Goal: Task Accomplishment & Management: Use online tool/utility

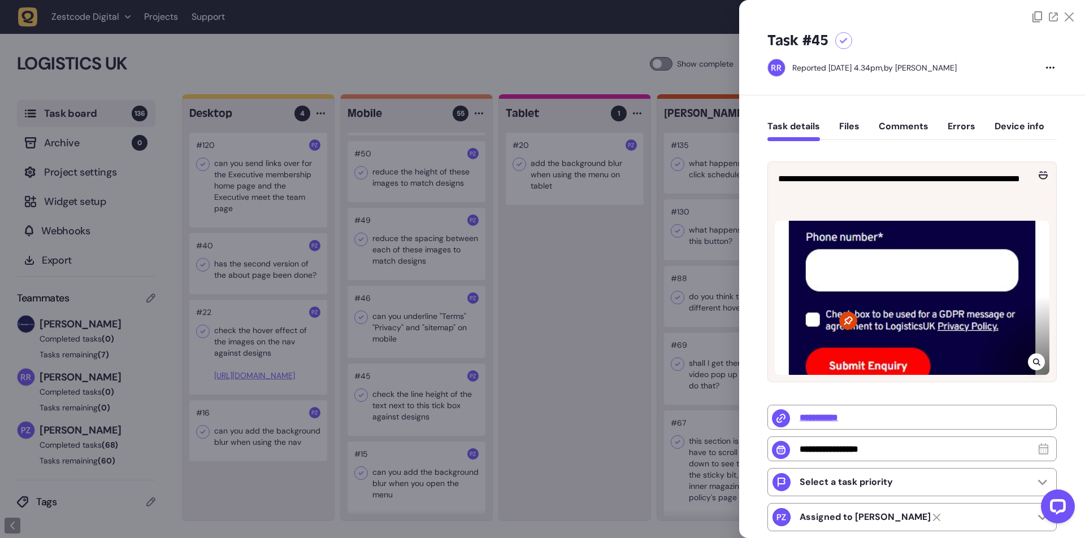
scroll to position [3304, 0]
click at [584, 304] on div at bounding box center [542, 269] width 1085 height 538
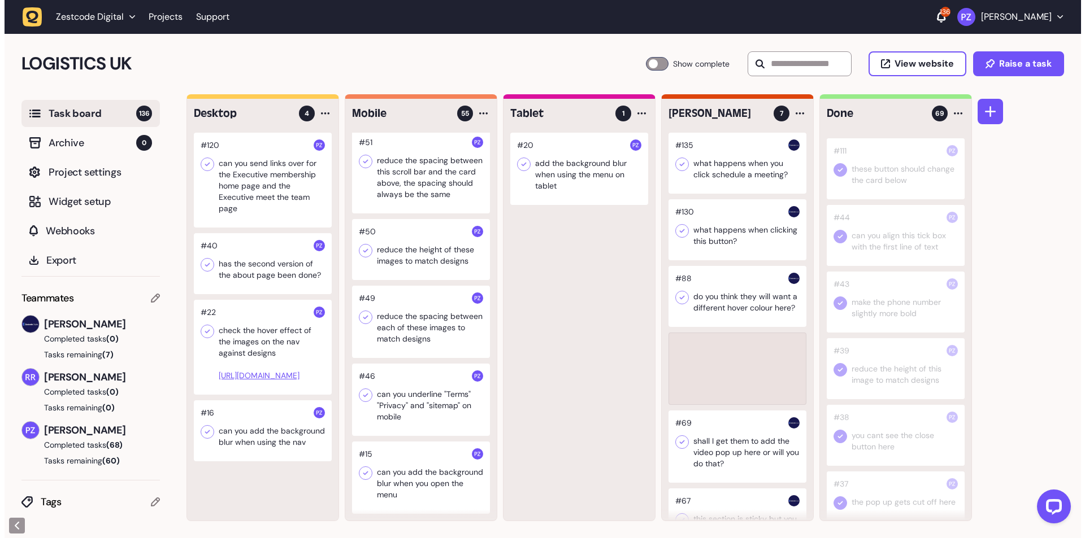
scroll to position [3712, 0]
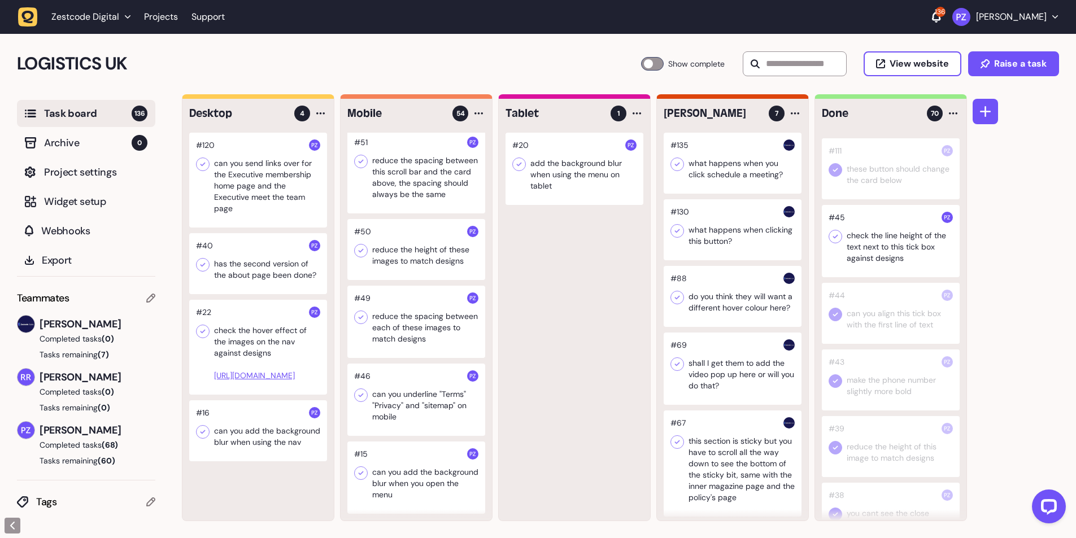
click at [835, 242] on icon at bounding box center [835, 236] width 11 height 11
click at [371, 396] on div at bounding box center [416, 400] width 138 height 72
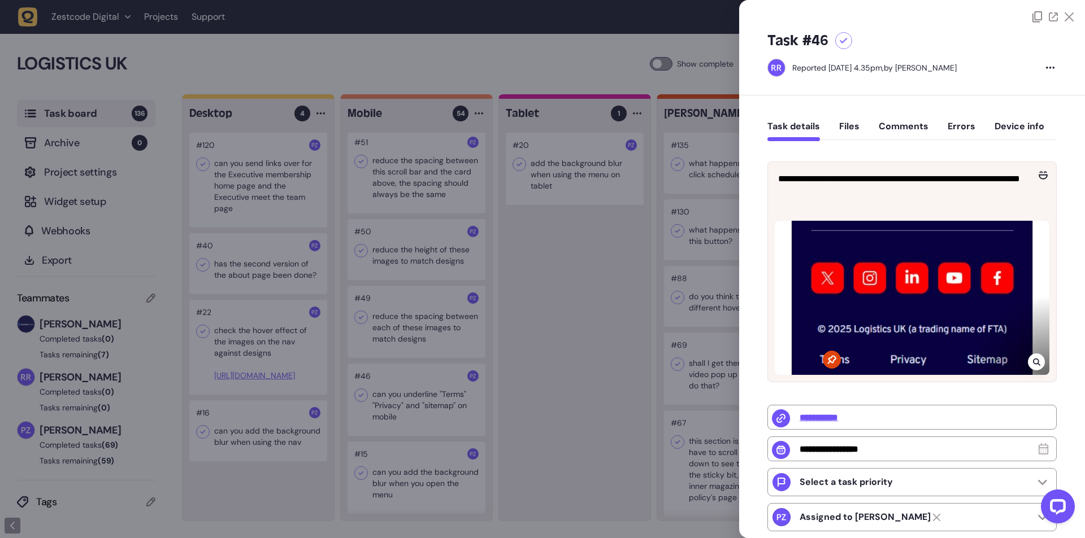
click at [386, 398] on div at bounding box center [542, 269] width 1085 height 538
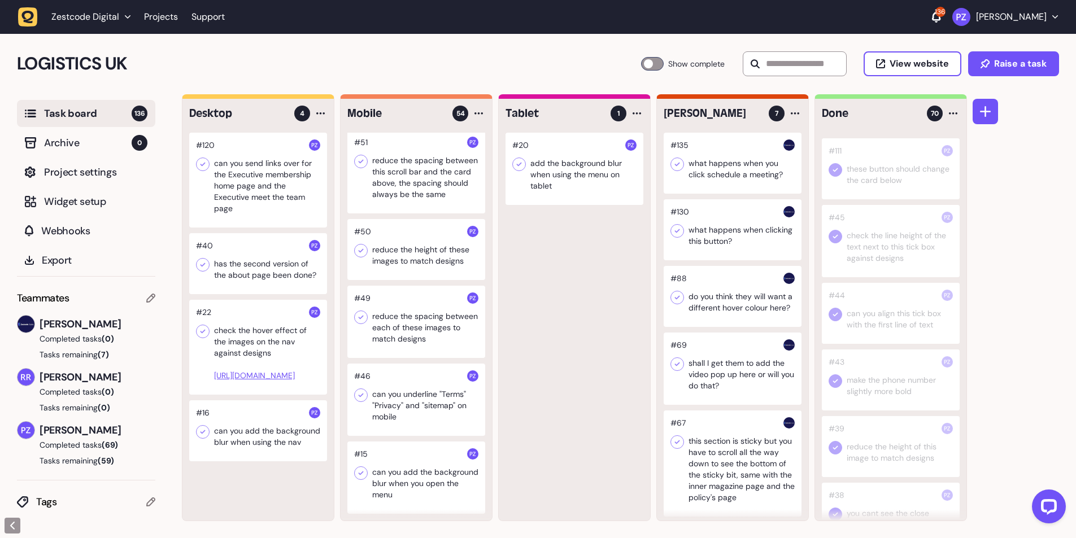
click at [404, 413] on div at bounding box center [416, 400] width 138 height 72
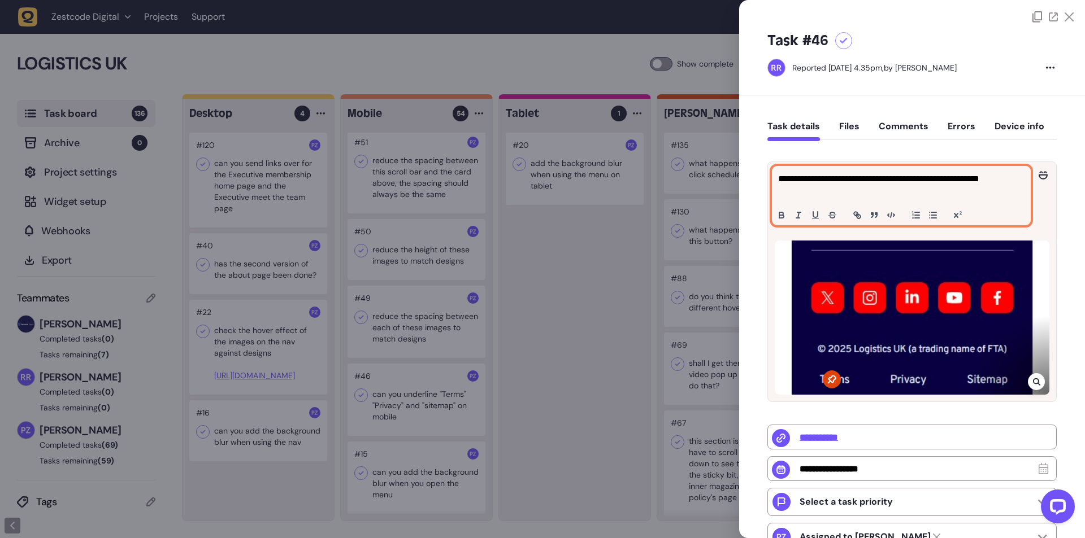
click at [794, 180] on p "**********" at bounding box center [899, 185] width 243 height 27
copy p "**********"
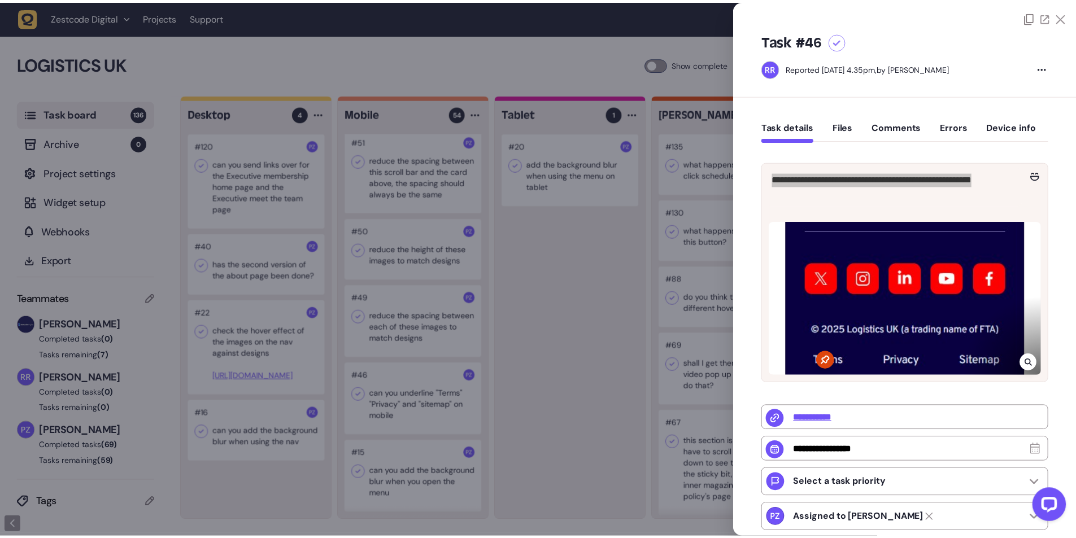
scroll to position [3707, 0]
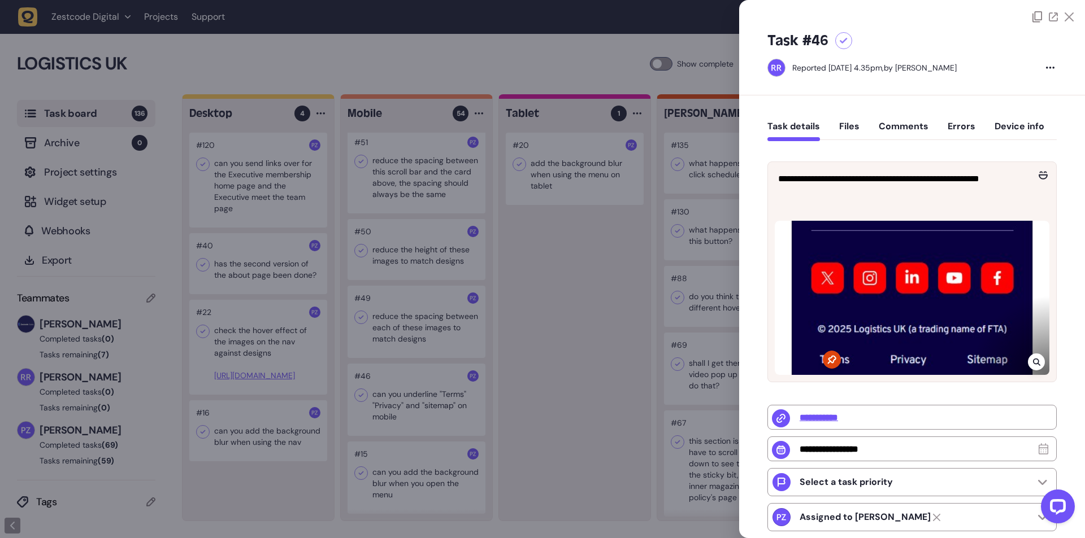
click at [524, 208] on div at bounding box center [542, 269] width 1085 height 538
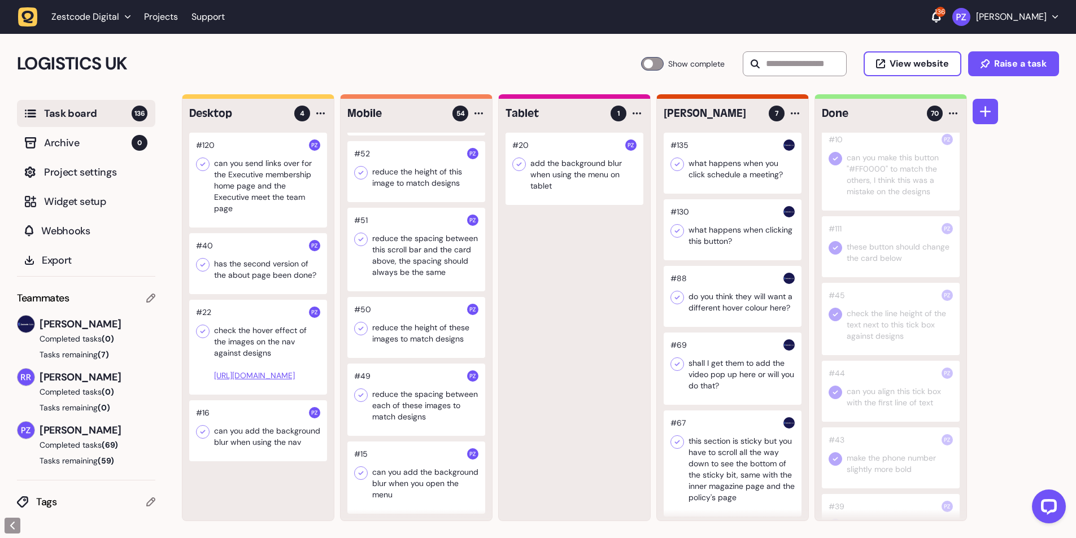
scroll to position [3304, 0]
click at [833, 242] on icon at bounding box center [835, 236] width 11 height 11
click at [390, 403] on div at bounding box center [416, 400] width 138 height 72
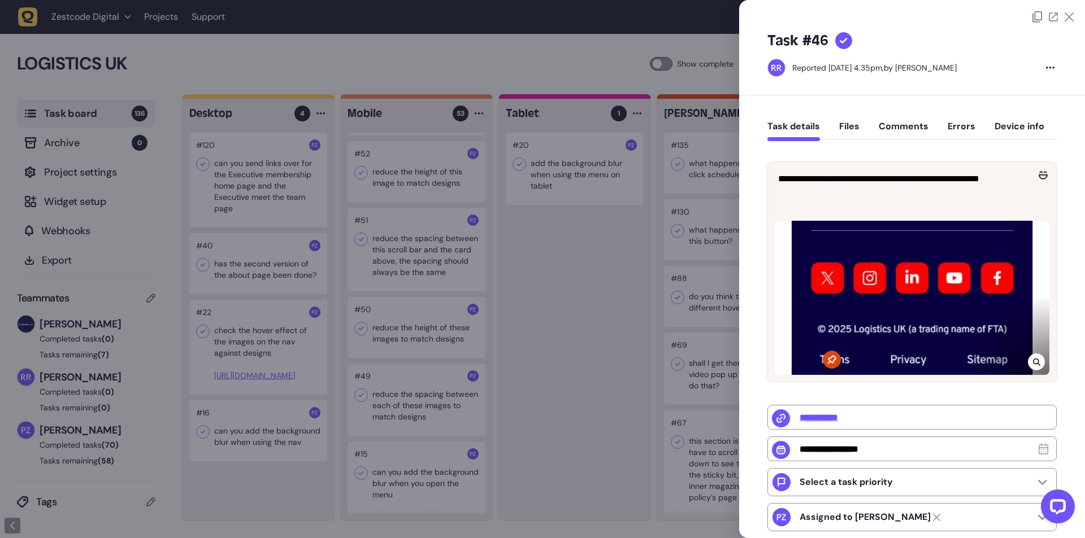
click at [402, 394] on div at bounding box center [542, 269] width 1085 height 538
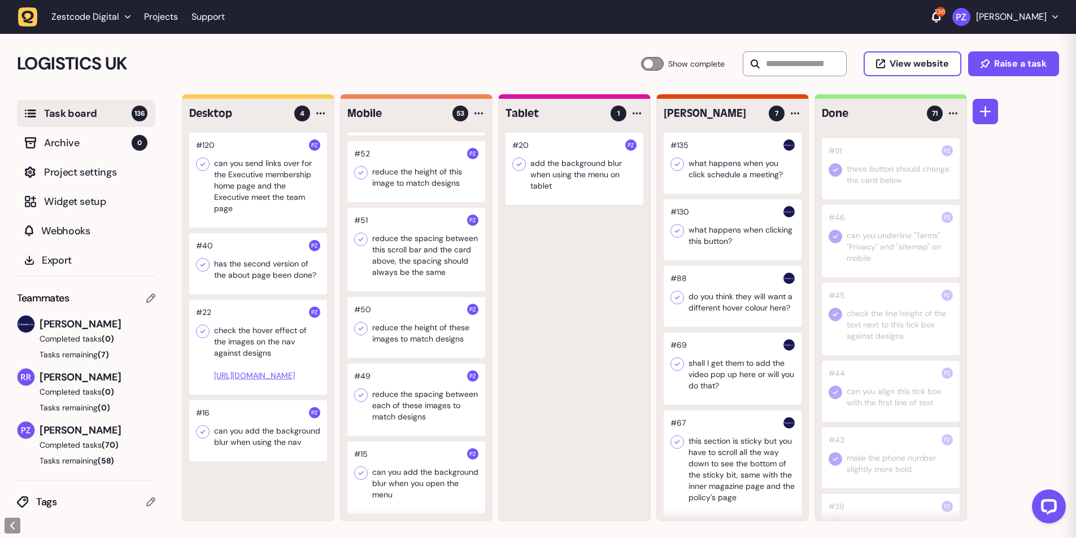
click at [395, 398] on div at bounding box center [416, 400] width 138 height 72
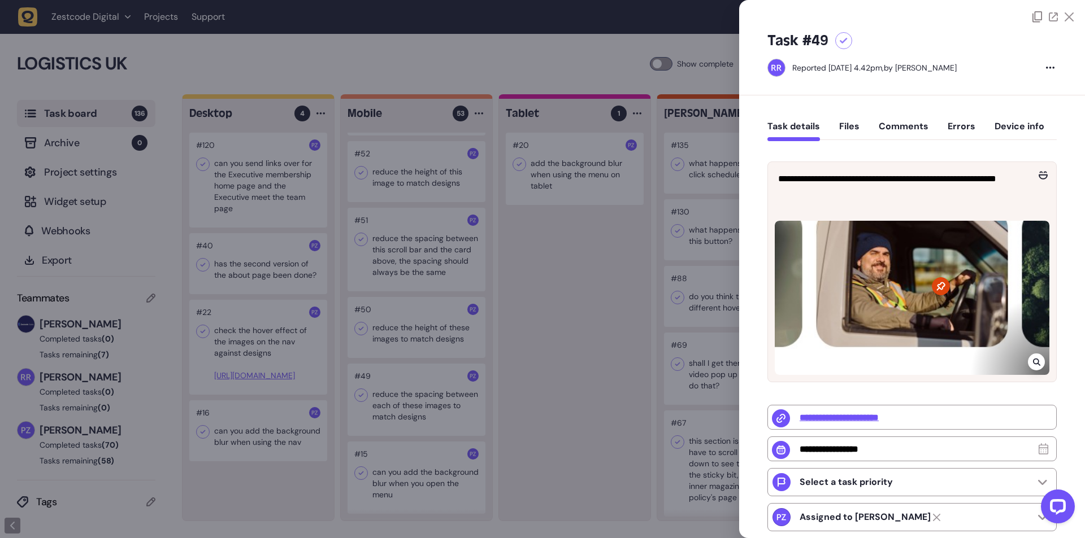
click at [1035, 359] on icon at bounding box center [1035, 362] width 7 height 7
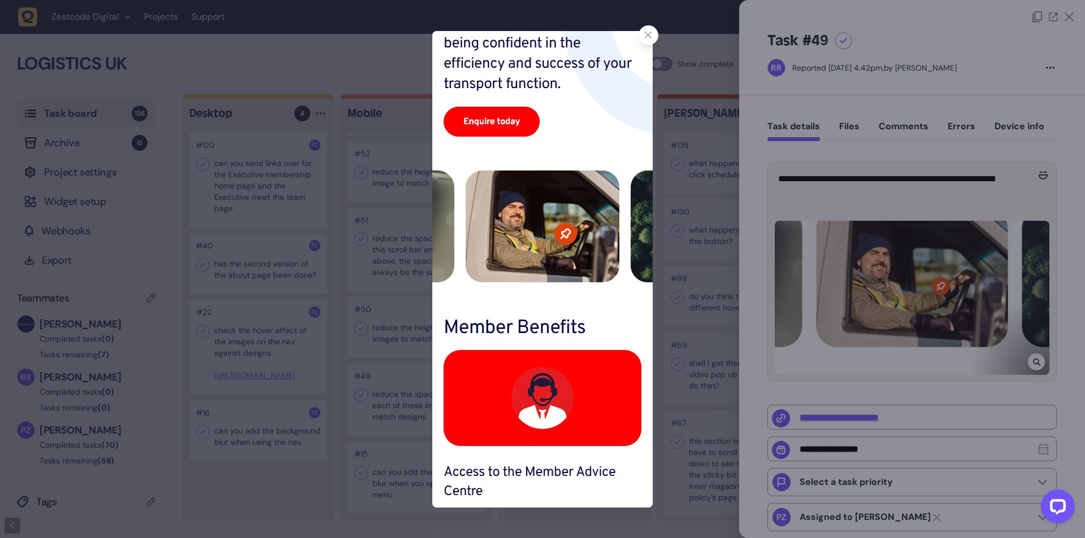
click at [774, 283] on div at bounding box center [542, 269] width 1085 height 538
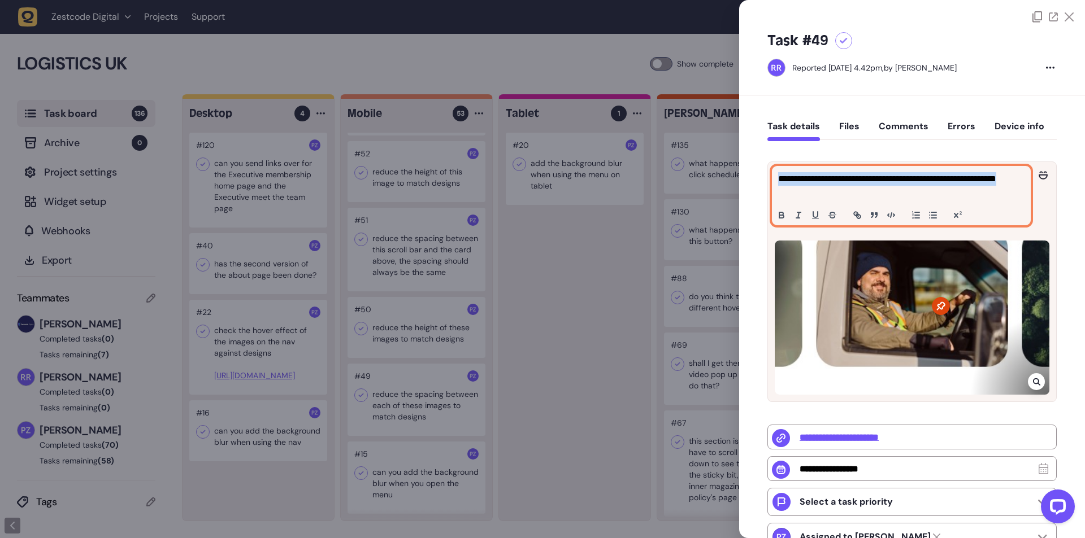
drag, startPoint x: 827, startPoint y: 192, endPoint x: 759, endPoint y: 177, distance: 69.4
click at [759, 177] on div "**********" at bounding box center [912, 407] width 346 height 625
copy p "**********"
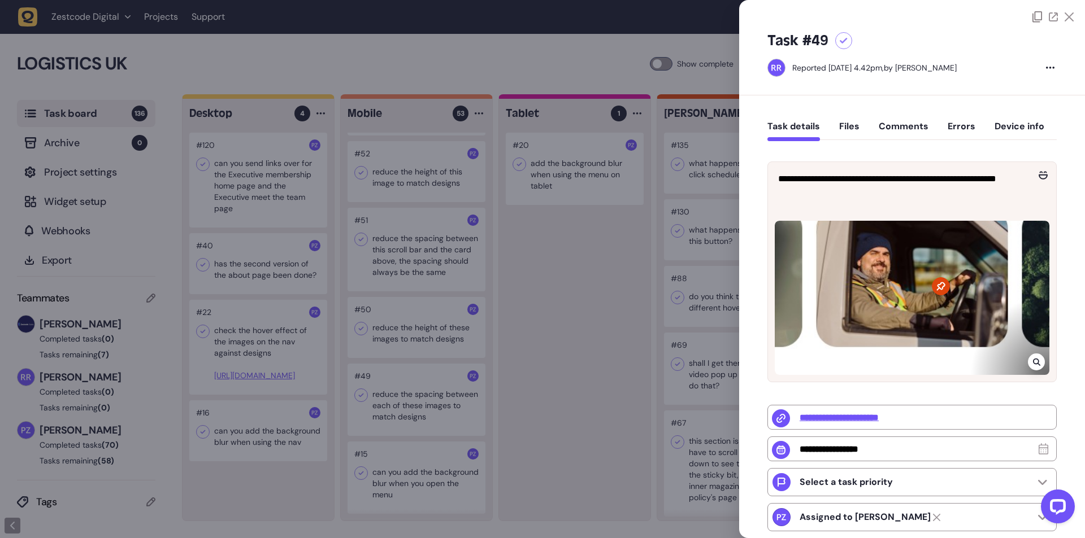
click at [207, 47] on div at bounding box center [542, 269] width 1085 height 538
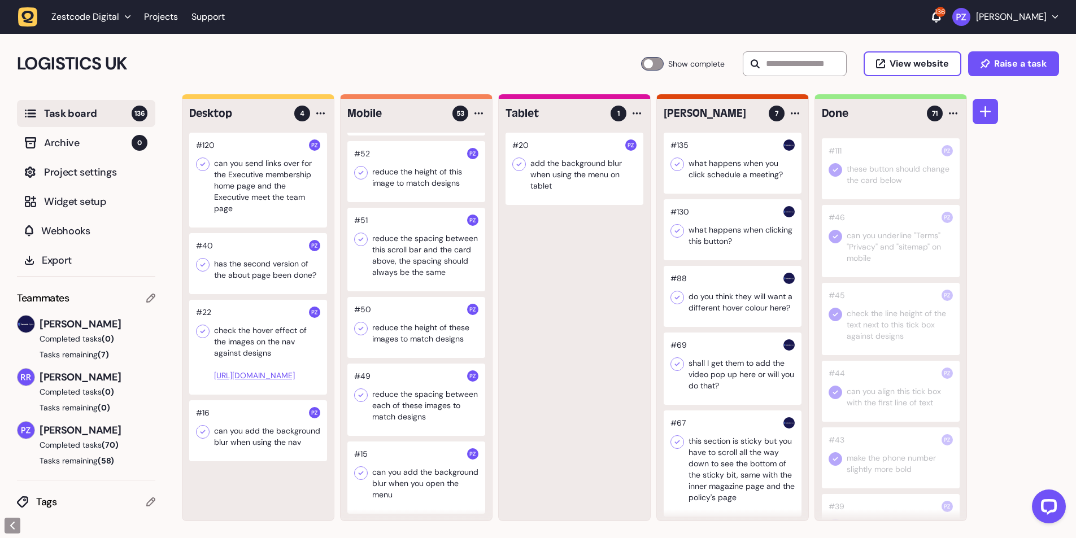
click at [37, 13] on icon "button" at bounding box center [28, 17] width 20 height 20
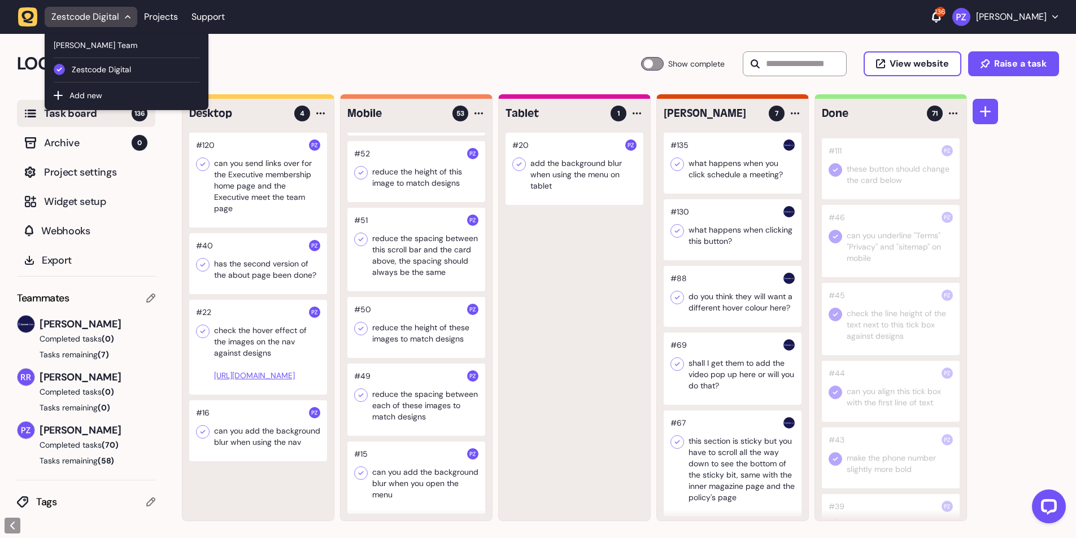
click at [21, 16] on icon "button" at bounding box center [28, 17] width 20 height 20
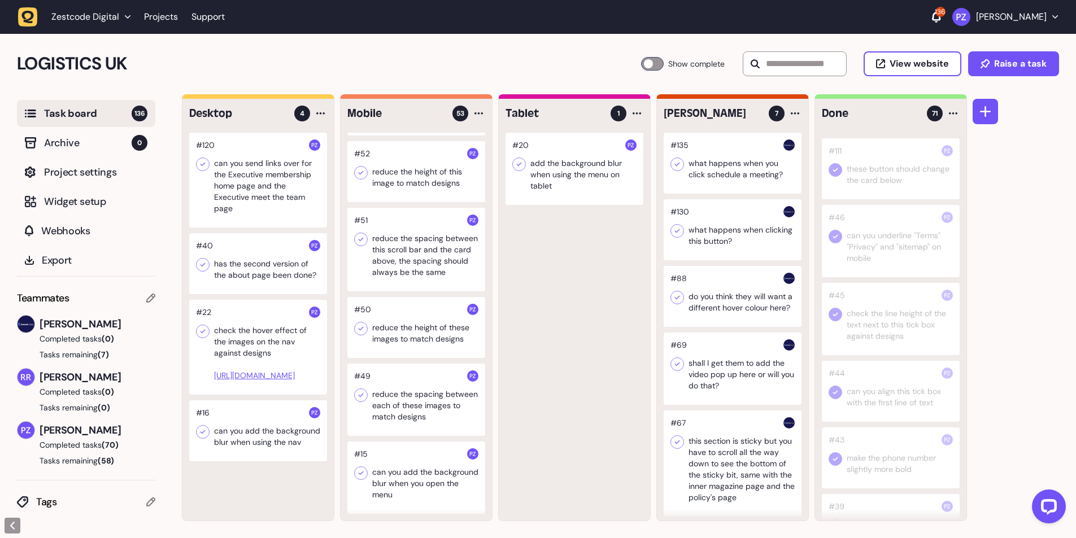
click at [413, 415] on div at bounding box center [416, 400] width 138 height 72
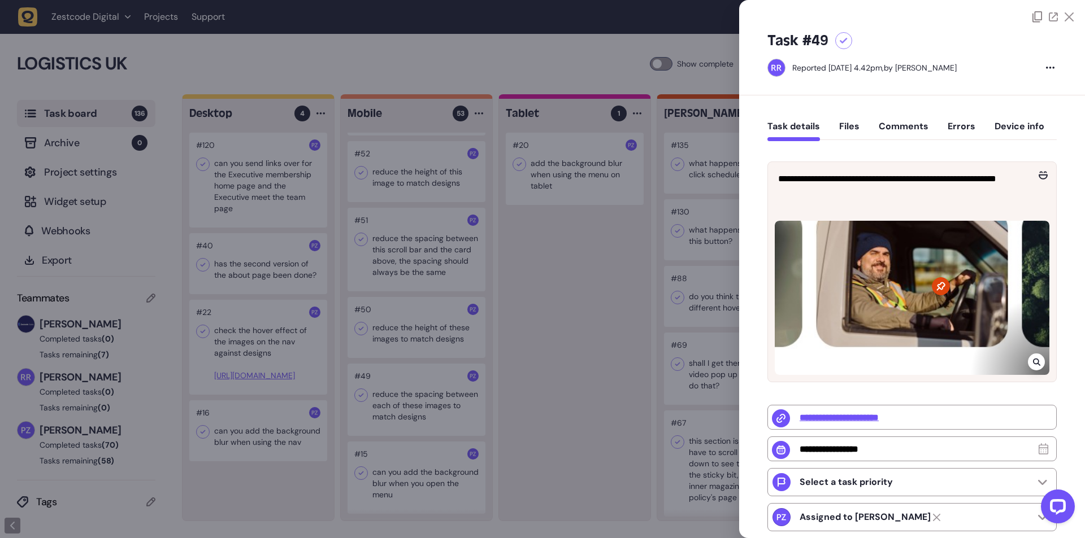
click at [408, 326] on div at bounding box center [542, 269] width 1085 height 538
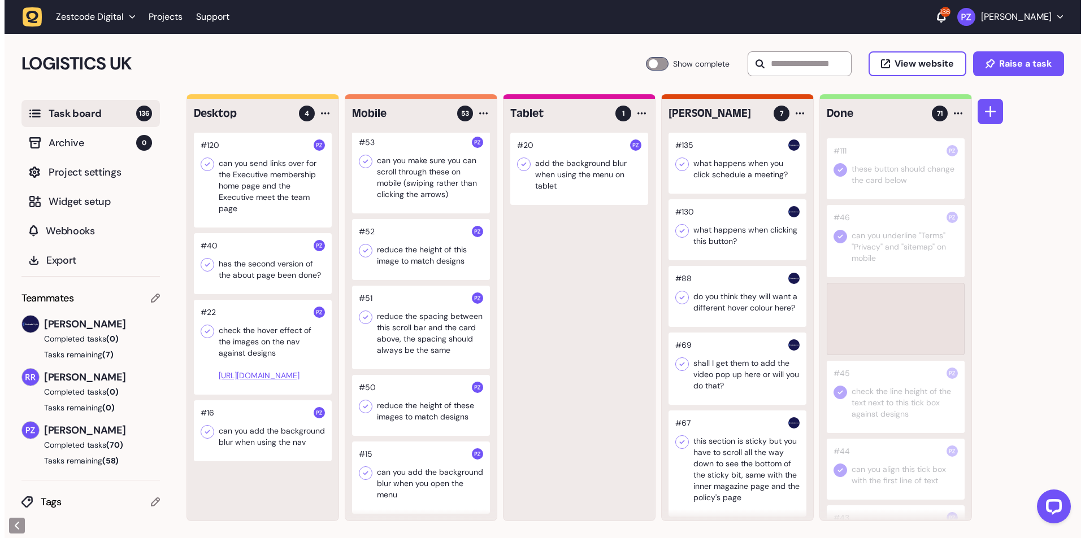
scroll to position [3556, 0]
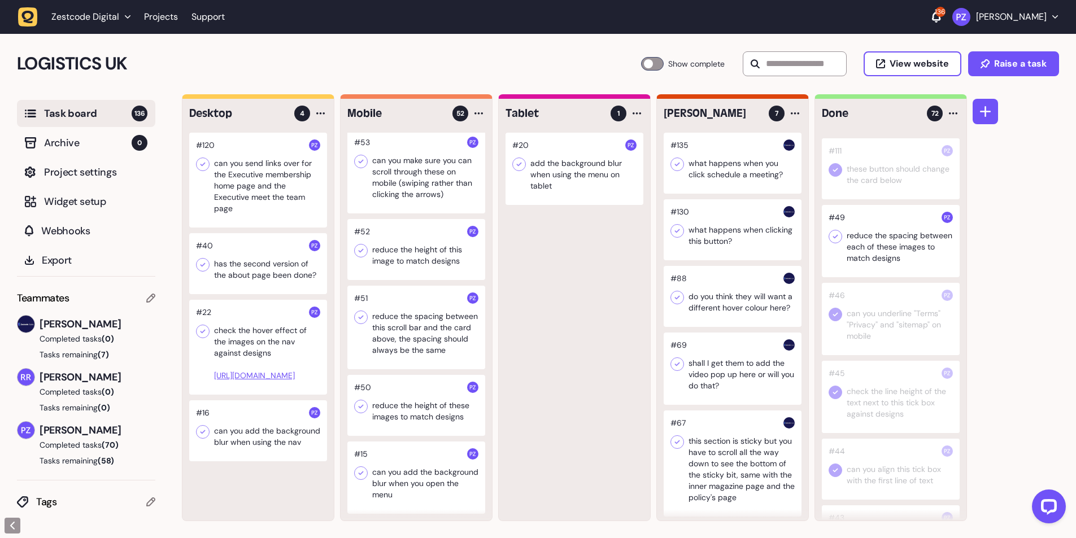
click at [838, 242] on icon at bounding box center [835, 236] width 11 height 11
click at [411, 408] on div at bounding box center [416, 405] width 138 height 61
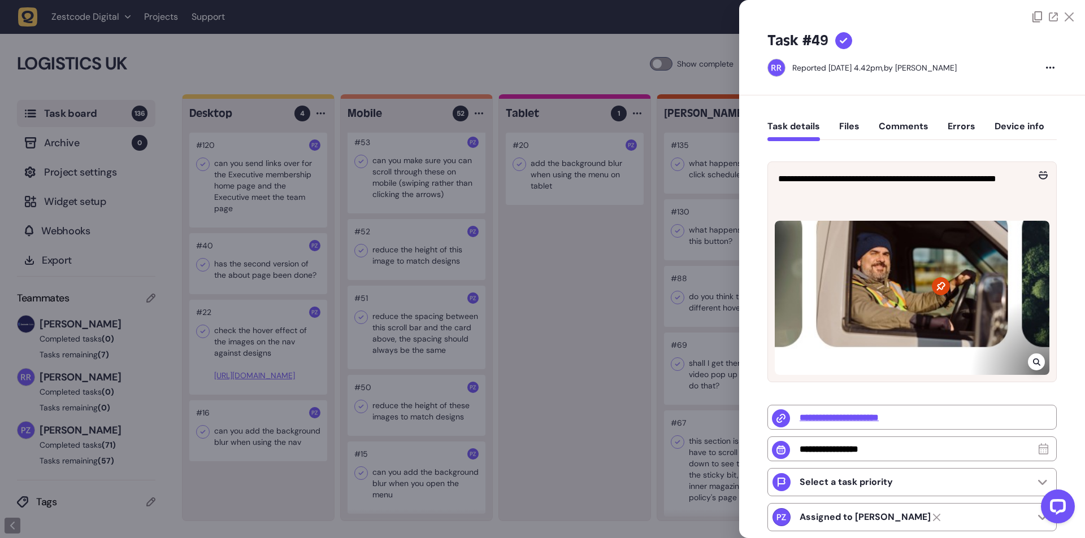
click at [408, 403] on div at bounding box center [542, 269] width 1085 height 538
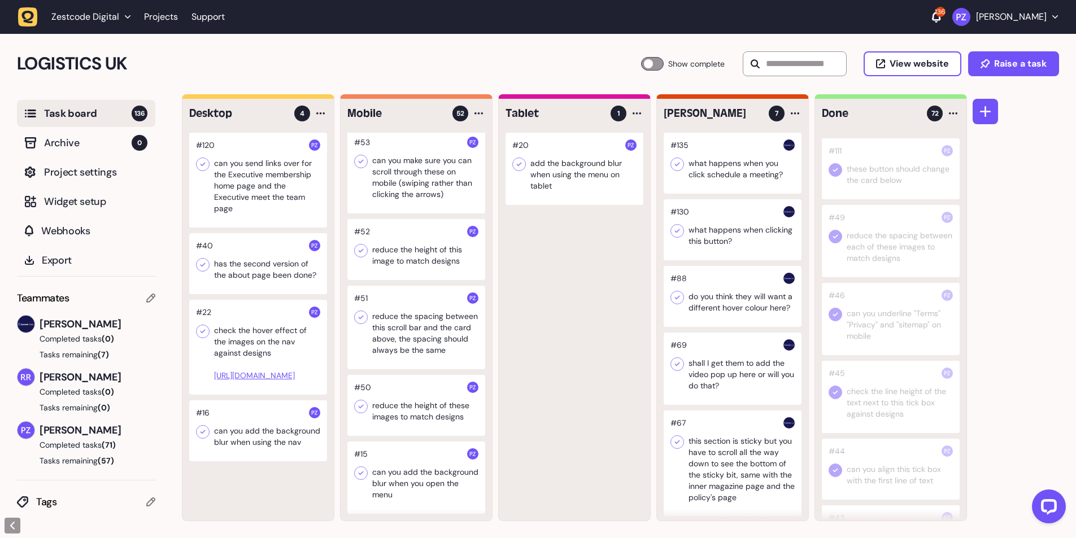
click at [408, 403] on div at bounding box center [416, 405] width 138 height 61
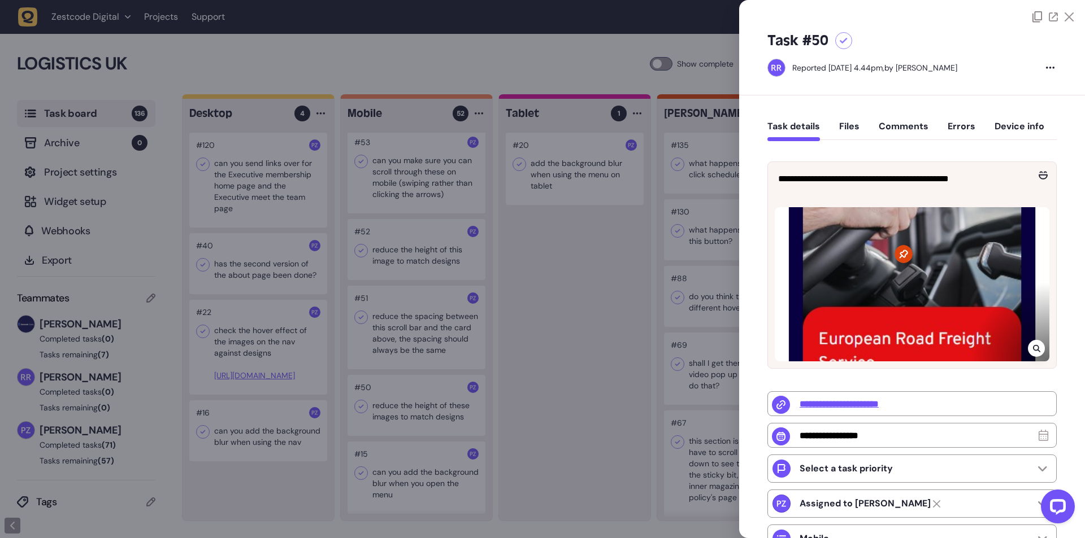
click at [1033, 349] on icon at bounding box center [1035, 348] width 7 height 7
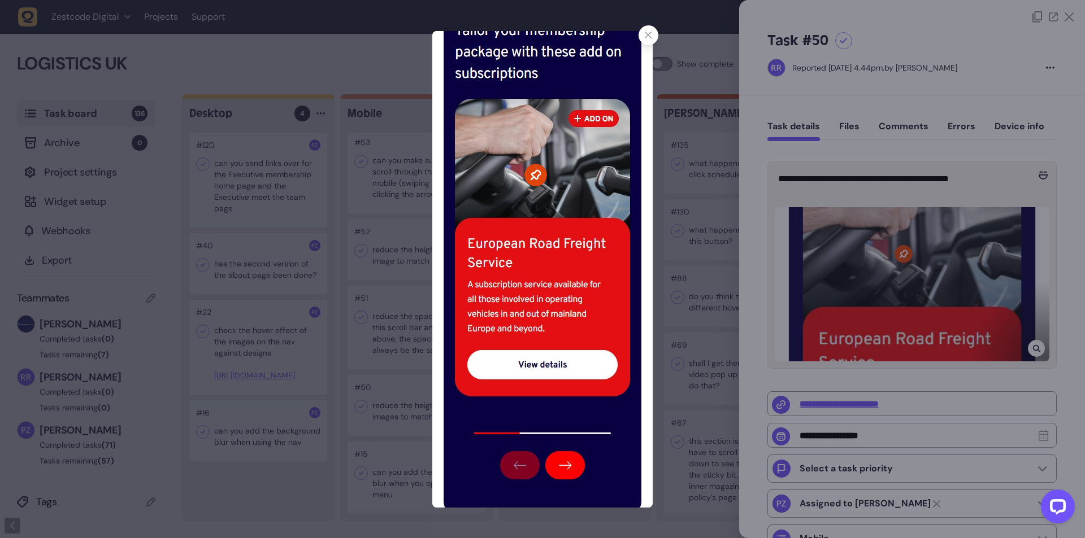
click at [412, 219] on div at bounding box center [542, 269] width 1085 height 538
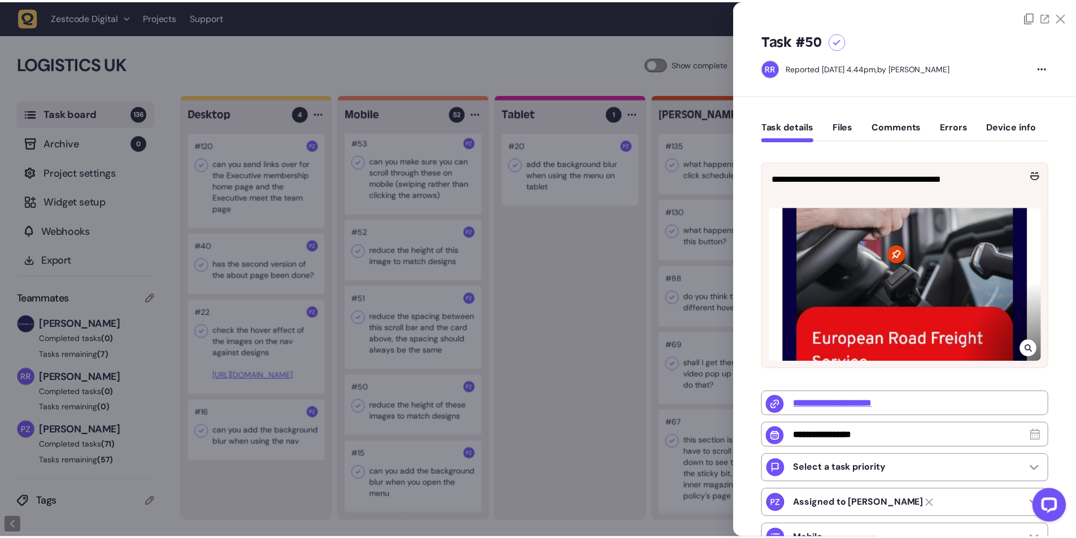
scroll to position [3304, 0]
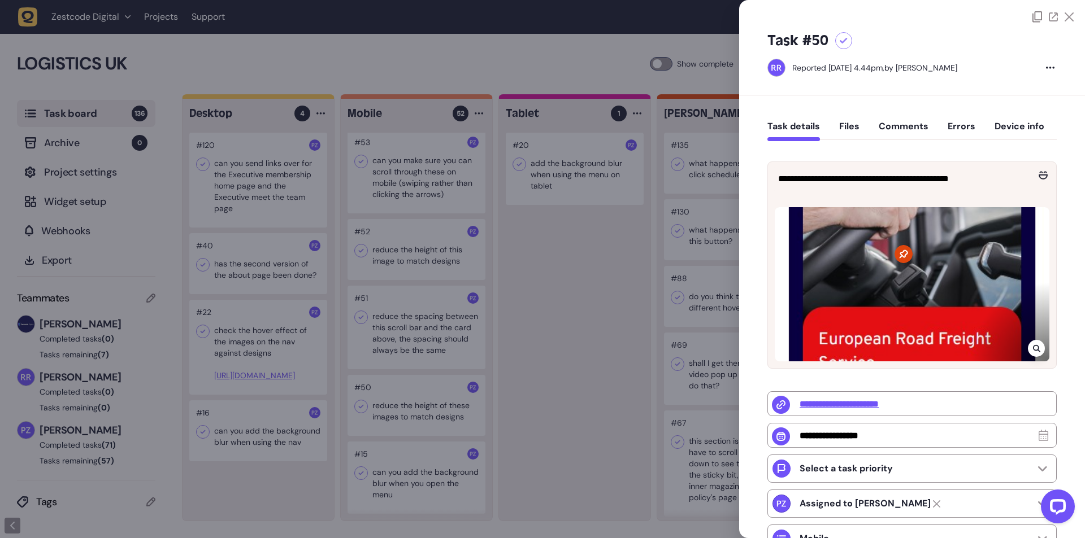
click at [519, 262] on div at bounding box center [542, 269] width 1085 height 538
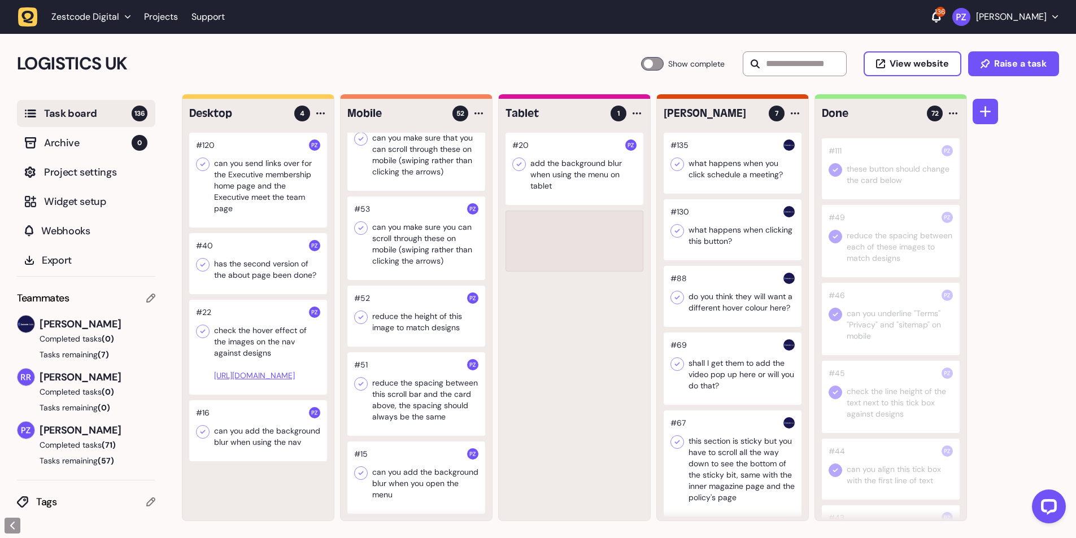
scroll to position [3489, 0]
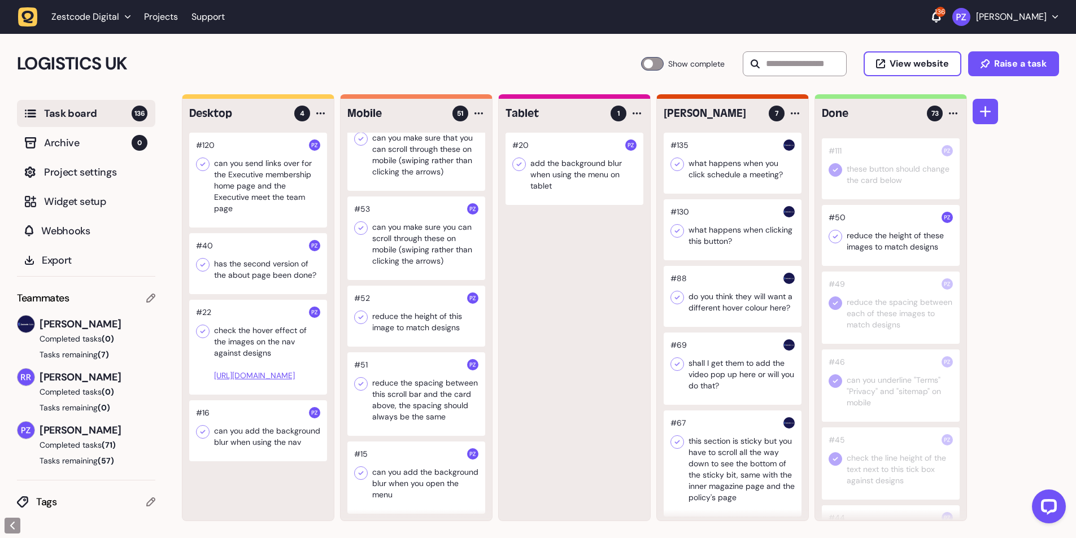
click at [837, 242] on icon at bounding box center [835, 236] width 11 height 11
click at [399, 389] on div at bounding box center [416, 394] width 138 height 84
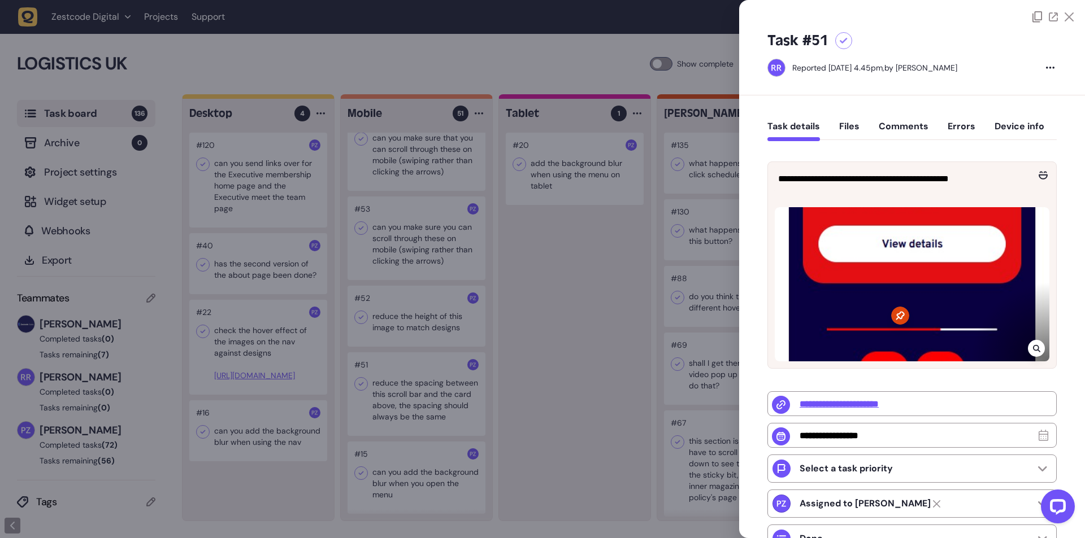
click at [403, 392] on div at bounding box center [542, 269] width 1085 height 538
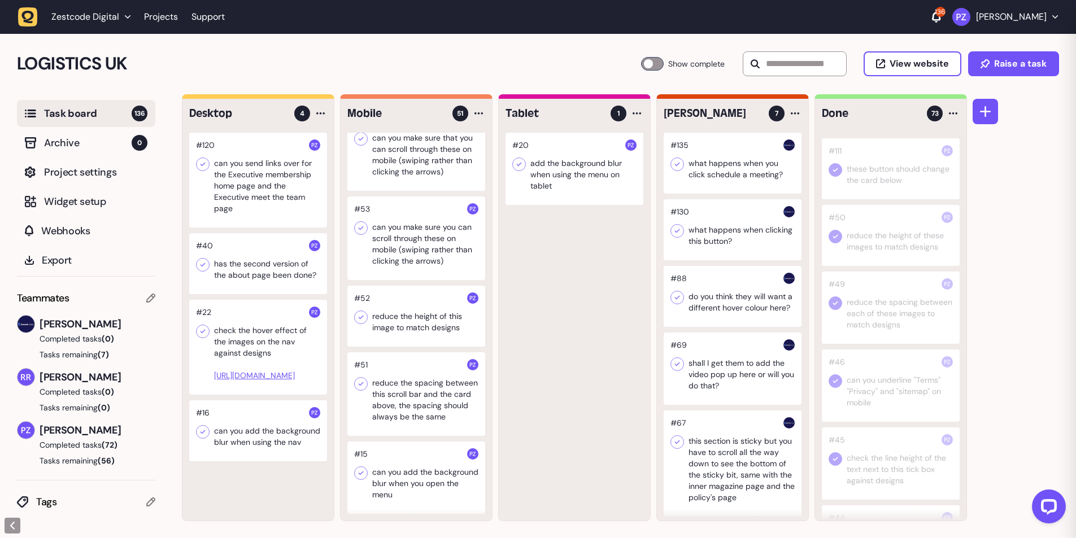
click at [402, 392] on div at bounding box center [416, 394] width 138 height 84
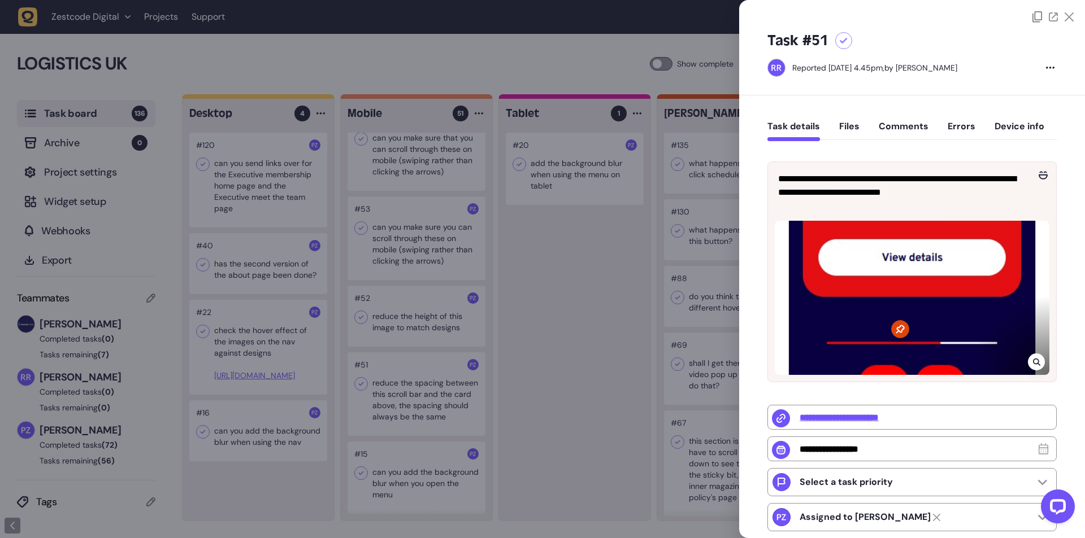
click at [1026, 354] on div at bounding box center [911, 298] width 275 height 154
click at [1028, 362] on div at bounding box center [1035, 362] width 17 height 17
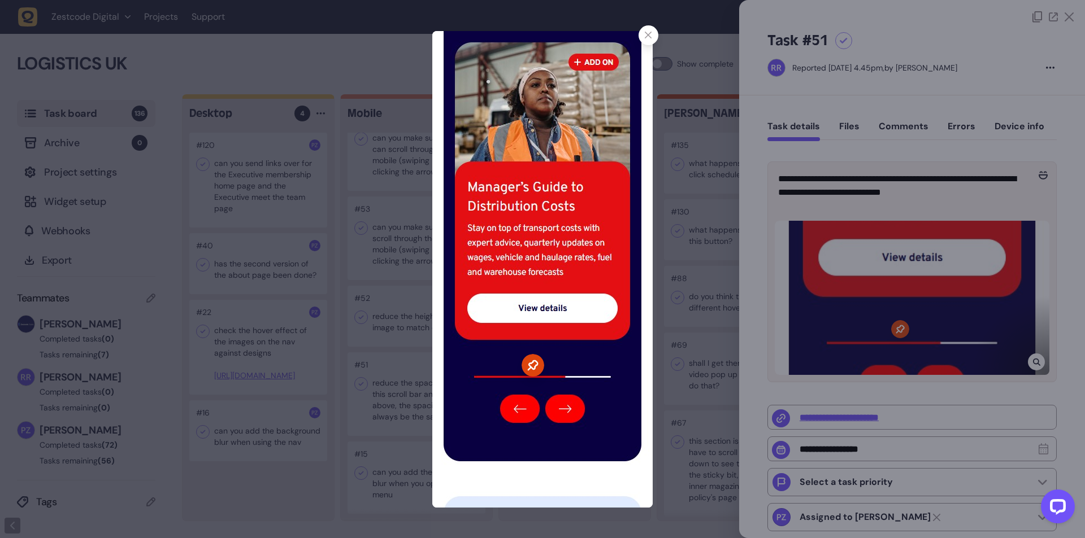
click at [1029, 362] on div at bounding box center [542, 269] width 1085 height 538
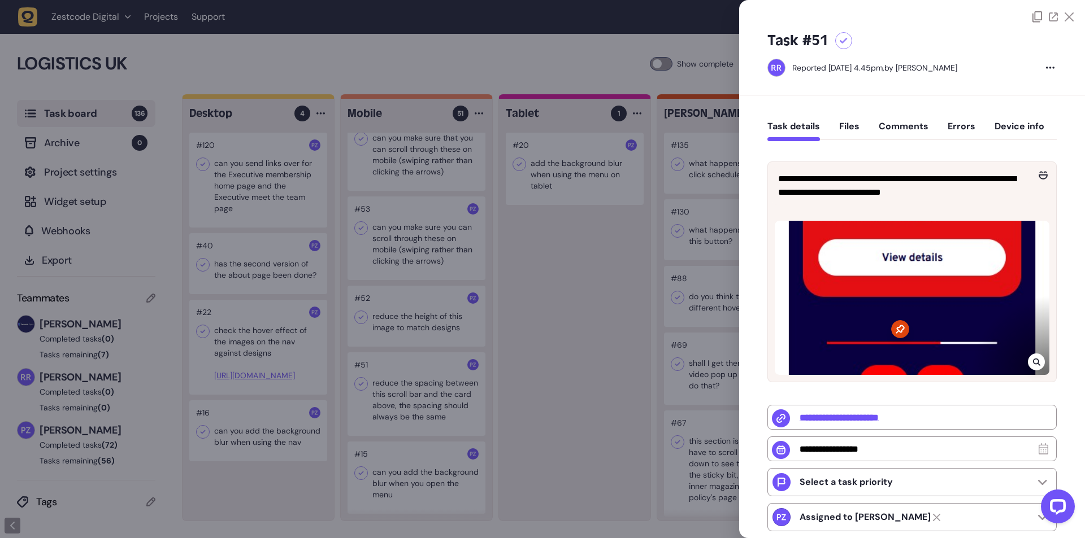
click at [428, 368] on div at bounding box center [542, 269] width 1085 height 538
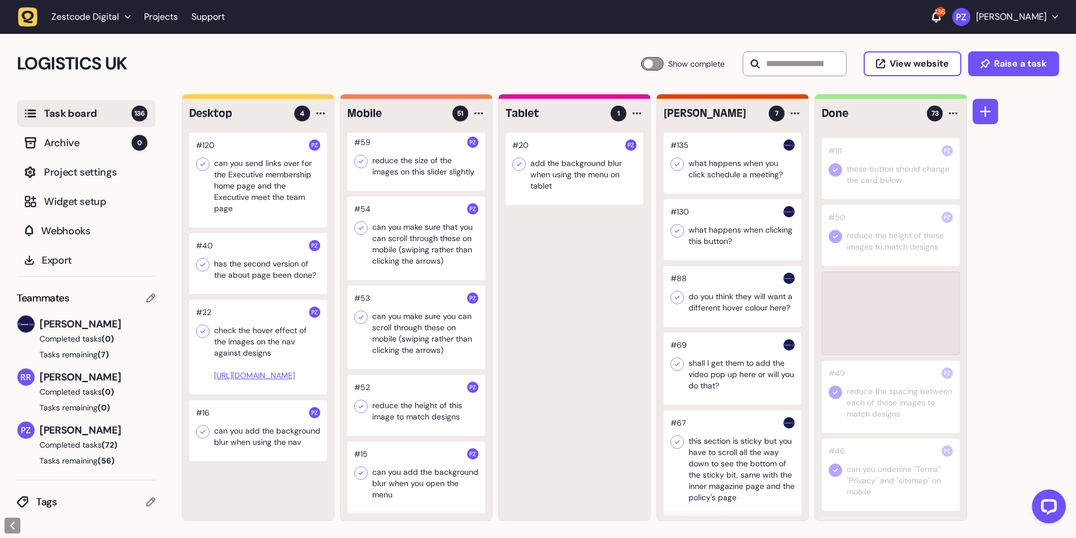
scroll to position [3304, 0]
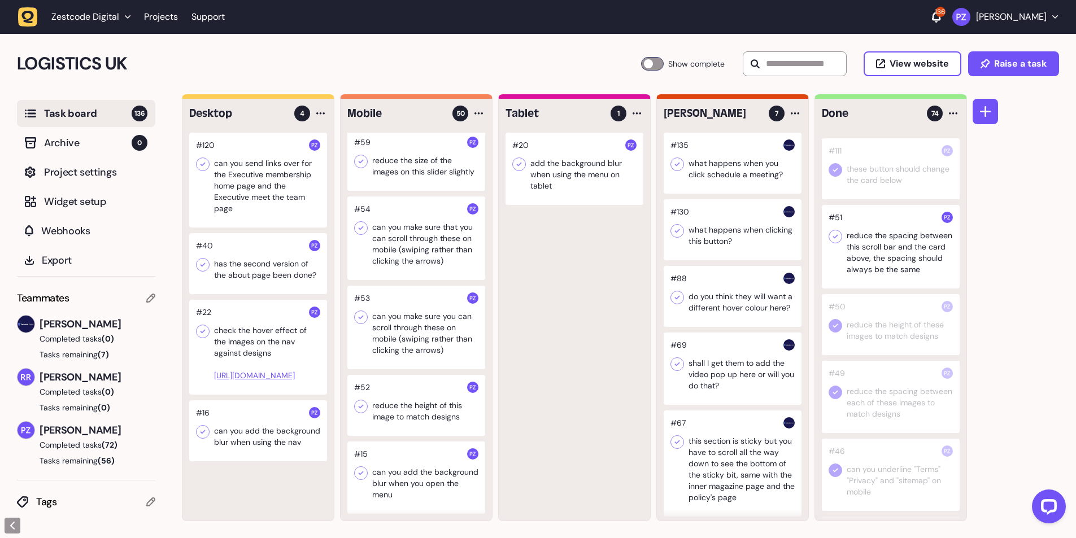
click at [833, 242] on icon at bounding box center [835, 236] width 11 height 11
click at [404, 403] on div at bounding box center [416, 405] width 138 height 61
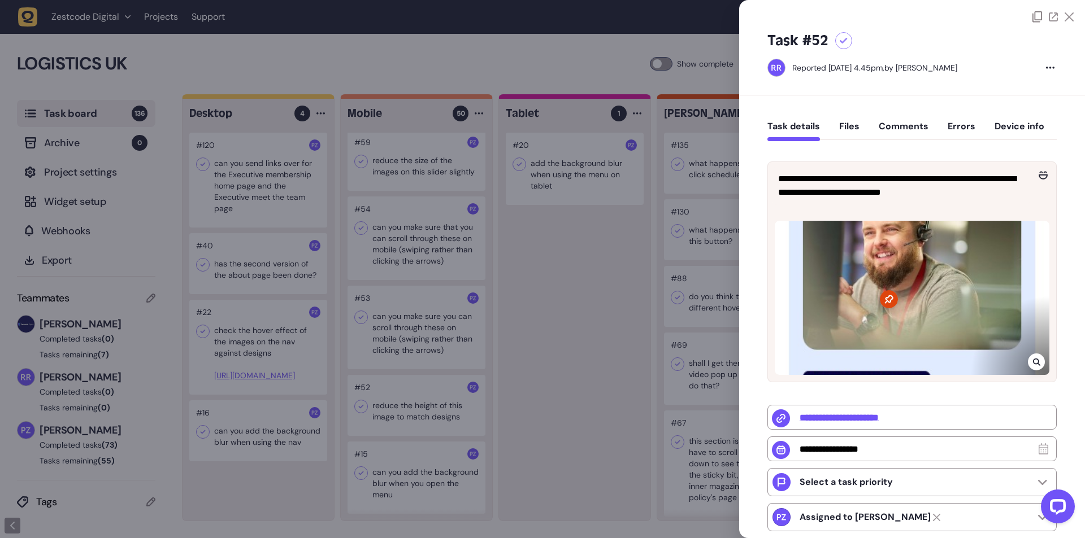
click at [406, 399] on div at bounding box center [542, 269] width 1085 height 538
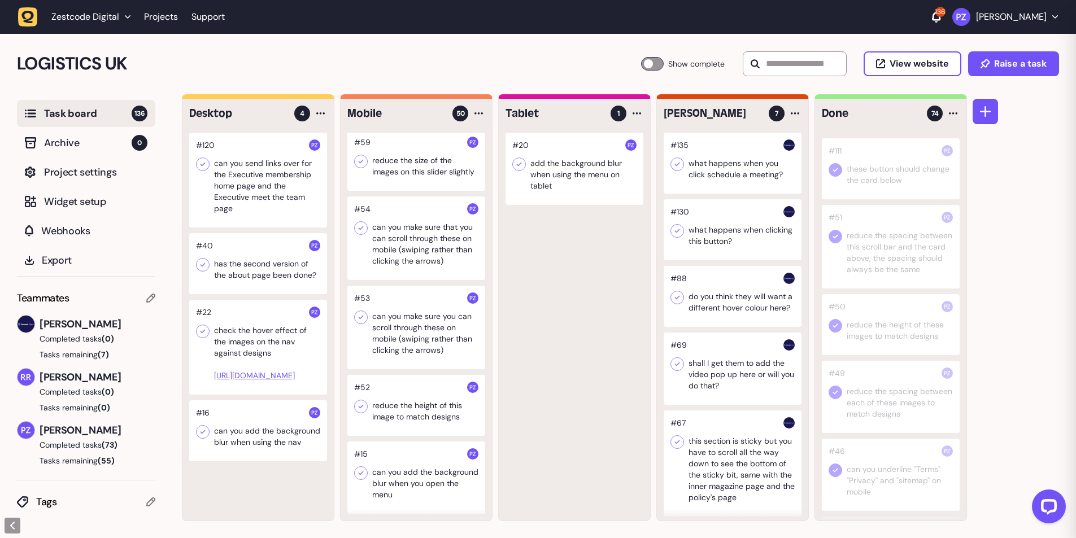
click at [406, 402] on div at bounding box center [416, 405] width 138 height 61
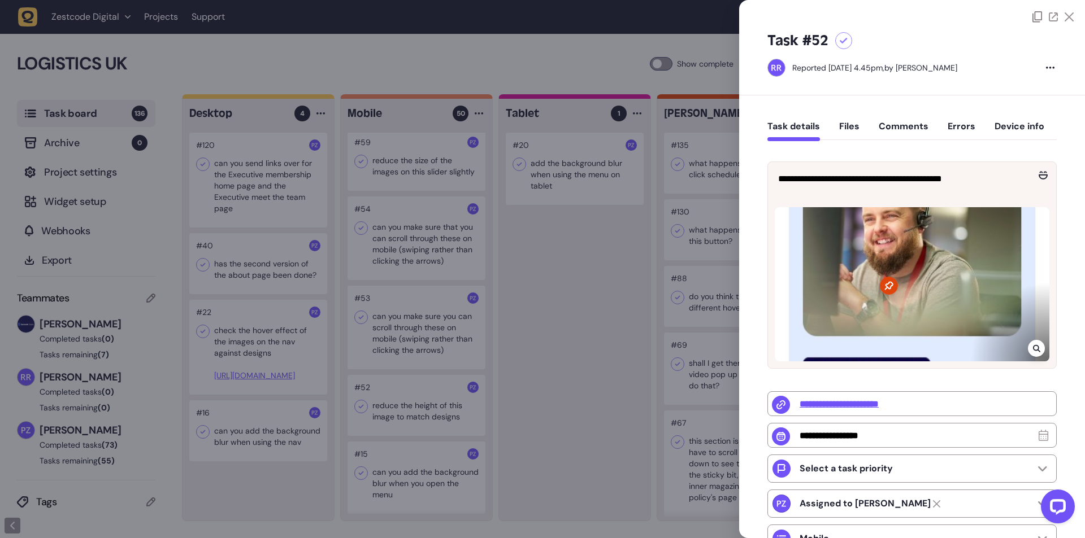
click at [1035, 348] on icon at bounding box center [1035, 348] width 7 height 7
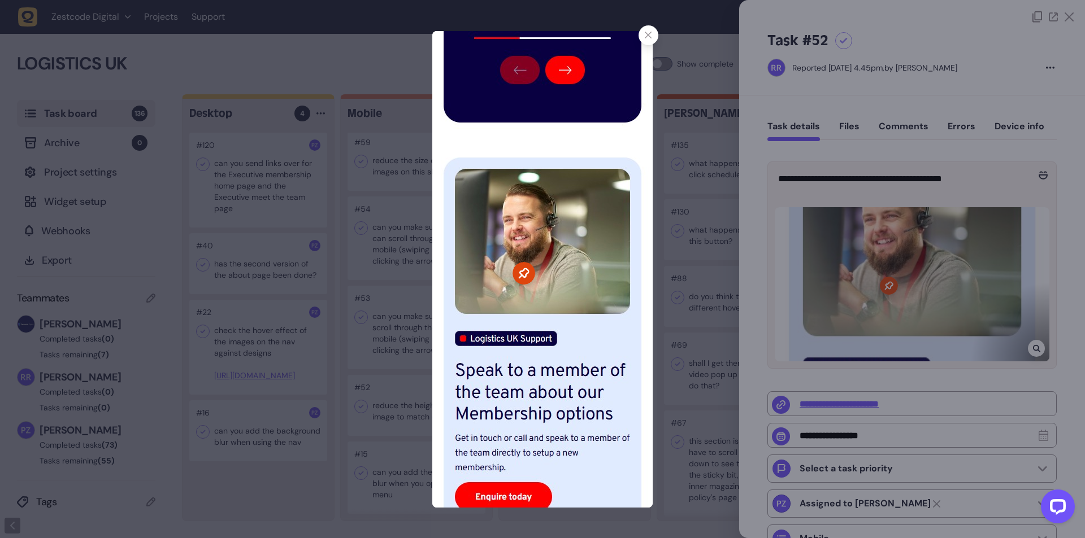
click at [613, 328] on img at bounding box center [542, 269] width 220 height 477
click at [402, 279] on div at bounding box center [542, 269] width 1085 height 538
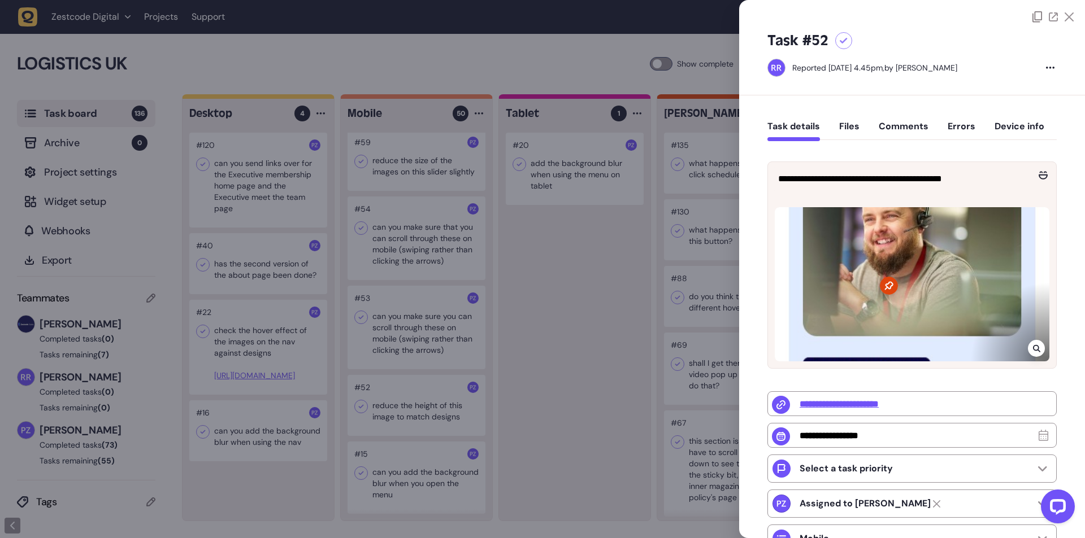
click at [393, 403] on div at bounding box center [542, 269] width 1085 height 538
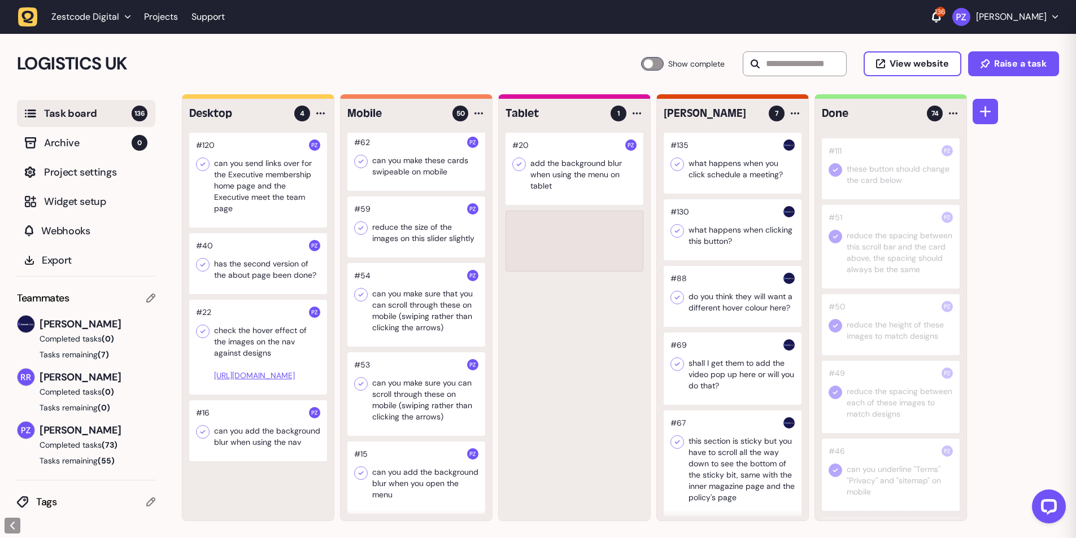
scroll to position [3333, 0]
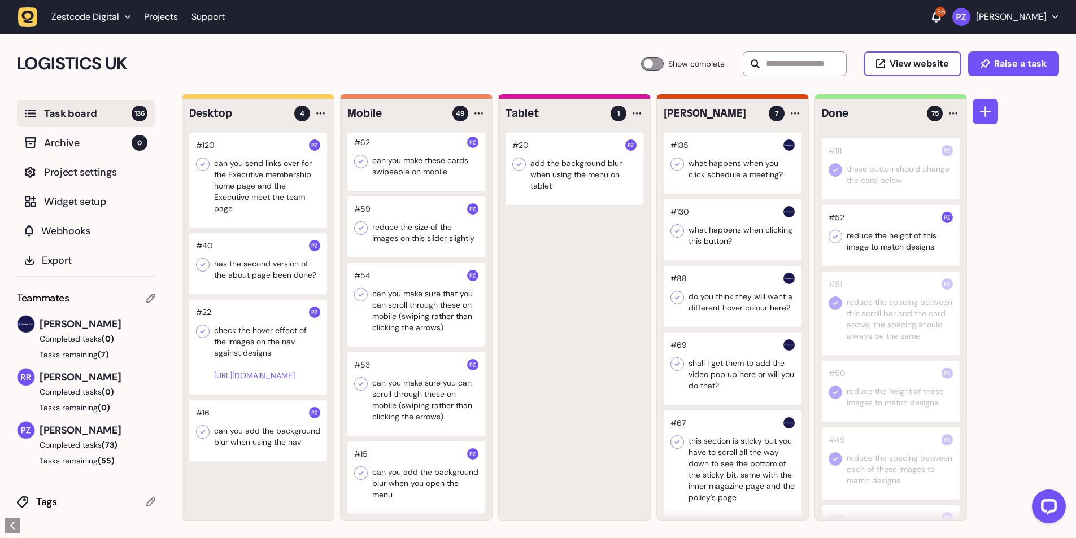
click at [830, 242] on icon at bounding box center [835, 236] width 11 height 11
click at [401, 397] on div at bounding box center [416, 394] width 138 height 84
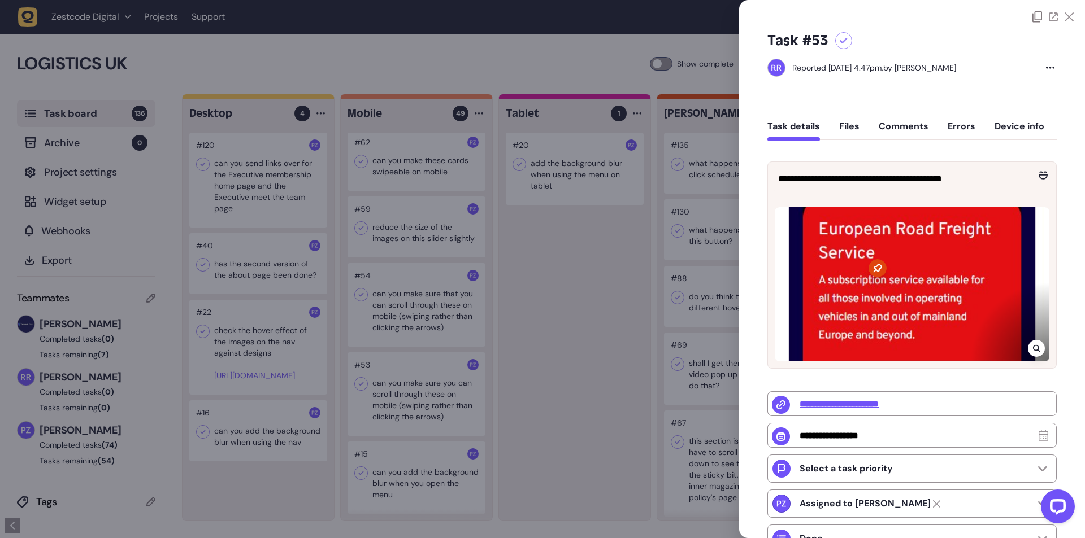
click at [404, 381] on div at bounding box center [542, 269] width 1085 height 538
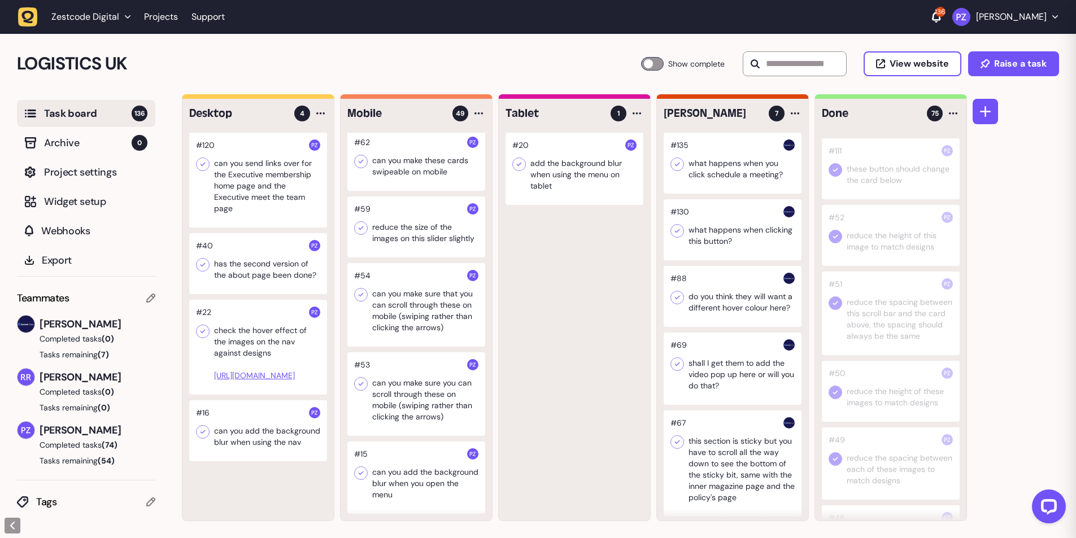
click at [415, 394] on div at bounding box center [416, 394] width 138 height 84
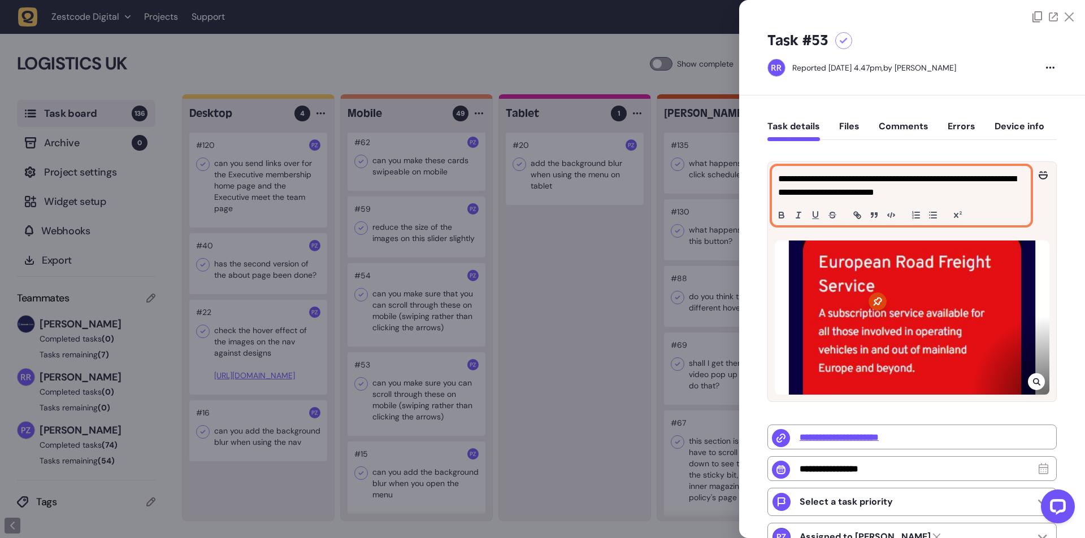
click at [968, 180] on p "**********" at bounding box center [899, 185] width 243 height 27
copy p "**********"
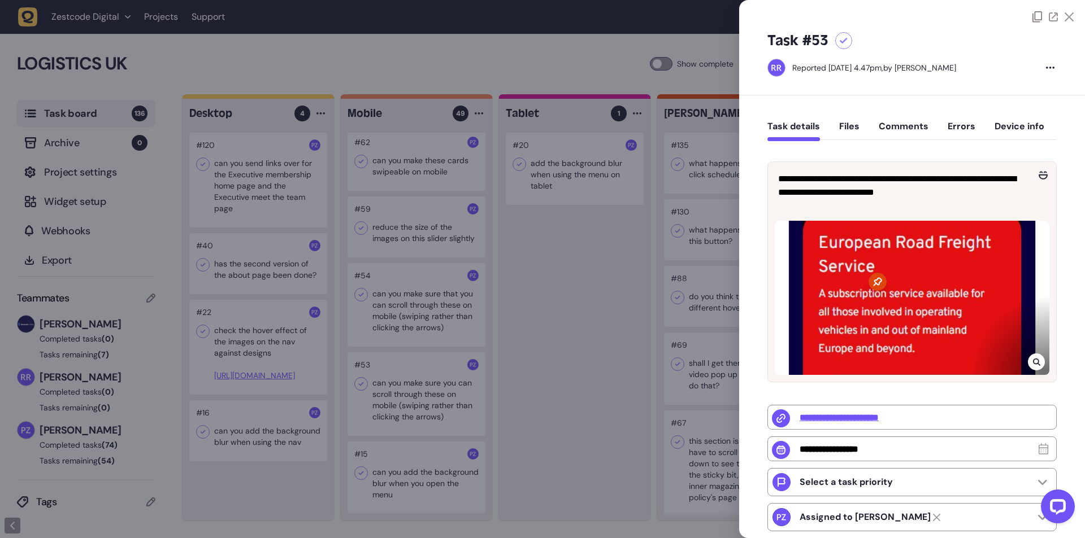
click at [1038, 371] on div at bounding box center [1035, 362] width 17 height 17
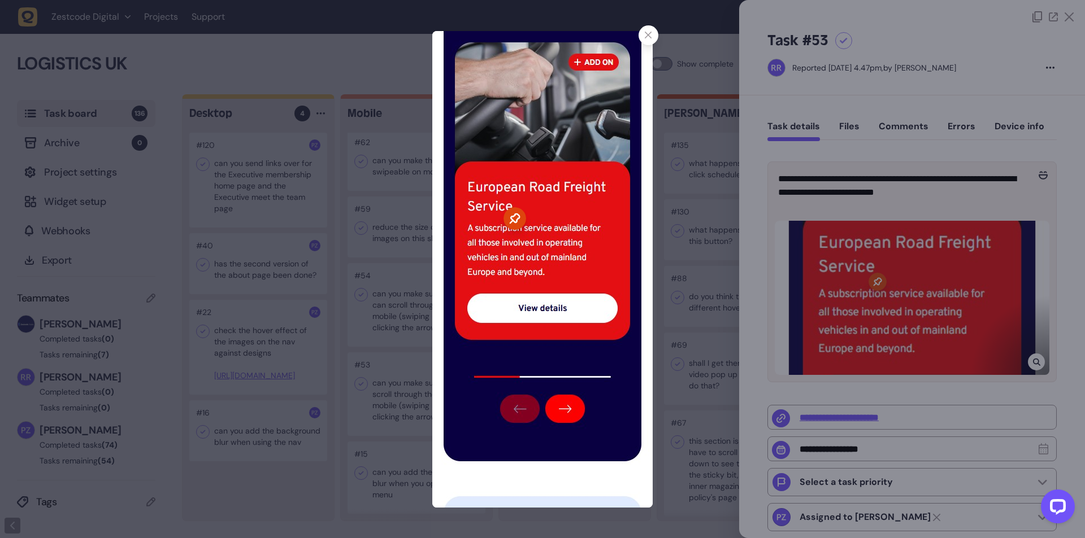
click at [650, 38] on icon at bounding box center [648, 35] width 7 height 7
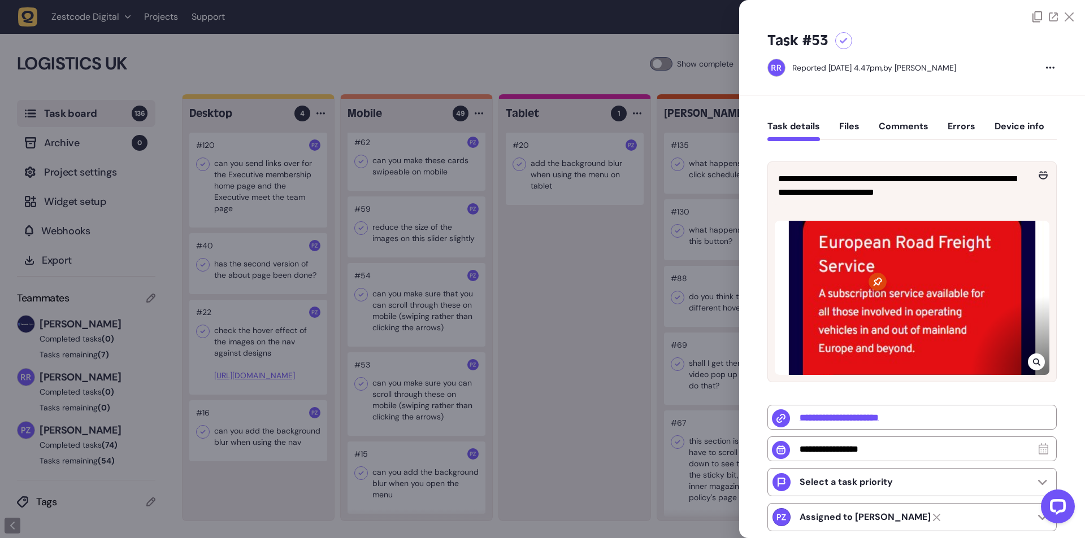
drag, startPoint x: 477, startPoint y: 276, endPoint x: 472, endPoint y: 309, distance: 33.2
click at [479, 275] on div at bounding box center [542, 269] width 1085 height 538
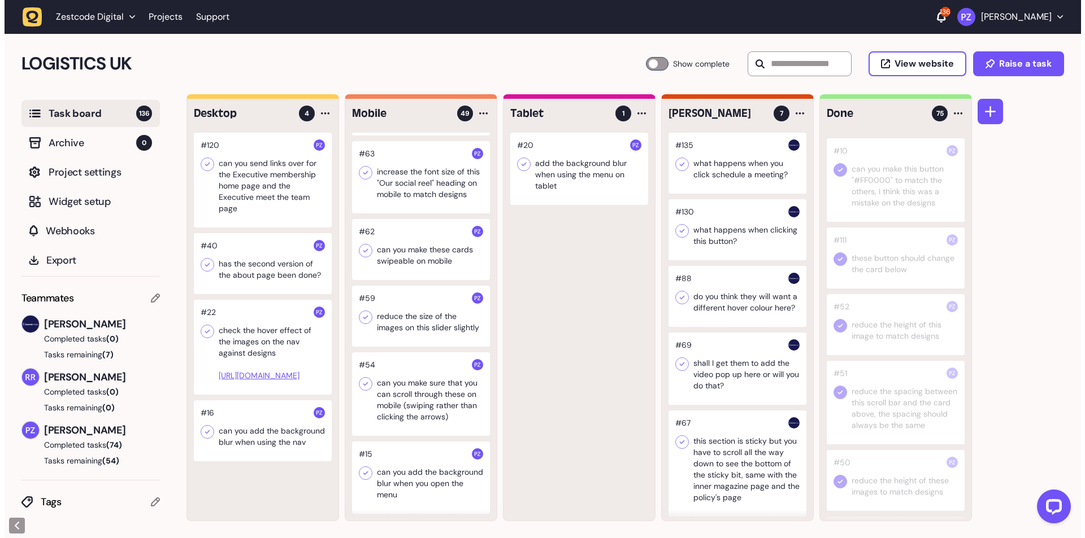
scroll to position [3304, 0]
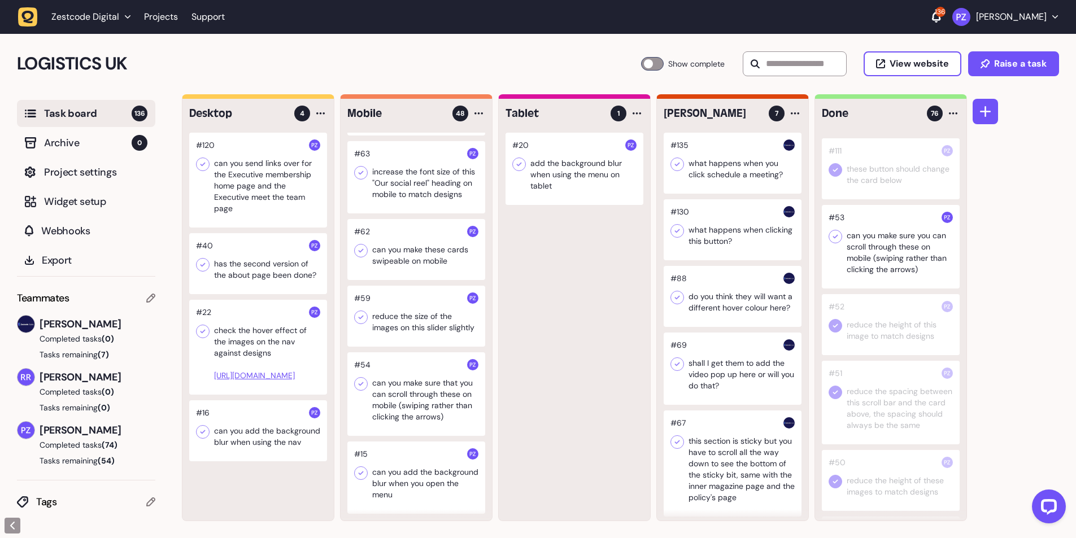
click at [837, 239] on icon at bounding box center [835, 237] width 5 height 4
click at [395, 382] on div at bounding box center [416, 394] width 138 height 84
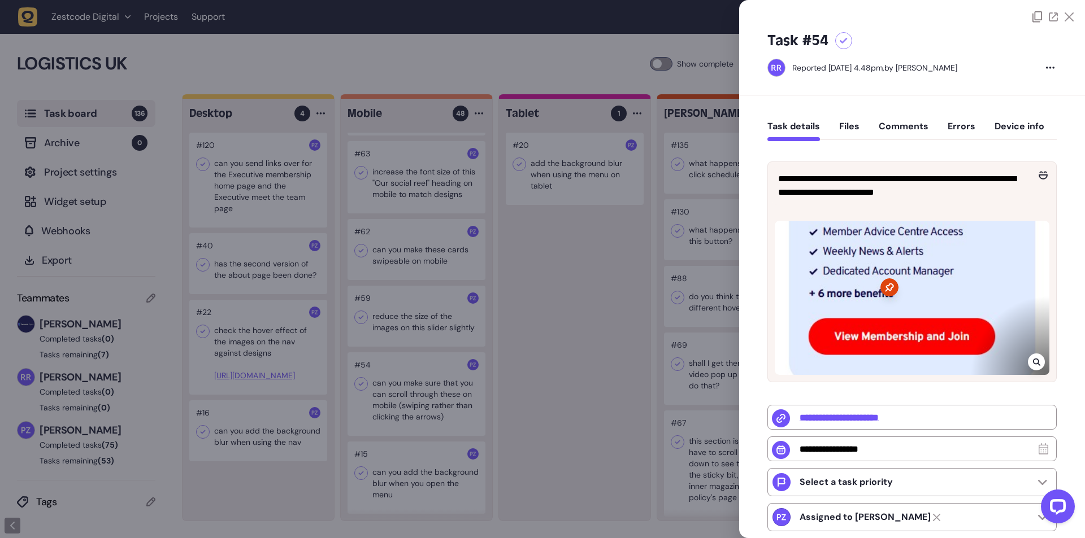
click at [407, 434] on div at bounding box center [542, 269] width 1085 height 538
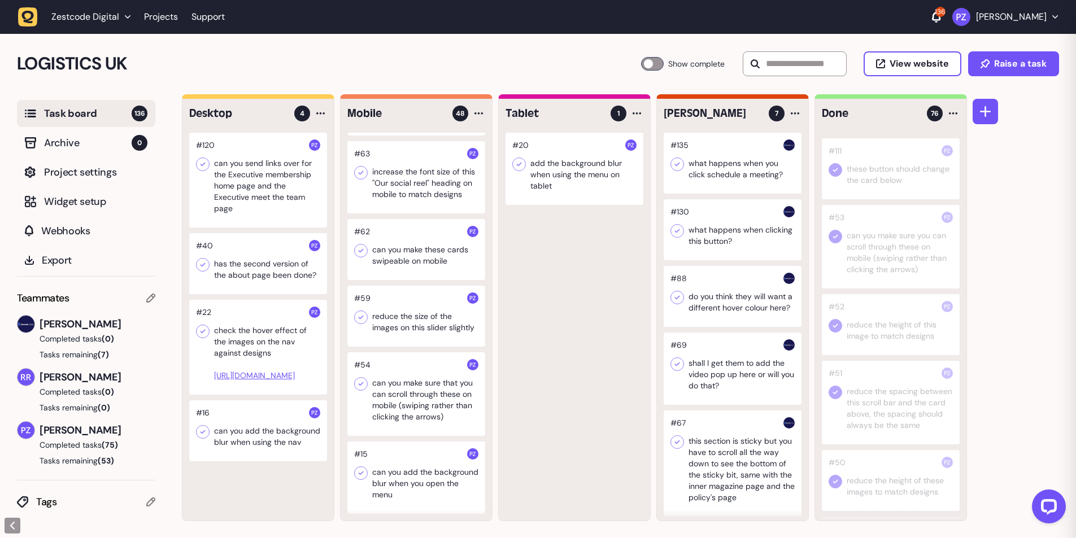
click at [395, 403] on div at bounding box center [416, 394] width 138 height 84
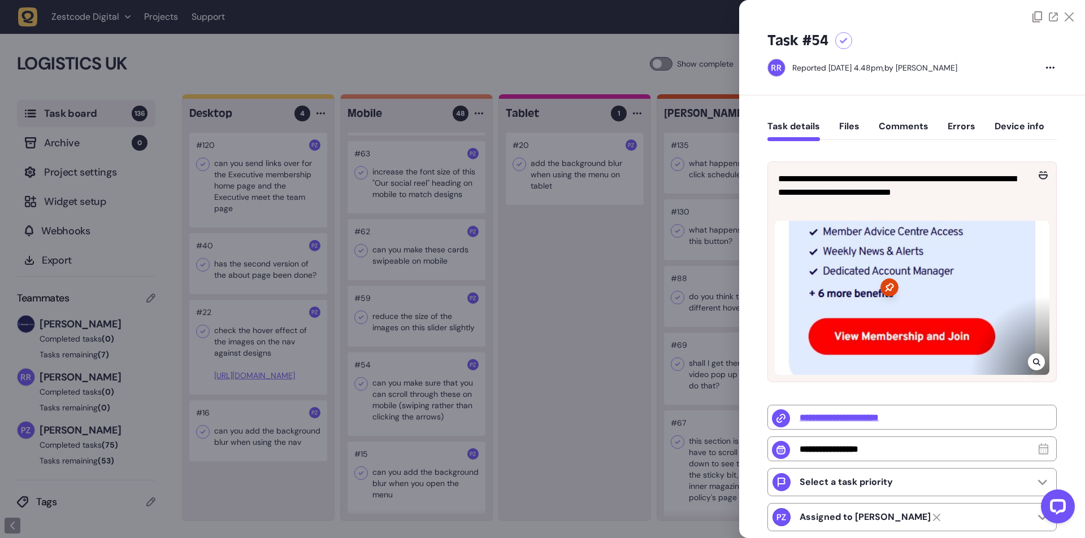
click at [1037, 358] on icon at bounding box center [1036, 362] width 7 height 9
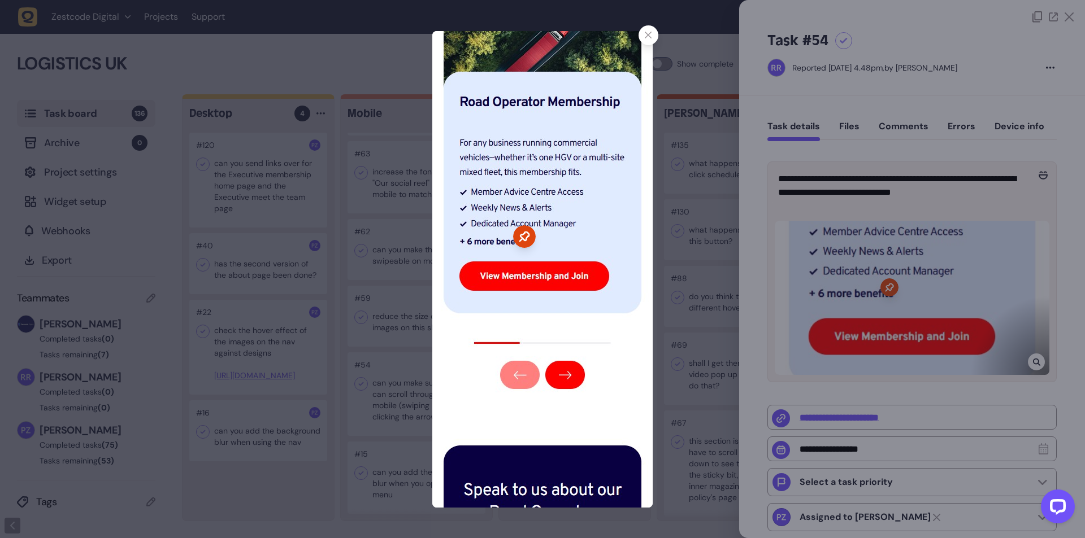
click at [844, 226] on div at bounding box center [542, 269] width 1085 height 538
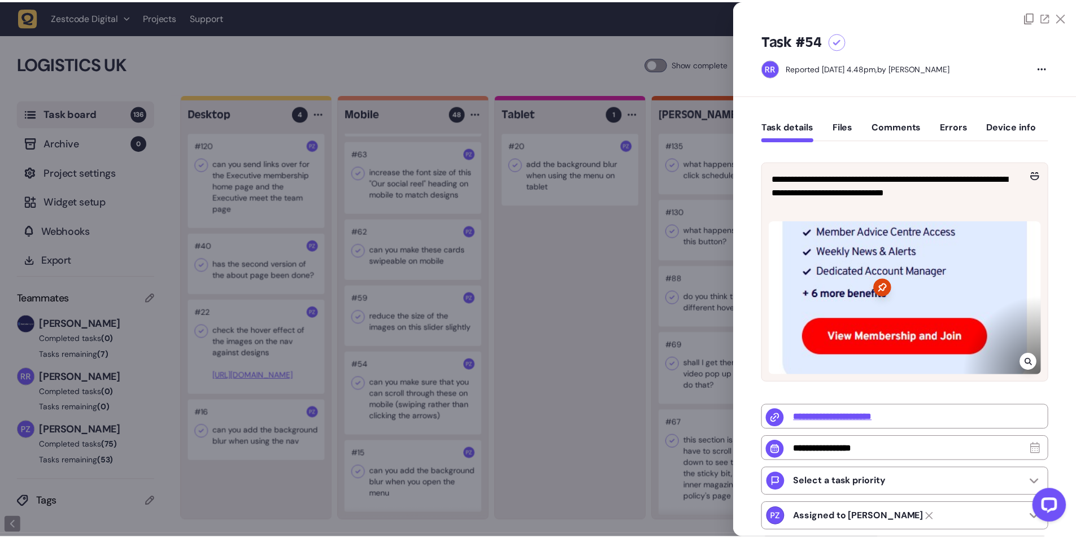
scroll to position [3304, 0]
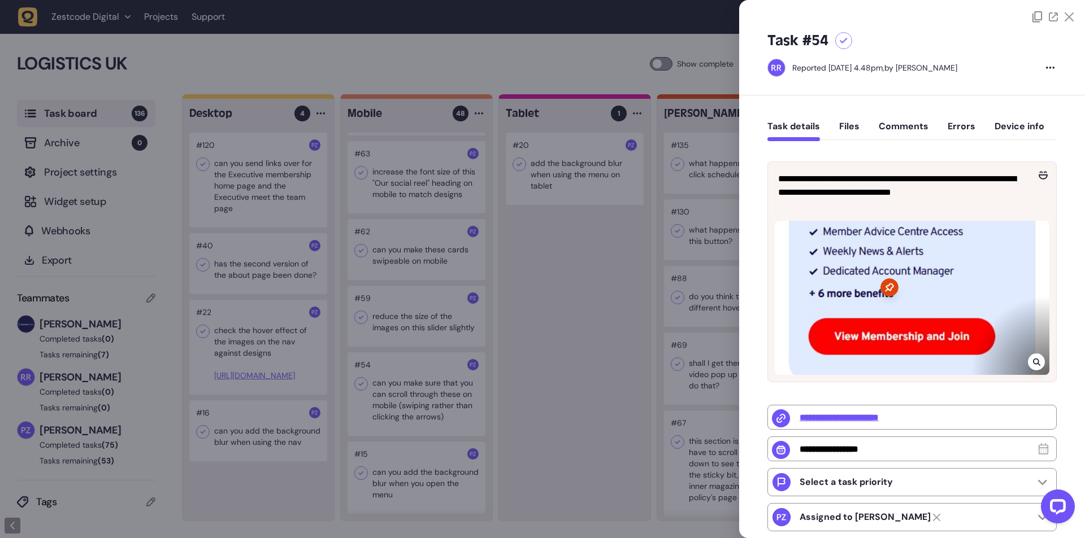
click at [534, 328] on div at bounding box center [542, 269] width 1085 height 538
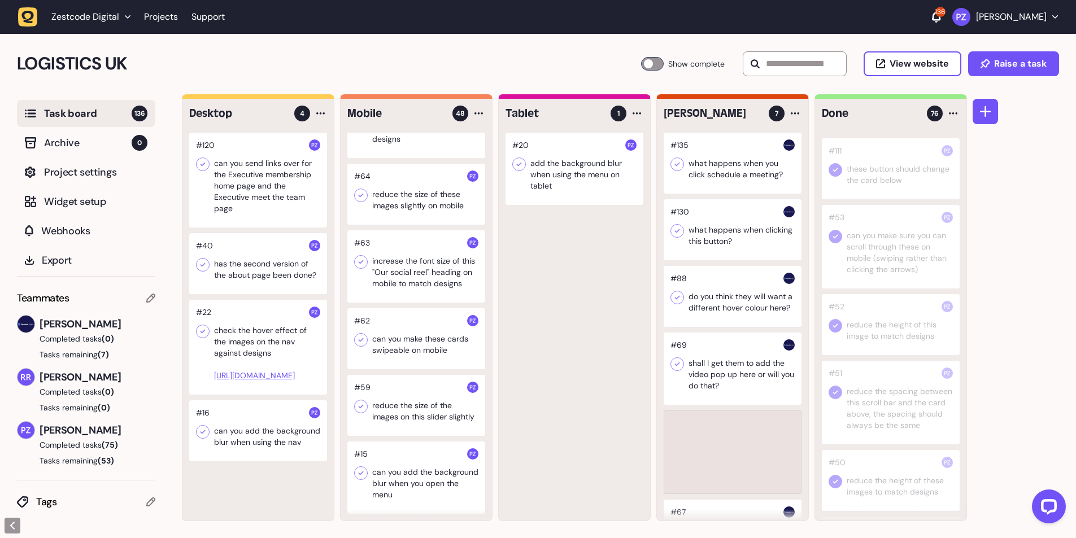
scroll to position [3155, 0]
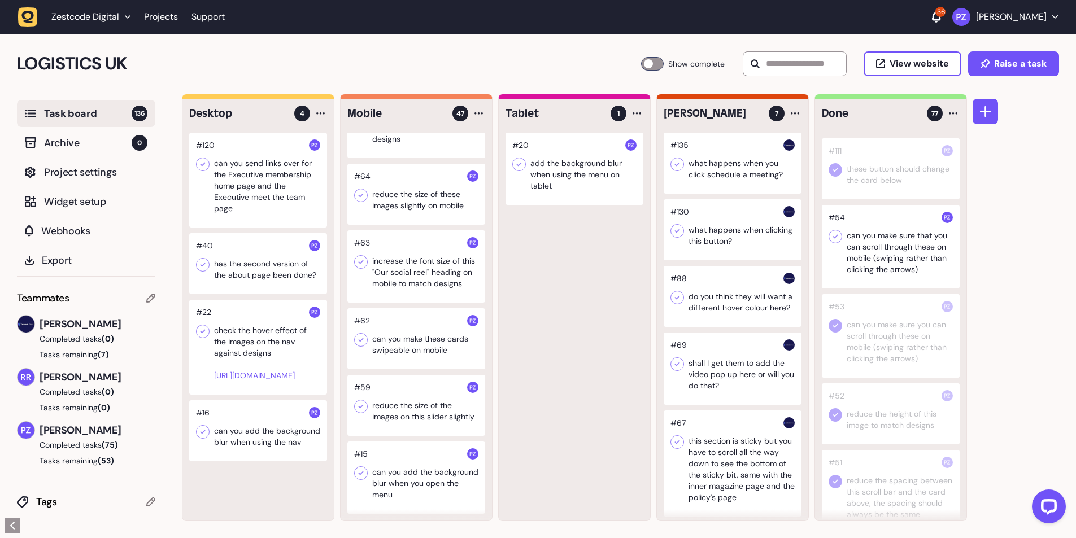
click at [831, 242] on icon at bounding box center [835, 236] width 11 height 11
click at [389, 408] on div at bounding box center [416, 405] width 138 height 61
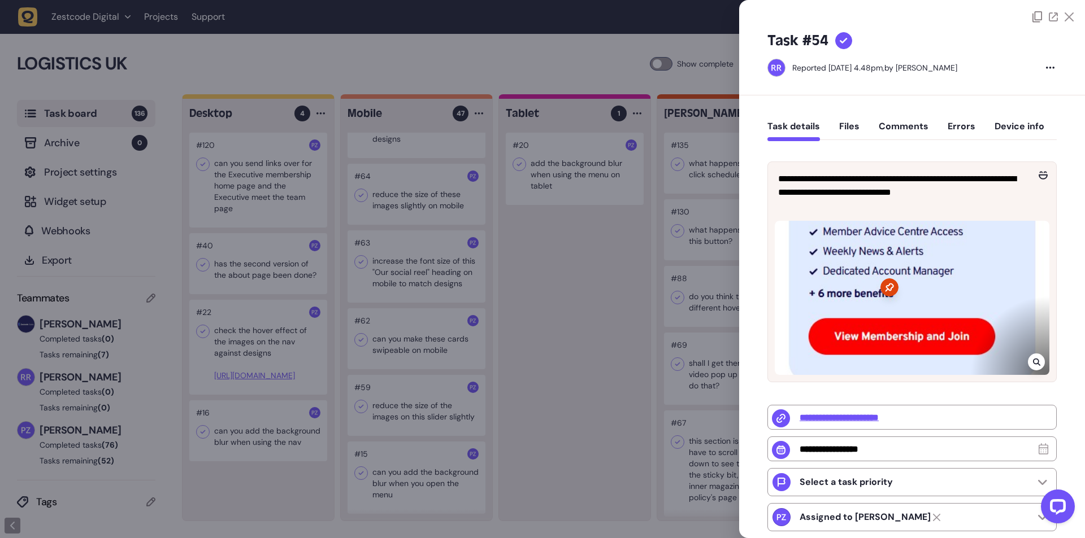
type input "**********"
click at [400, 408] on div at bounding box center [542, 269] width 1085 height 538
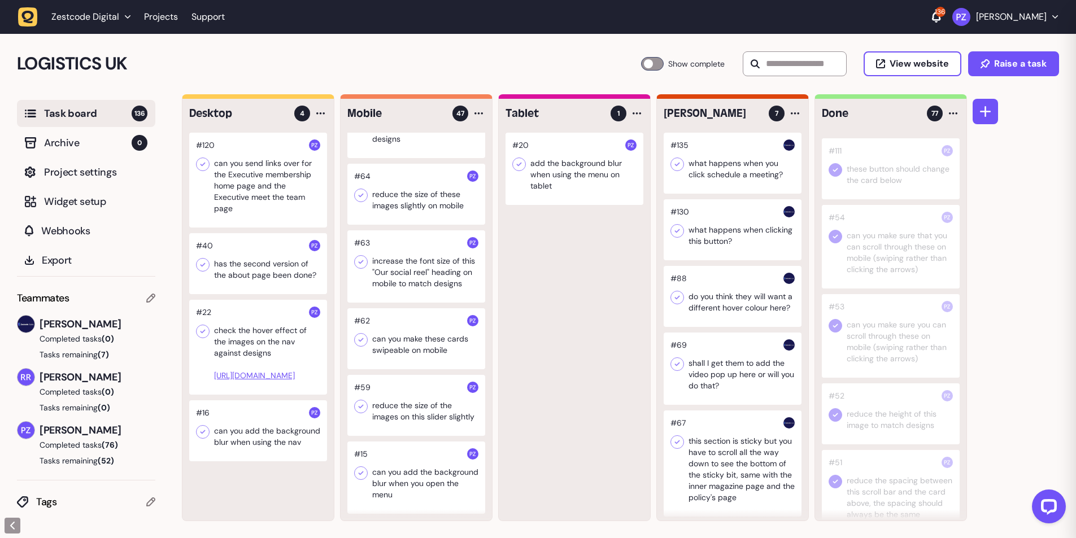
click at [395, 406] on div at bounding box center [416, 405] width 138 height 61
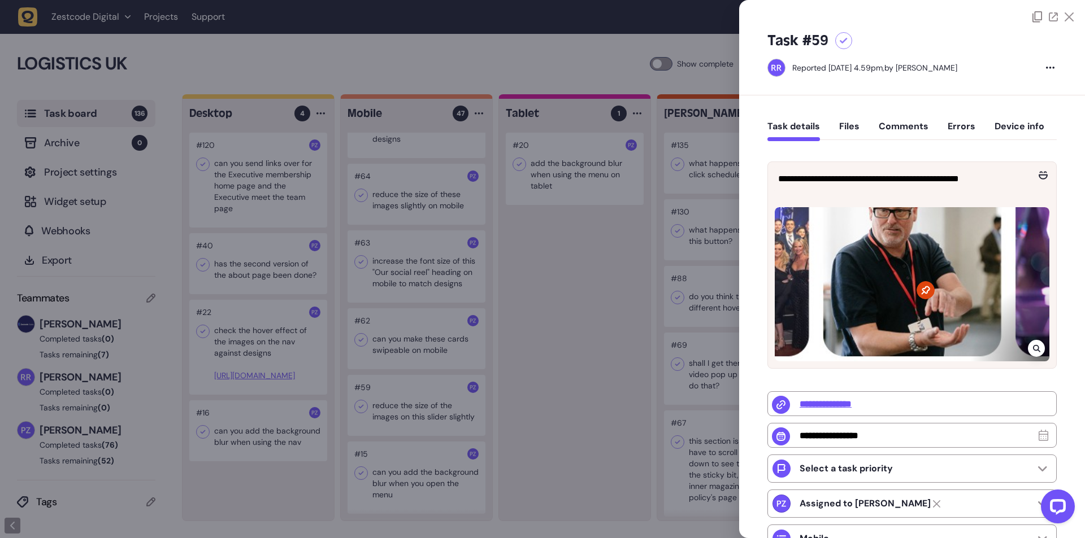
click at [1033, 347] on icon at bounding box center [1036, 348] width 7 height 9
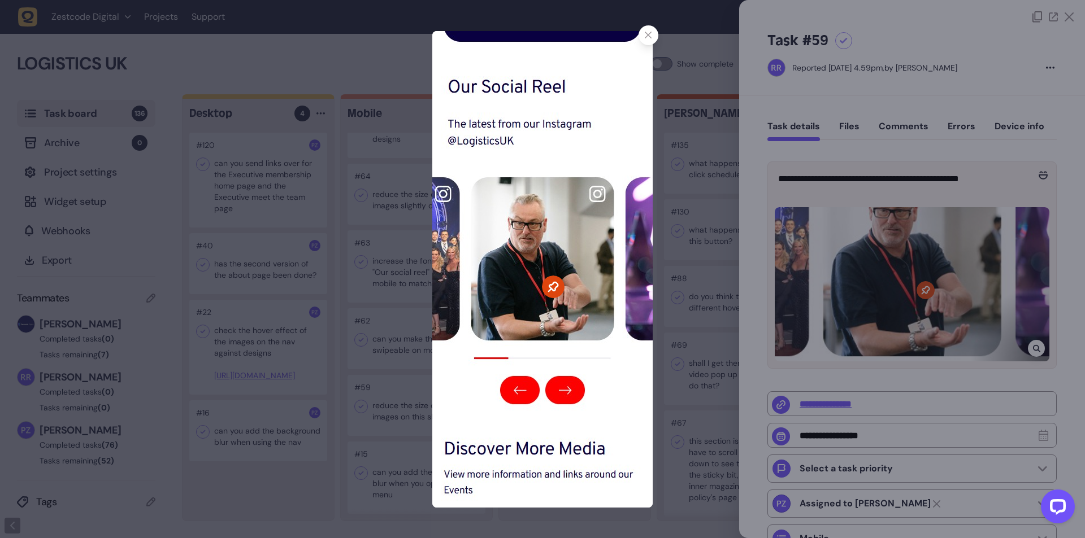
click at [677, 246] on div at bounding box center [542, 269] width 1085 height 538
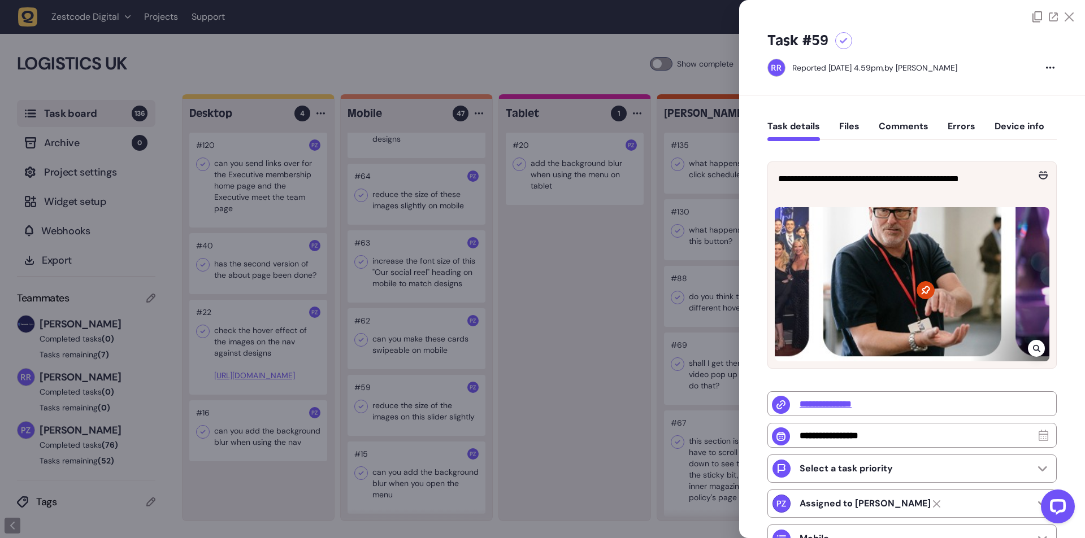
click at [532, 288] on div at bounding box center [542, 269] width 1085 height 538
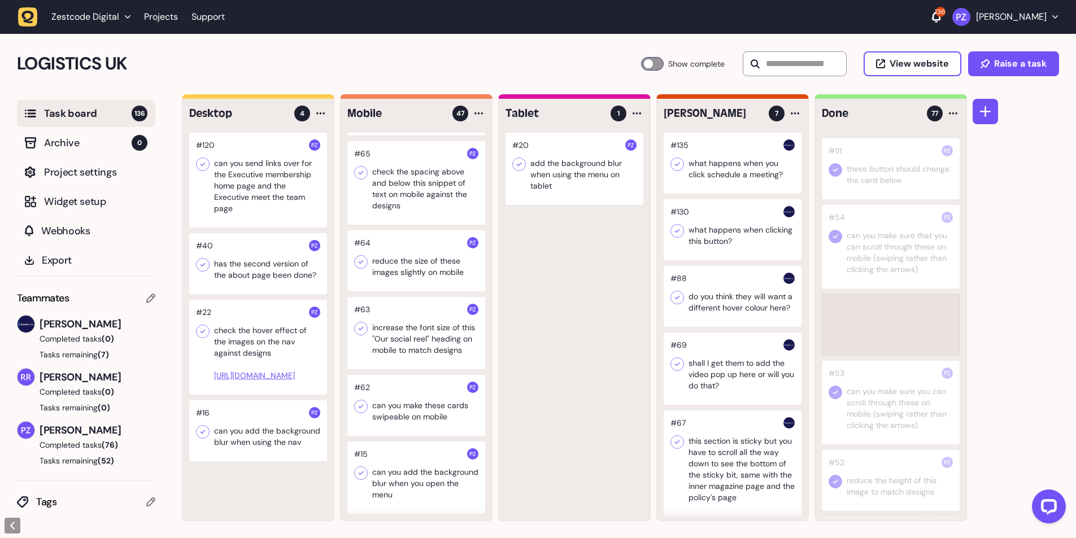
scroll to position [3371, 0]
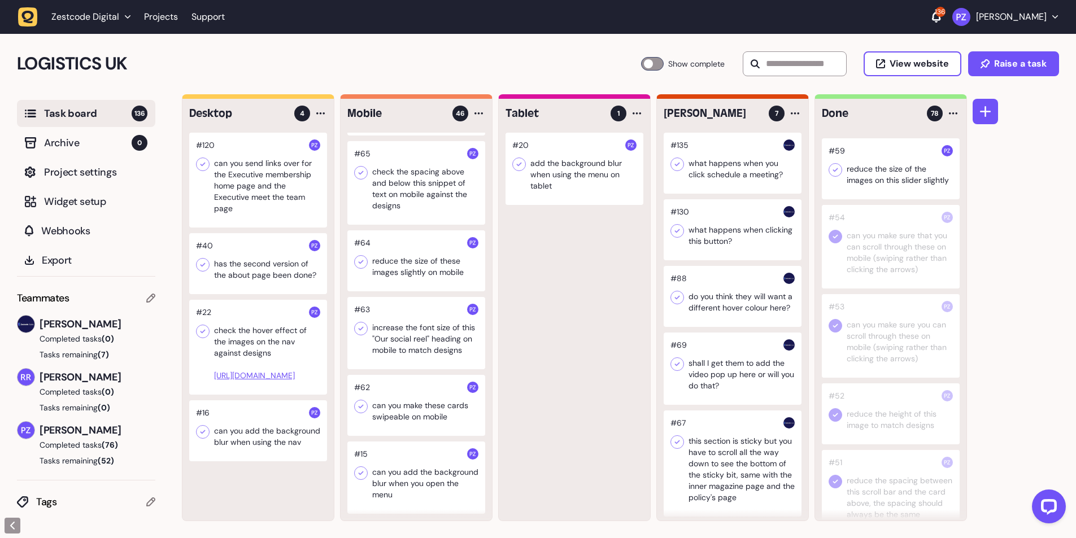
click at [831, 176] on icon at bounding box center [835, 169] width 11 height 11
click at [405, 408] on div at bounding box center [416, 405] width 138 height 61
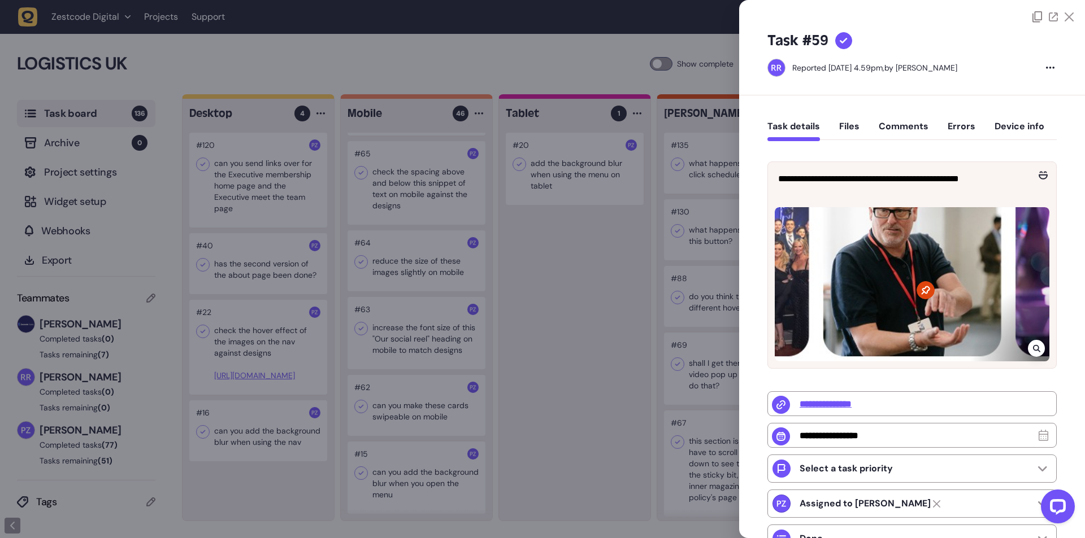
click at [400, 406] on div at bounding box center [542, 269] width 1085 height 538
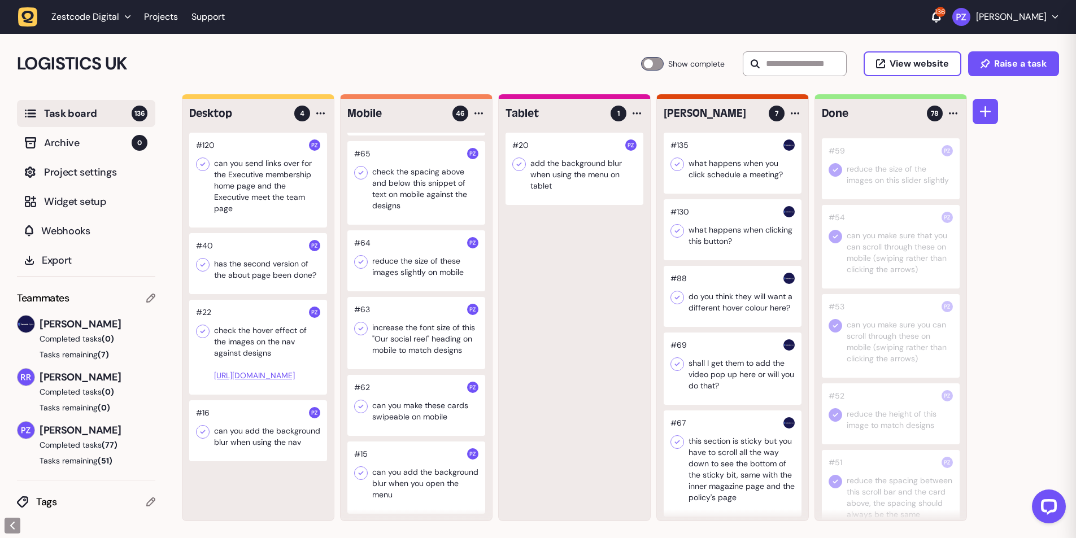
click at [412, 404] on div at bounding box center [416, 405] width 138 height 61
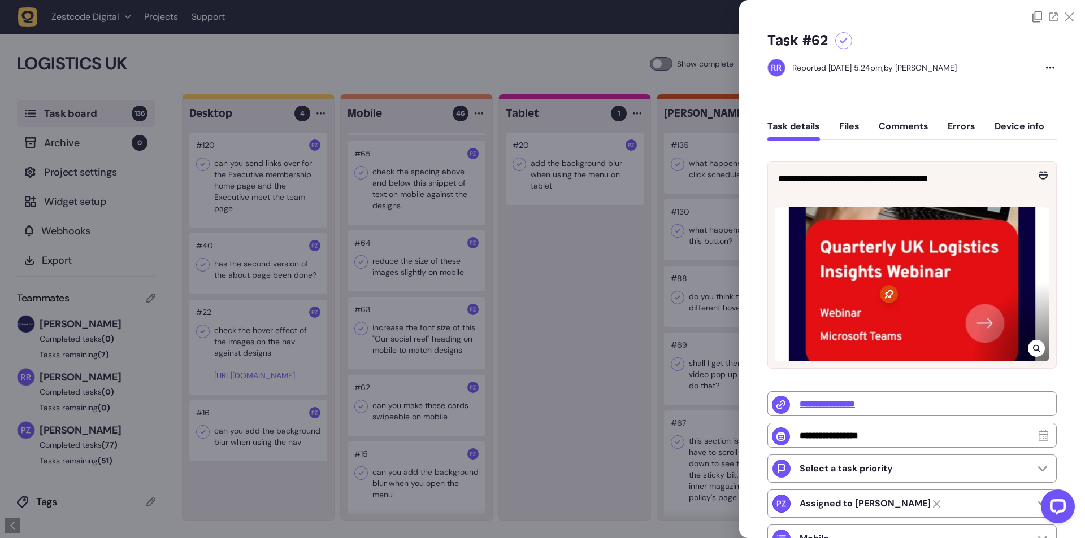
click at [1033, 347] on icon at bounding box center [1036, 348] width 7 height 9
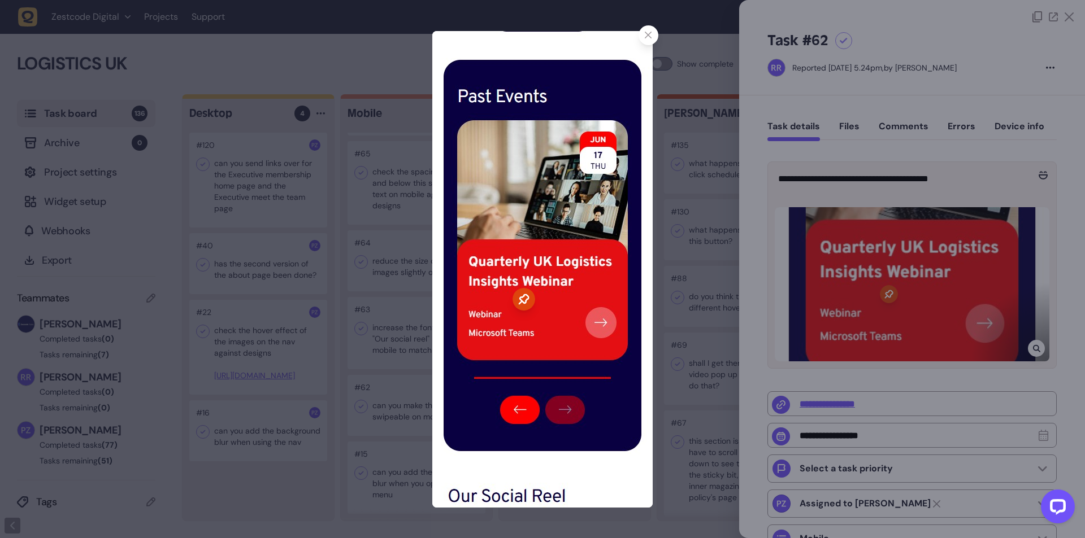
click at [647, 32] on icon at bounding box center [648, 35] width 7 height 7
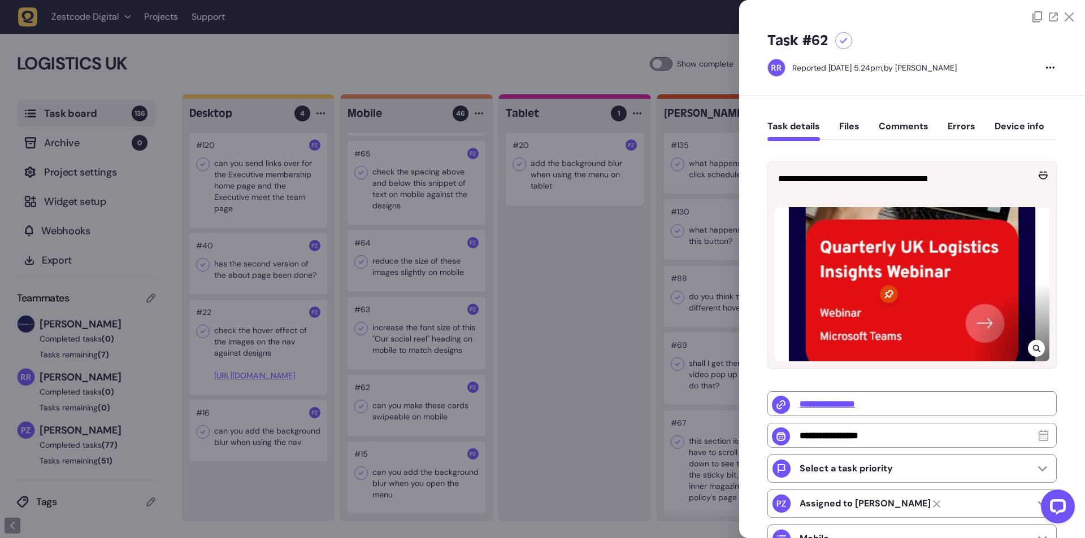
click at [542, 296] on div at bounding box center [542, 269] width 1085 height 538
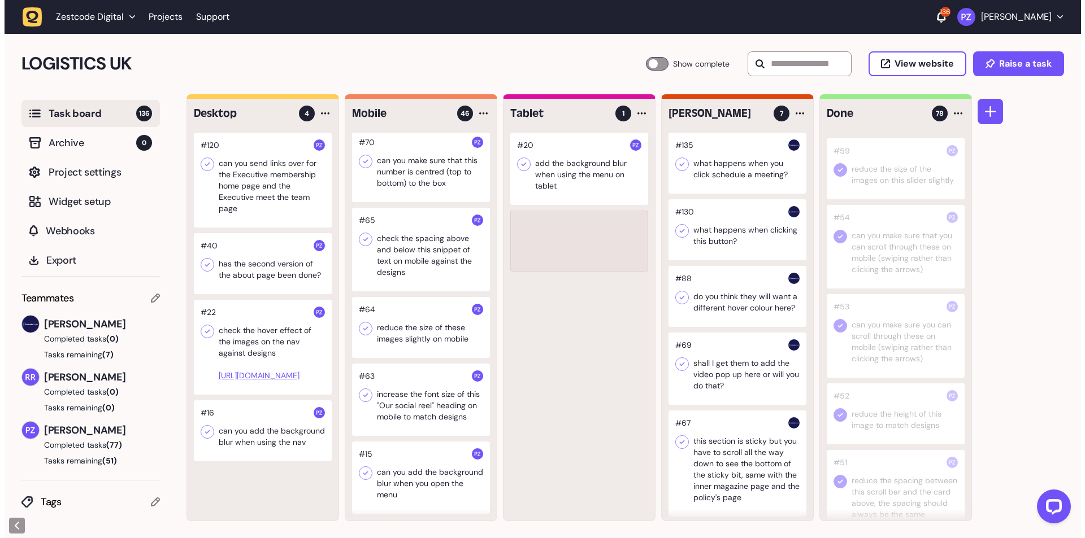
scroll to position [3021, 0]
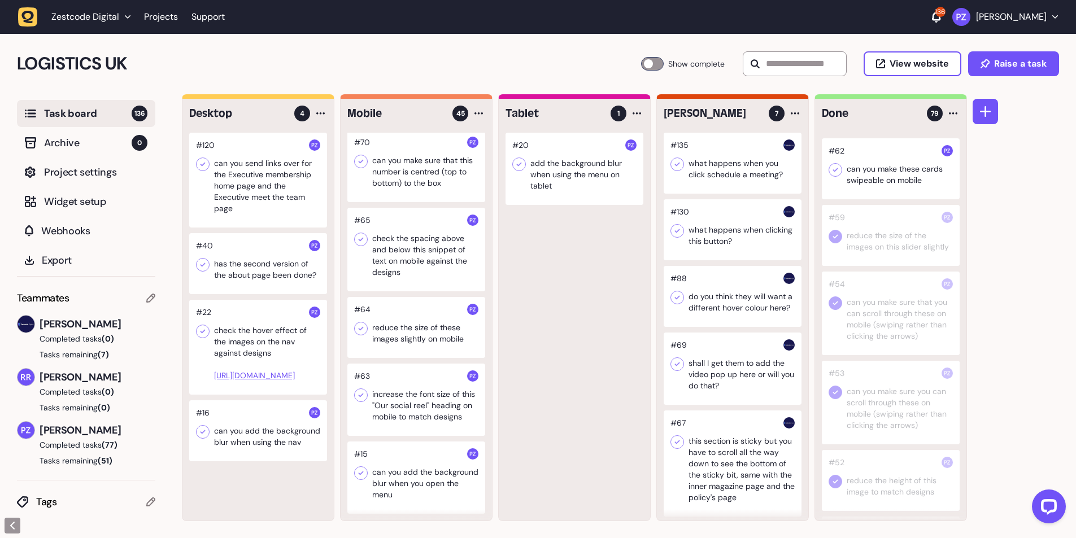
click at [833, 176] on icon at bounding box center [835, 169] width 11 height 11
click at [412, 391] on div at bounding box center [416, 400] width 138 height 72
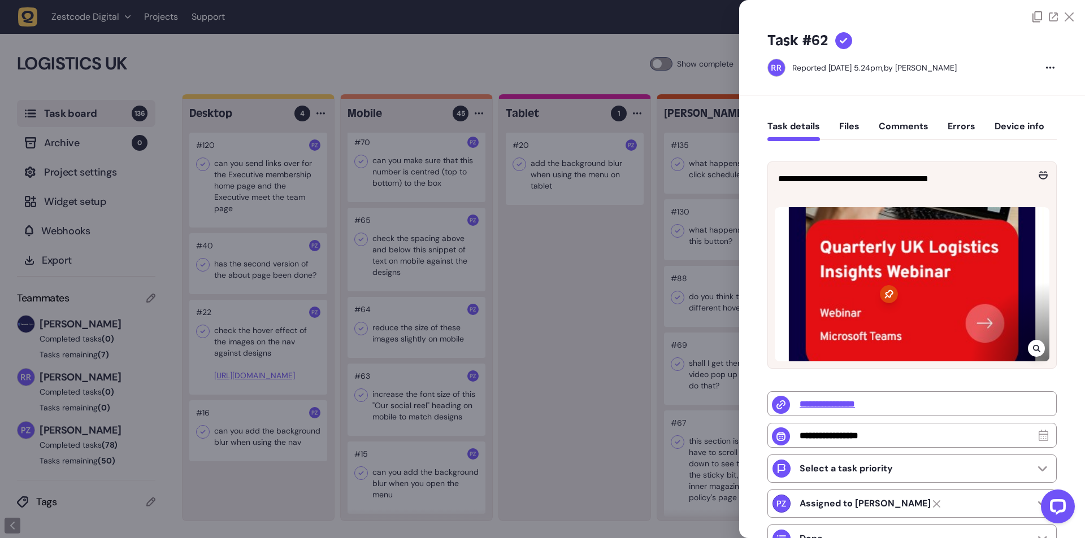
click at [407, 389] on div at bounding box center [542, 269] width 1085 height 538
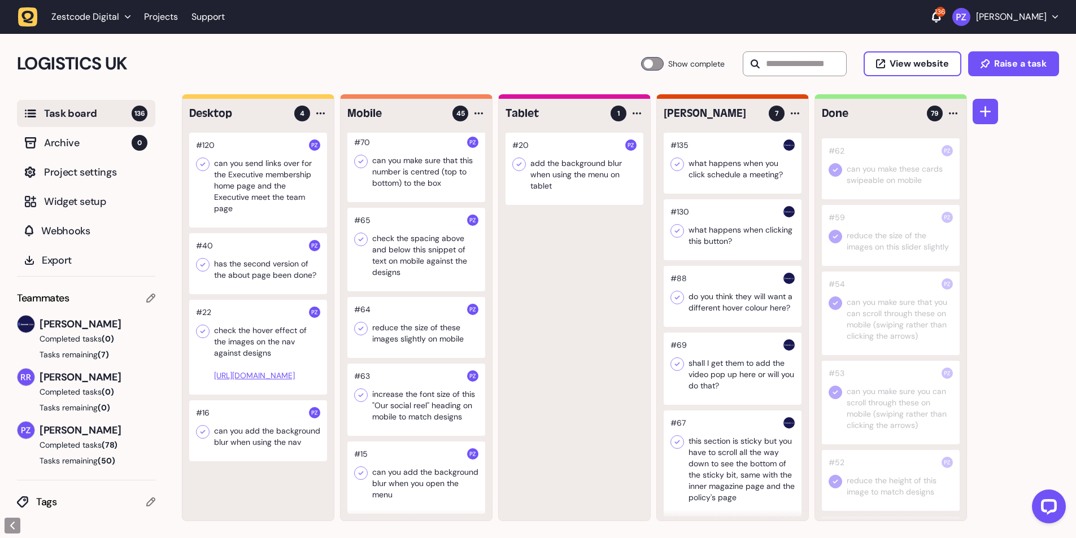
click at [400, 382] on div at bounding box center [416, 400] width 138 height 72
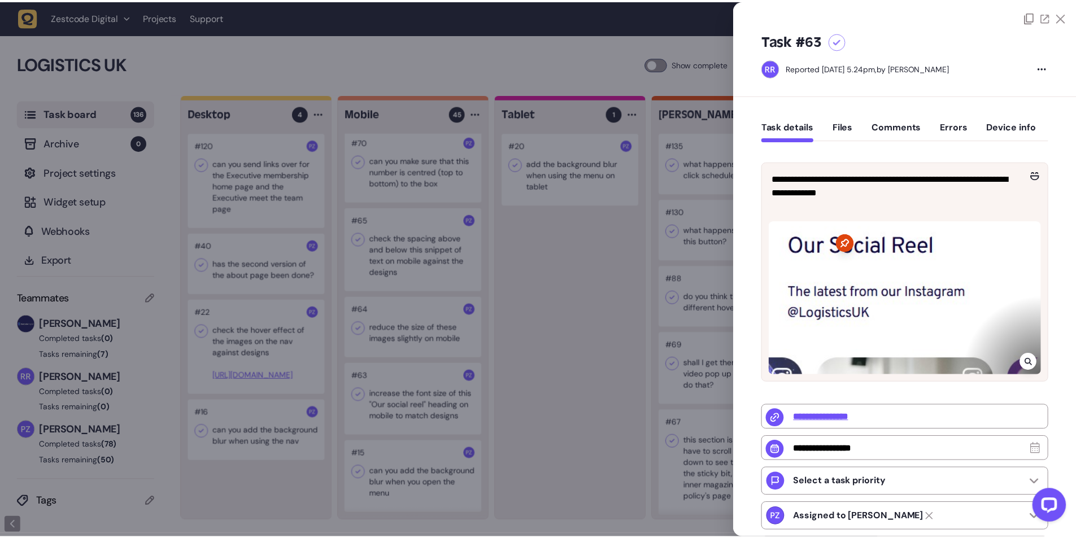
scroll to position [3371, 0]
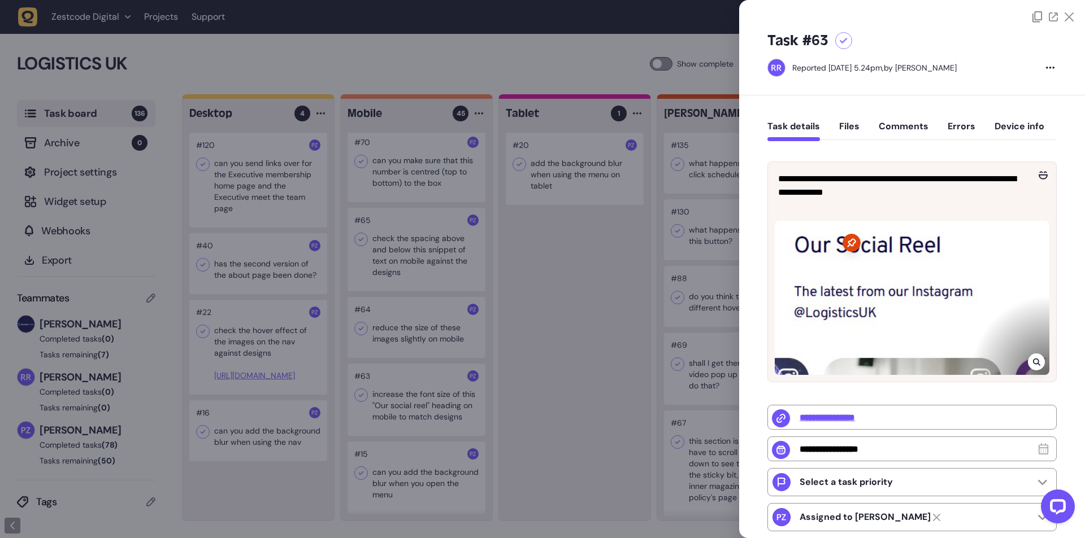
click at [419, 250] on div at bounding box center [542, 269] width 1085 height 538
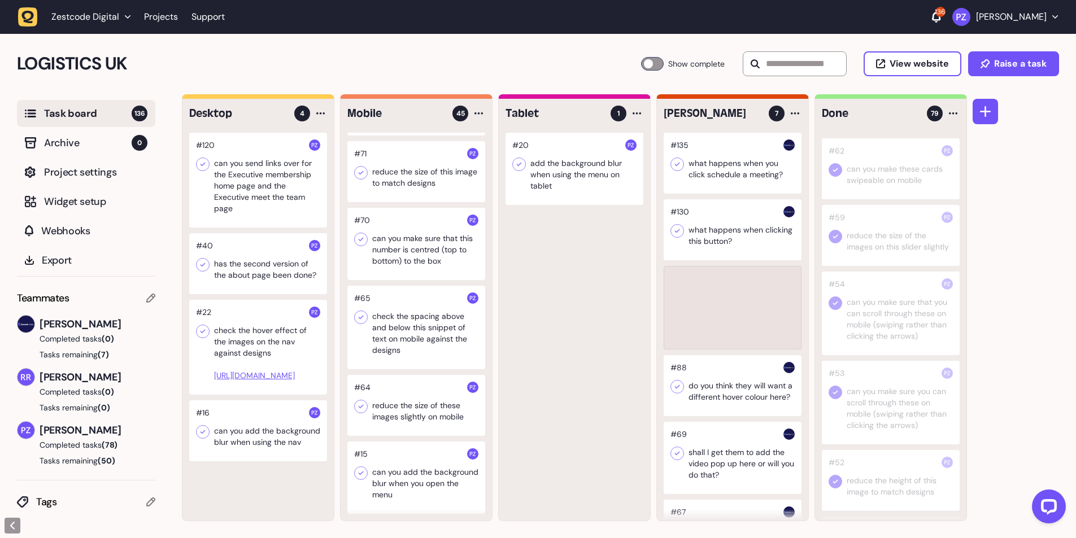
scroll to position [3371, 0]
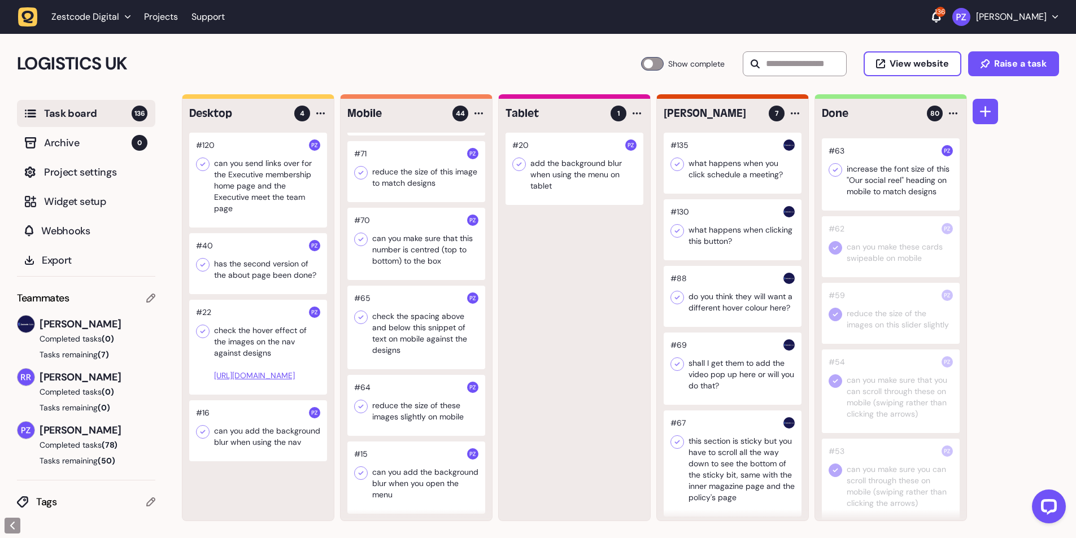
drag, startPoint x: 836, startPoint y: 227, endPoint x: 837, endPoint y: 240, distance: 13.0
click at [835, 176] on icon at bounding box center [835, 169] width 11 height 11
click at [393, 415] on div at bounding box center [416, 405] width 138 height 61
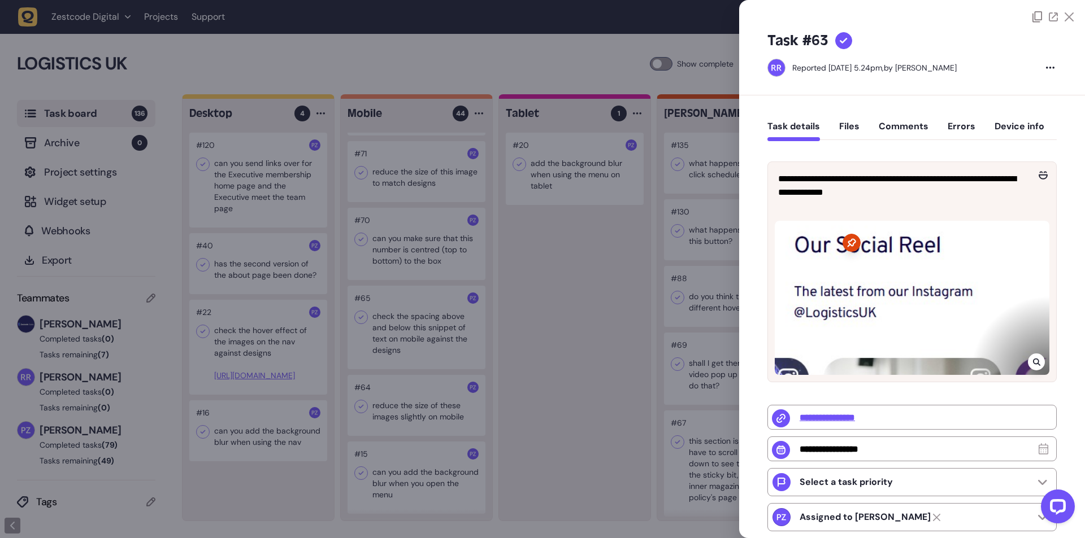
click at [389, 404] on div at bounding box center [542, 269] width 1085 height 538
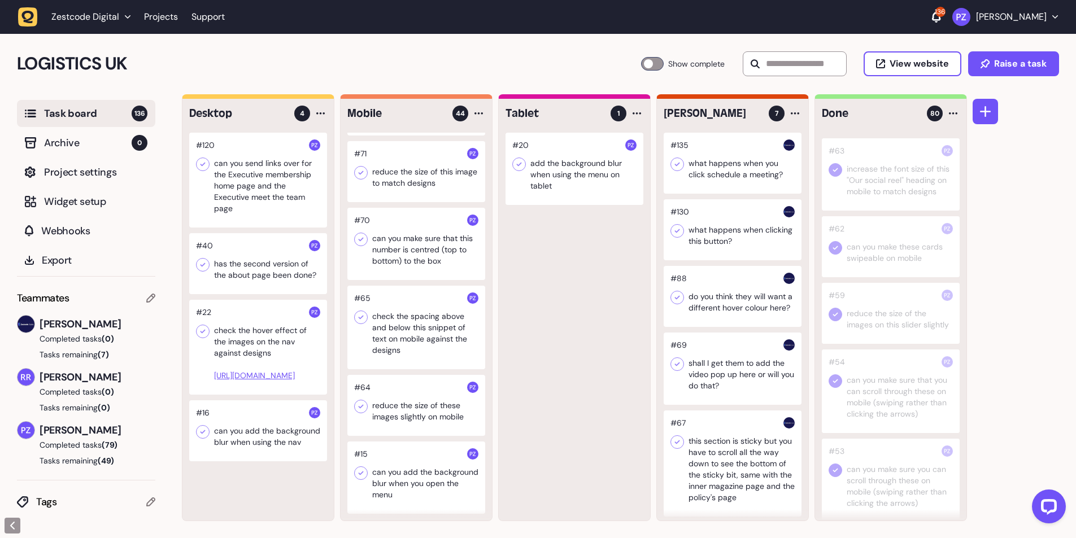
click at [425, 413] on div at bounding box center [416, 405] width 138 height 61
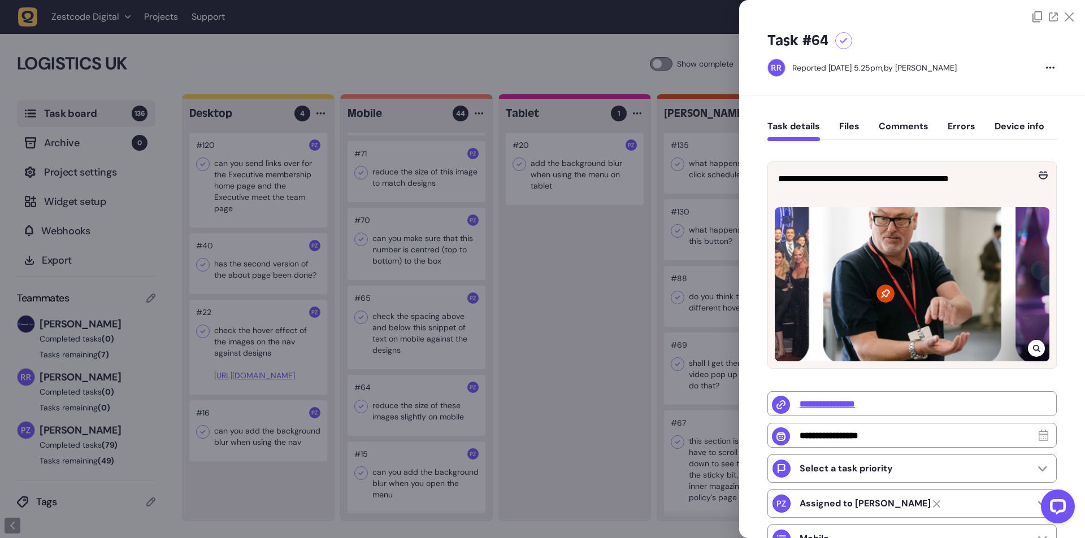
click at [433, 403] on div at bounding box center [542, 269] width 1085 height 538
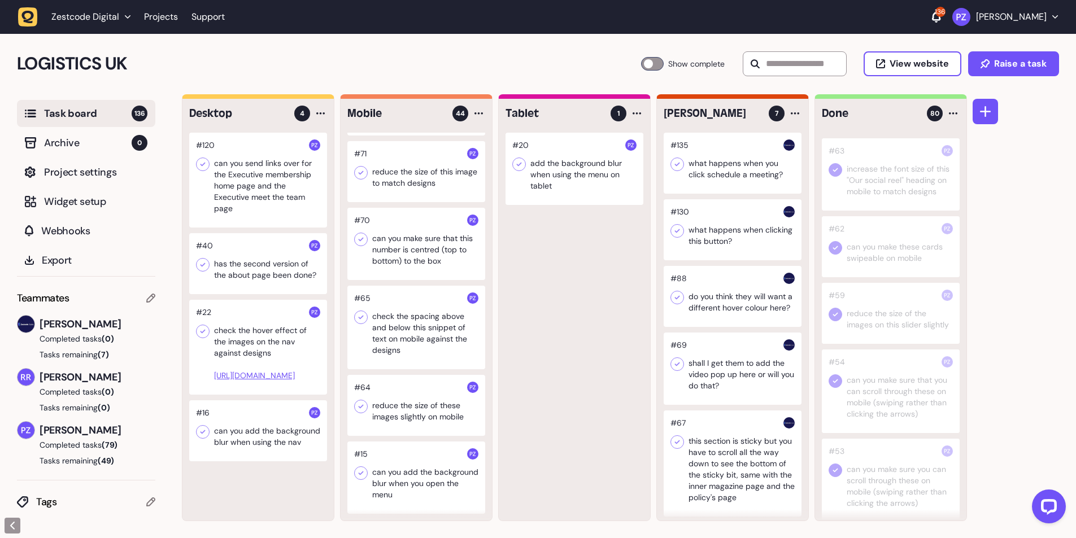
click at [402, 406] on div at bounding box center [416, 405] width 138 height 61
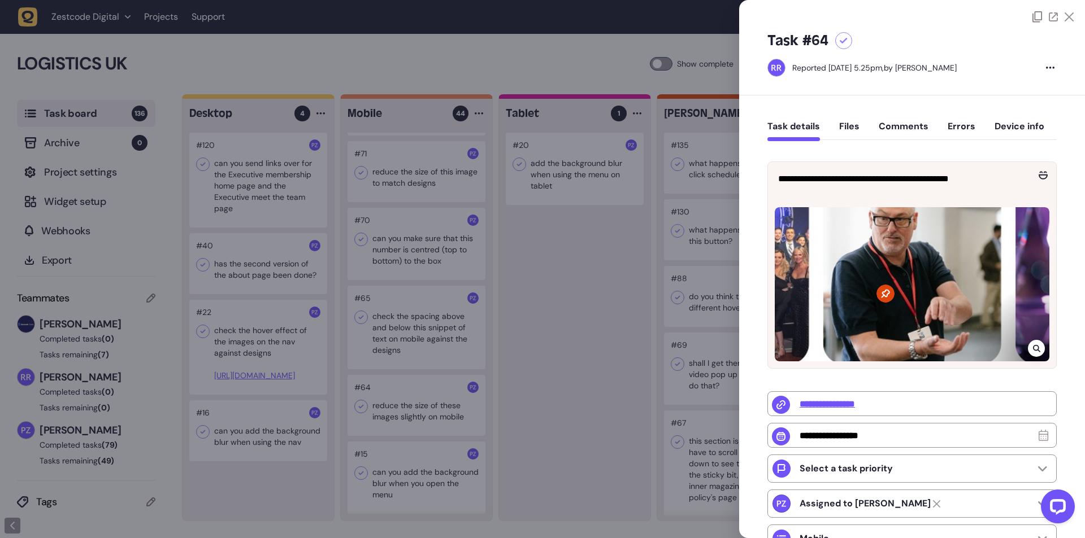
click at [1033, 340] on div at bounding box center [1035, 348] width 17 height 17
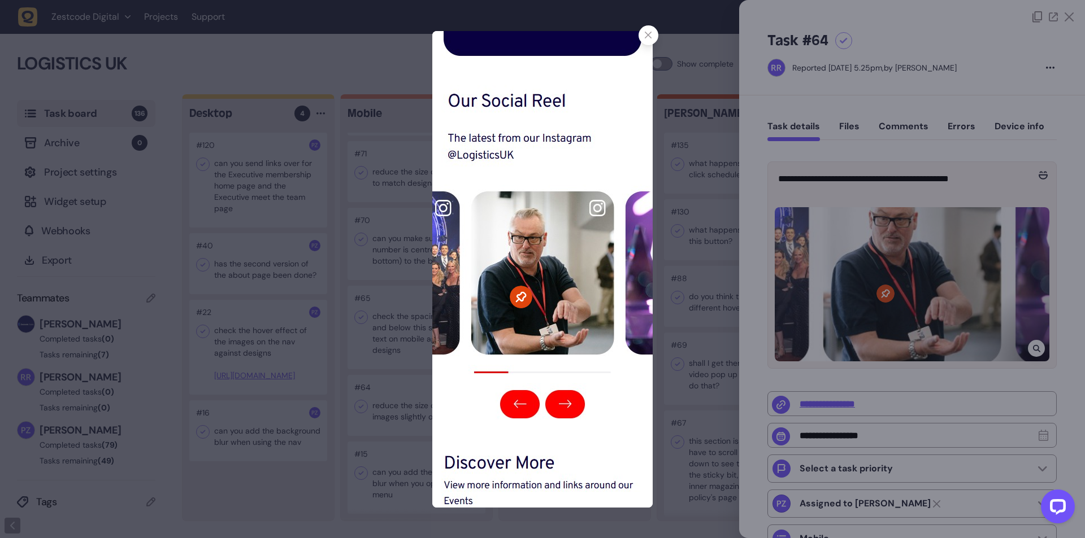
click at [693, 177] on div at bounding box center [542, 269] width 1085 height 538
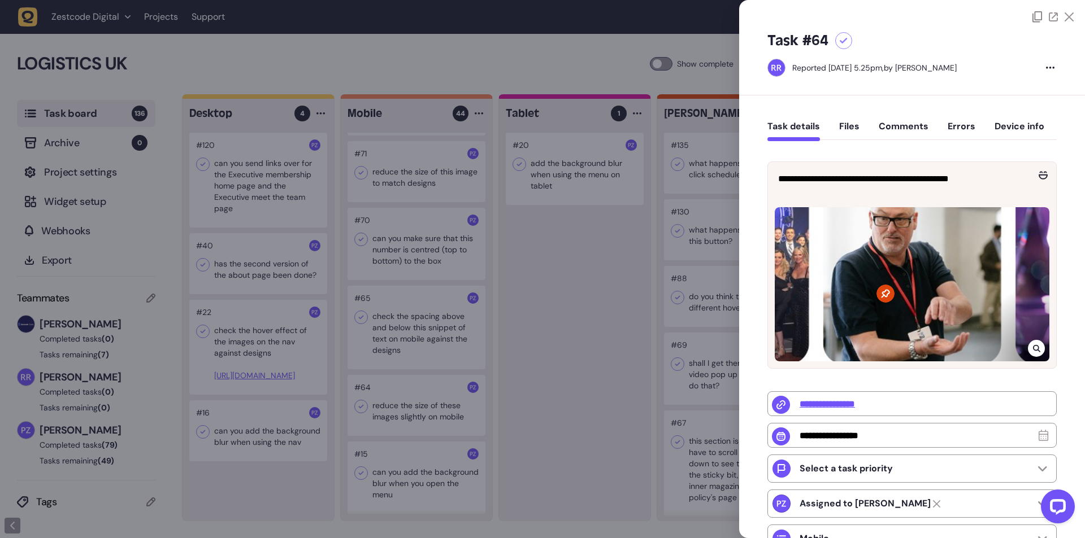
click at [415, 398] on div at bounding box center [542, 269] width 1085 height 538
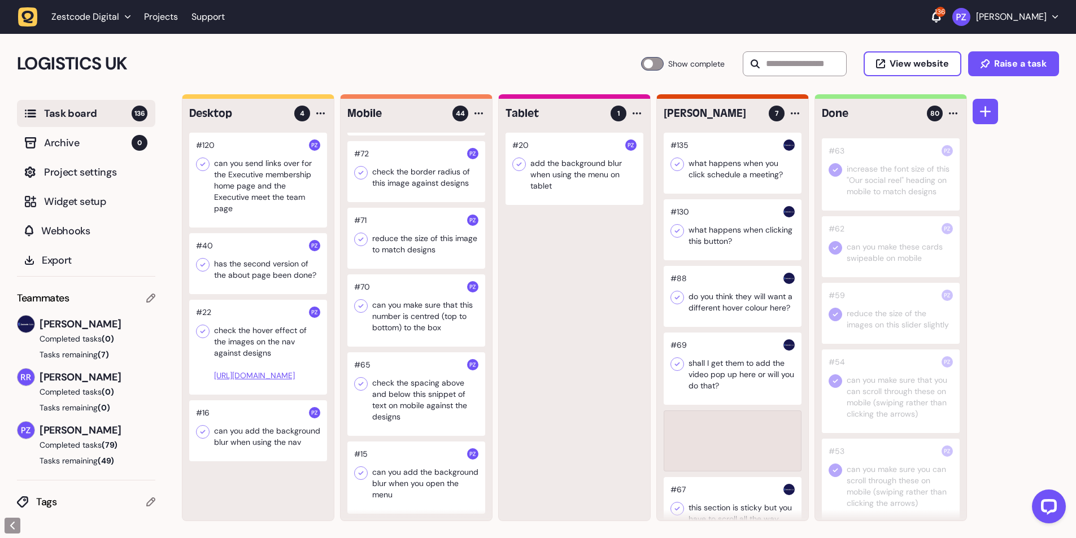
scroll to position [2866, 0]
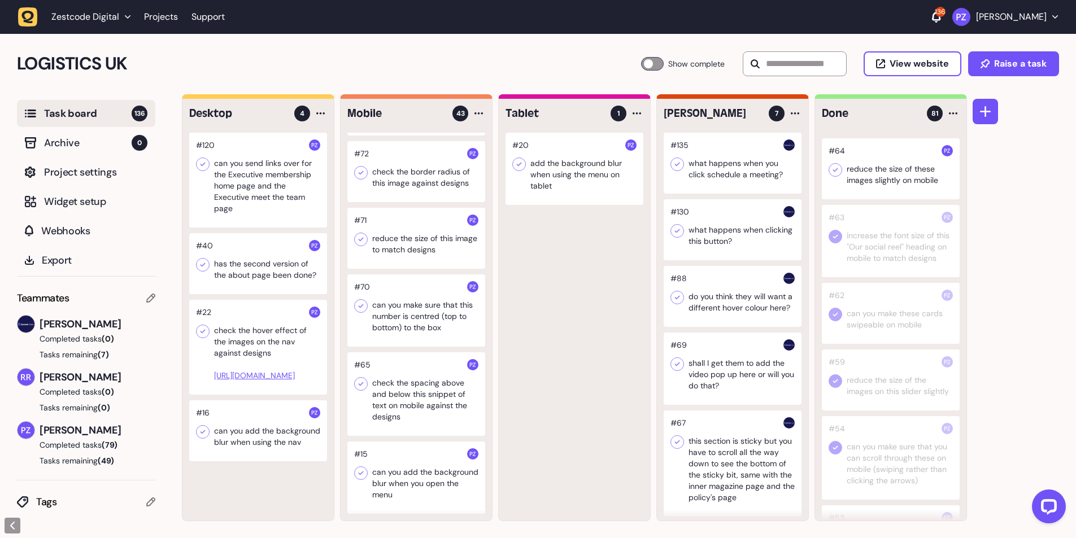
drag, startPoint x: 831, startPoint y: 228, endPoint x: 844, endPoint y: 264, distance: 38.2
click at [831, 176] on icon at bounding box center [835, 169] width 11 height 11
click at [397, 398] on div at bounding box center [416, 394] width 138 height 84
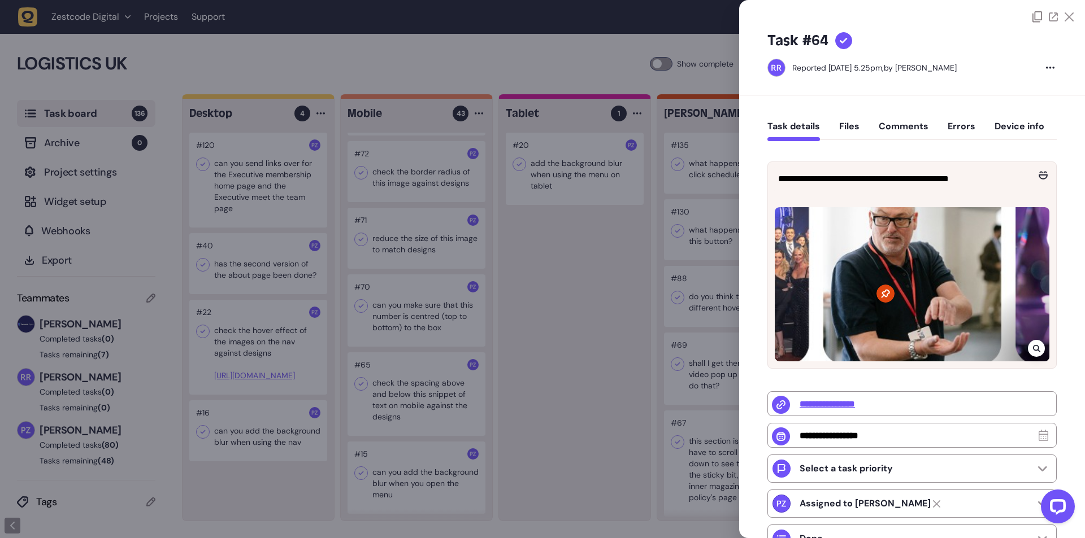
click at [382, 391] on div at bounding box center [542, 269] width 1085 height 538
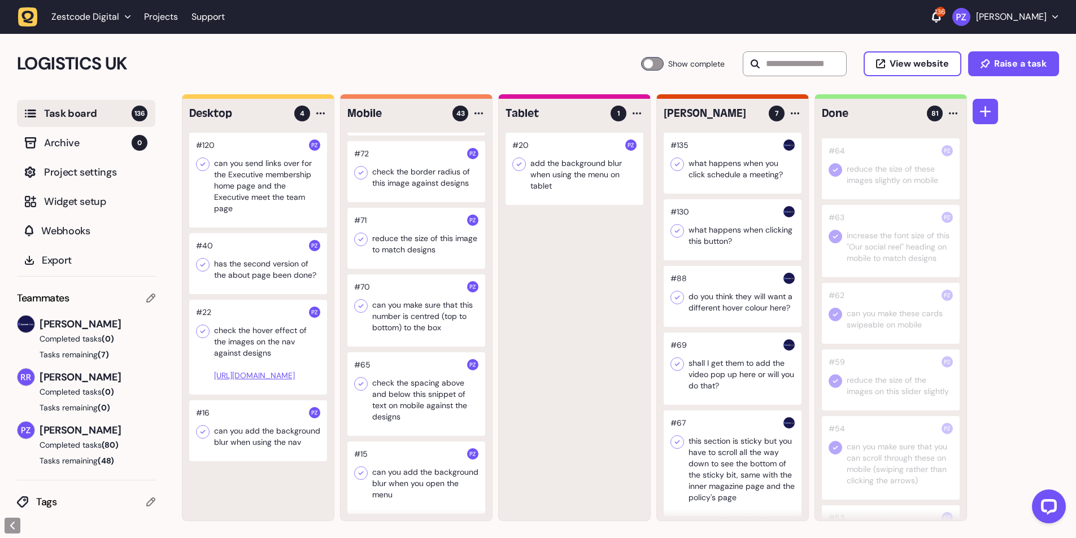
click at [382, 391] on div at bounding box center [416, 394] width 138 height 84
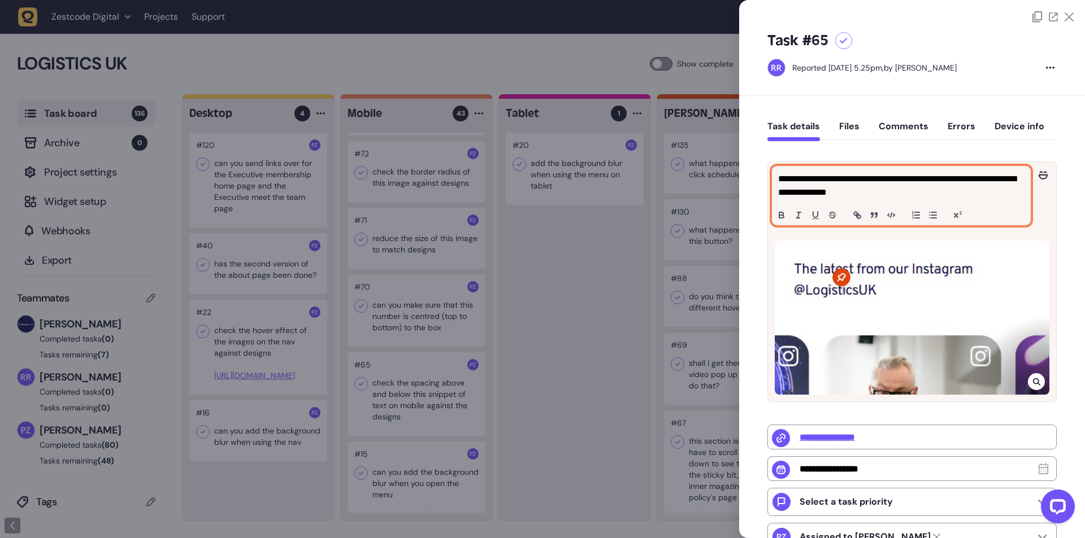
click at [842, 177] on p "**********" at bounding box center [899, 185] width 243 height 27
copy p "**********"
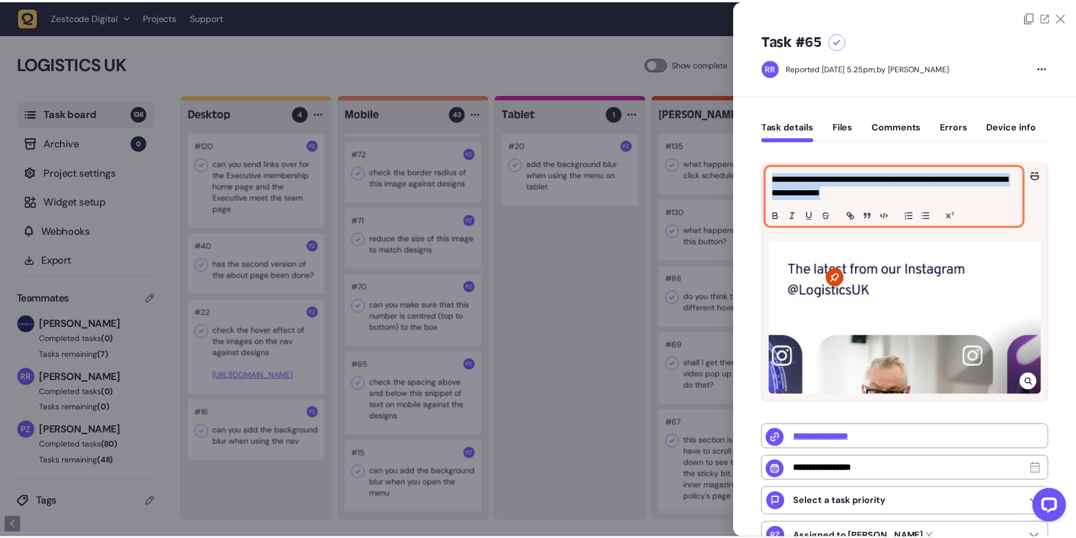
scroll to position [3371, 0]
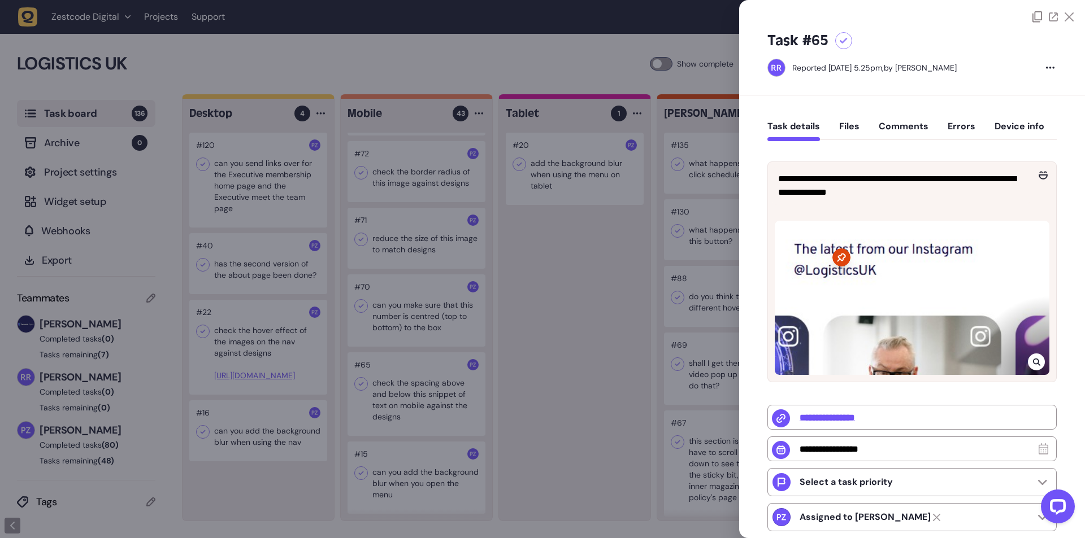
click at [678, 298] on div at bounding box center [542, 269] width 1085 height 538
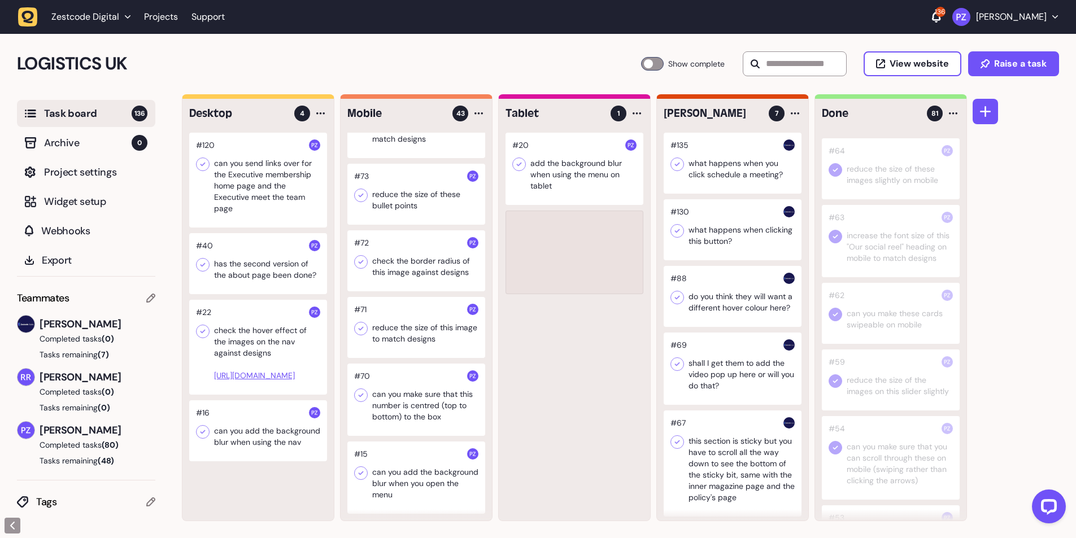
scroll to position [2776, 0]
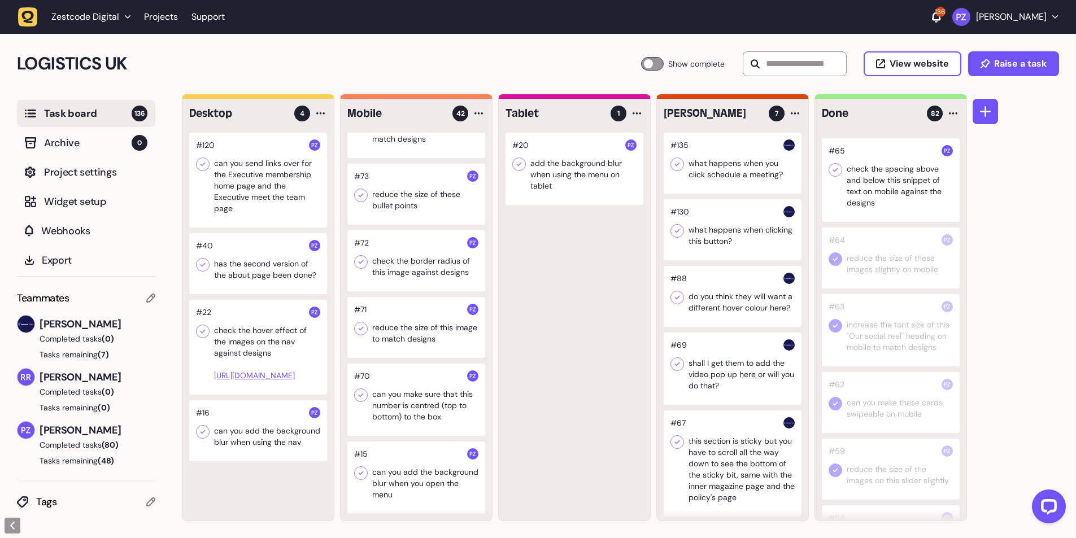
click at [828, 222] on div at bounding box center [891, 180] width 138 height 84
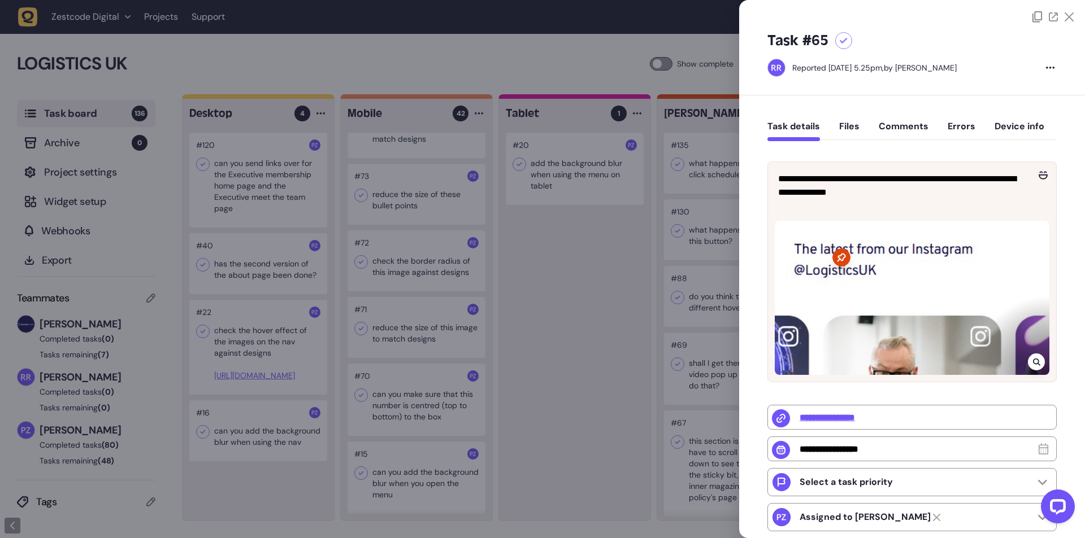
click at [657, 247] on div at bounding box center [542, 269] width 1085 height 538
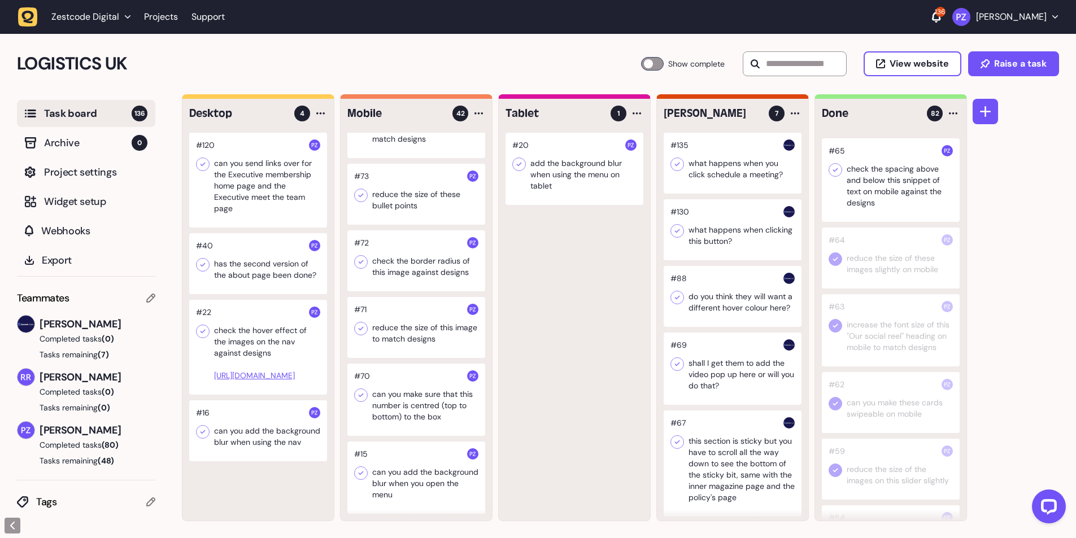
click at [846, 222] on div at bounding box center [891, 180] width 138 height 84
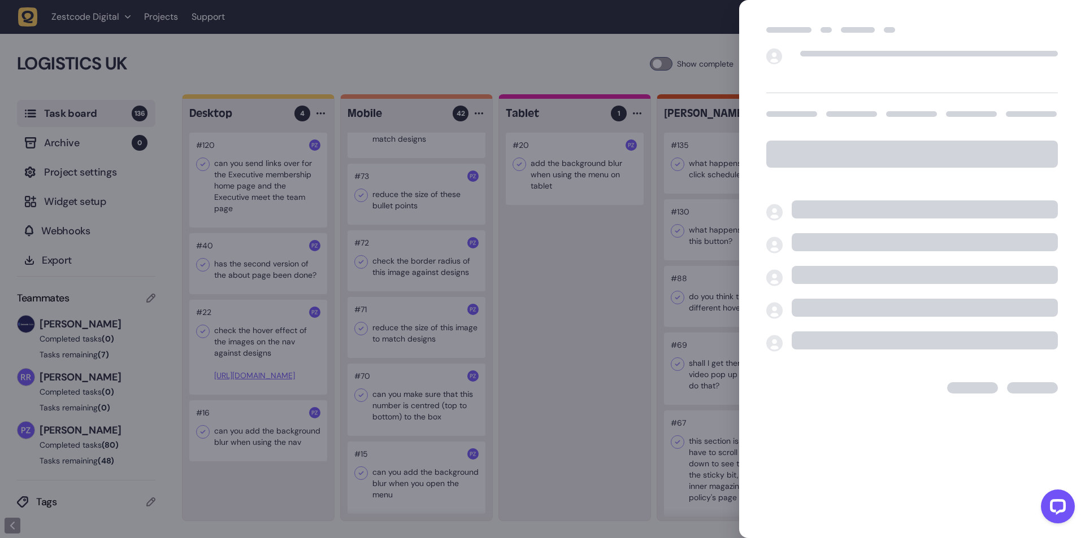
click at [654, 223] on div at bounding box center [542, 269] width 1085 height 538
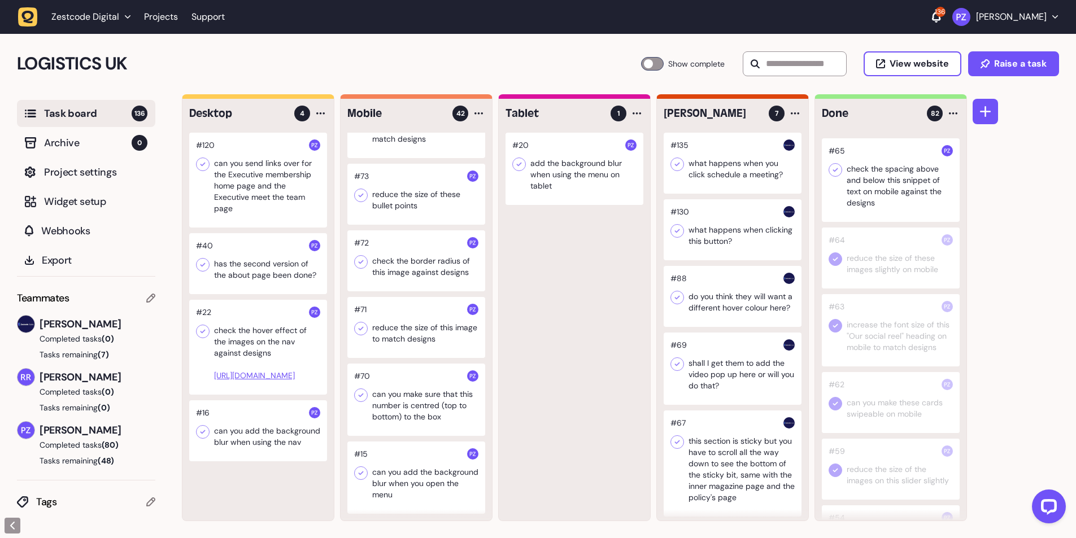
click at [830, 176] on icon at bounding box center [835, 169] width 11 height 11
click at [395, 395] on div at bounding box center [416, 400] width 138 height 72
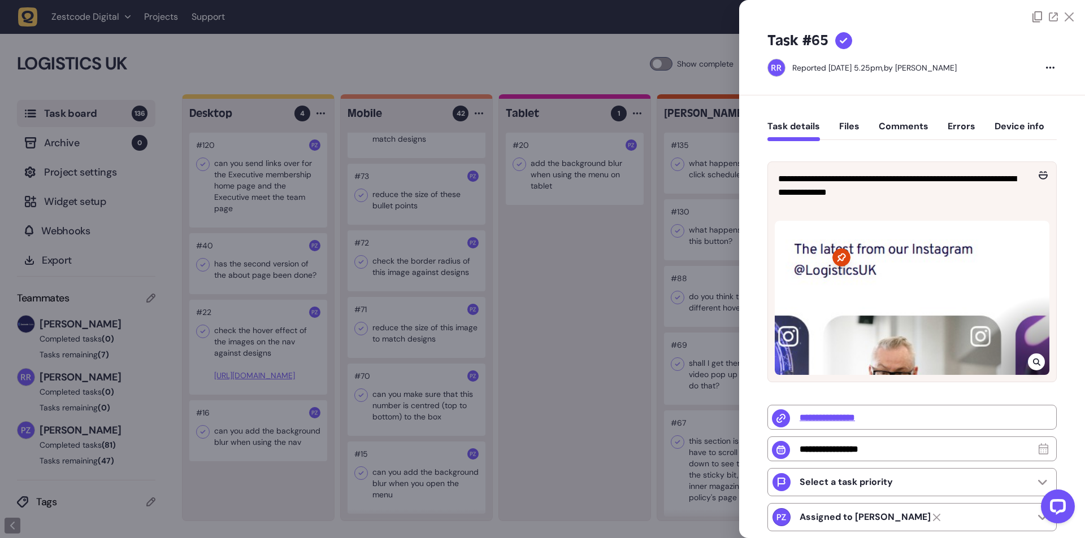
type input "**********"
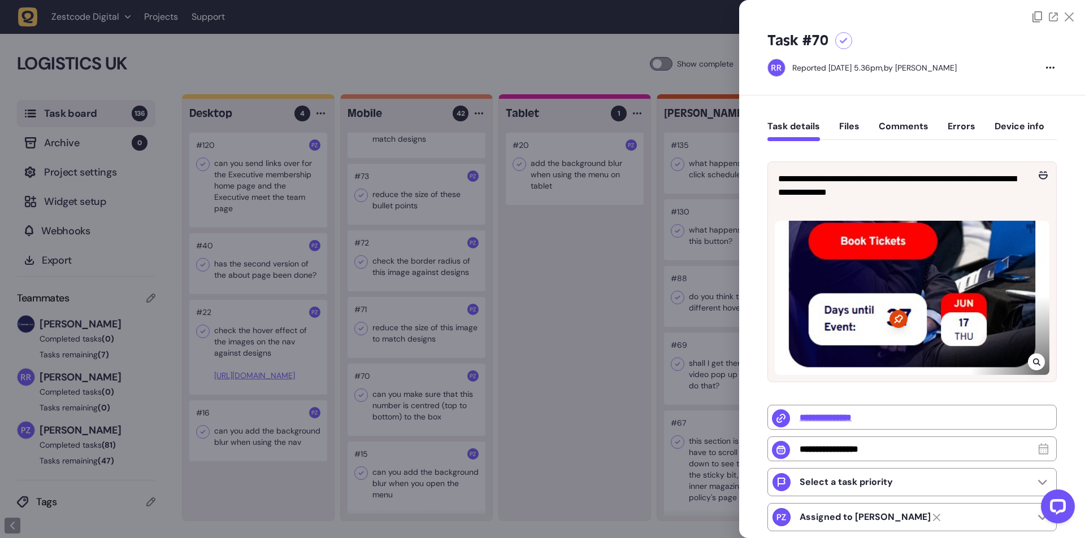
click at [370, 406] on div at bounding box center [542, 269] width 1085 height 538
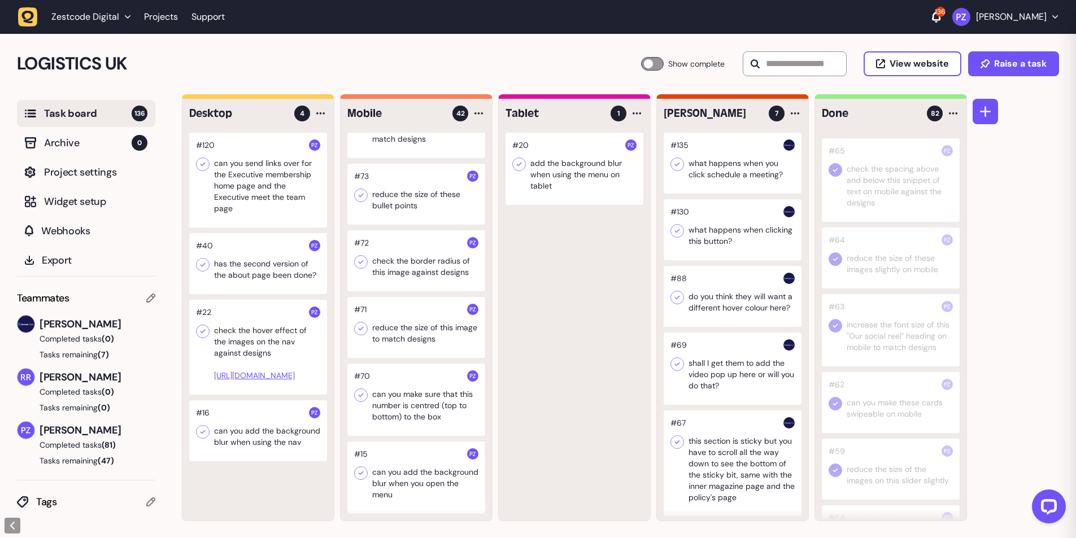
click at [394, 398] on div at bounding box center [416, 400] width 138 height 72
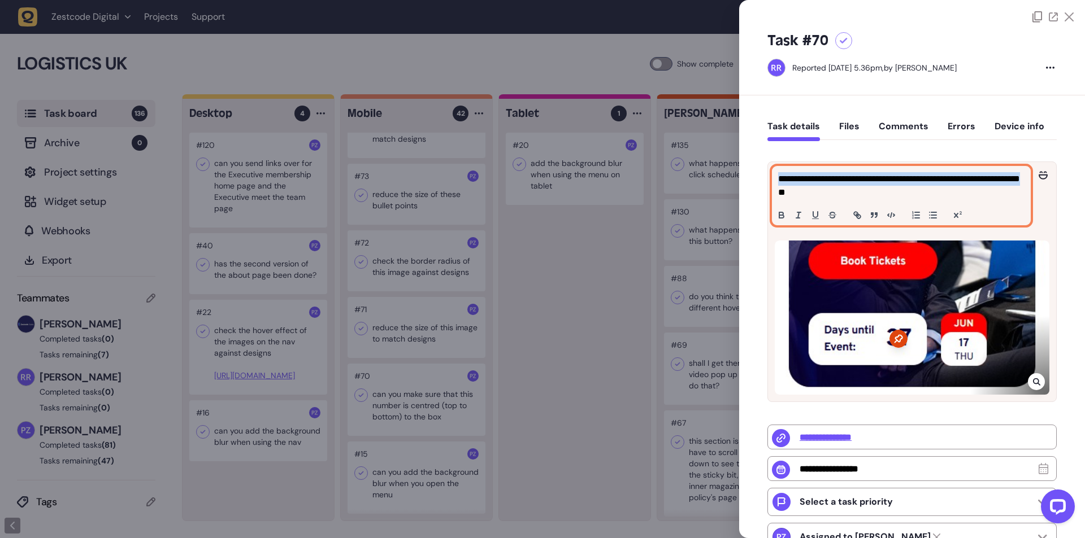
drag, startPoint x: 833, startPoint y: 191, endPoint x: 776, endPoint y: 180, distance: 58.1
click at [776, 180] on div "**********" at bounding box center [901, 196] width 258 height 58
click at [785, 180] on p "**********" at bounding box center [899, 185] width 243 height 27
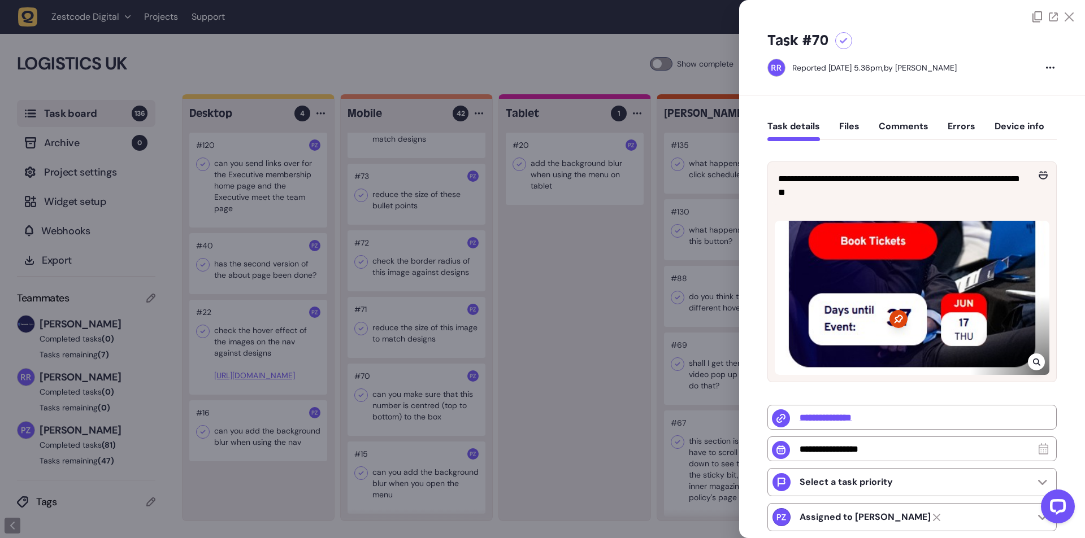
click at [513, 320] on div at bounding box center [542, 269] width 1085 height 538
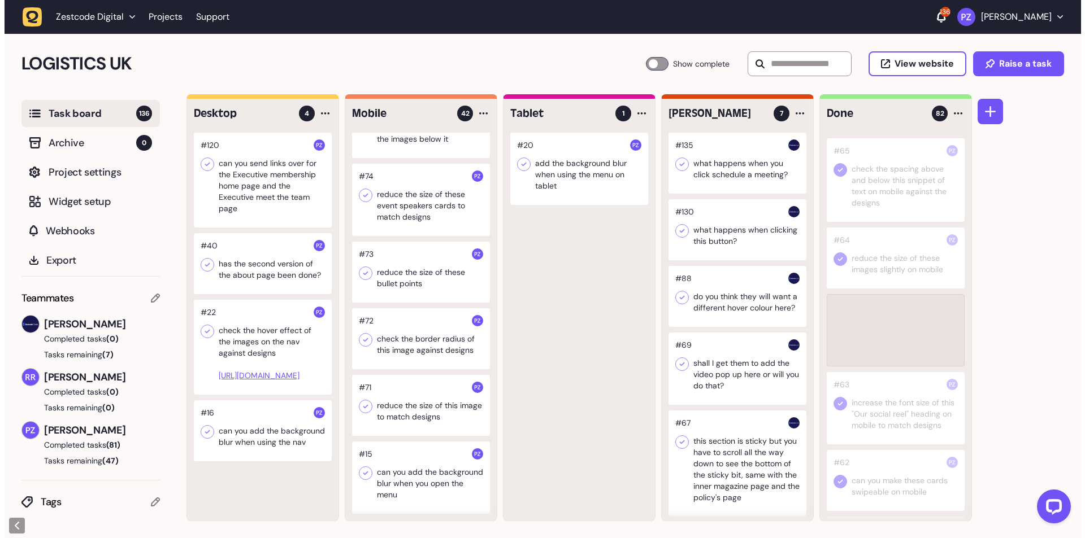
scroll to position [3371, 0]
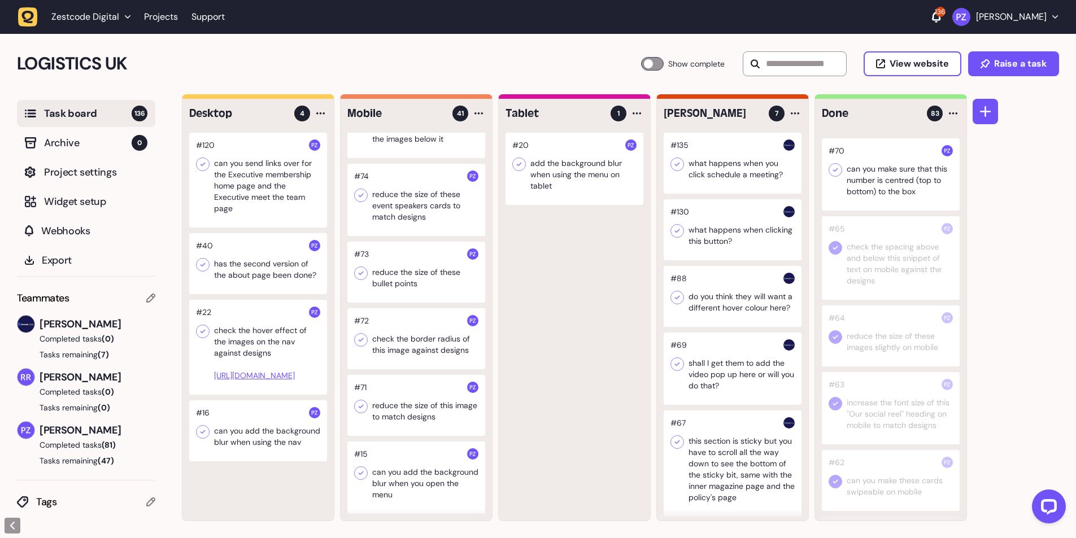
click at [839, 176] on icon at bounding box center [835, 169] width 11 height 11
click at [395, 394] on div at bounding box center [416, 405] width 138 height 61
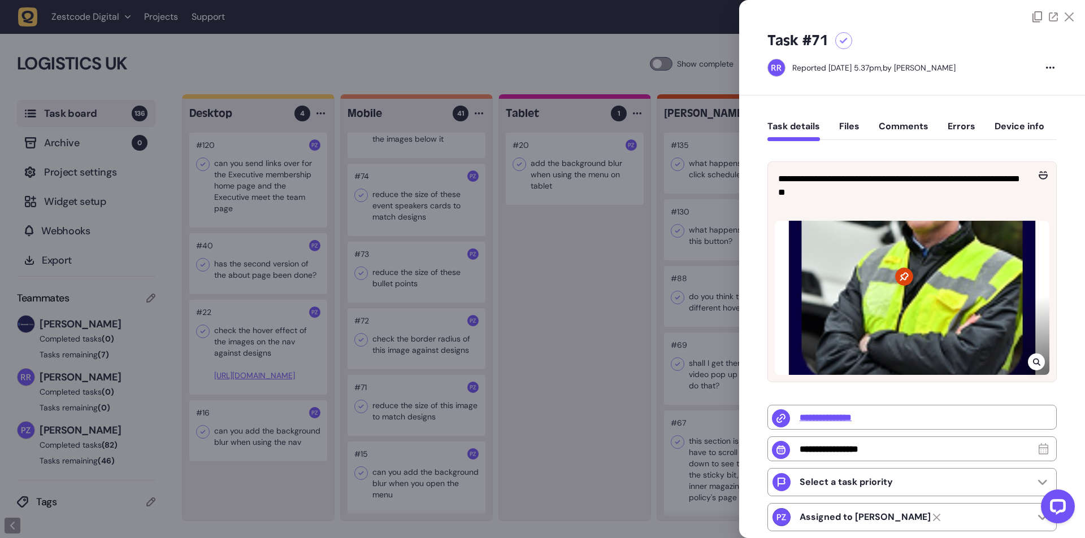
click at [392, 399] on div at bounding box center [542, 269] width 1085 height 538
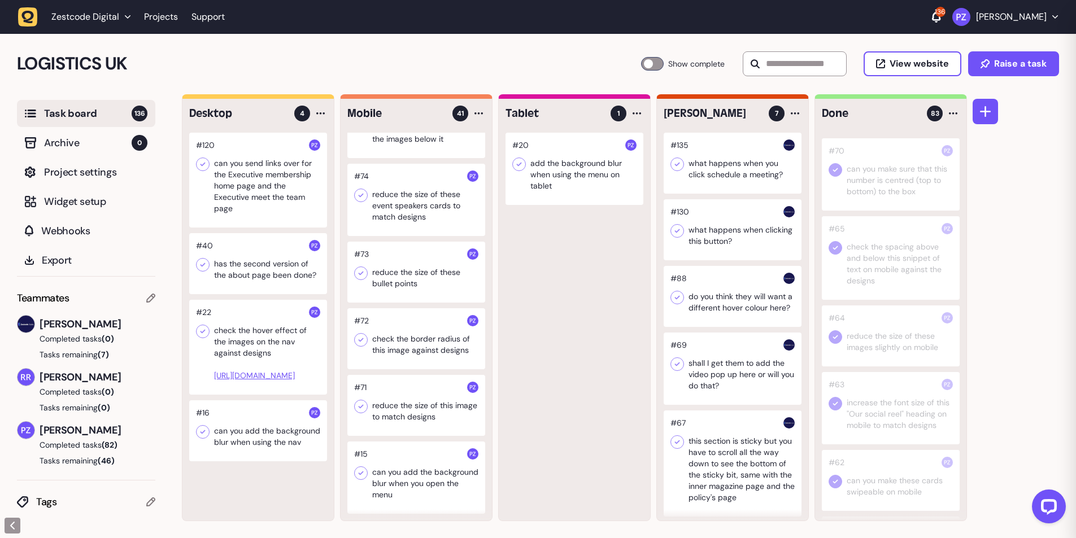
click at [392, 399] on div at bounding box center [416, 405] width 138 height 61
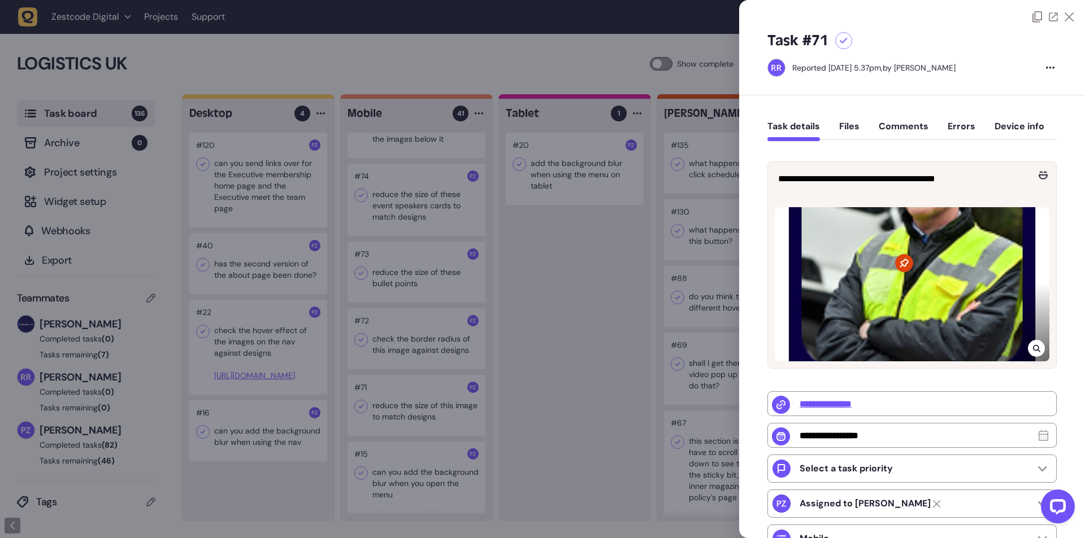
click at [1033, 346] on icon at bounding box center [1036, 348] width 7 height 9
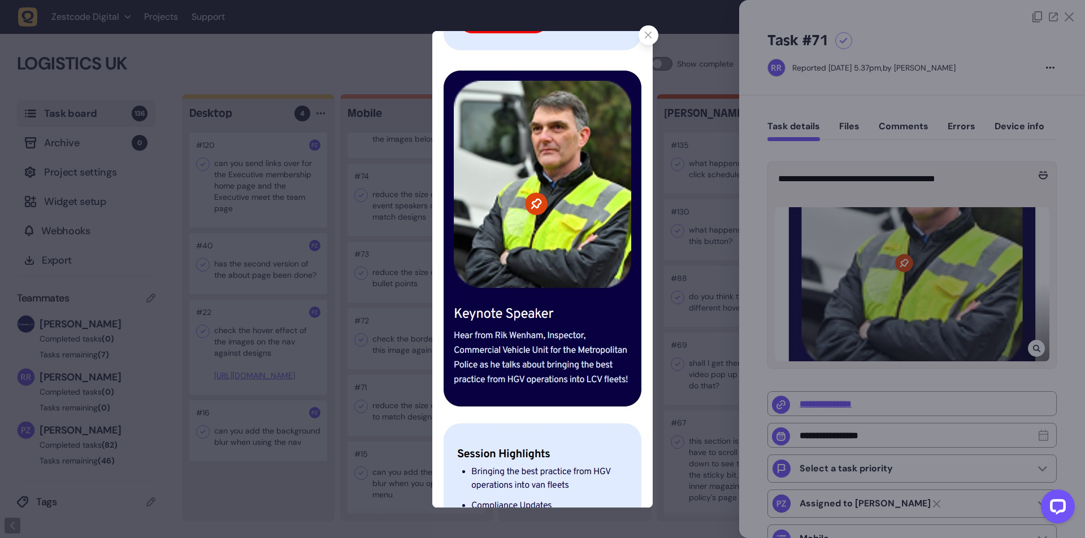
click at [645, 36] on icon at bounding box center [648, 35] width 7 height 7
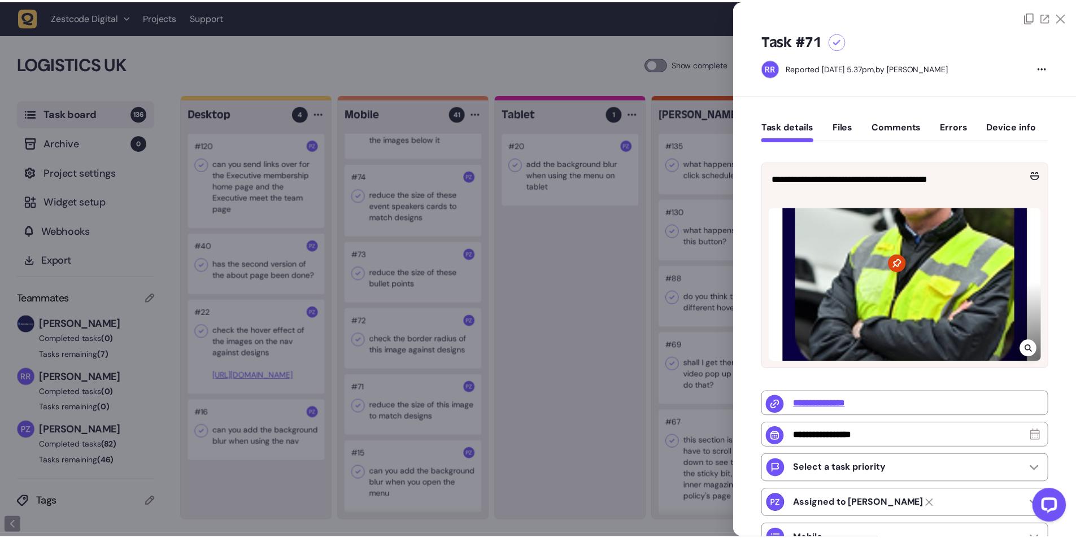
scroll to position [3371, 0]
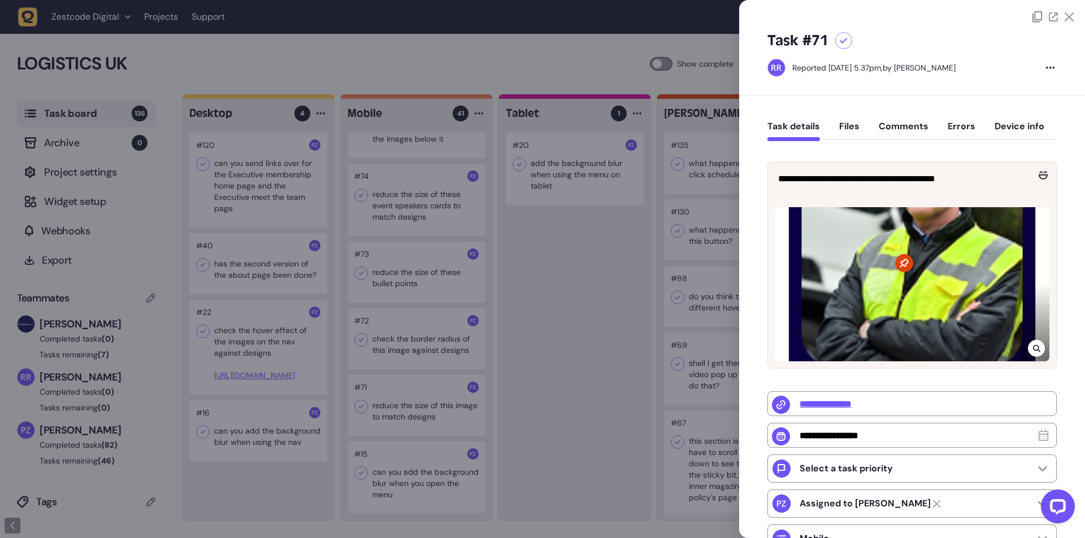
click at [565, 286] on div at bounding box center [542, 269] width 1085 height 538
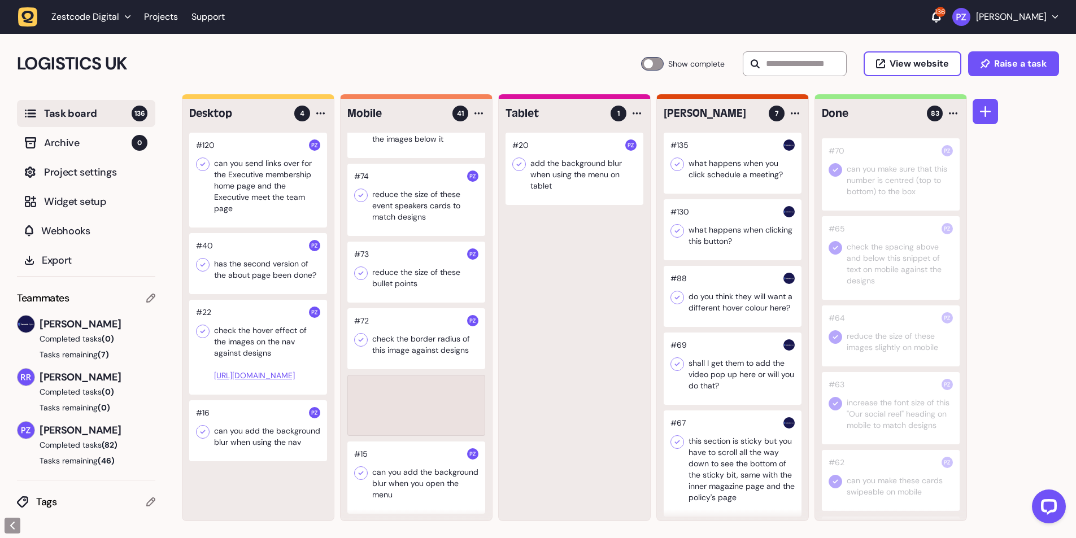
scroll to position [2632, 0]
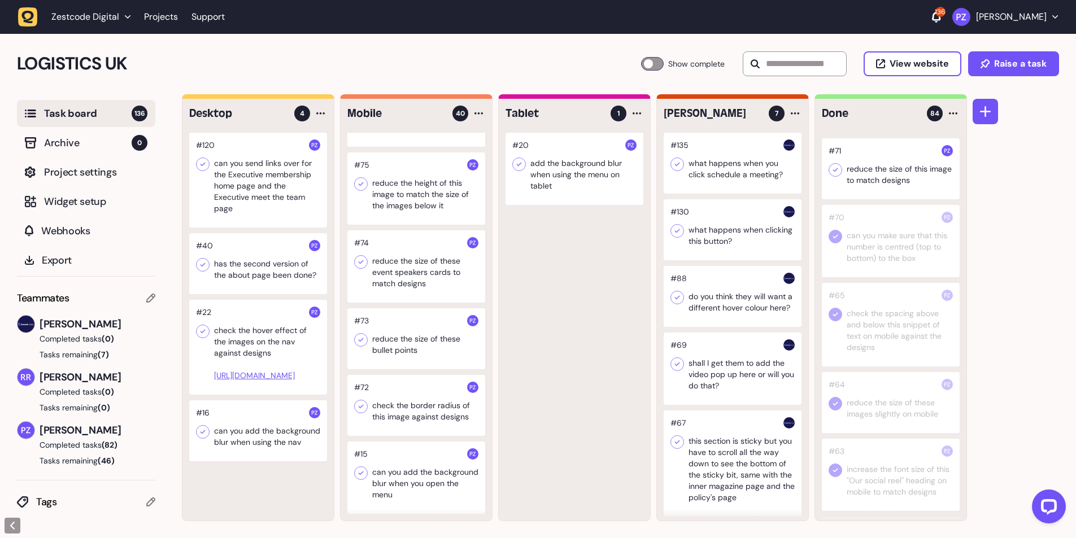
click at [837, 176] on icon at bounding box center [835, 169] width 11 height 11
click at [391, 412] on div at bounding box center [416, 405] width 138 height 61
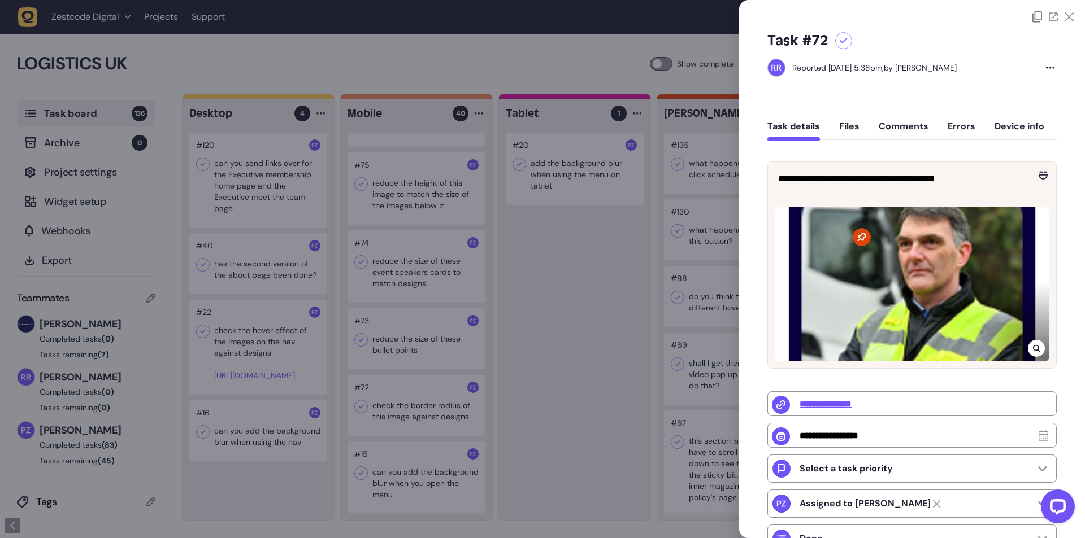
click at [391, 410] on div at bounding box center [542, 269] width 1085 height 538
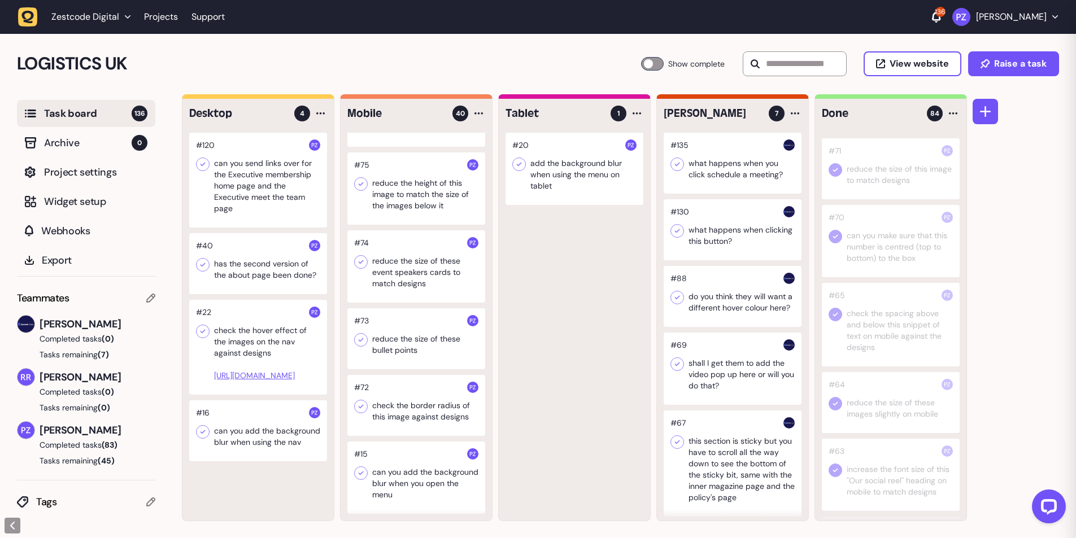
click at [384, 404] on div at bounding box center [416, 405] width 138 height 61
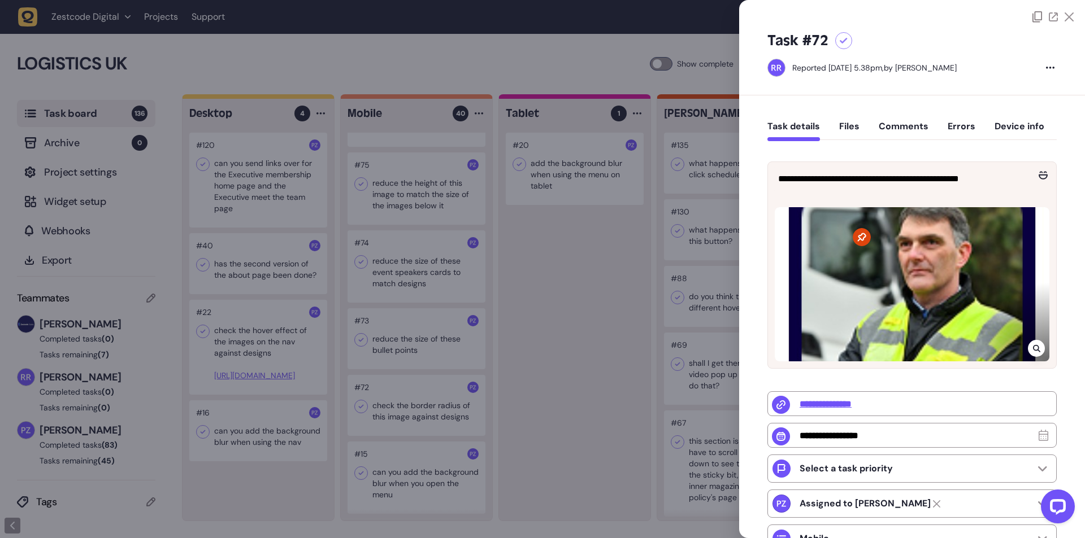
click at [1021, 352] on div at bounding box center [911, 284] width 275 height 154
click at [1033, 347] on icon at bounding box center [1036, 348] width 7 height 9
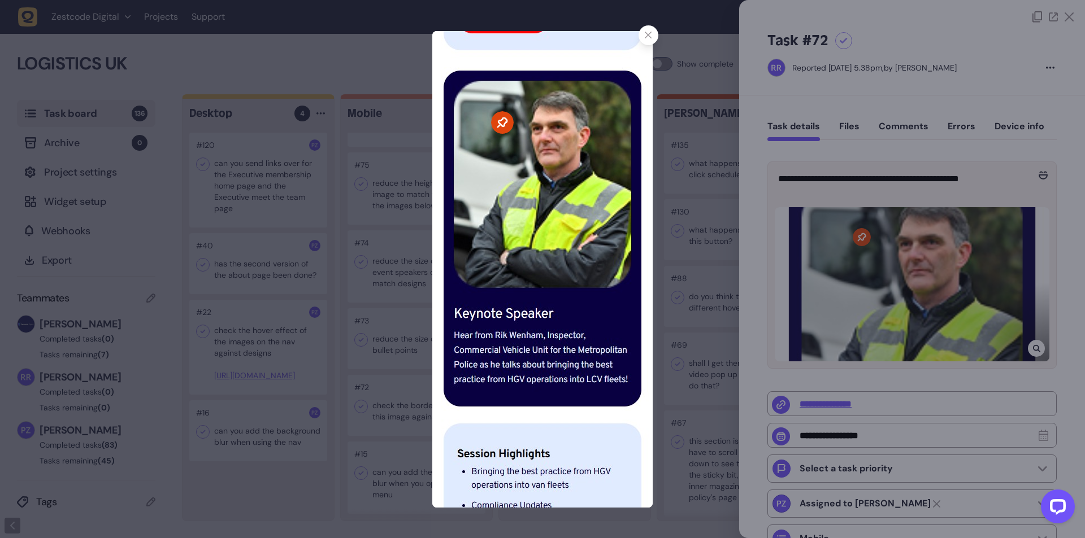
click at [706, 267] on div at bounding box center [542, 269] width 1085 height 538
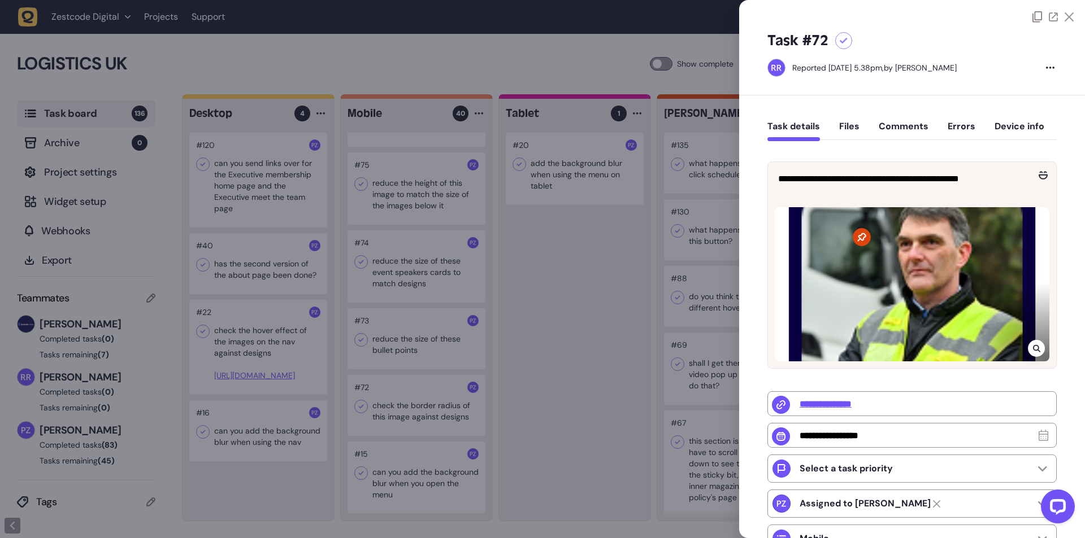
click at [465, 401] on div at bounding box center [542, 269] width 1085 height 538
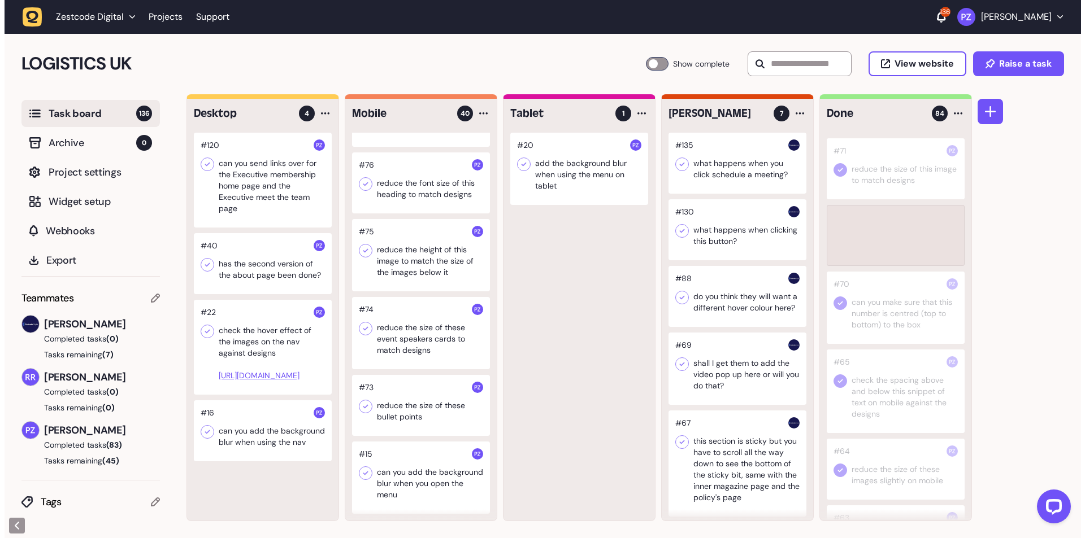
scroll to position [3371, 0]
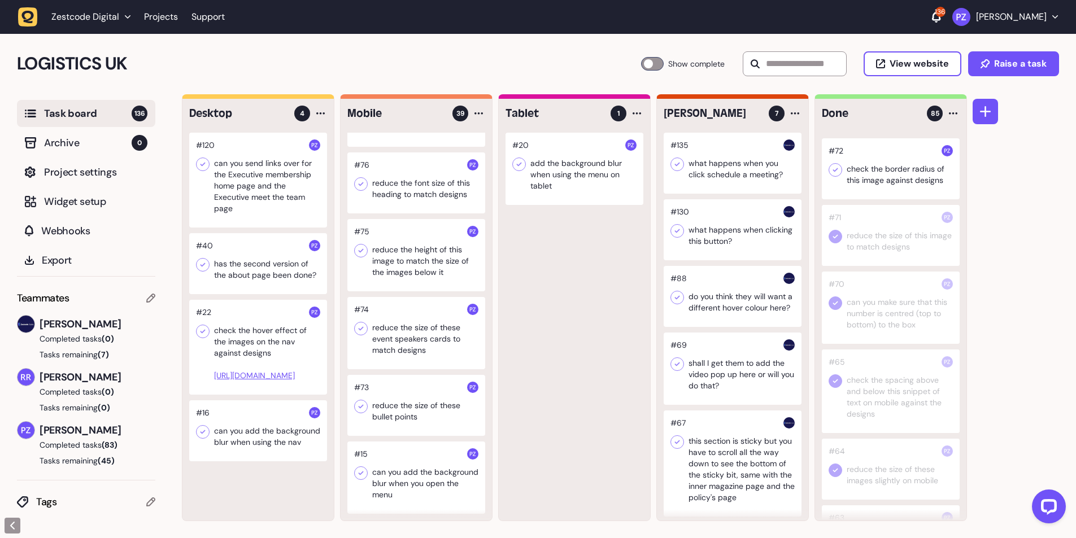
click at [831, 176] on icon at bounding box center [835, 169] width 11 height 11
click at [407, 415] on div at bounding box center [416, 405] width 138 height 61
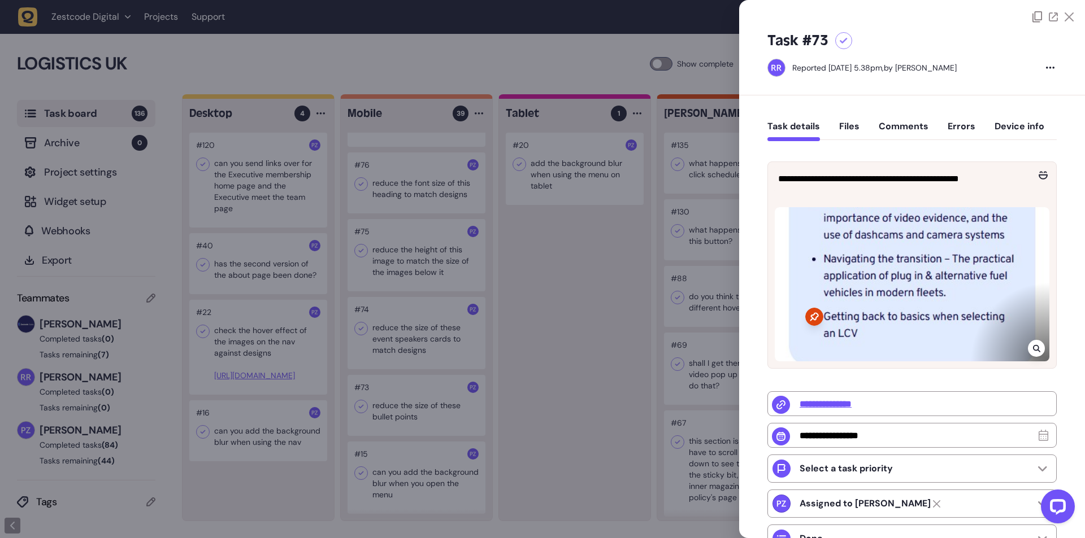
click at [377, 412] on div at bounding box center [542, 269] width 1085 height 538
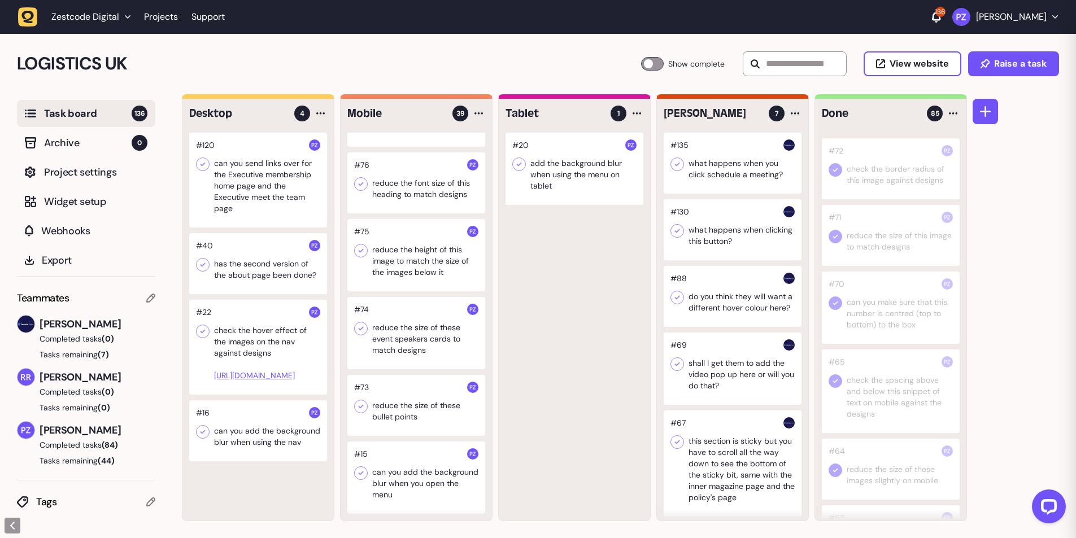
click at [400, 413] on div at bounding box center [416, 405] width 138 height 61
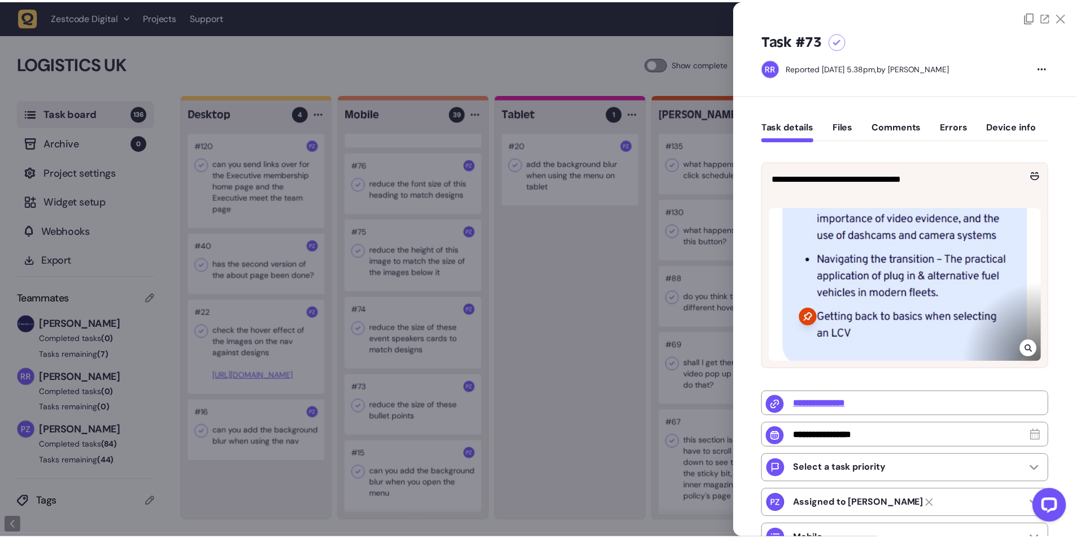
scroll to position [3371, 0]
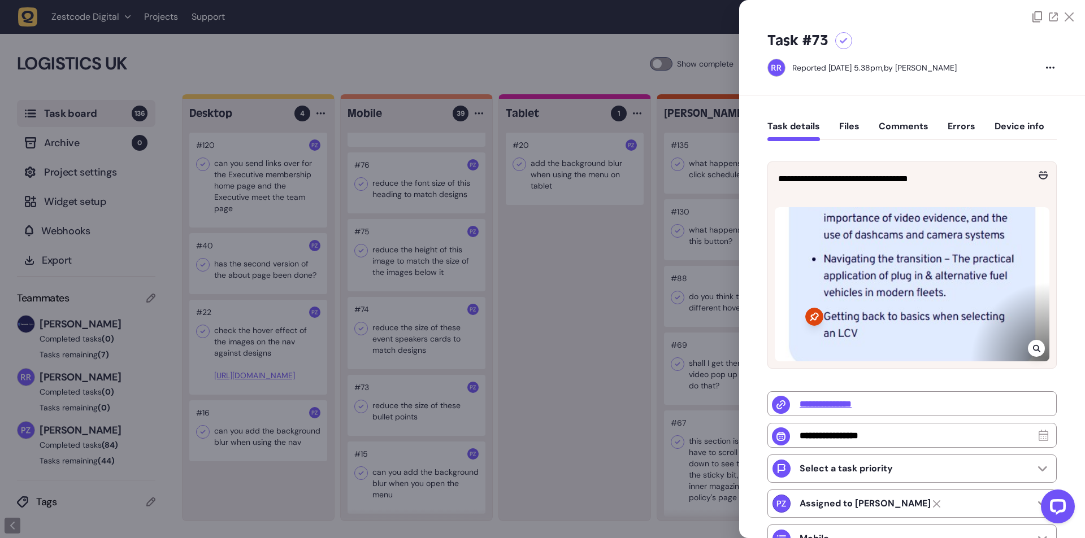
click at [639, 321] on div at bounding box center [542, 269] width 1085 height 538
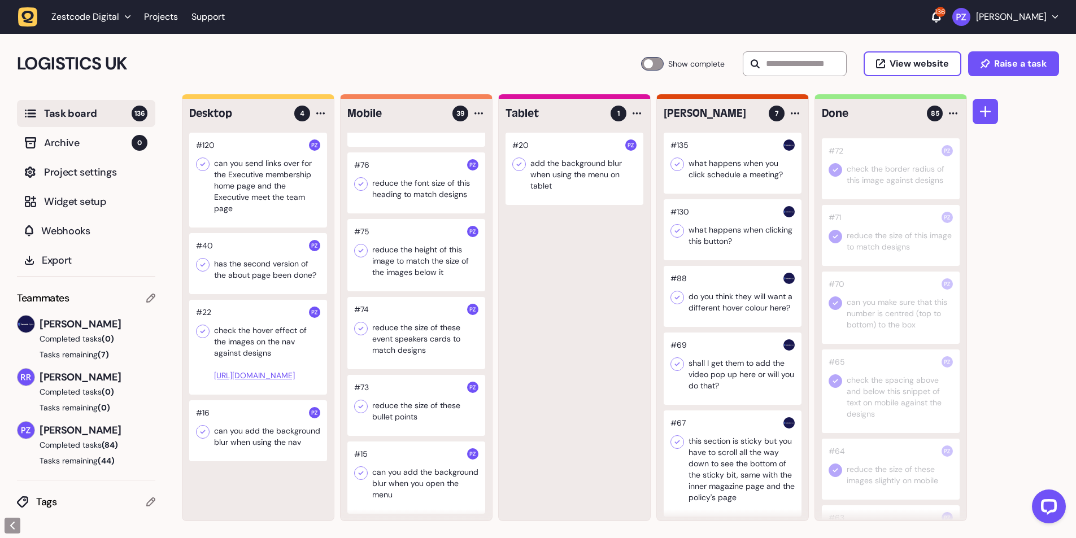
scroll to position [2498, 0]
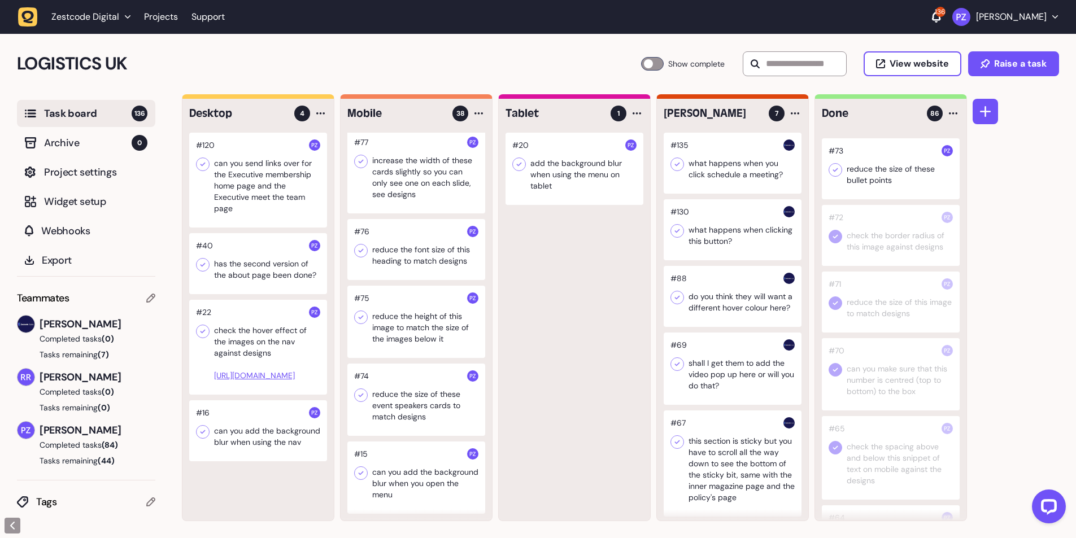
drag, startPoint x: 835, startPoint y: 228, endPoint x: 851, endPoint y: 289, distance: 63.0
click at [835, 176] on icon at bounding box center [835, 169] width 11 height 11
click at [368, 404] on div at bounding box center [416, 400] width 138 height 72
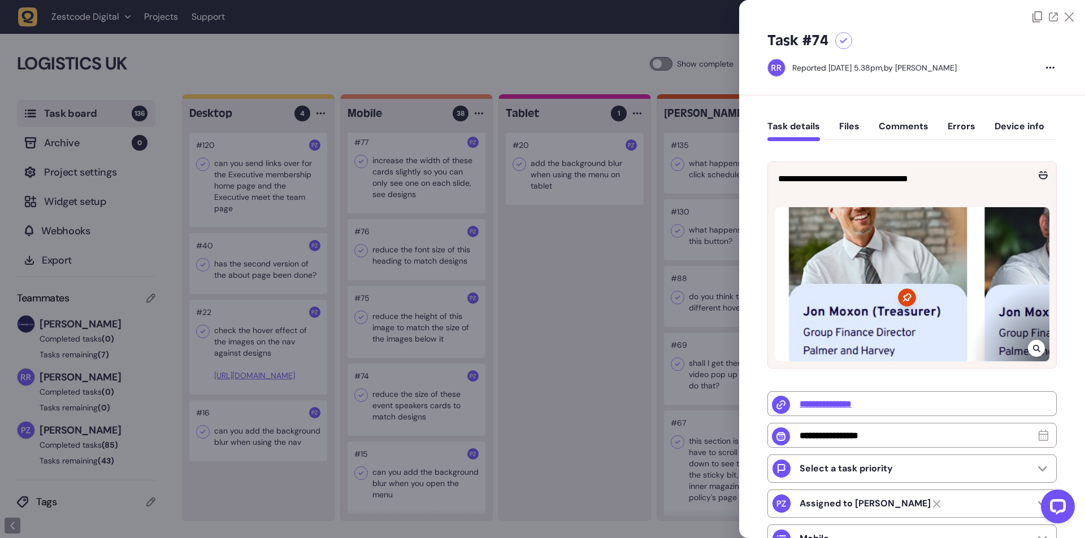
click at [389, 402] on div at bounding box center [542, 269] width 1085 height 538
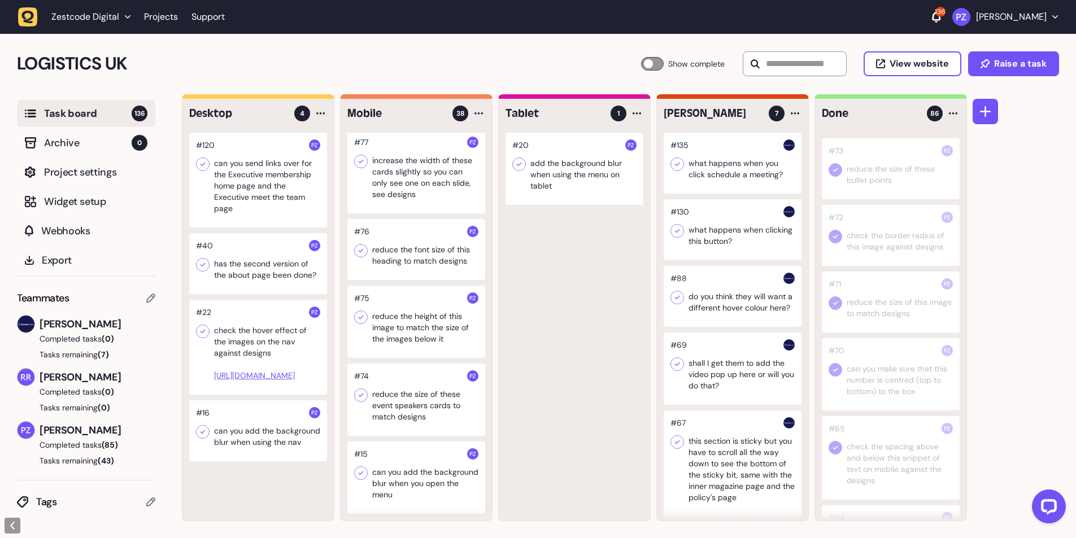
click at [394, 407] on div at bounding box center [416, 400] width 138 height 72
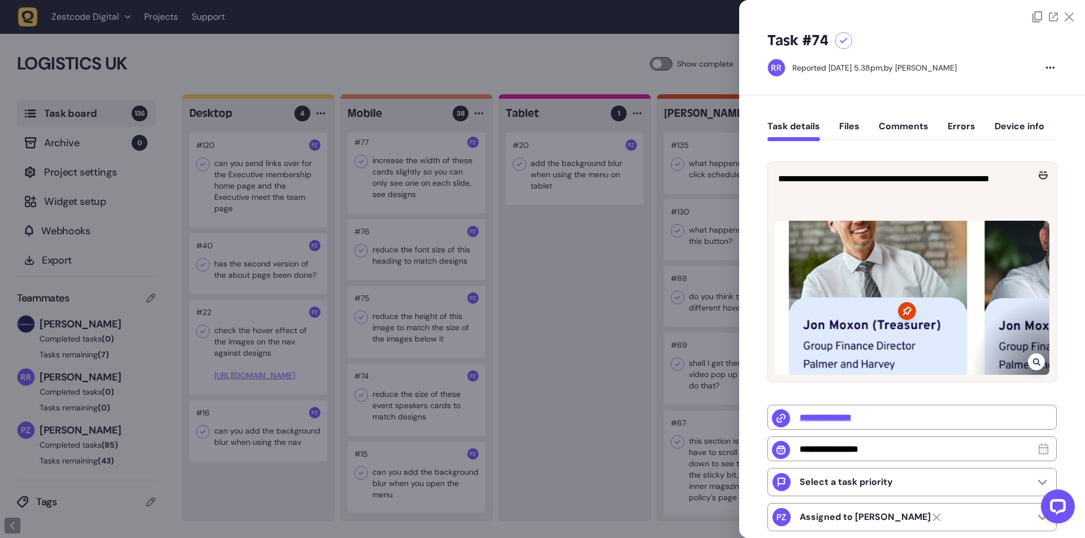
click at [1033, 359] on icon at bounding box center [1036, 362] width 7 height 9
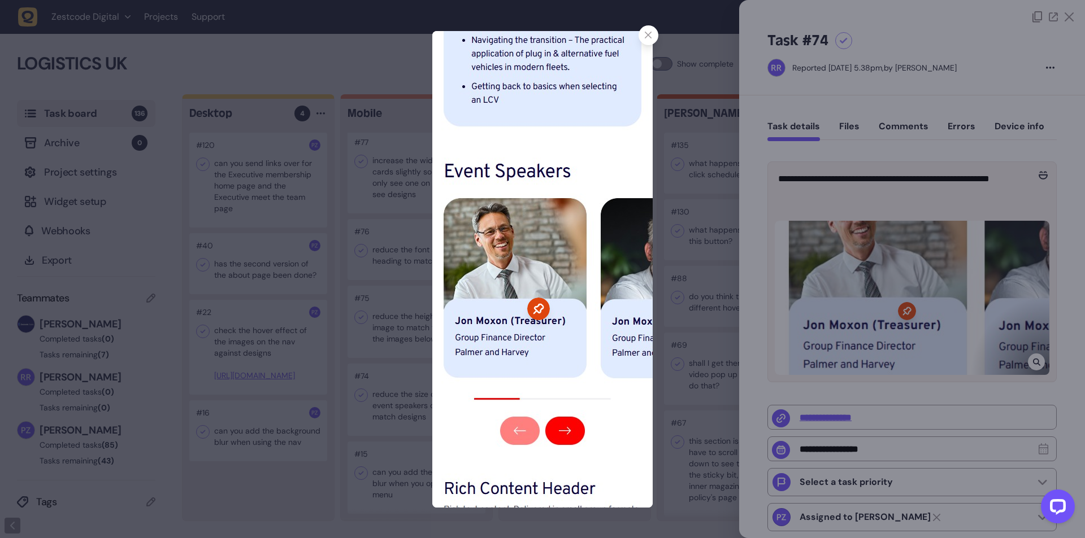
click at [646, 39] on div at bounding box center [648, 35] width 20 height 20
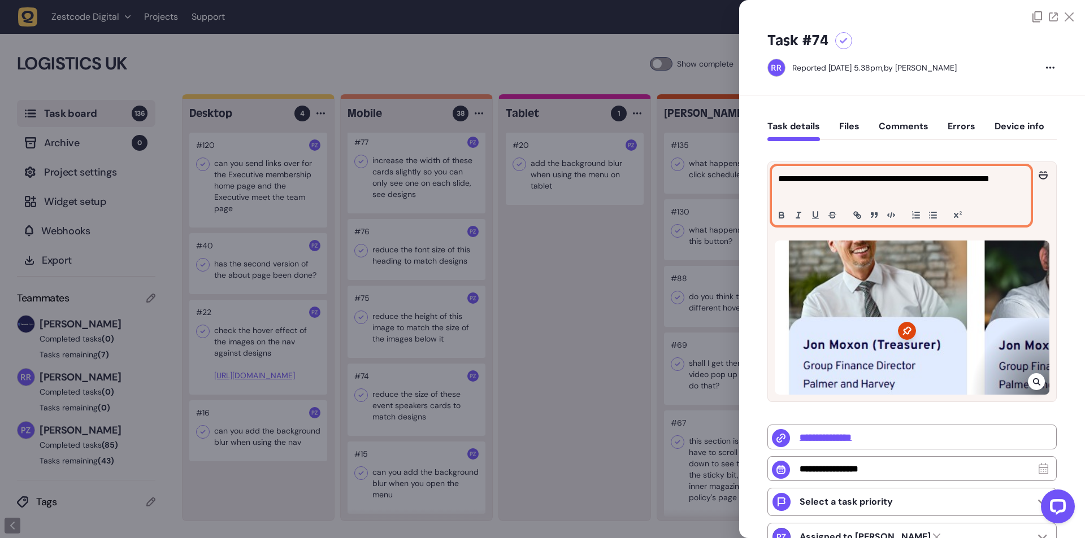
click at [936, 180] on p "**********" at bounding box center [899, 185] width 243 height 27
copy p "**********"
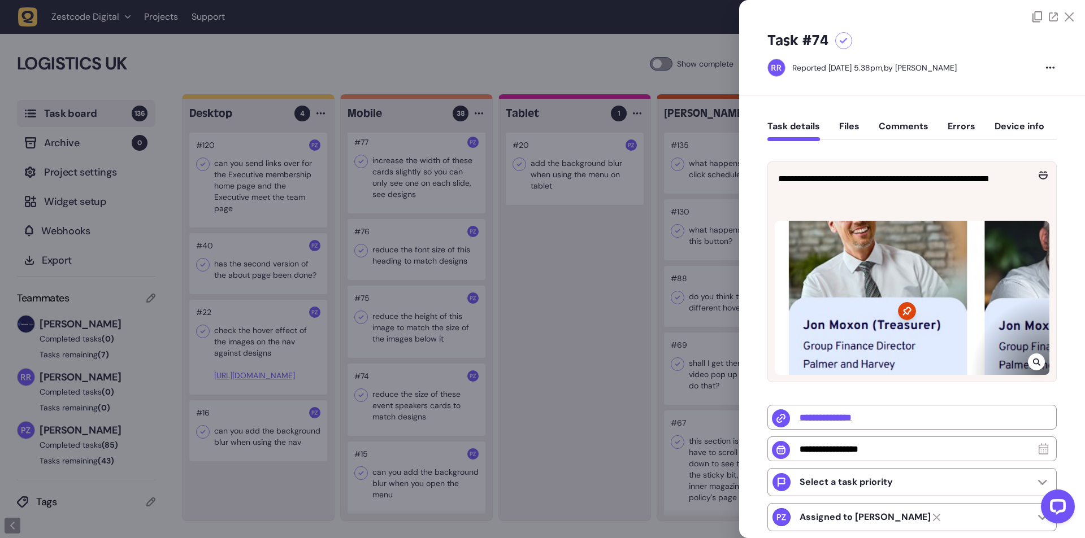
click at [609, 285] on div at bounding box center [542, 269] width 1085 height 538
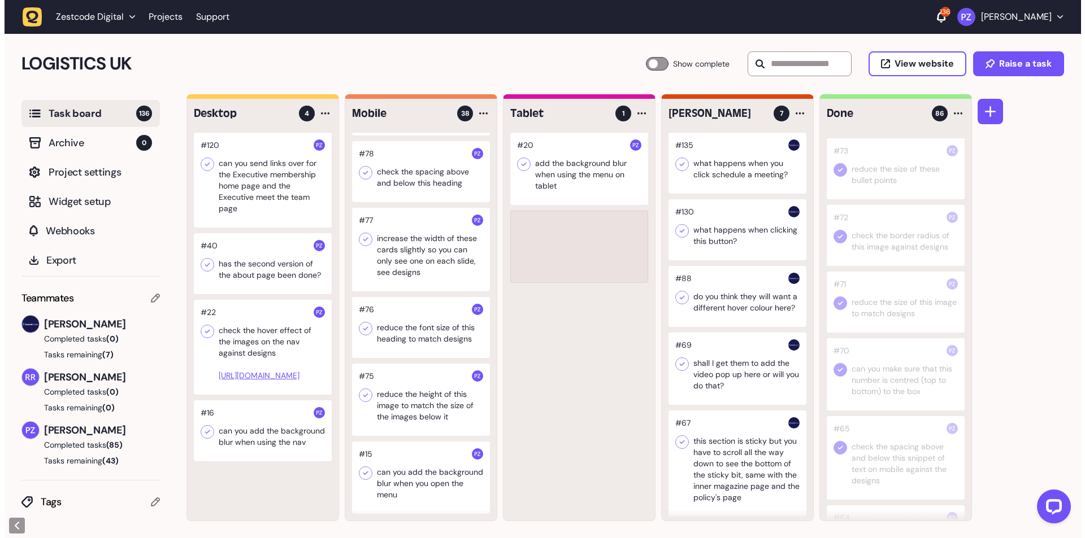
scroll to position [2420, 0]
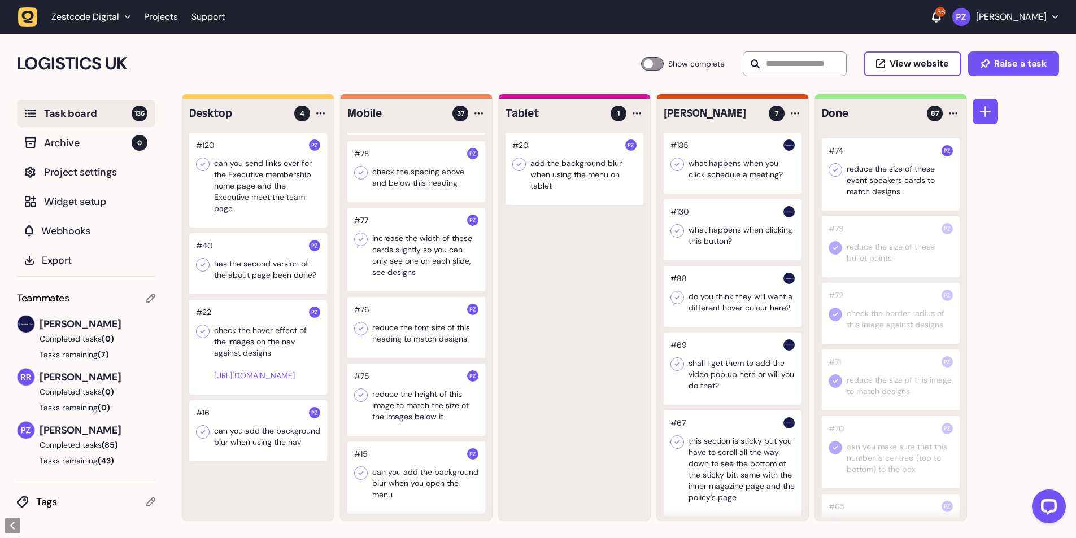
click at [834, 176] on icon at bounding box center [835, 169] width 11 height 11
click at [409, 408] on div at bounding box center [416, 400] width 138 height 72
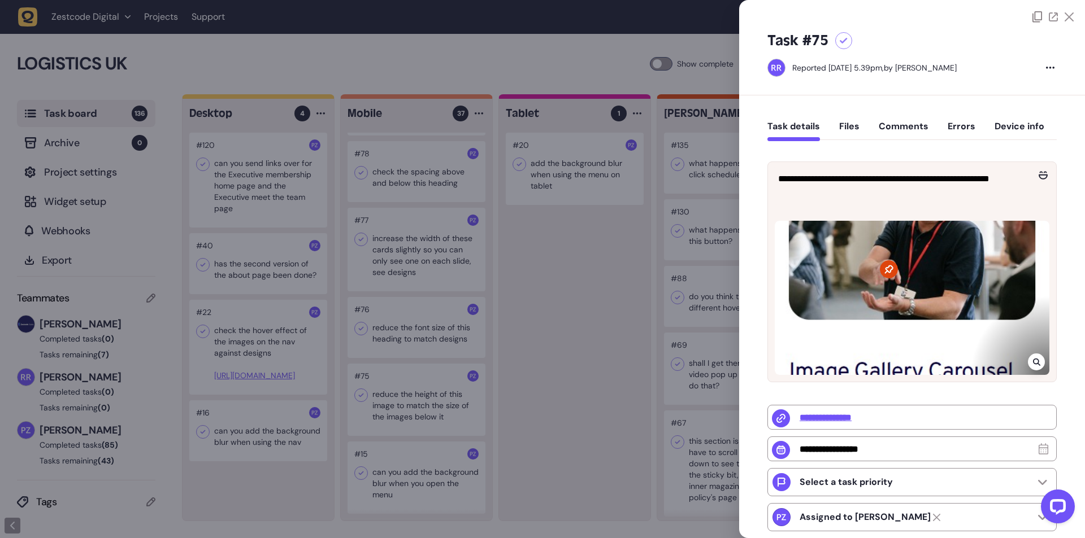
click at [406, 401] on div at bounding box center [542, 269] width 1085 height 538
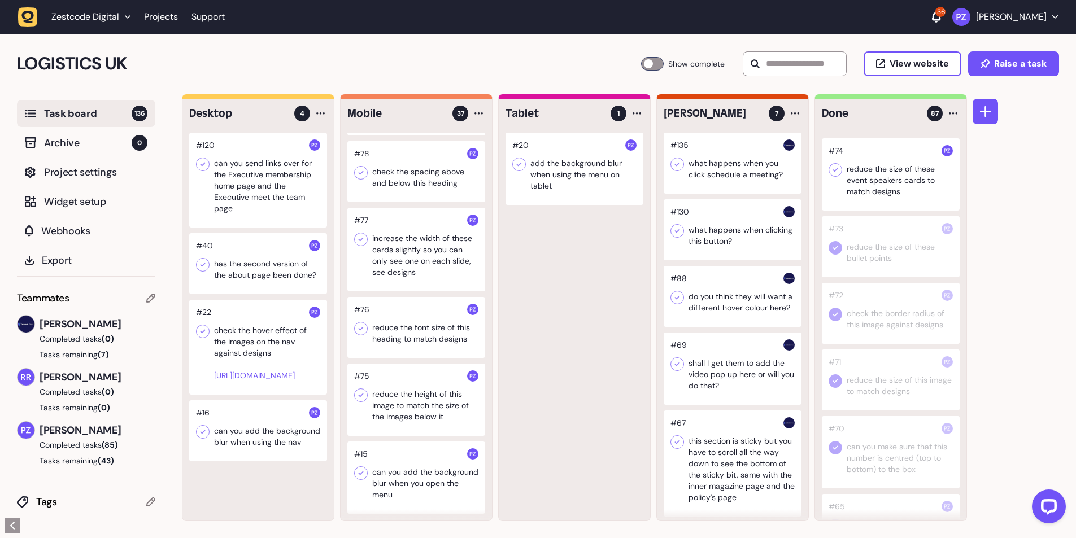
click at [417, 408] on div at bounding box center [416, 400] width 138 height 72
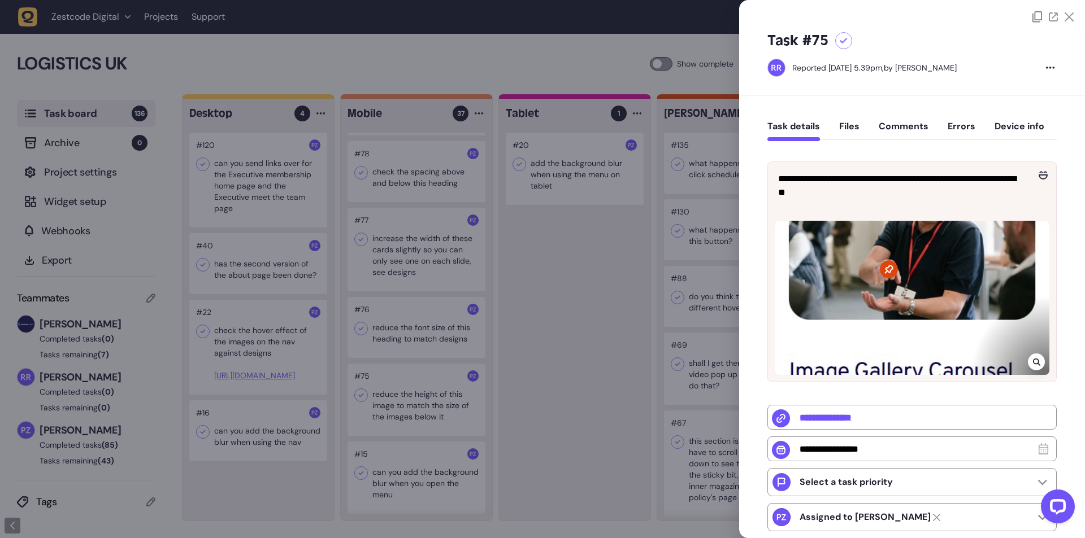
click at [1035, 360] on icon at bounding box center [1035, 362] width 7 height 7
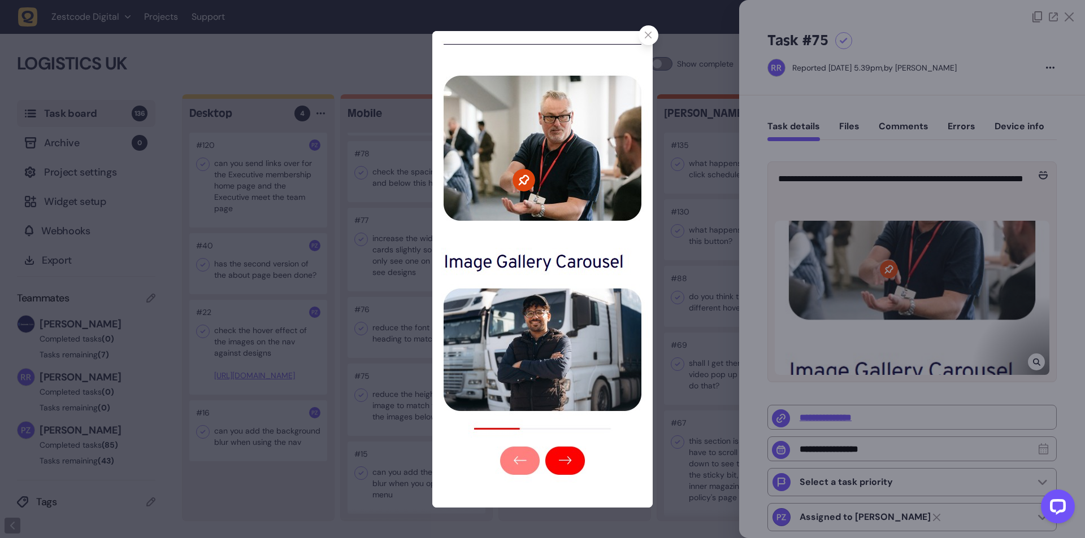
click at [647, 34] on icon at bounding box center [648, 35] width 7 height 7
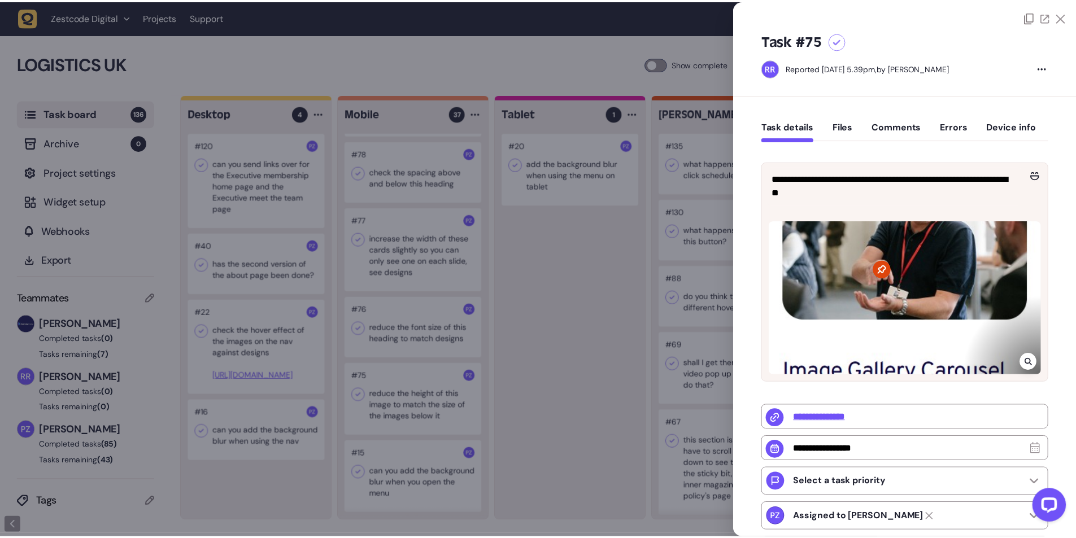
scroll to position [3371, 0]
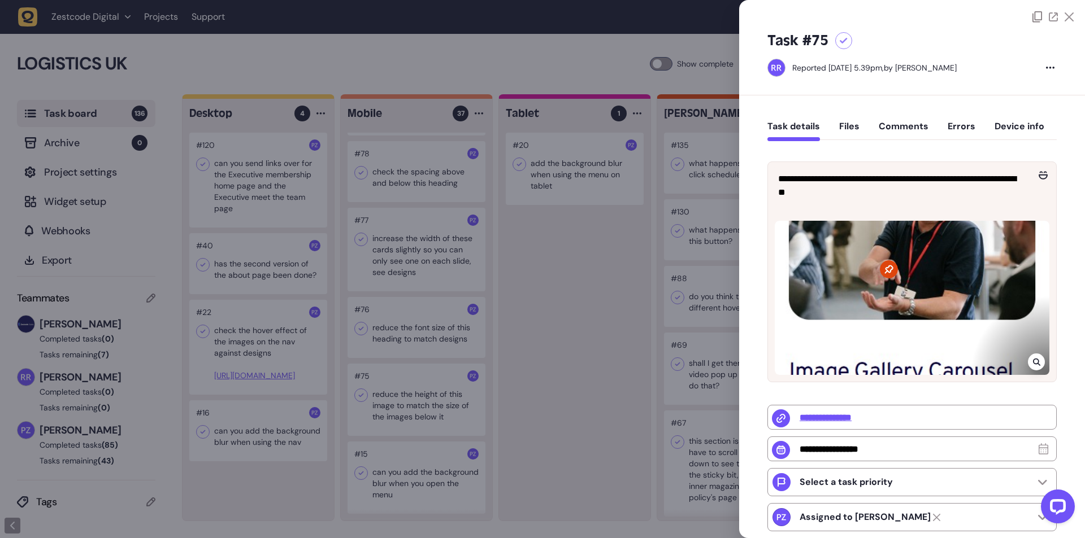
click at [677, 311] on div at bounding box center [542, 269] width 1085 height 538
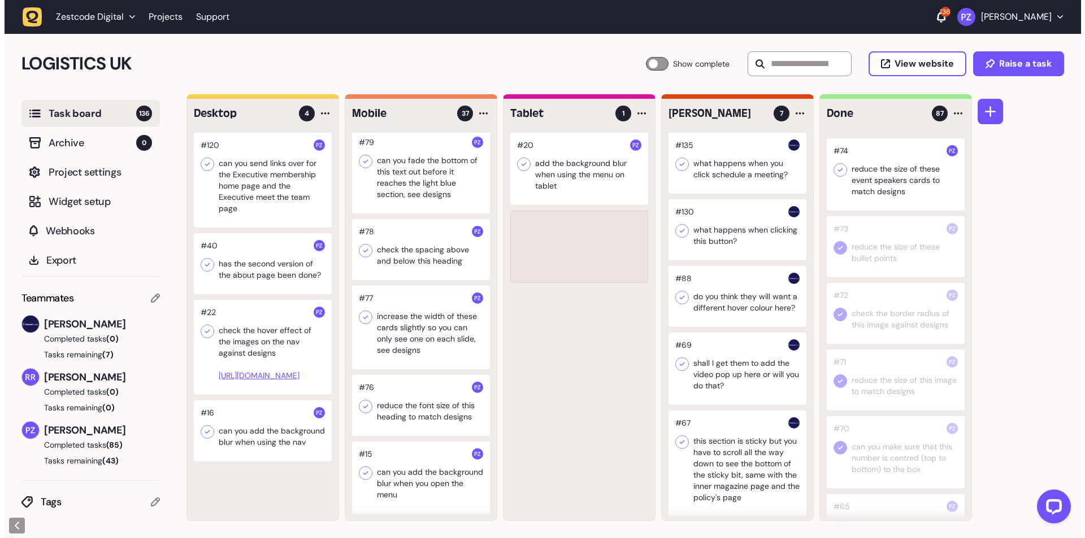
scroll to position [2343, 0]
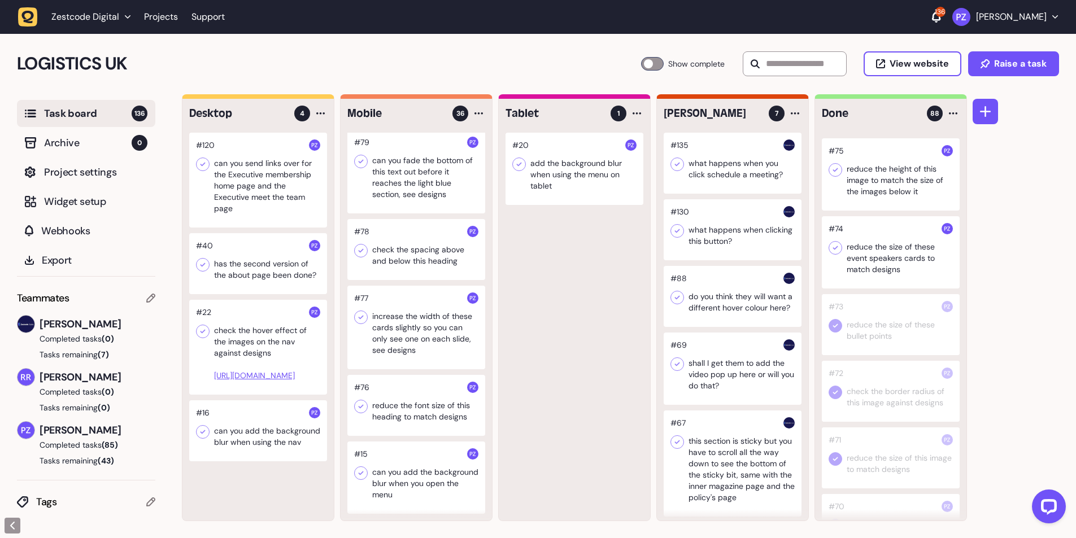
drag, startPoint x: 837, startPoint y: 301, endPoint x: 830, endPoint y: 224, distance: 77.6
click at [836, 254] on icon at bounding box center [835, 247] width 11 height 11
click at [830, 176] on icon at bounding box center [835, 169] width 11 height 11
click at [390, 405] on div at bounding box center [416, 405] width 138 height 61
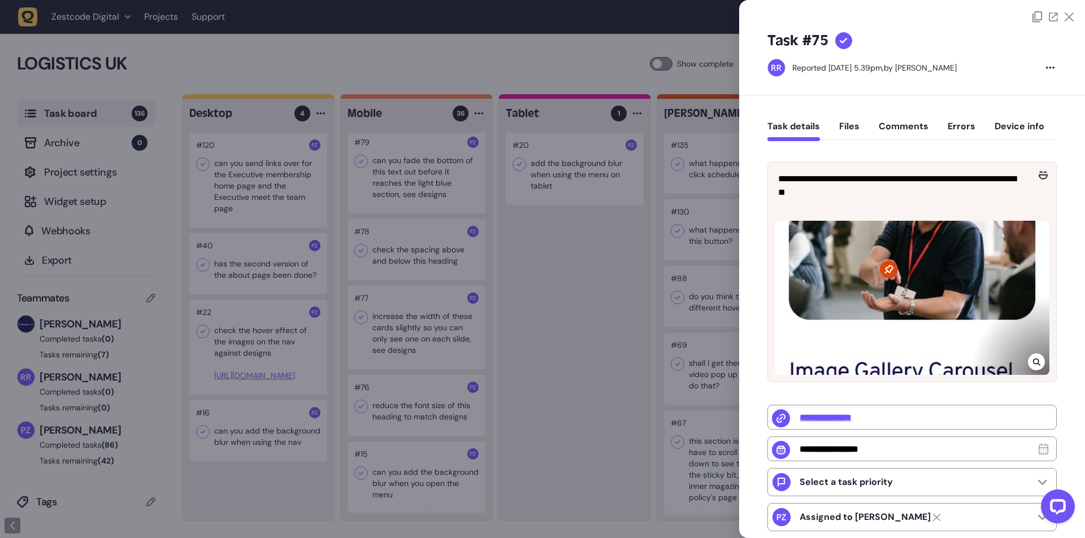
click at [390, 405] on div at bounding box center [542, 269] width 1085 height 538
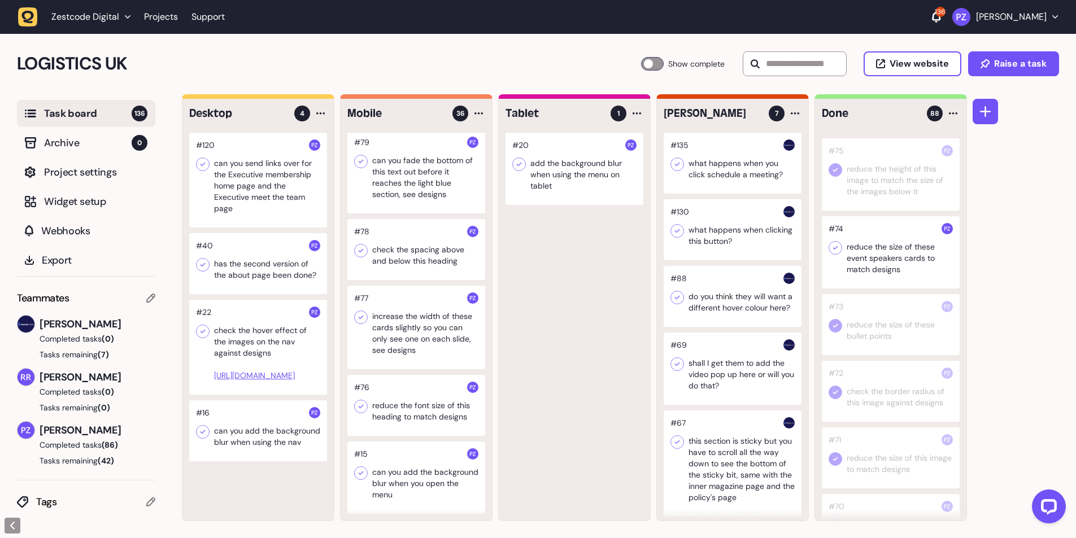
click at [390, 405] on div at bounding box center [416, 405] width 138 height 61
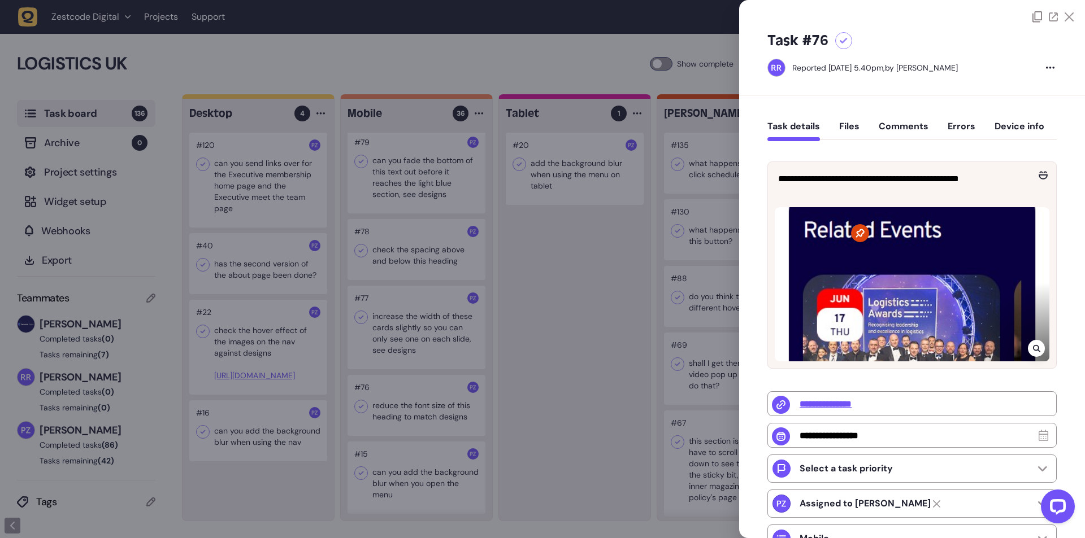
click at [1033, 346] on icon at bounding box center [1036, 348] width 7 height 9
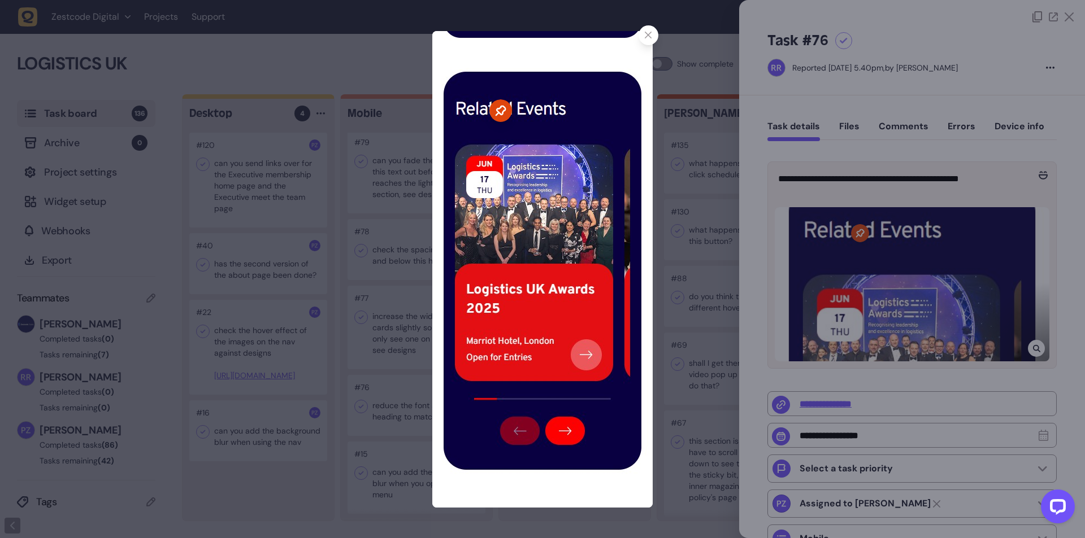
click at [647, 34] on icon at bounding box center [648, 35] width 7 height 7
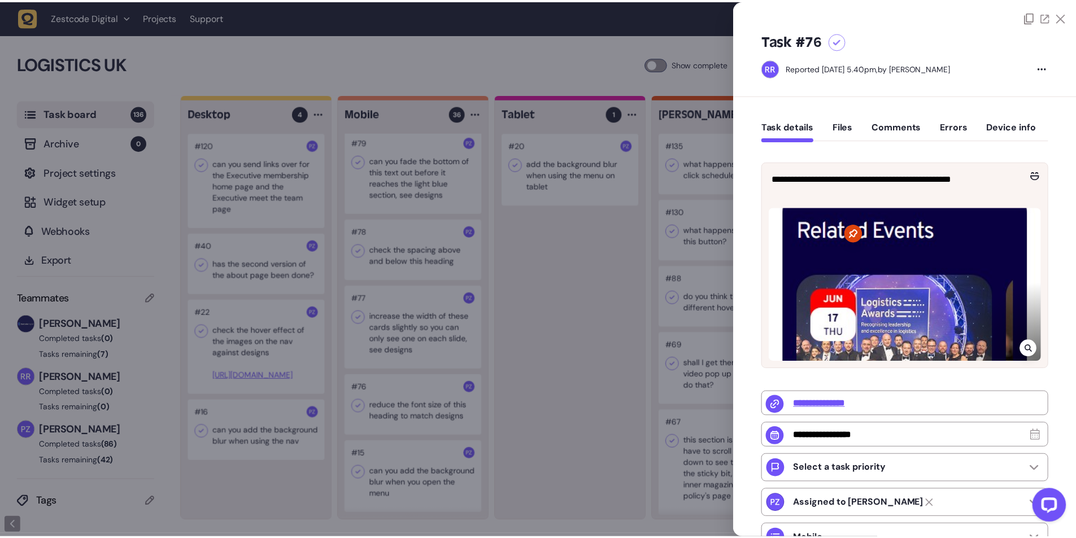
scroll to position [3371, 0]
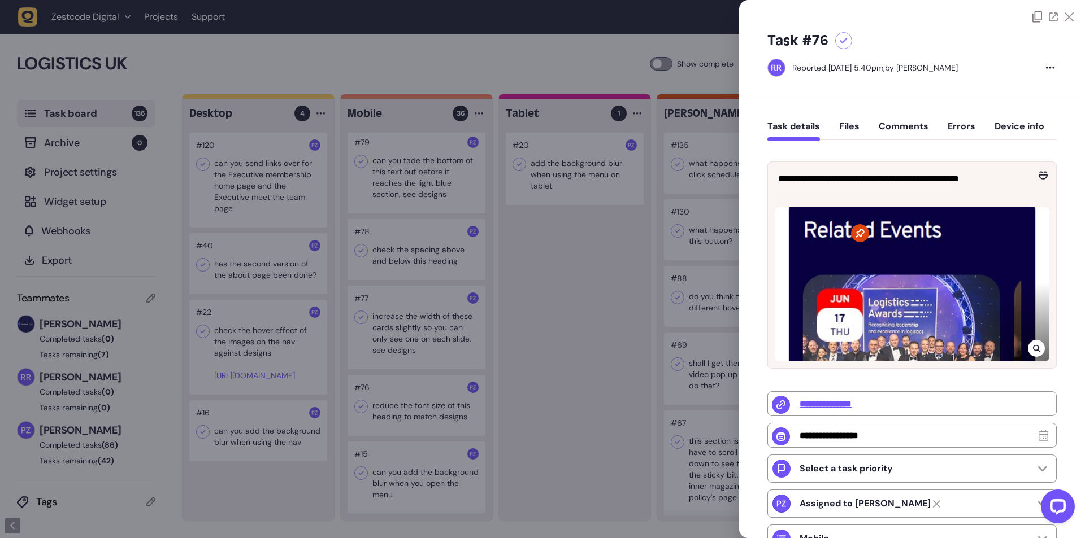
click at [585, 281] on div at bounding box center [542, 269] width 1085 height 538
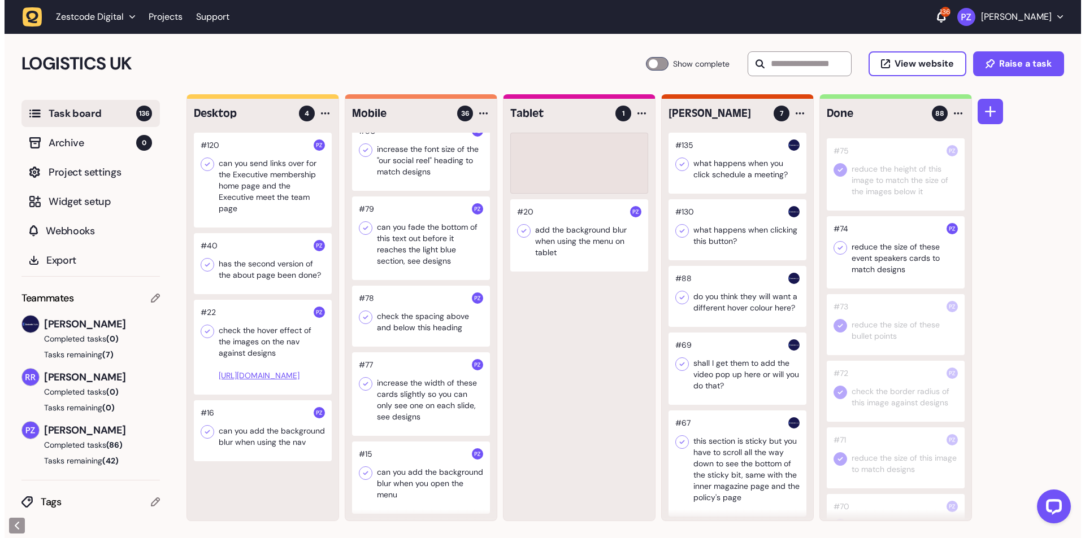
scroll to position [2276, 0]
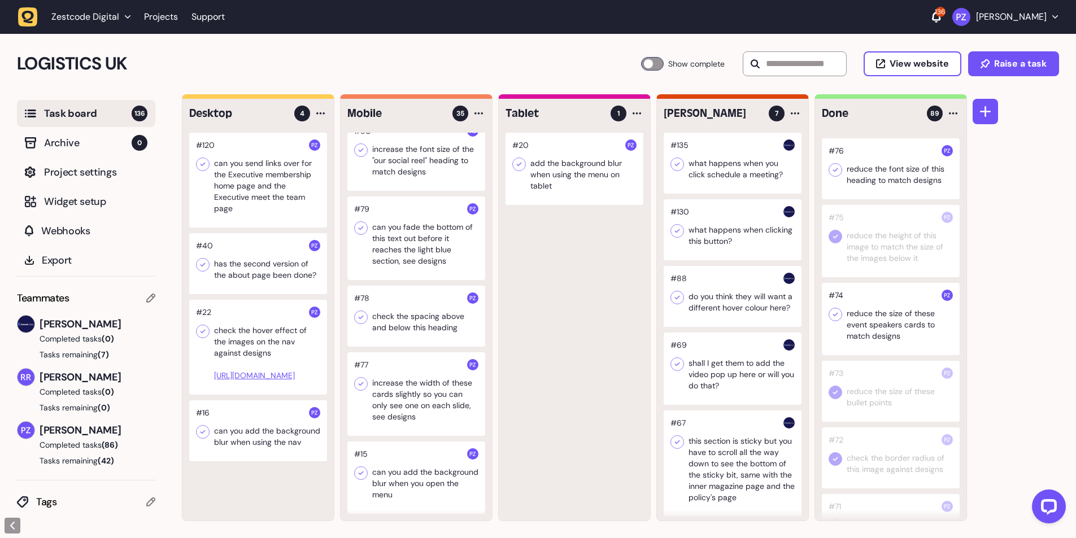
drag, startPoint x: 837, startPoint y: 368, endPoint x: 838, endPoint y: 317, distance: 51.4
click at [838, 320] on icon at bounding box center [835, 314] width 11 height 11
click at [835, 176] on icon at bounding box center [835, 169] width 11 height 11
click at [382, 420] on div at bounding box center [416, 394] width 138 height 84
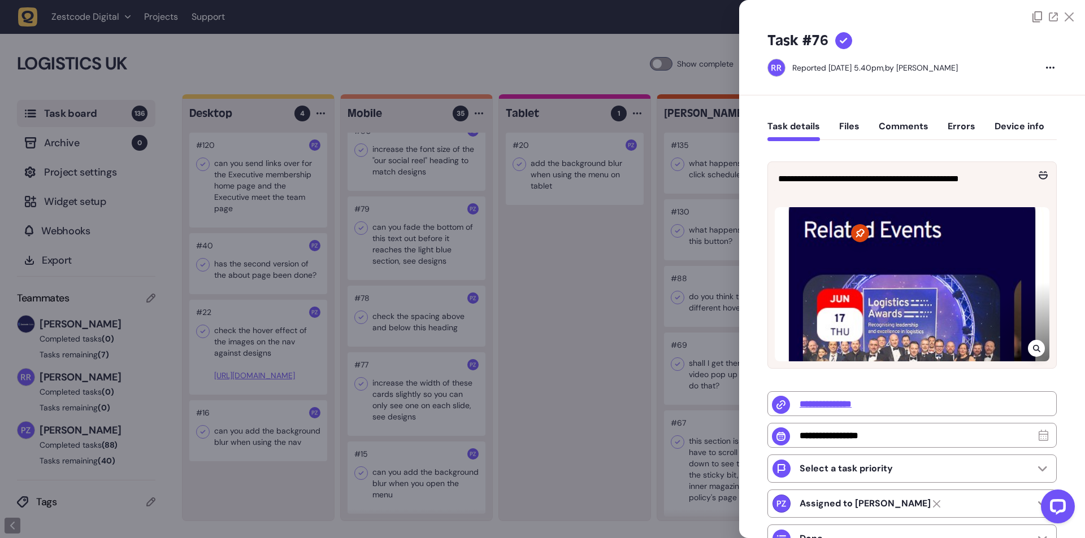
click at [400, 404] on div at bounding box center [542, 269] width 1085 height 538
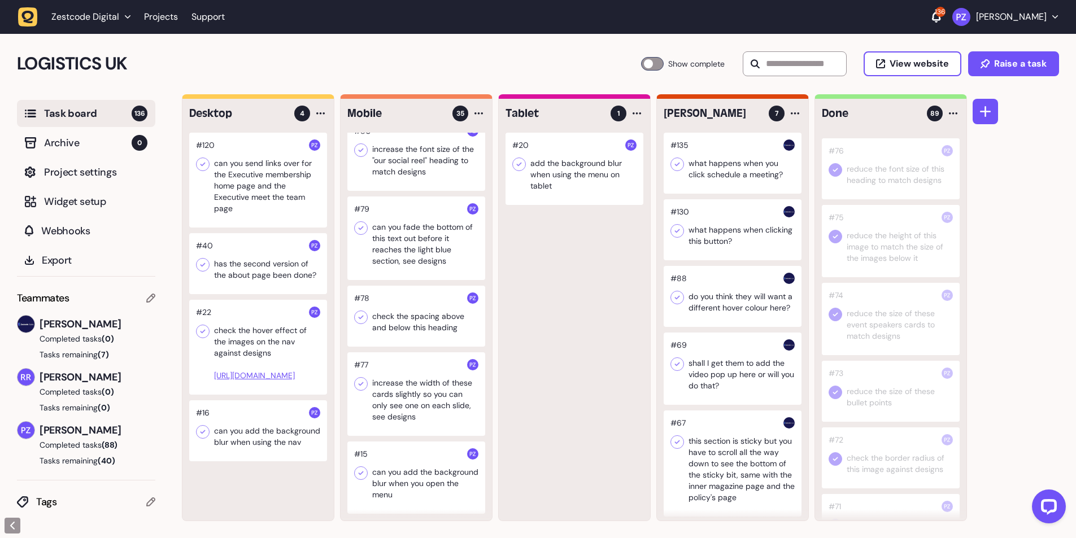
click at [402, 404] on div at bounding box center [416, 394] width 138 height 84
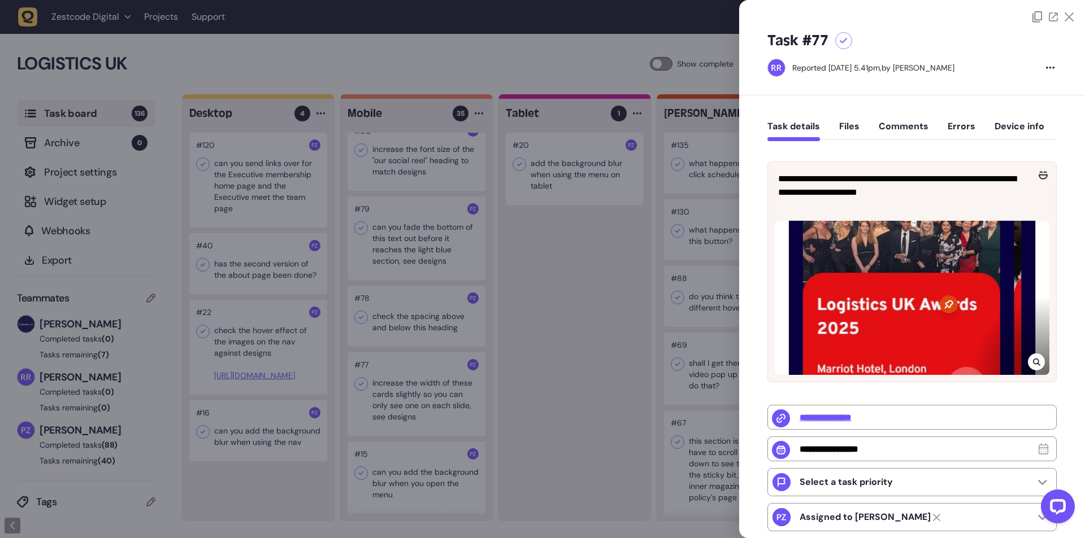
click at [1027, 362] on div at bounding box center [1035, 362] width 17 height 17
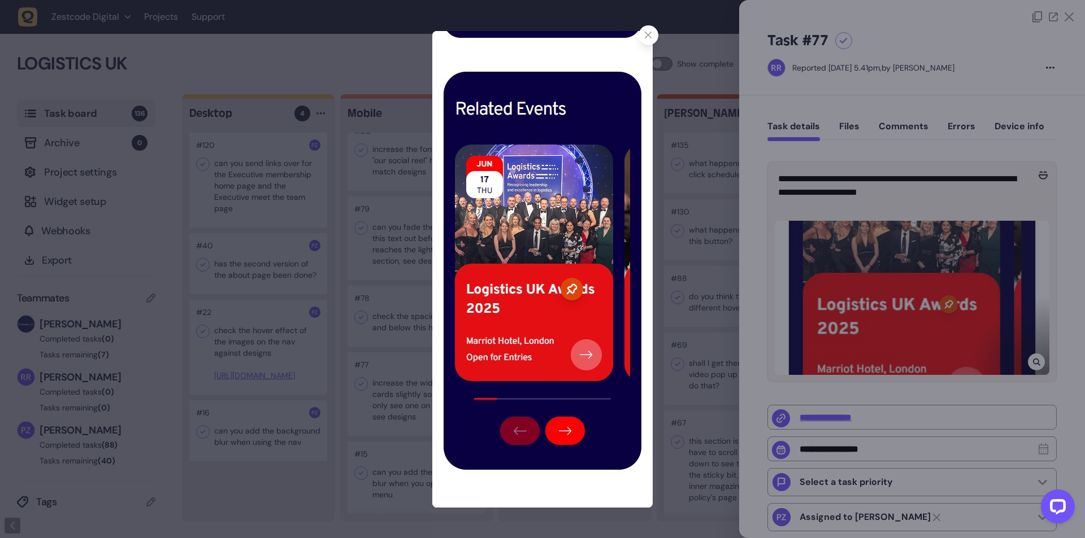
click at [646, 32] on icon at bounding box center [648, 35] width 7 height 7
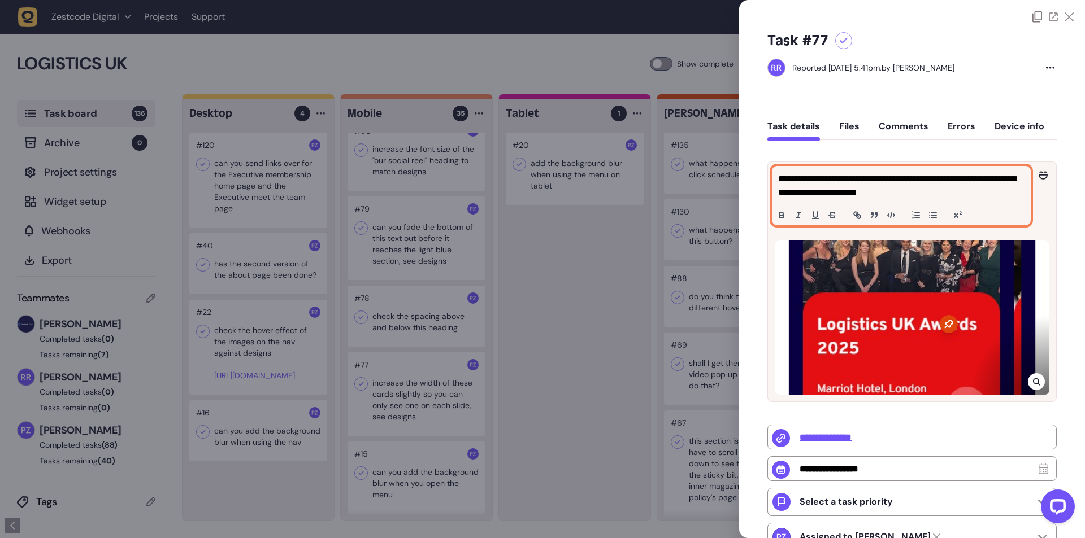
click at [891, 178] on p "**********" at bounding box center [899, 185] width 243 height 27
copy p "**********"
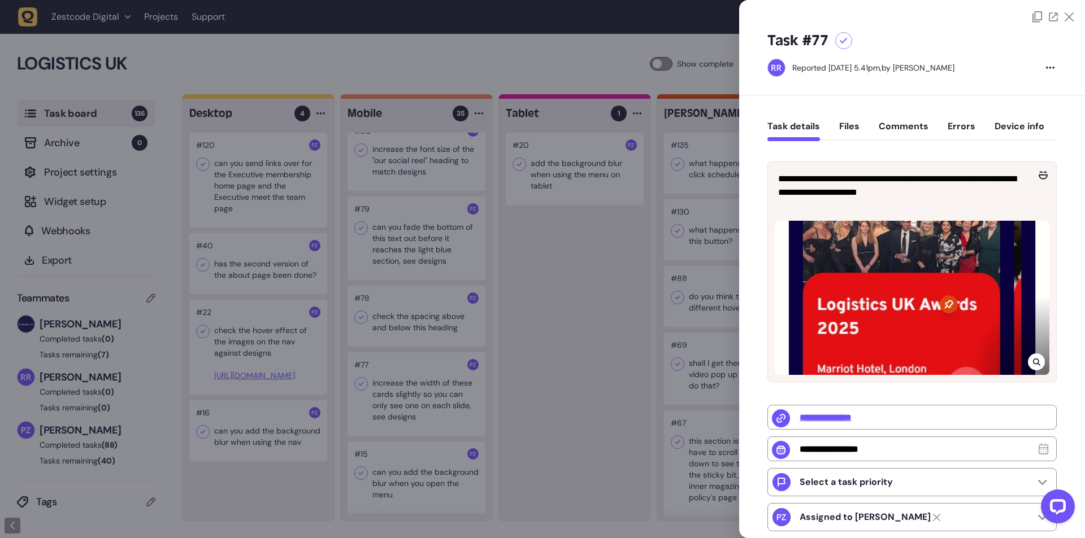
click at [1034, 367] on icon at bounding box center [1036, 362] width 7 height 9
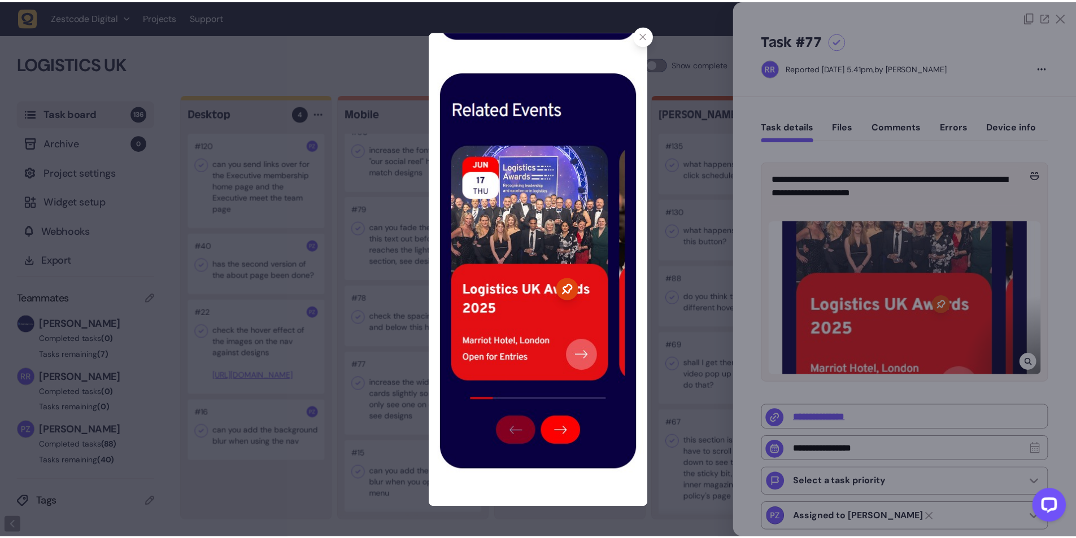
scroll to position [3371, 0]
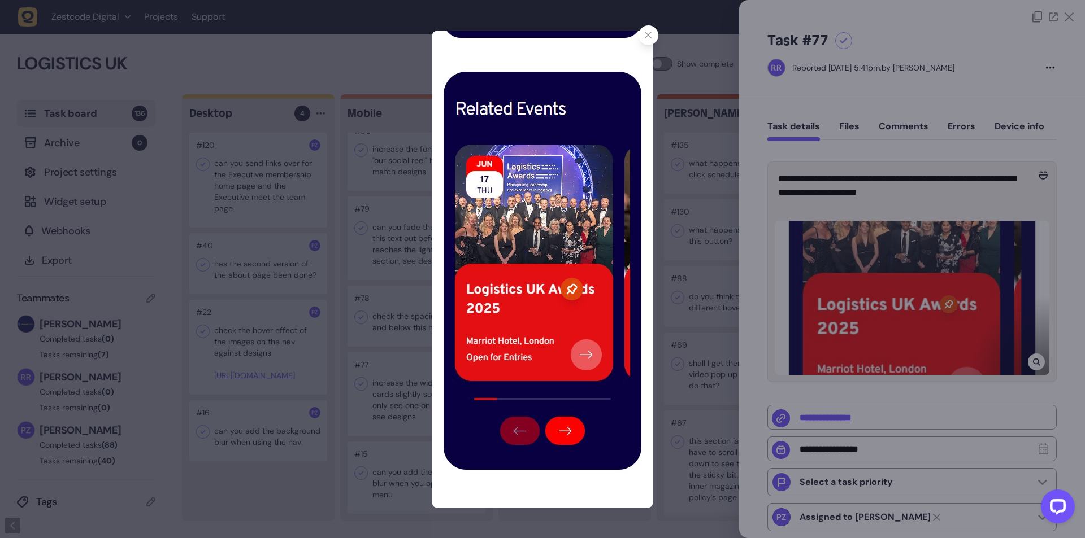
click at [655, 38] on div at bounding box center [648, 35] width 20 height 20
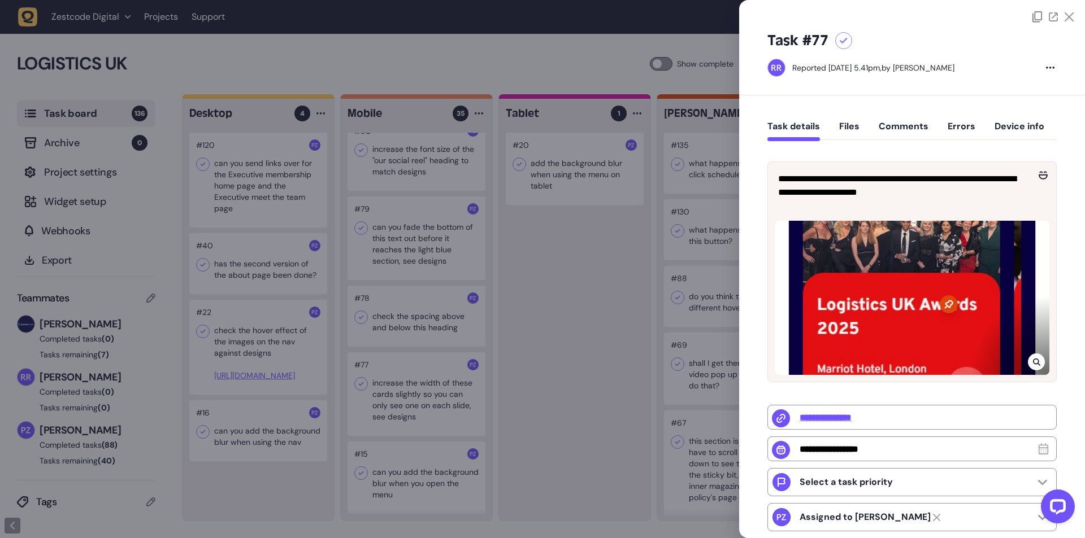
click at [417, 372] on div at bounding box center [542, 269] width 1085 height 538
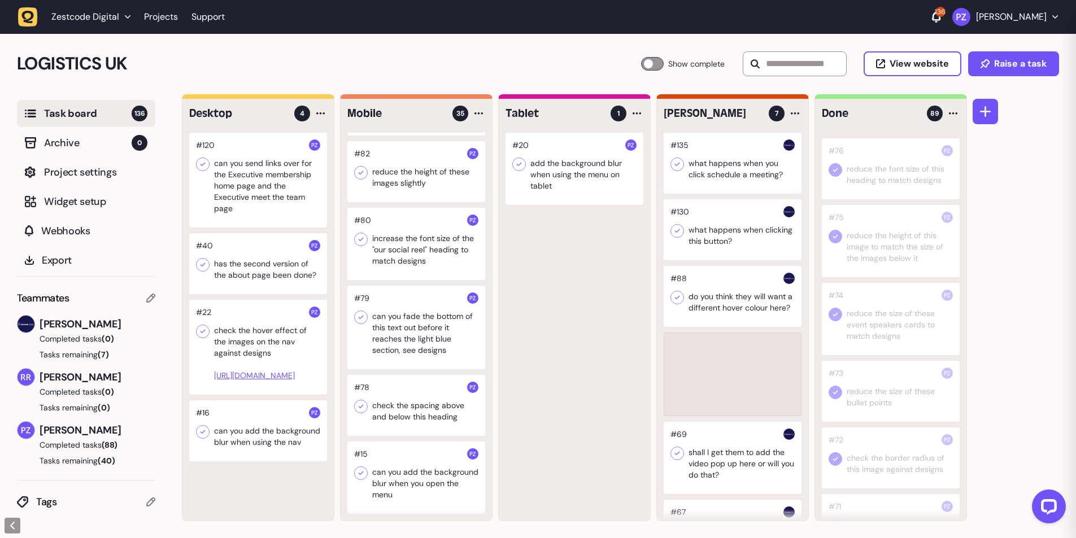
scroll to position [2187, 0]
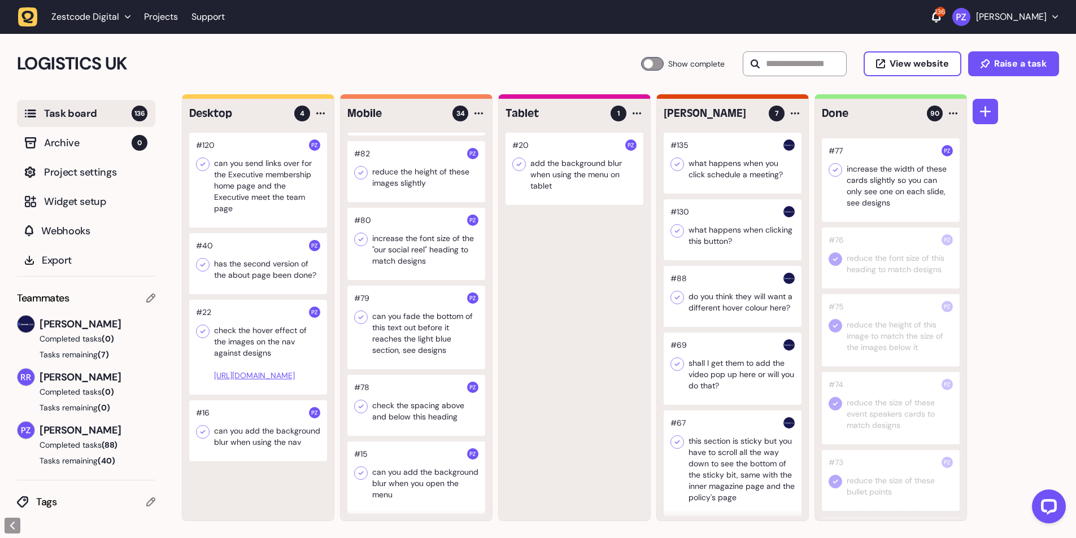
click at [834, 176] on icon at bounding box center [835, 169] width 11 height 11
click at [403, 408] on div at bounding box center [416, 405] width 138 height 61
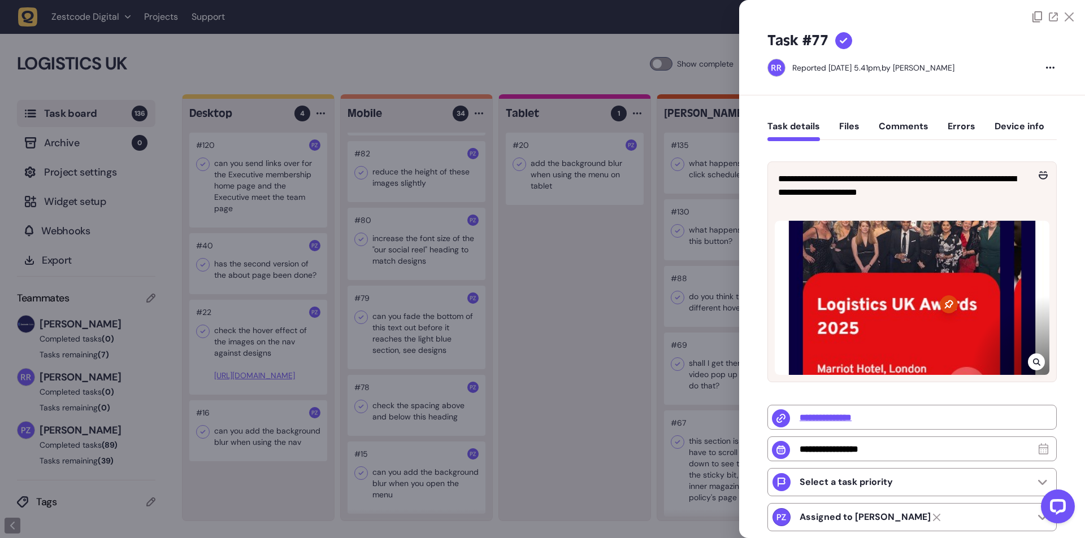
click at [397, 403] on div at bounding box center [542, 269] width 1085 height 538
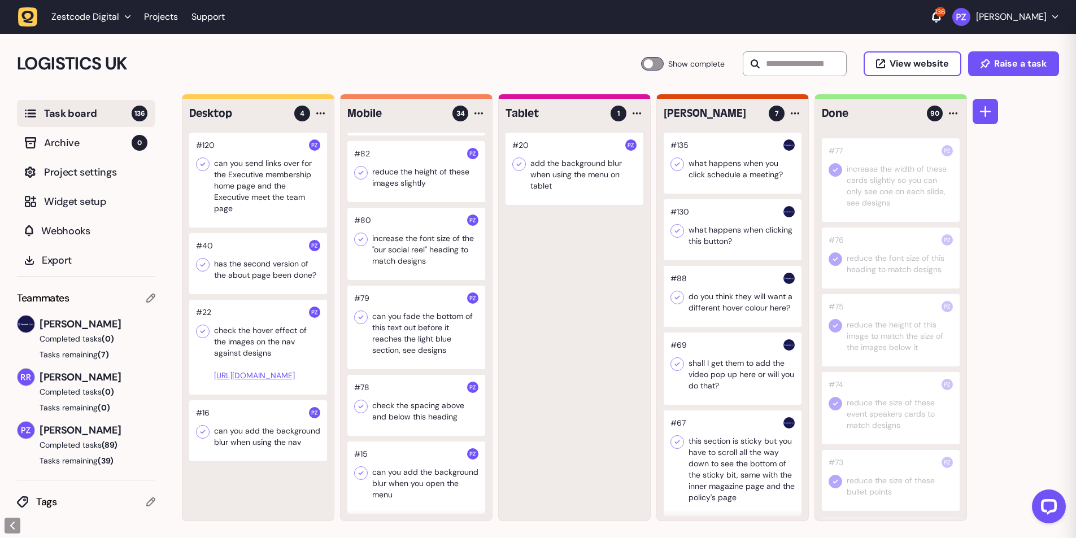
click at [397, 403] on div at bounding box center [416, 405] width 138 height 61
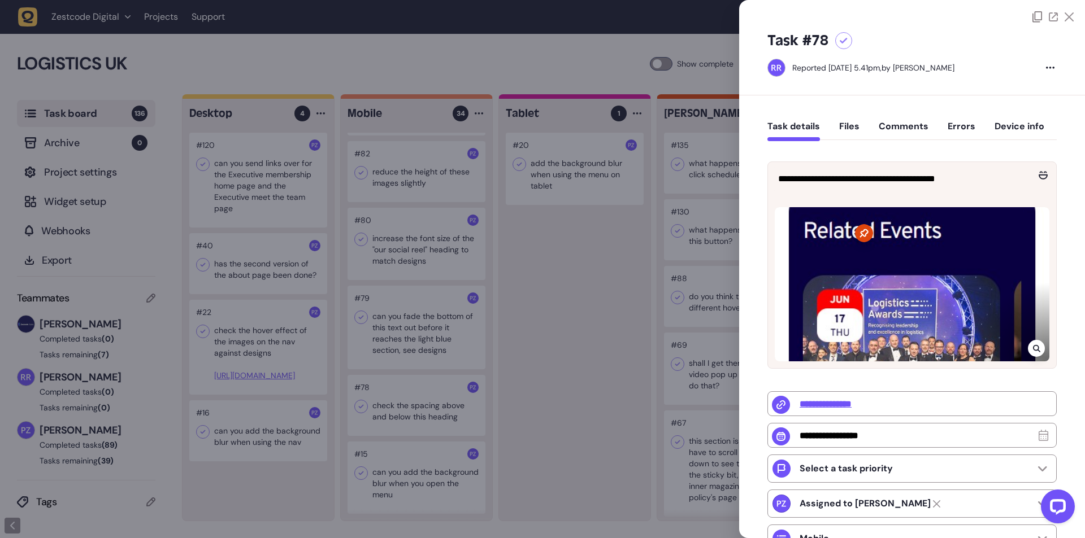
click at [422, 389] on div at bounding box center [542, 269] width 1085 height 538
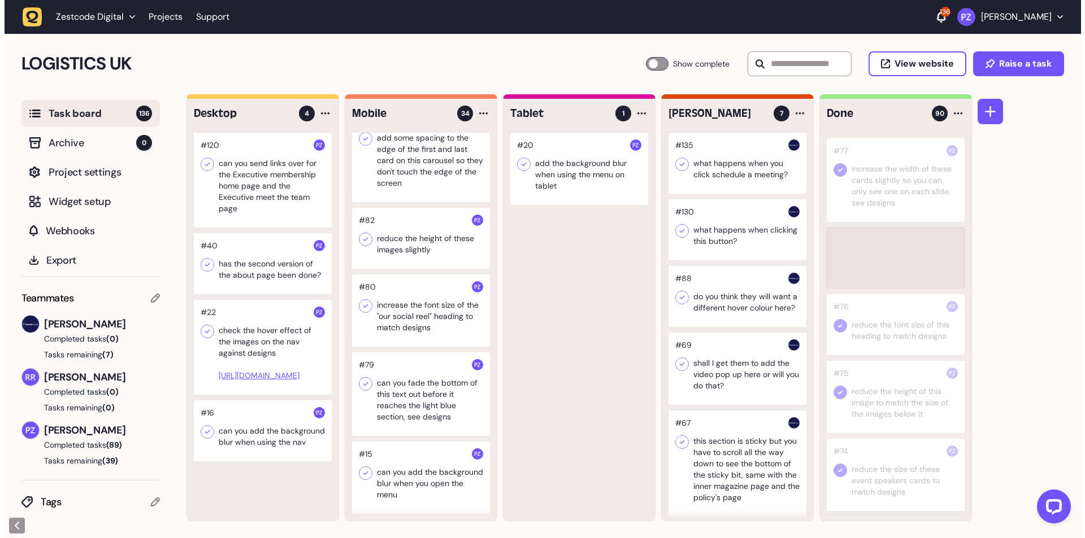
scroll to position [2120, 0]
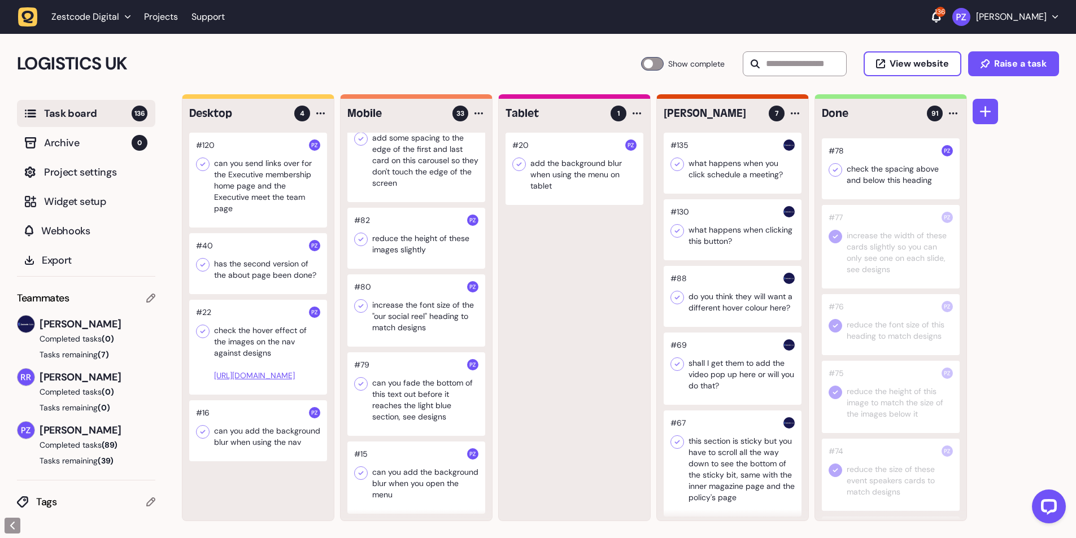
click at [830, 176] on icon at bounding box center [835, 169] width 11 height 11
click at [391, 380] on div at bounding box center [416, 394] width 138 height 84
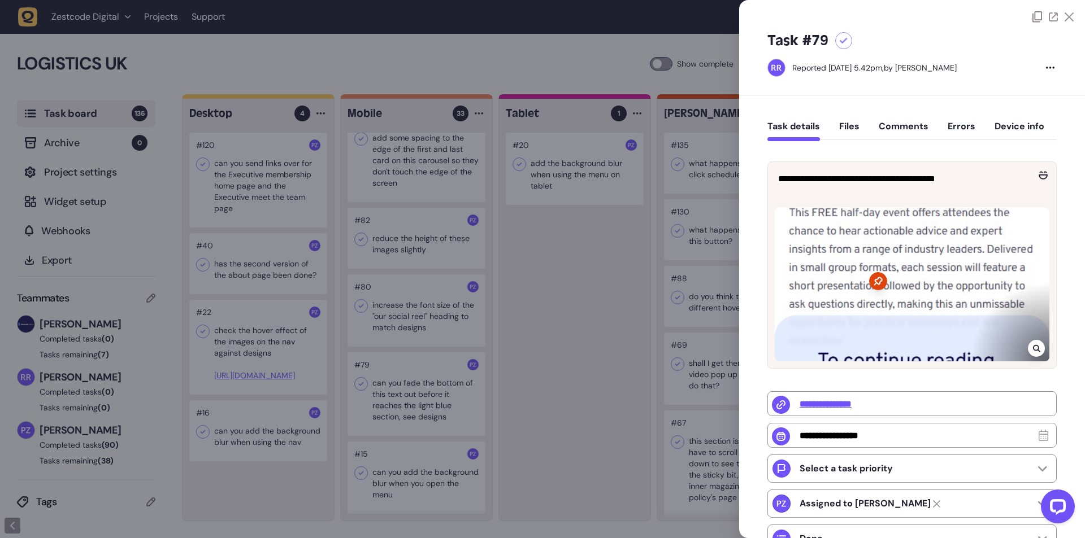
click at [391, 380] on div at bounding box center [542, 269] width 1085 height 538
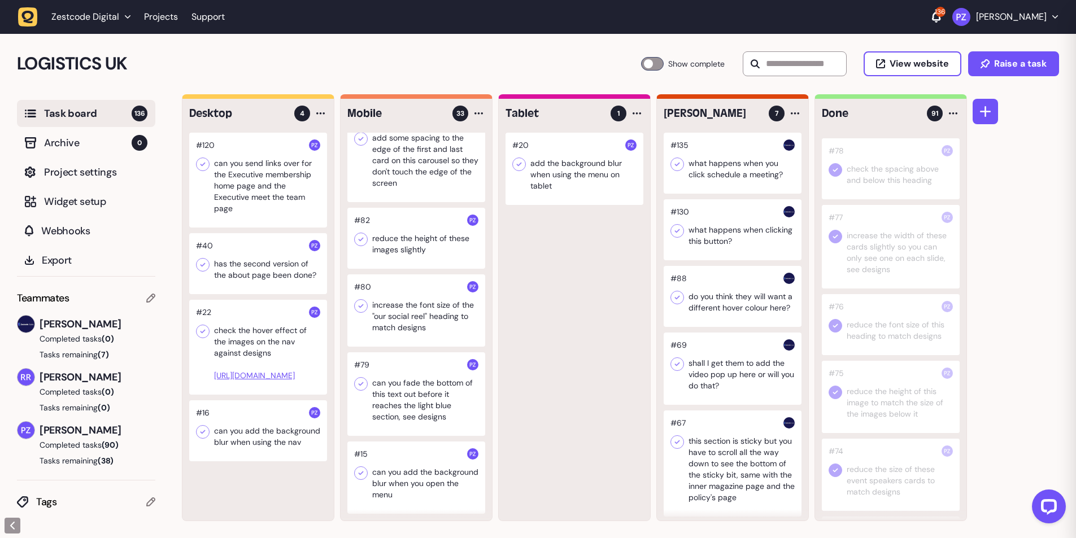
click at [391, 399] on div at bounding box center [416, 394] width 138 height 84
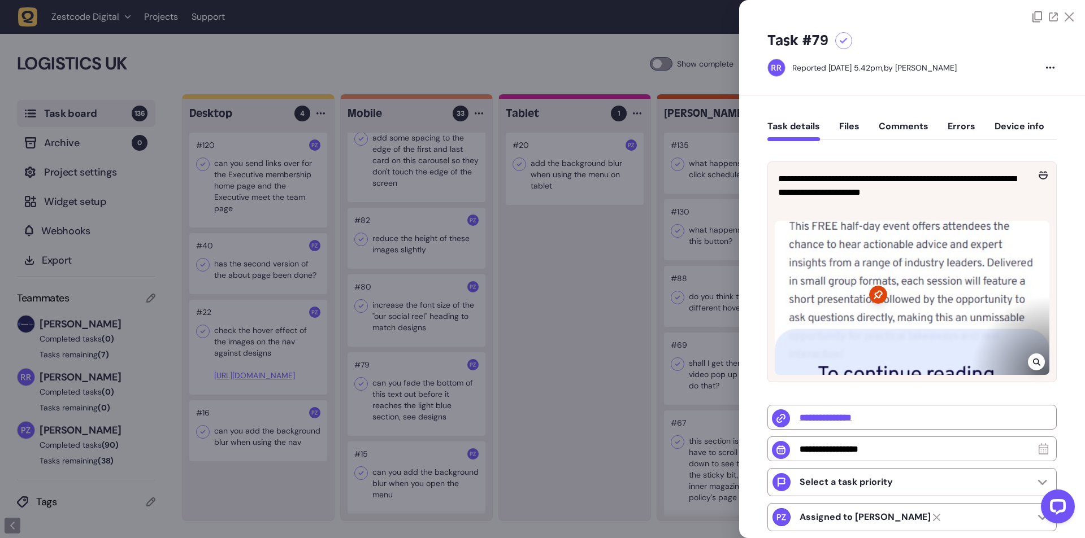
click at [1033, 358] on icon at bounding box center [1036, 362] width 7 height 9
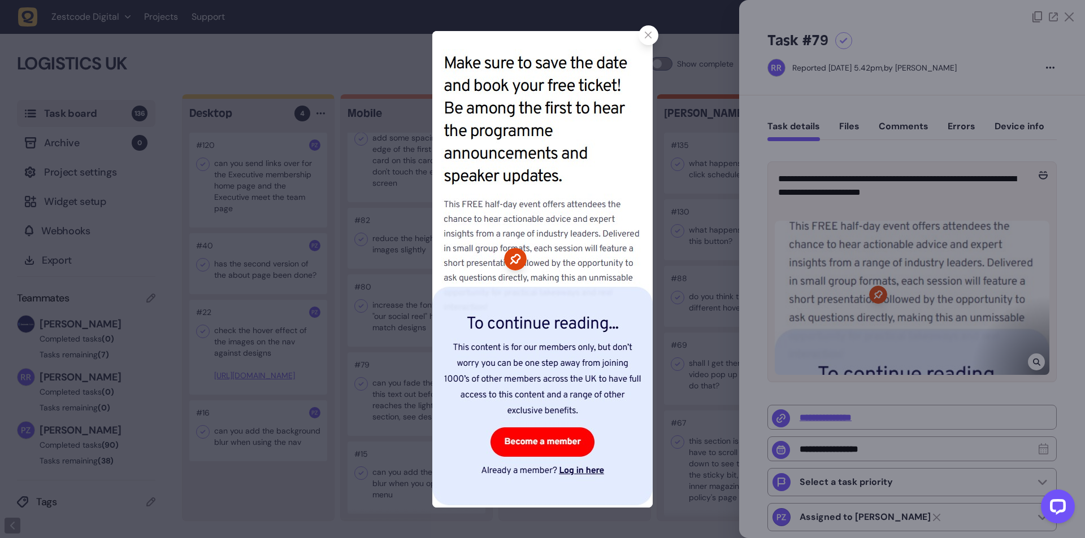
click at [647, 331] on img at bounding box center [542, 269] width 220 height 477
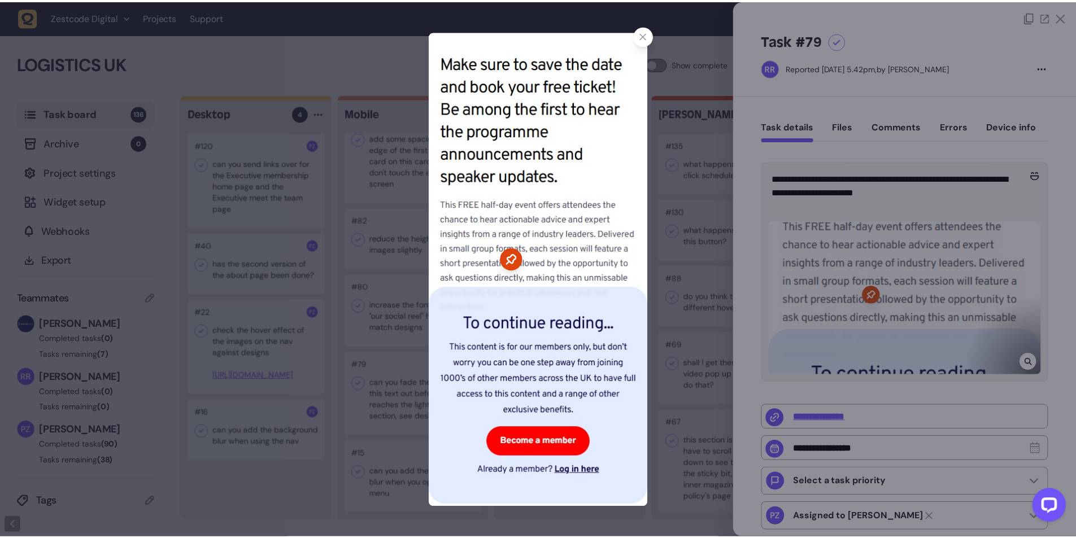
scroll to position [3371, 0]
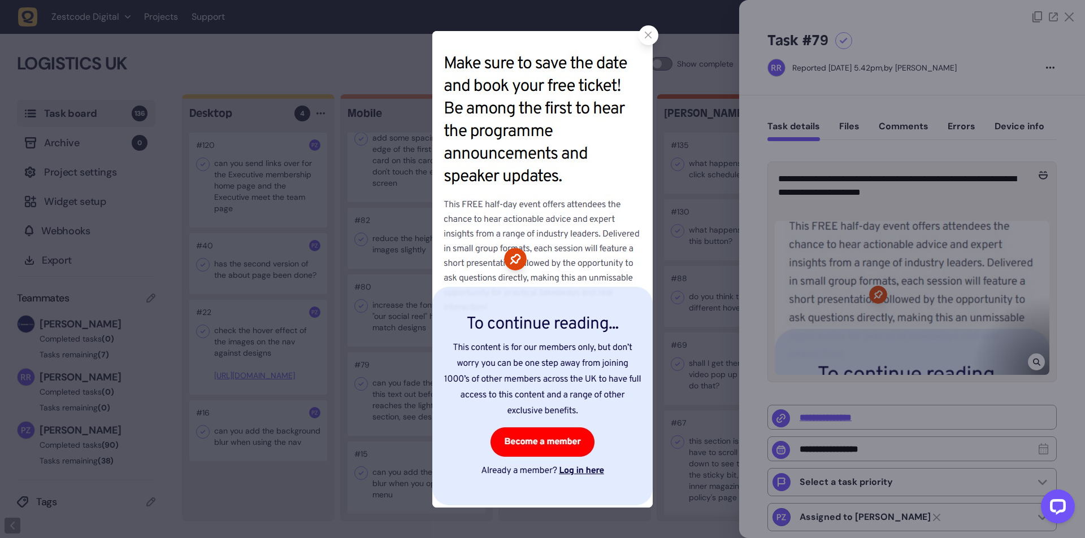
click at [404, 284] on div at bounding box center [542, 269] width 1085 height 538
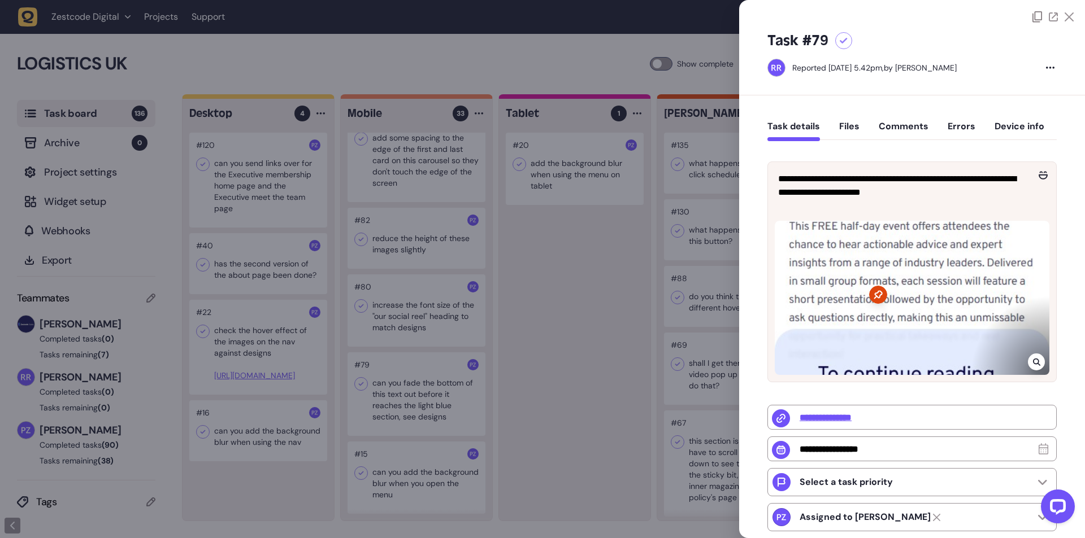
click at [581, 389] on div at bounding box center [542, 269] width 1085 height 538
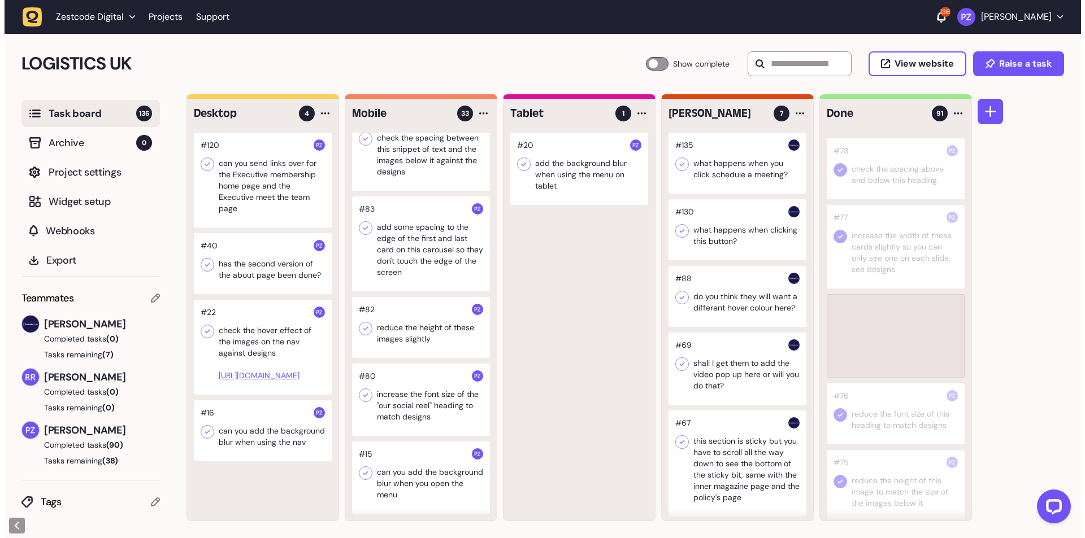
scroll to position [3371, 0]
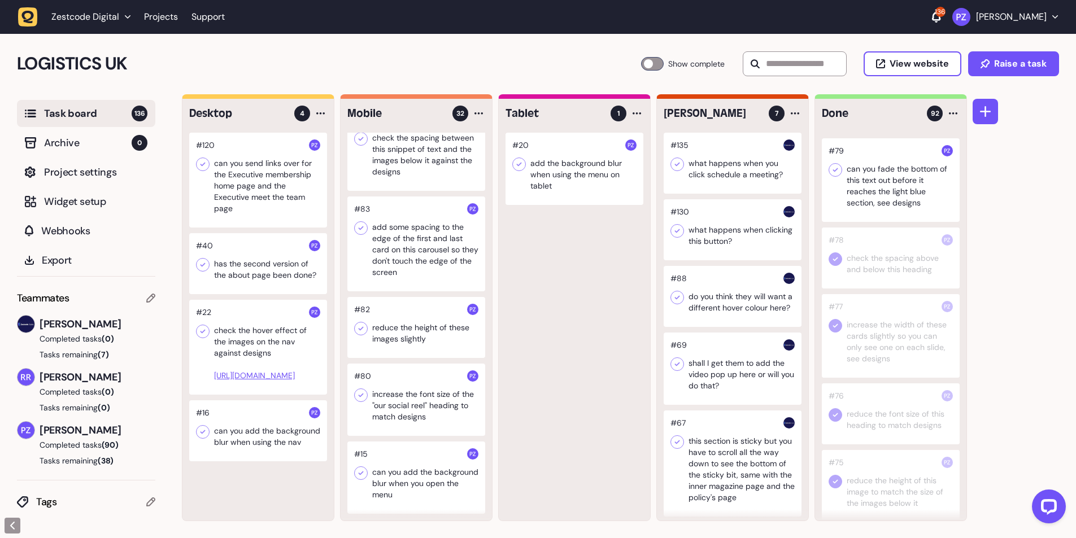
click at [830, 176] on icon at bounding box center [835, 169] width 11 height 11
click at [410, 395] on div at bounding box center [416, 400] width 138 height 72
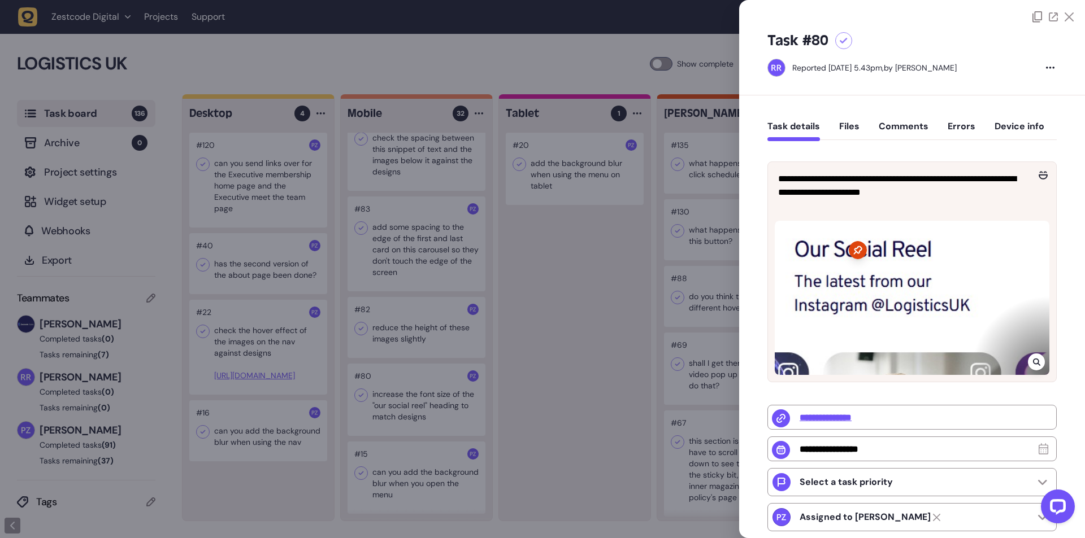
click at [434, 418] on div at bounding box center [542, 269] width 1085 height 538
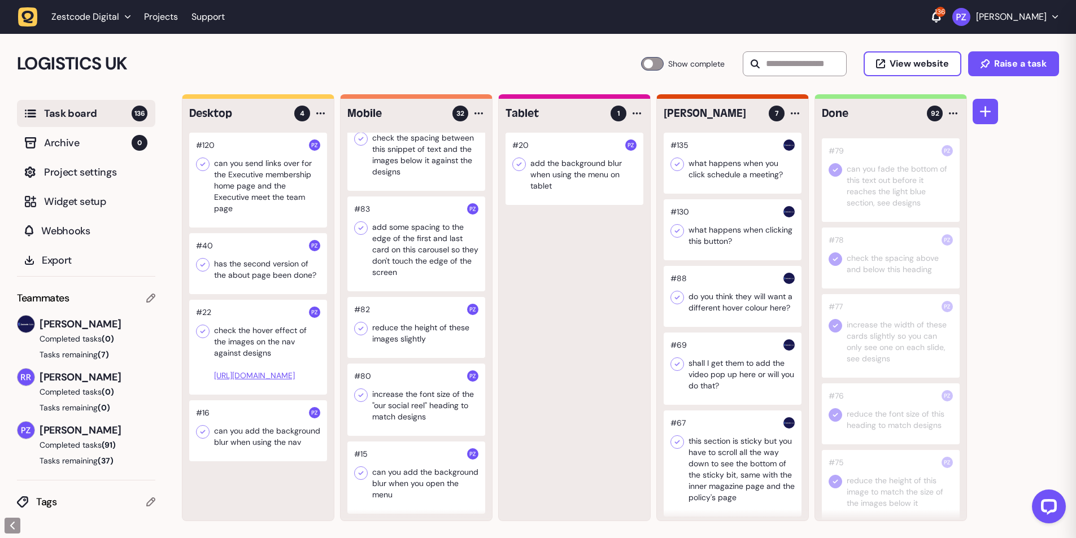
click at [408, 408] on div at bounding box center [416, 400] width 138 height 72
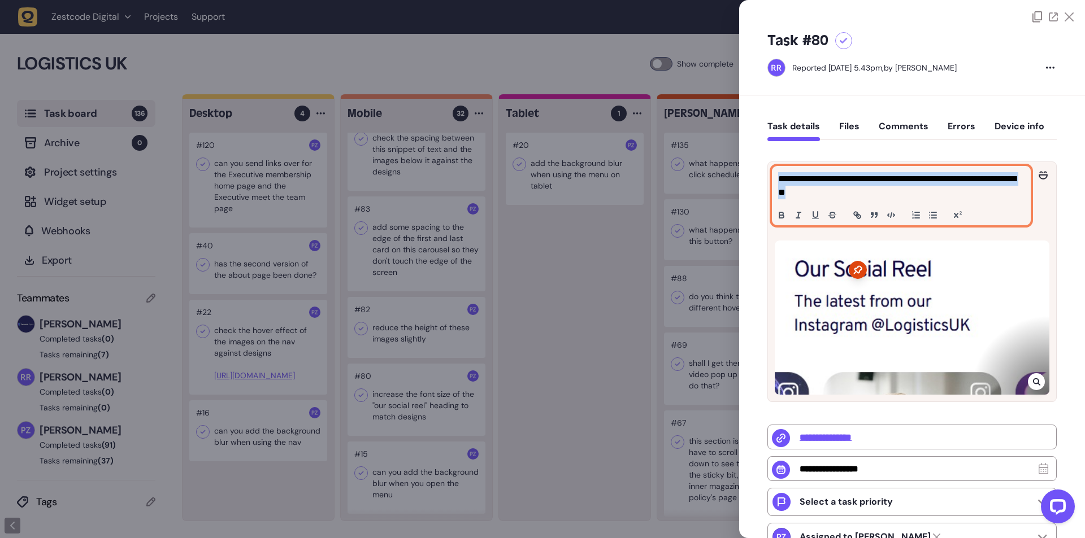
drag, startPoint x: 855, startPoint y: 191, endPoint x: 777, endPoint y: 180, distance: 78.8
click at [777, 180] on div "**********" at bounding box center [901, 196] width 258 height 58
copy p "**********"
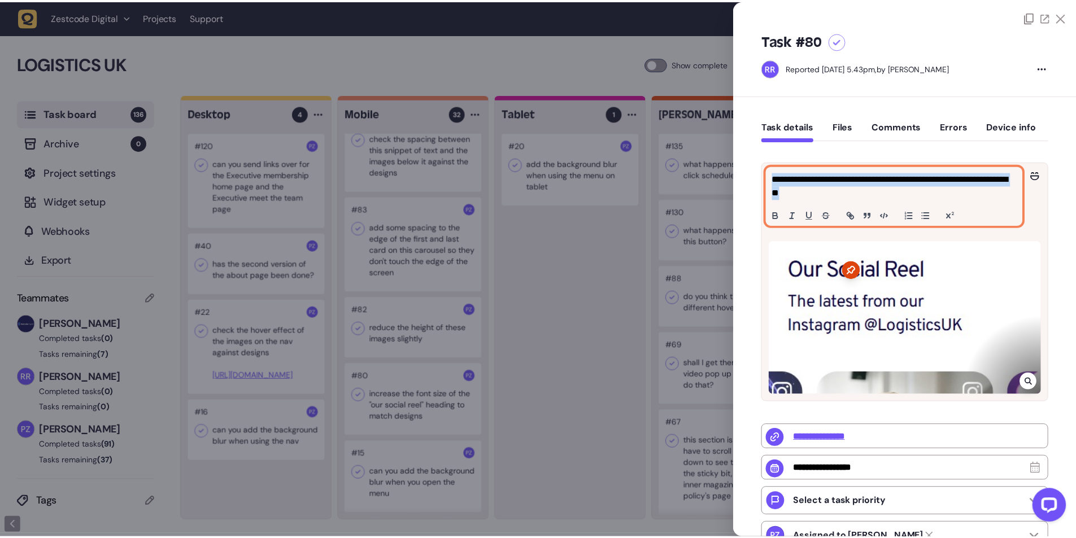
scroll to position [3371, 0]
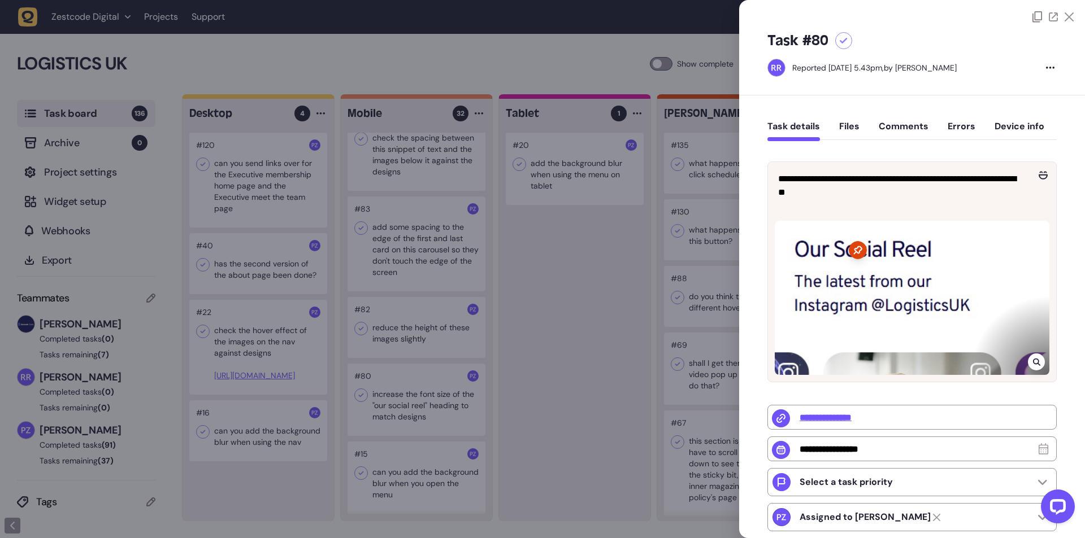
click at [551, 364] on div at bounding box center [542, 269] width 1085 height 538
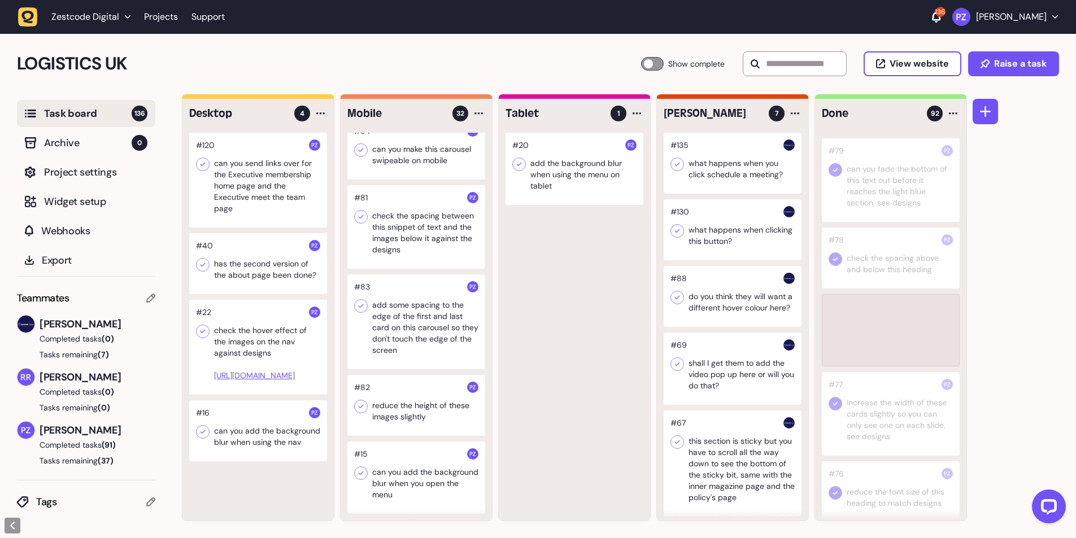
scroll to position [1953, 0]
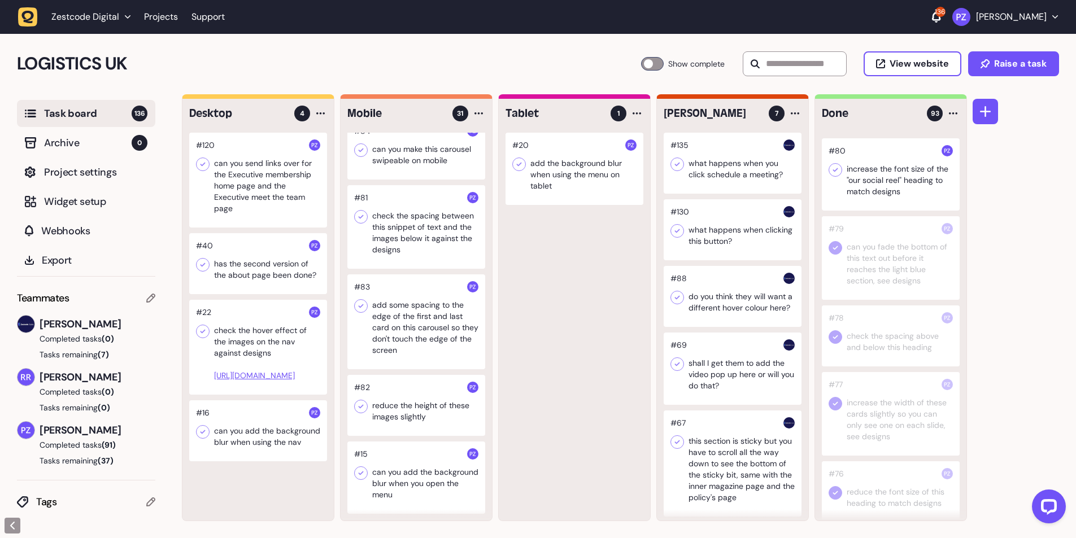
click at [837, 176] on icon at bounding box center [835, 169] width 11 height 11
click at [400, 411] on div at bounding box center [416, 405] width 138 height 61
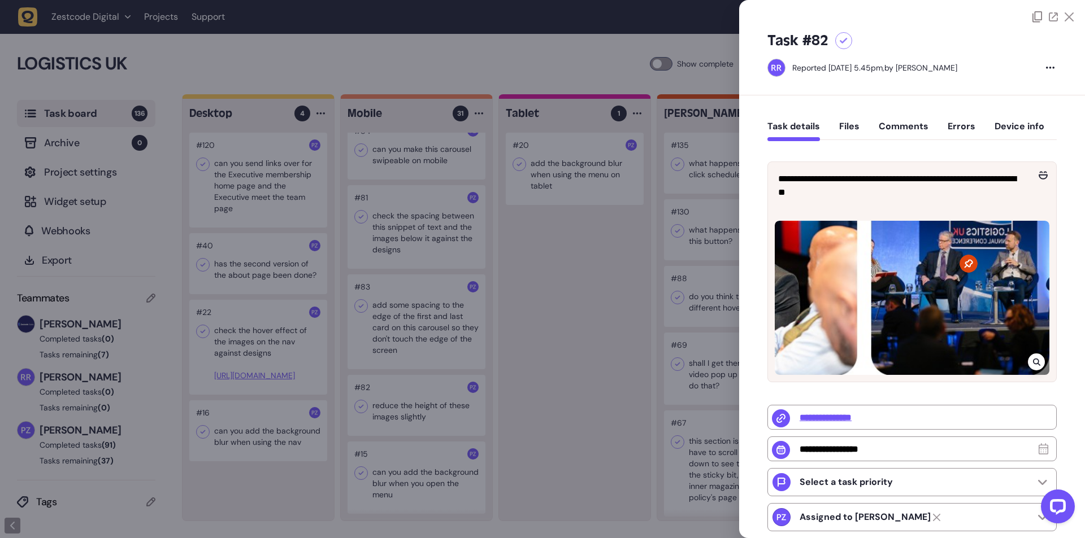
click at [400, 407] on div at bounding box center [542, 269] width 1085 height 538
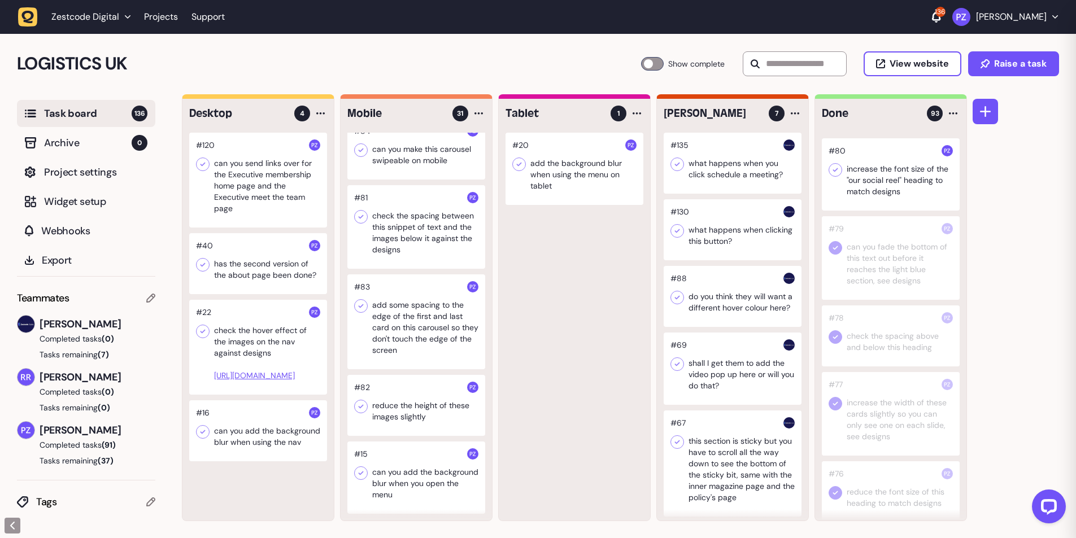
click at [397, 404] on div at bounding box center [416, 405] width 138 height 61
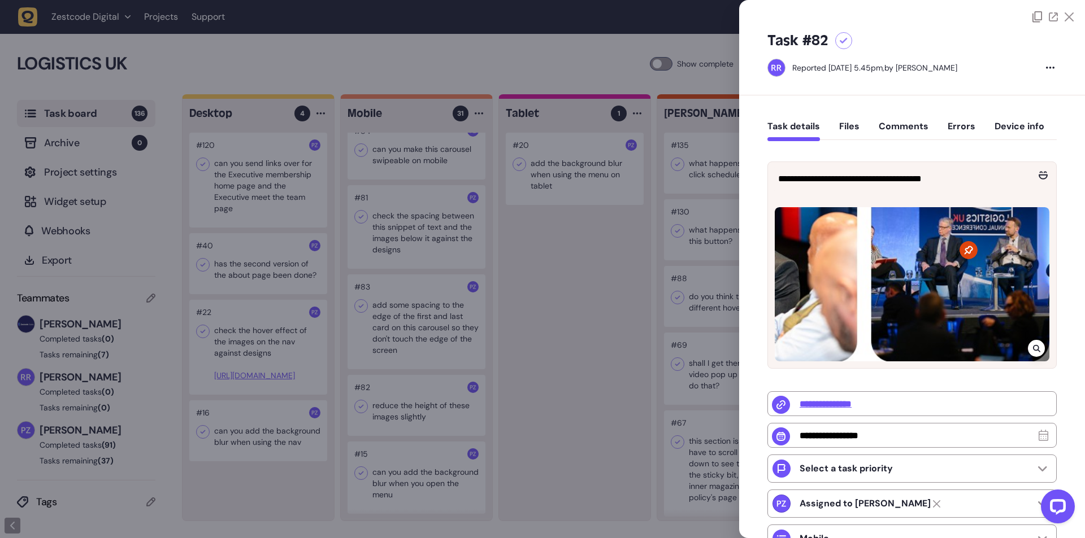
click at [1036, 344] on icon at bounding box center [1036, 348] width 7 height 9
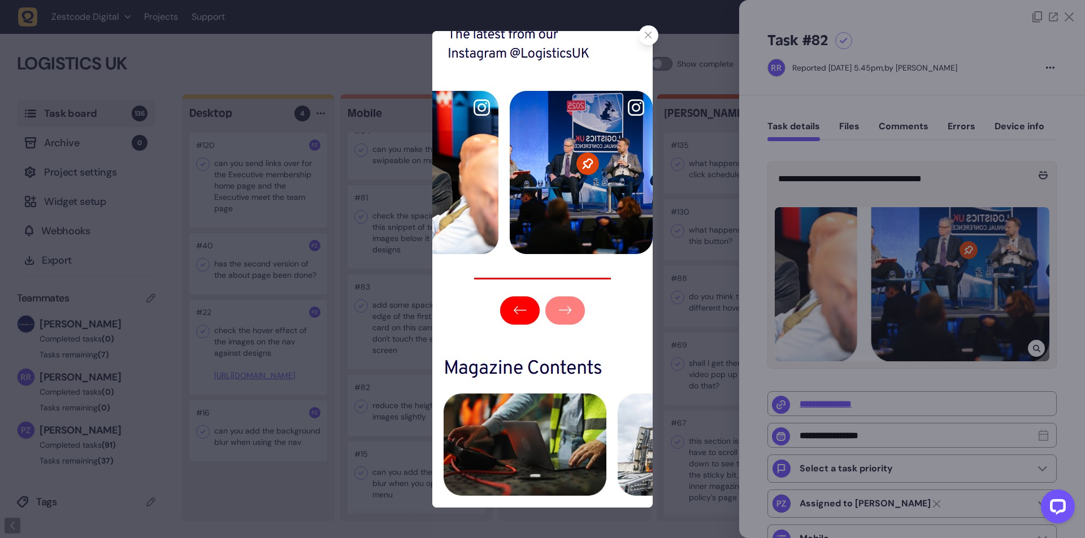
click at [648, 32] on icon at bounding box center [648, 35] width 7 height 7
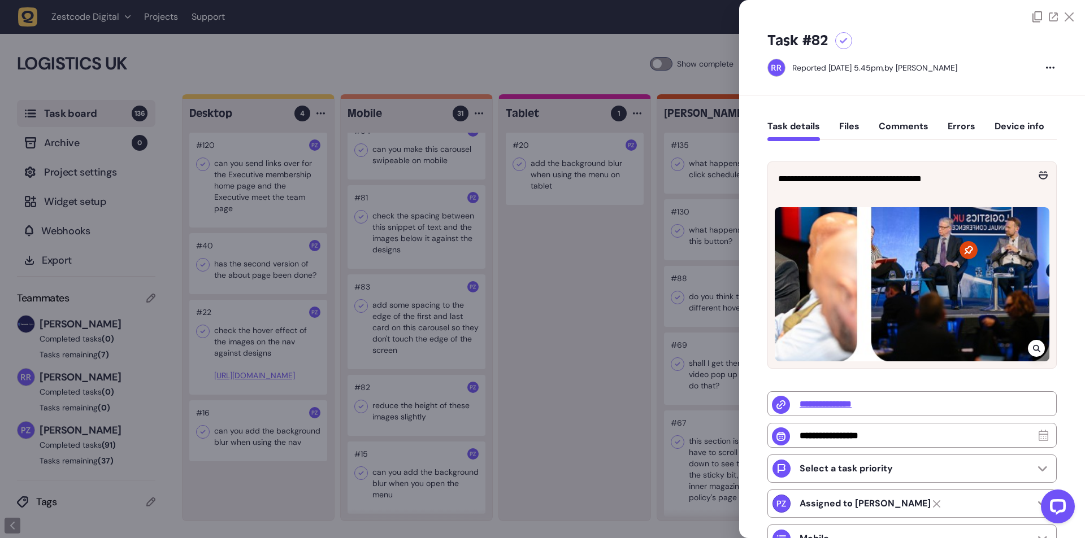
click at [1033, 349] on icon at bounding box center [1036, 348] width 7 height 9
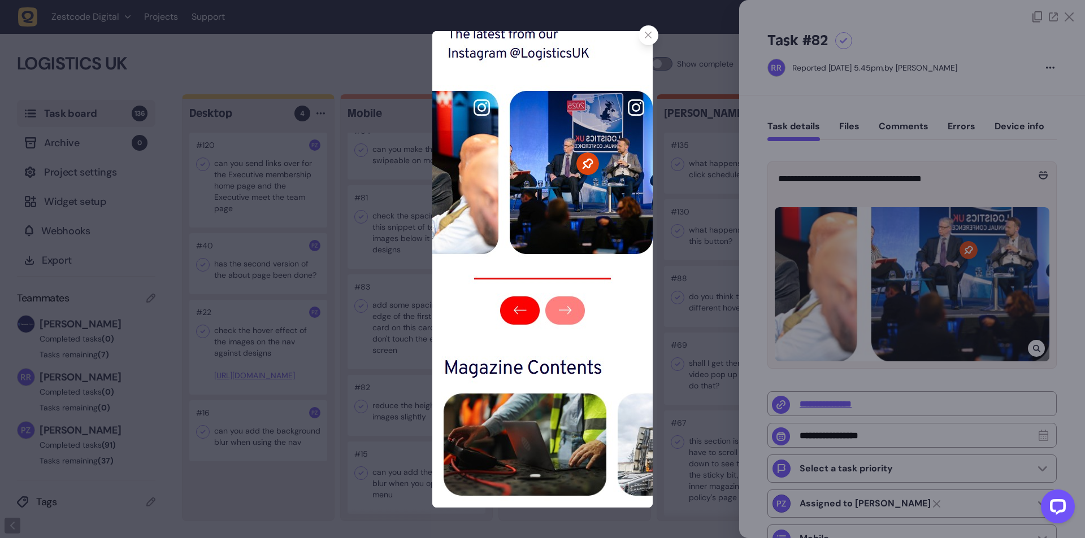
click at [642, 37] on div at bounding box center [648, 35] width 20 height 20
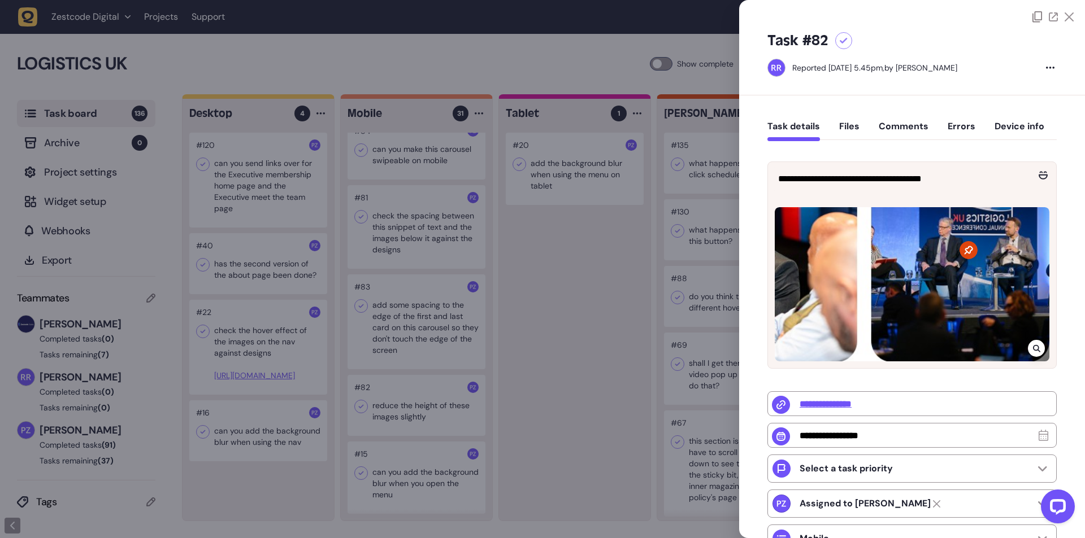
click at [488, 303] on div at bounding box center [542, 269] width 1085 height 538
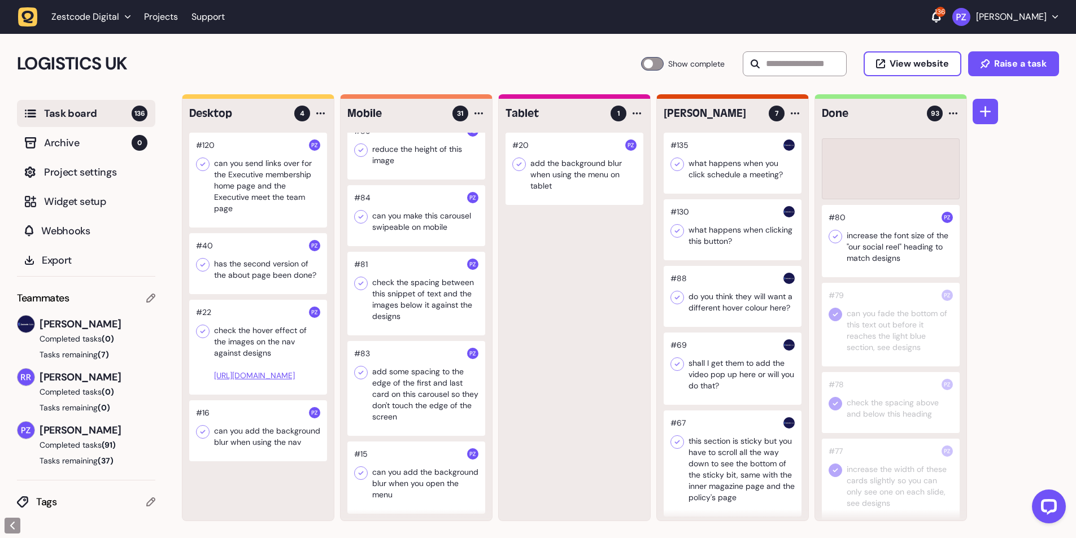
scroll to position [1886, 0]
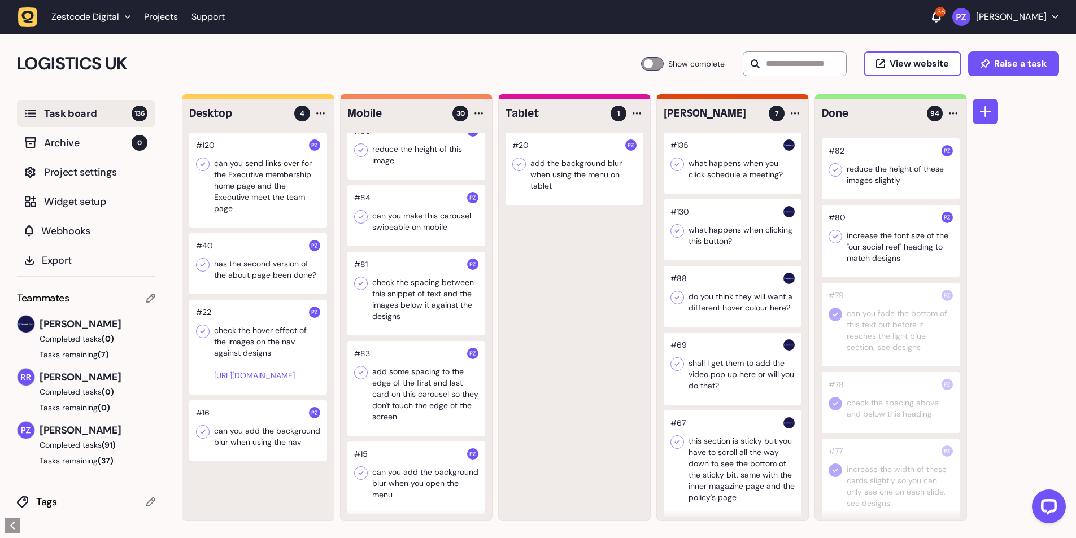
click at [836, 277] on div at bounding box center [891, 241] width 138 height 72
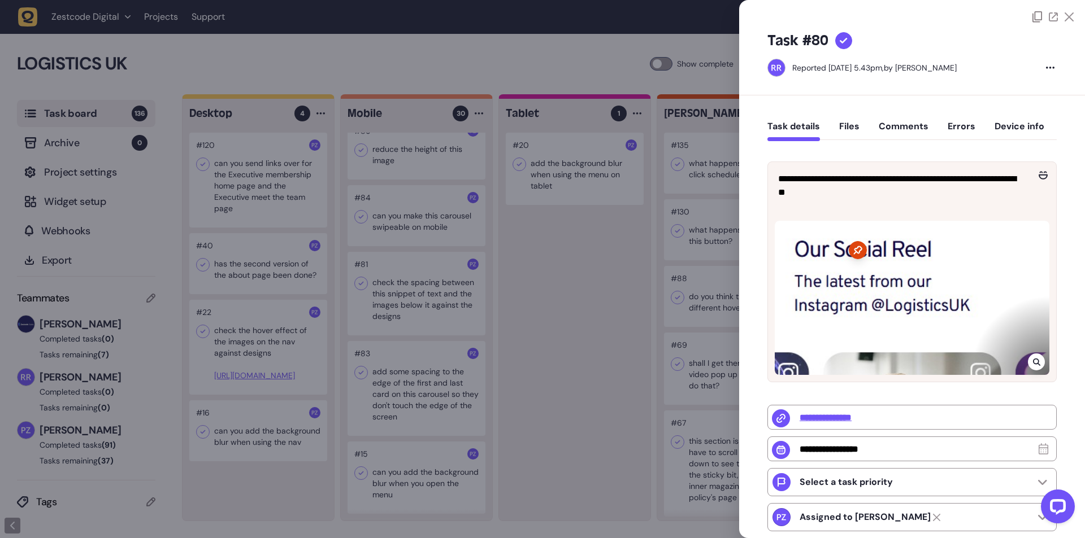
click at [673, 288] on div at bounding box center [542, 269] width 1085 height 538
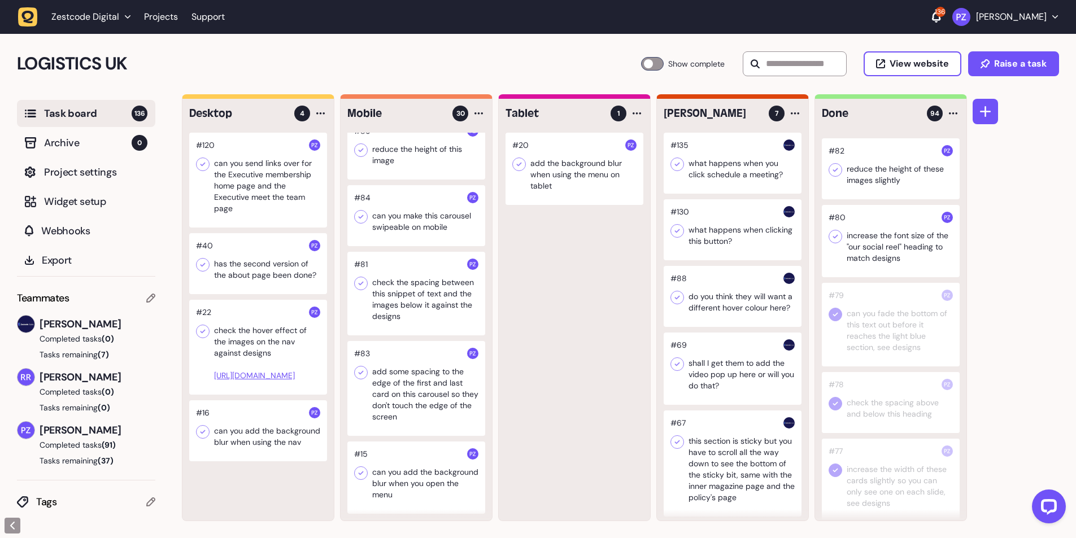
click at [836, 239] on icon at bounding box center [835, 237] width 5 height 4
click at [835, 176] on icon at bounding box center [835, 169] width 11 height 11
click at [405, 400] on div at bounding box center [416, 388] width 138 height 95
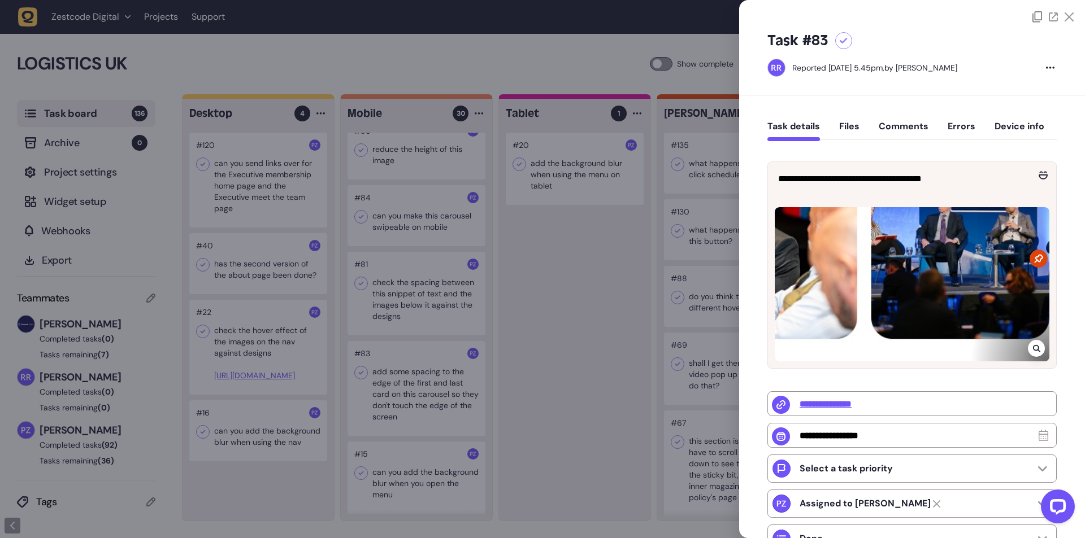
click at [396, 386] on div at bounding box center [542, 269] width 1085 height 538
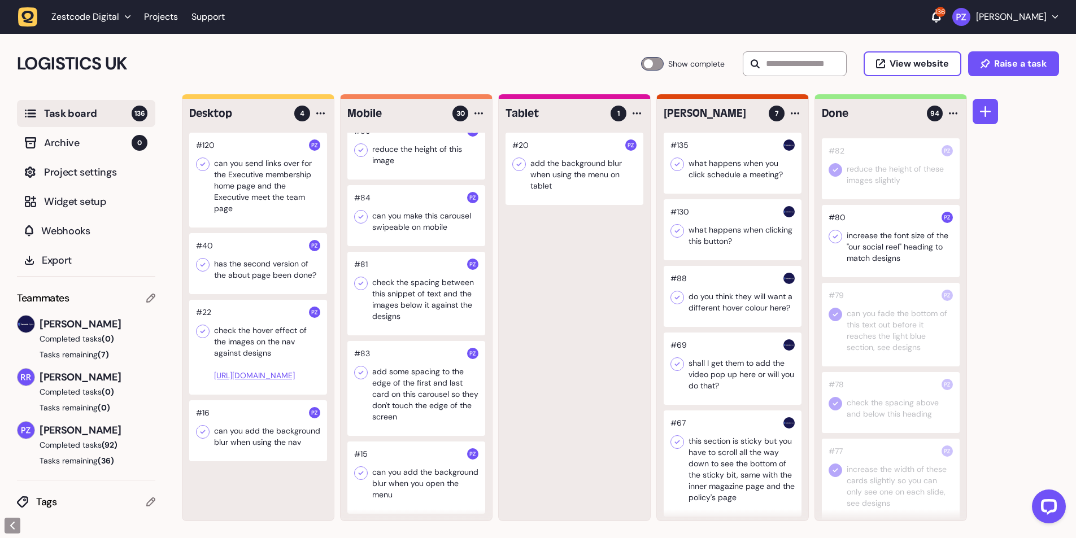
click at [396, 386] on div at bounding box center [416, 388] width 138 height 95
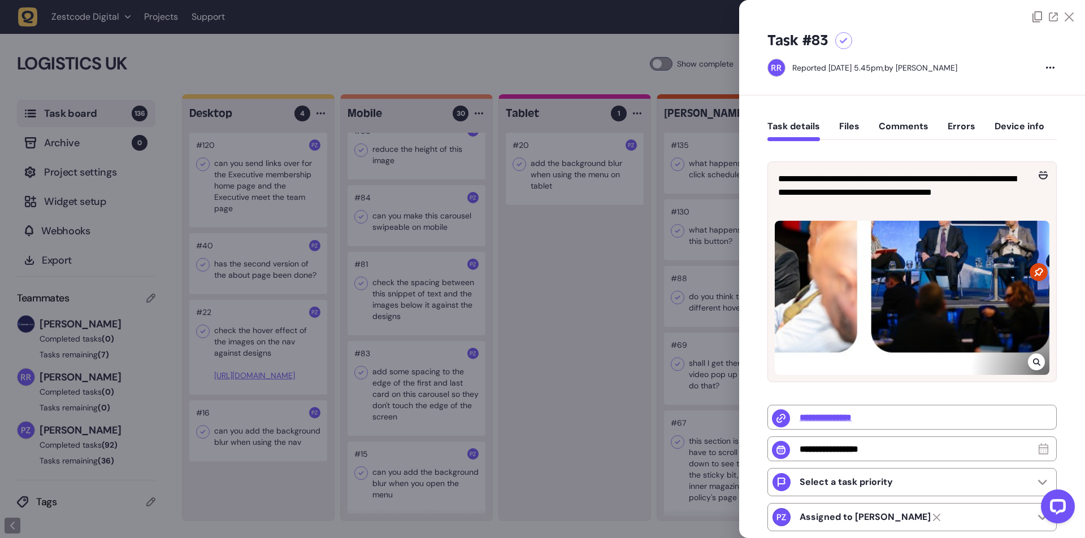
click at [1036, 362] on icon at bounding box center [1036, 362] width 7 height 9
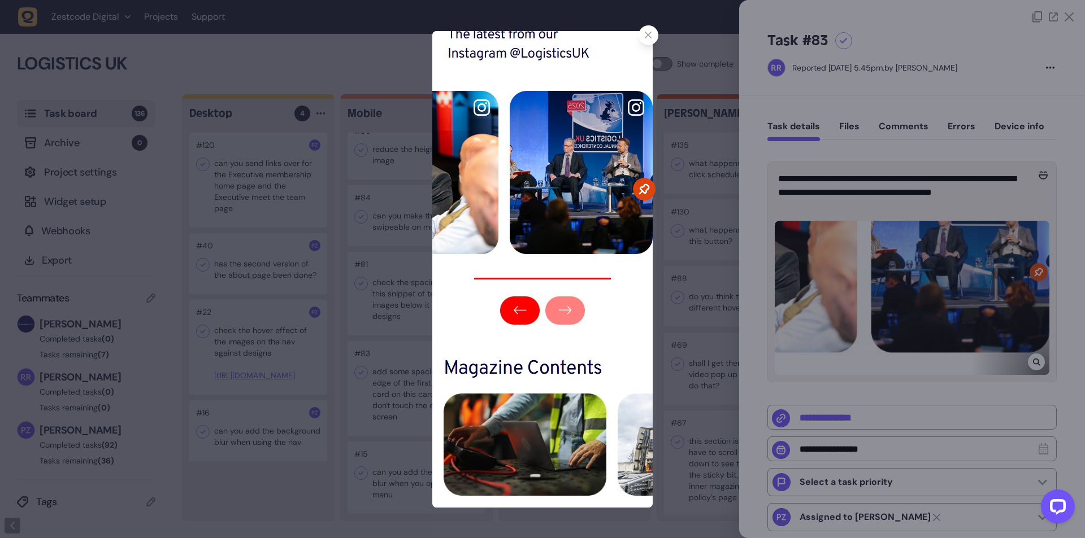
drag, startPoint x: 596, startPoint y: 315, endPoint x: 490, endPoint y: 38, distance: 296.5
click at [595, 313] on img at bounding box center [542, 269] width 220 height 477
click at [376, 211] on div at bounding box center [542, 269] width 1085 height 538
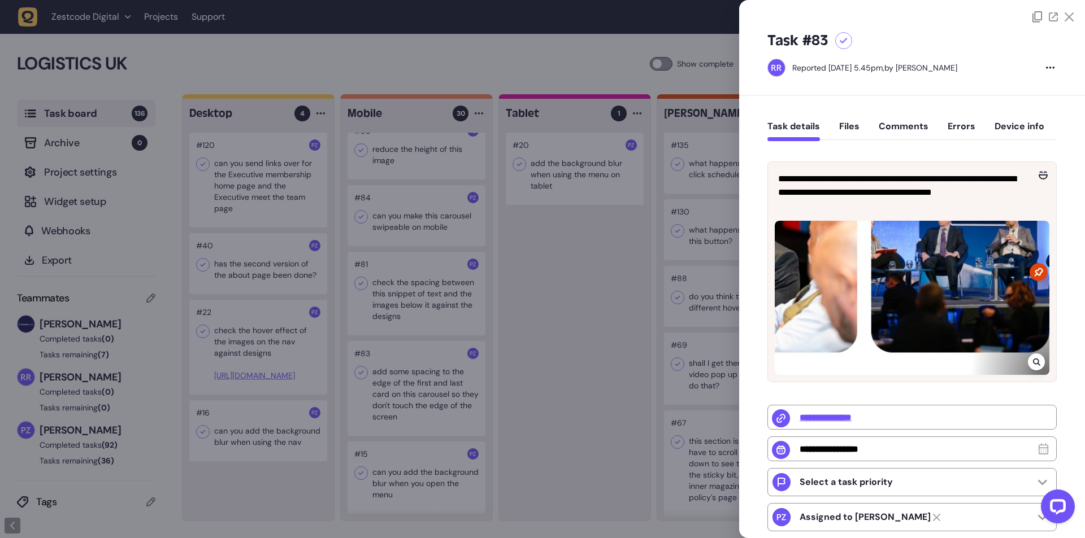
click at [395, 385] on div at bounding box center [542, 269] width 1085 height 538
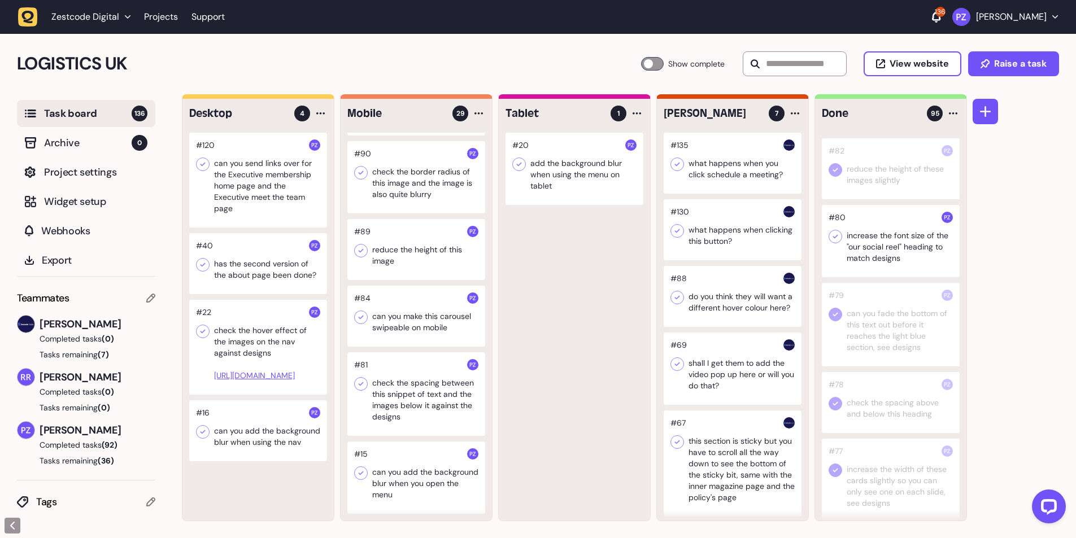
scroll to position [3396, 0]
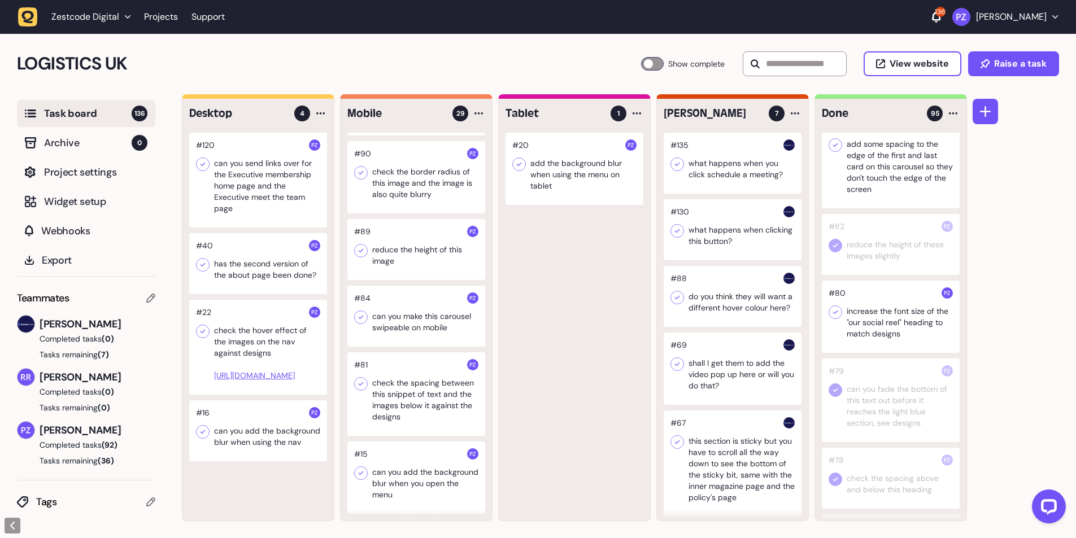
click at [839, 318] on icon at bounding box center [835, 312] width 11 height 11
click at [835, 151] on icon at bounding box center [835, 145] width 11 height 11
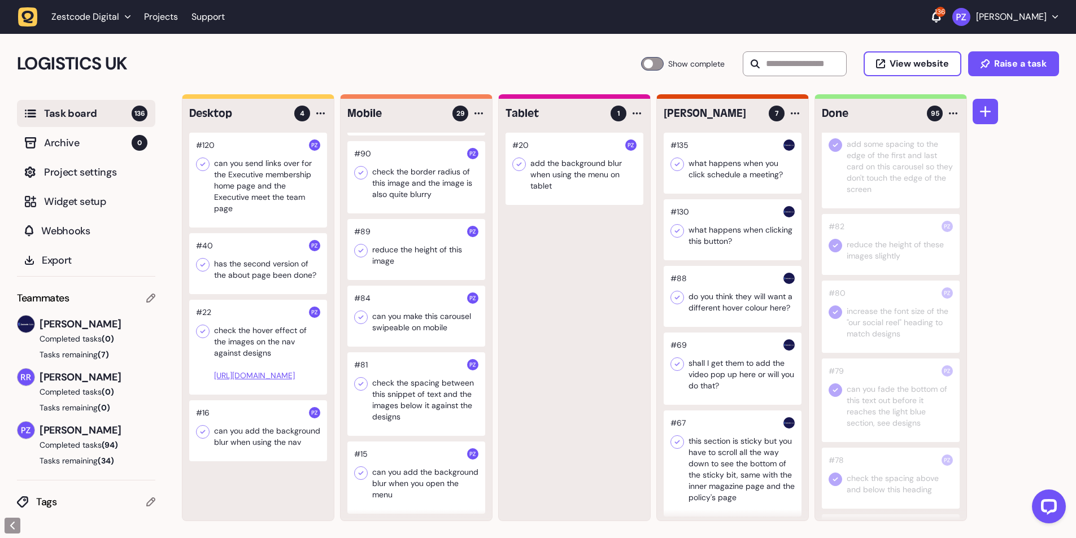
click at [394, 391] on div at bounding box center [416, 394] width 138 height 84
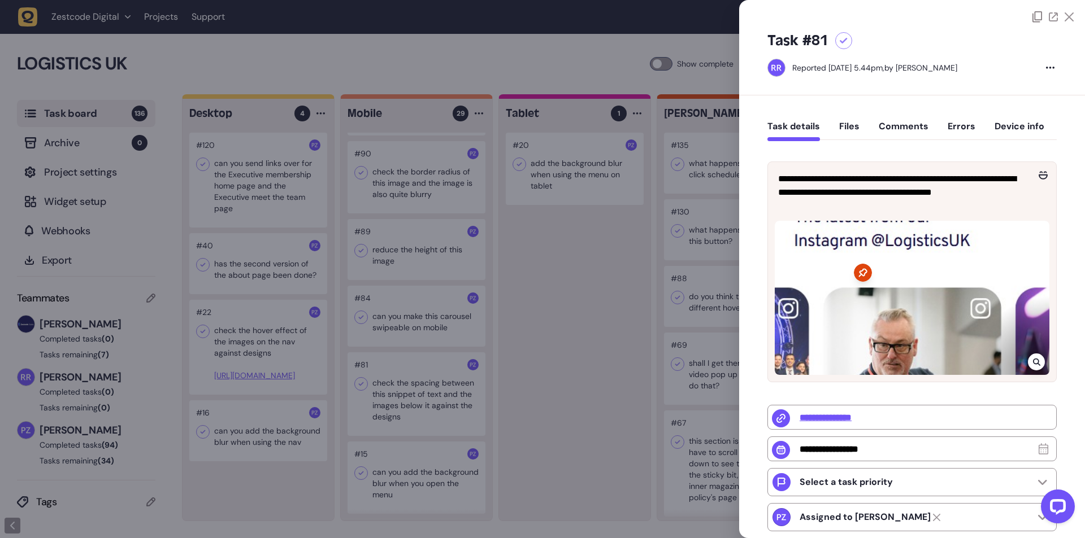
click at [394, 391] on div at bounding box center [542, 269] width 1085 height 538
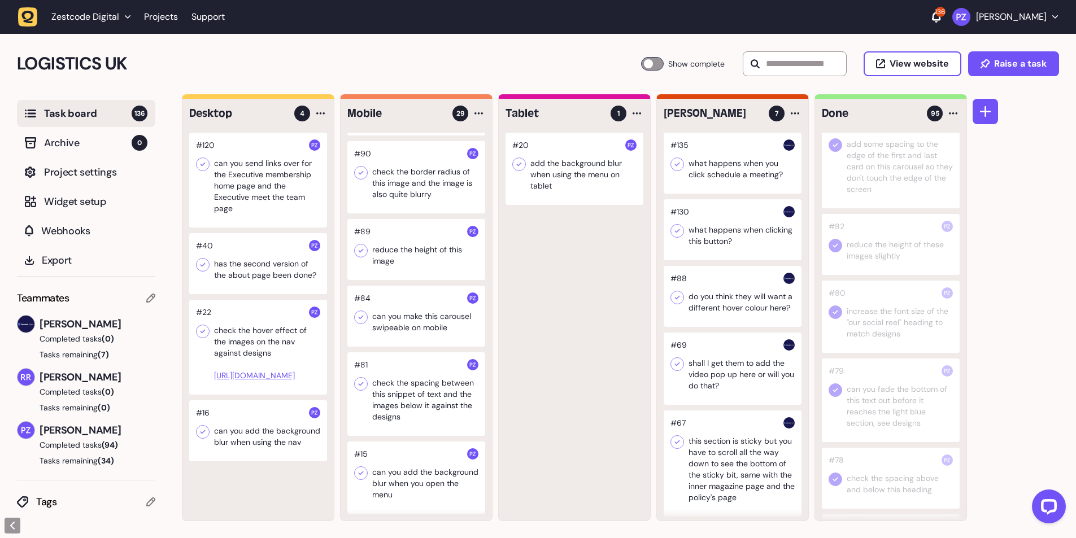
click at [384, 387] on div at bounding box center [416, 394] width 138 height 84
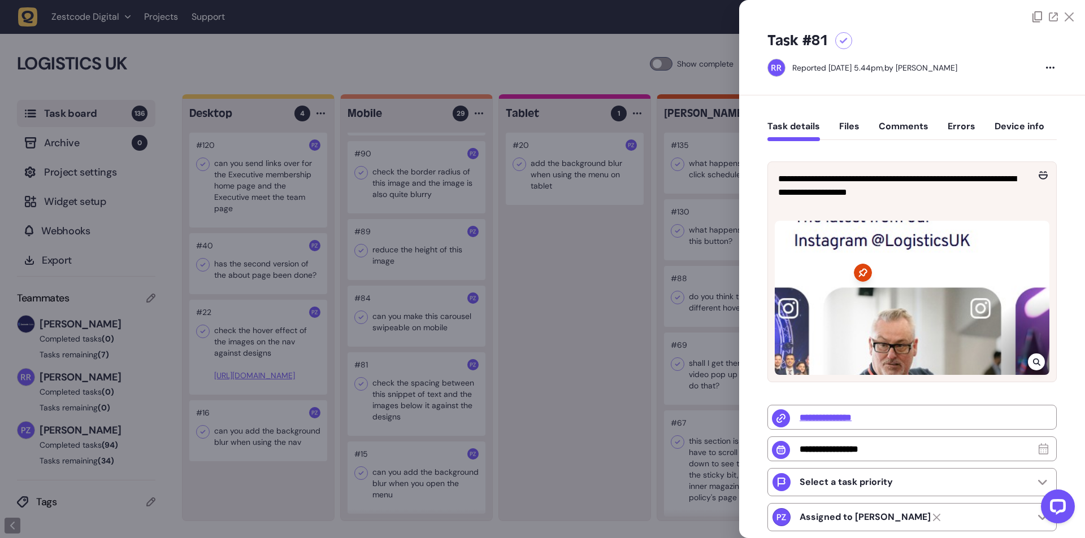
click at [1033, 364] on icon at bounding box center [1036, 362] width 7 height 9
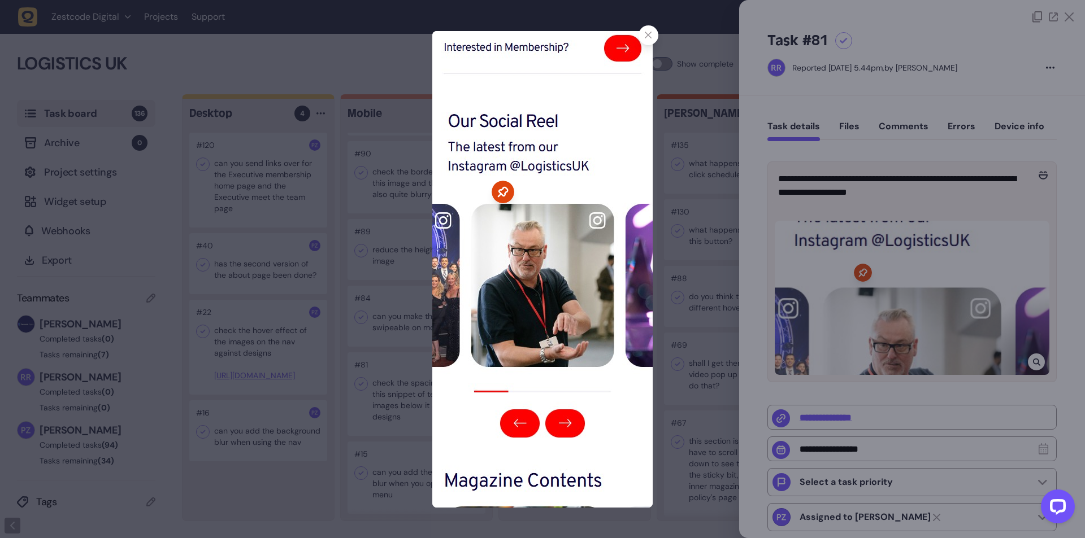
click at [652, 34] on div at bounding box center [648, 35] width 20 height 20
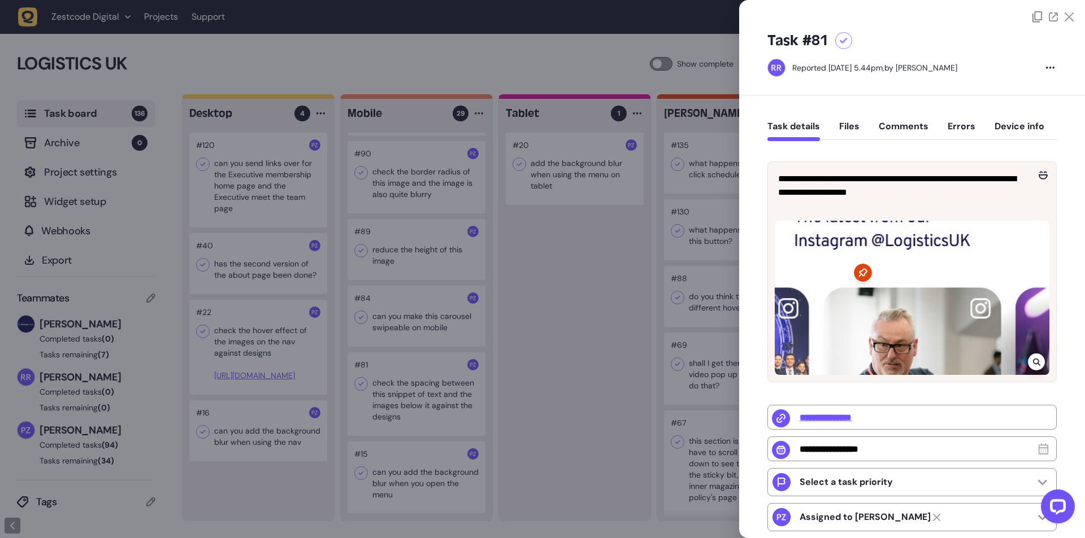
click at [534, 238] on div at bounding box center [542, 269] width 1085 height 538
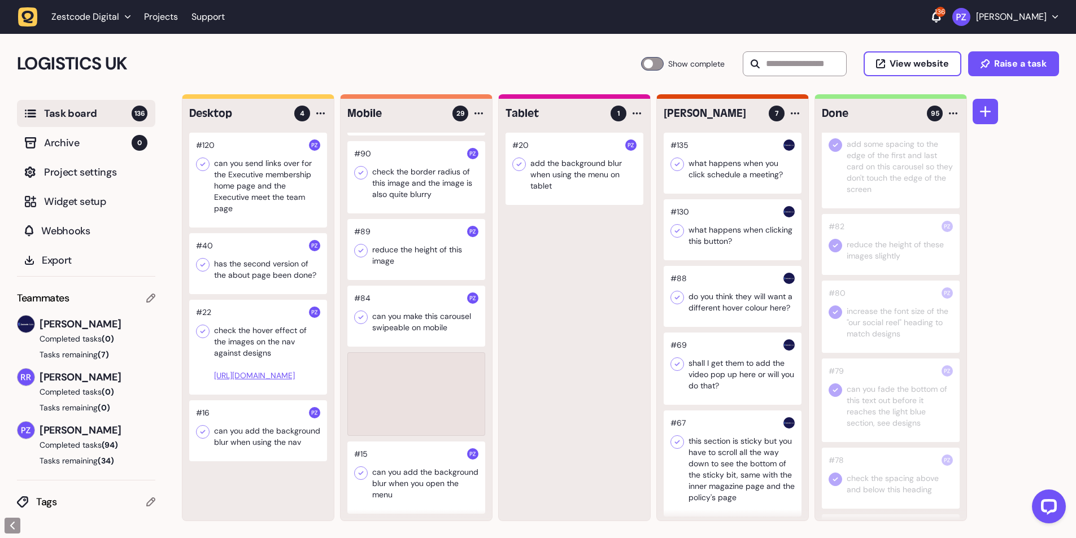
scroll to position [1696, 0]
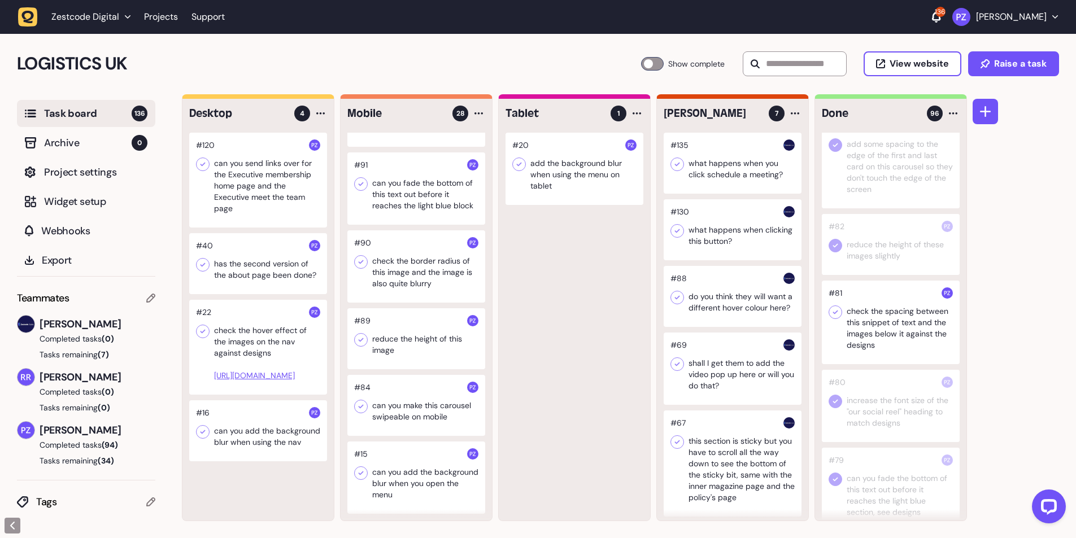
click at [836, 315] on icon at bounding box center [835, 313] width 5 height 4
click at [399, 406] on div at bounding box center [416, 405] width 138 height 61
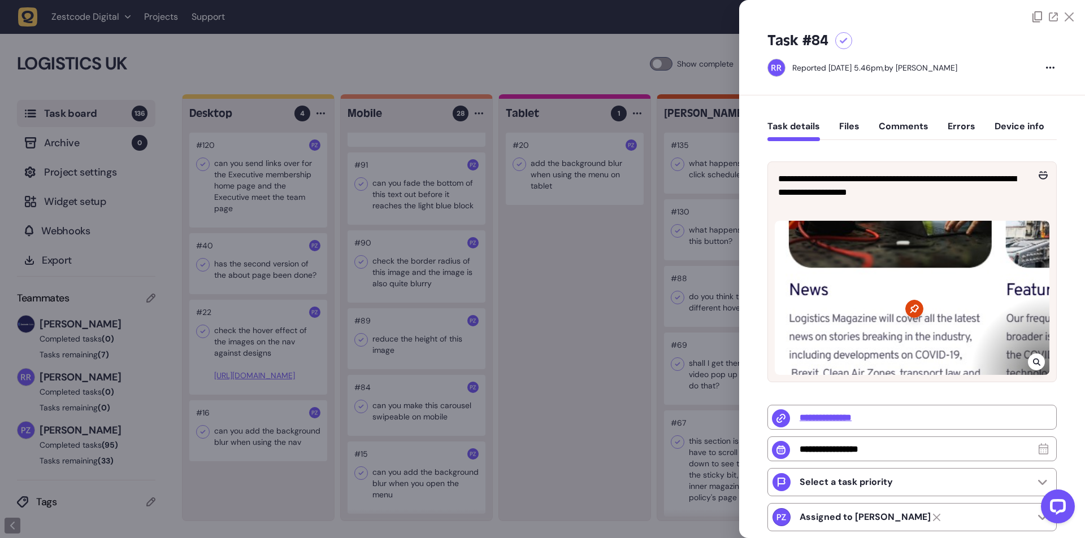
click at [396, 403] on div at bounding box center [542, 269] width 1085 height 538
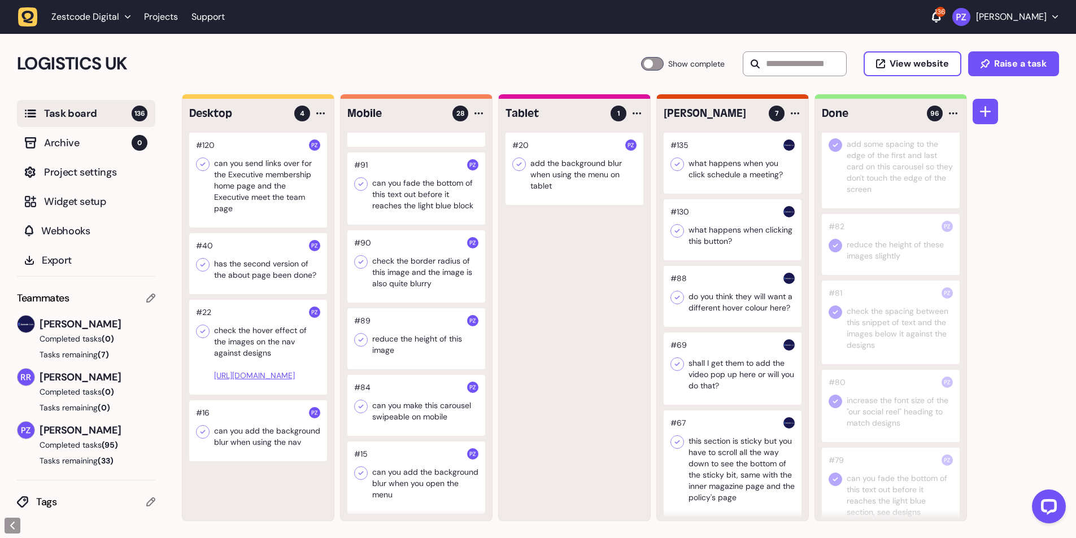
click at [406, 407] on div at bounding box center [416, 405] width 138 height 61
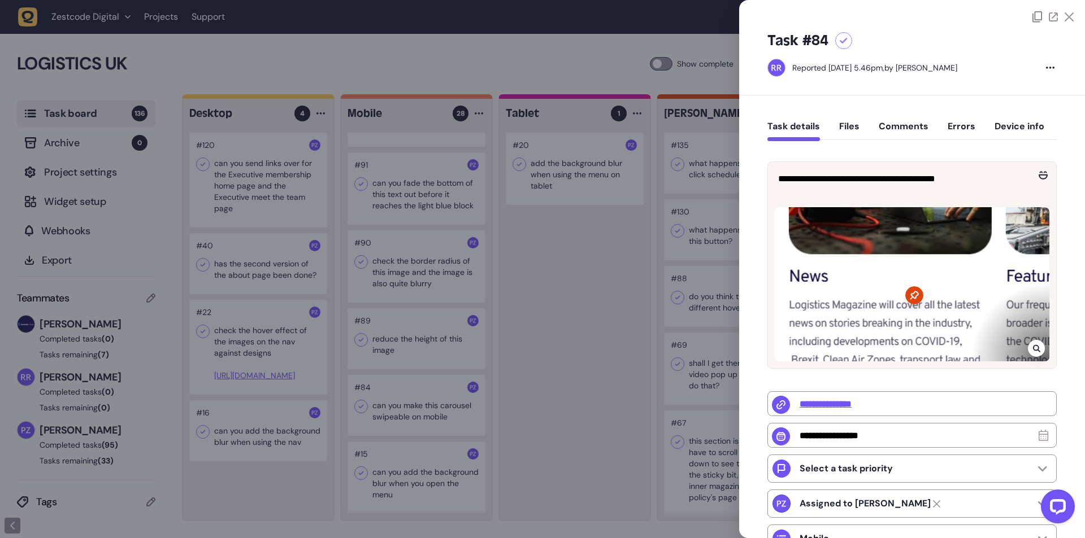
click at [1035, 349] on icon at bounding box center [1036, 348] width 7 height 9
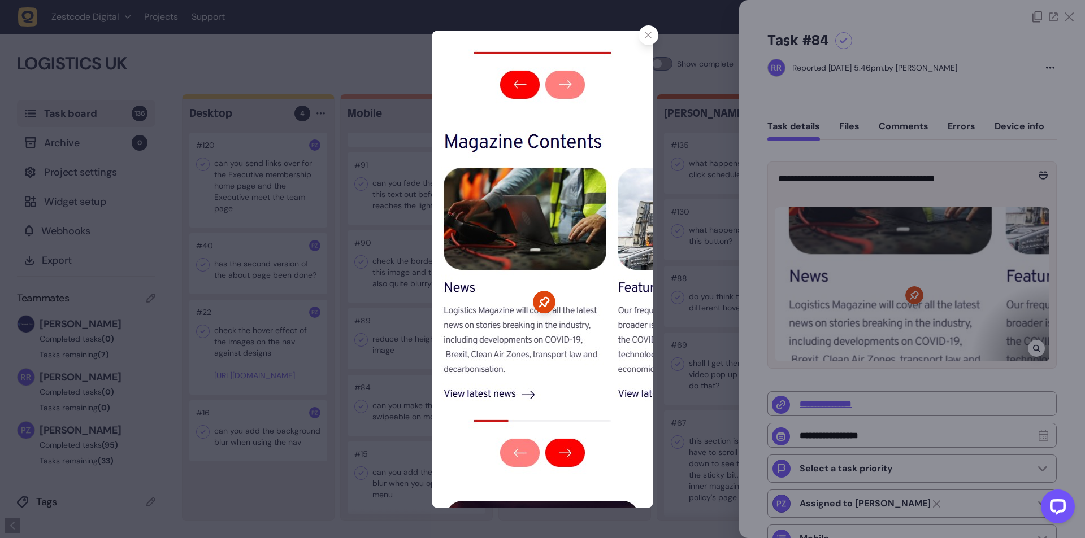
click at [647, 36] on icon at bounding box center [648, 35] width 7 height 7
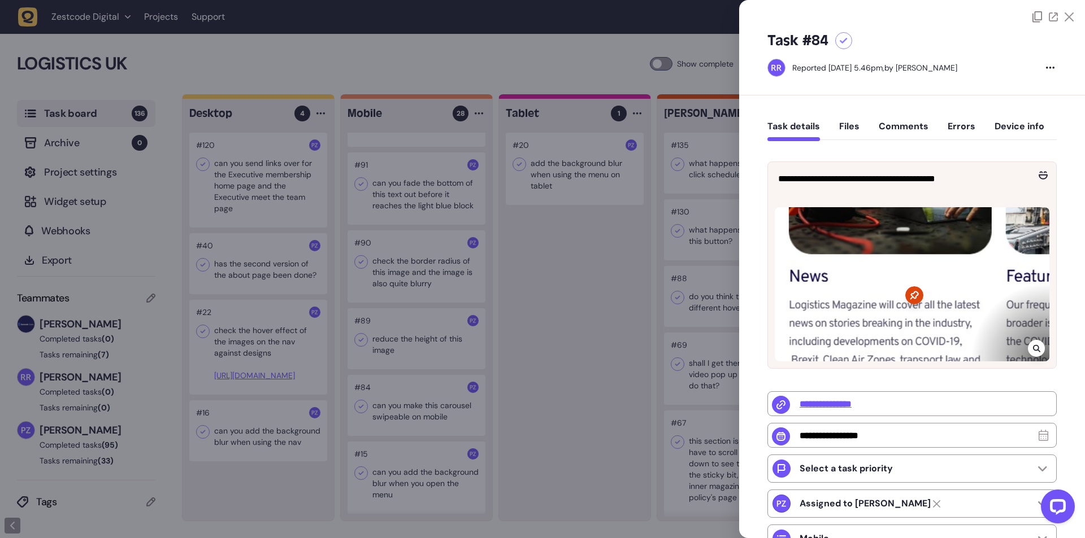
click at [599, 290] on div at bounding box center [542, 269] width 1085 height 538
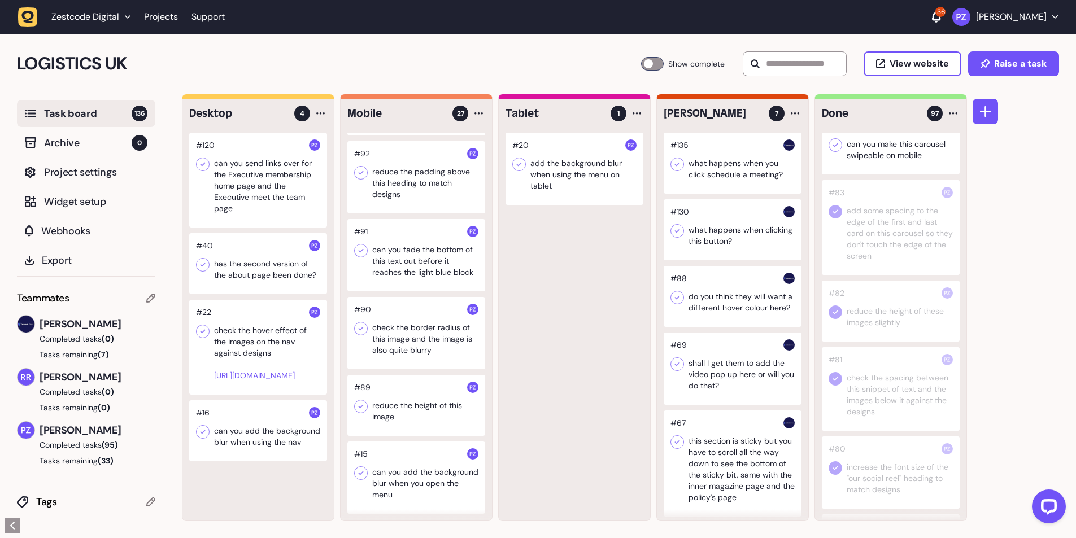
scroll to position [3321, 0]
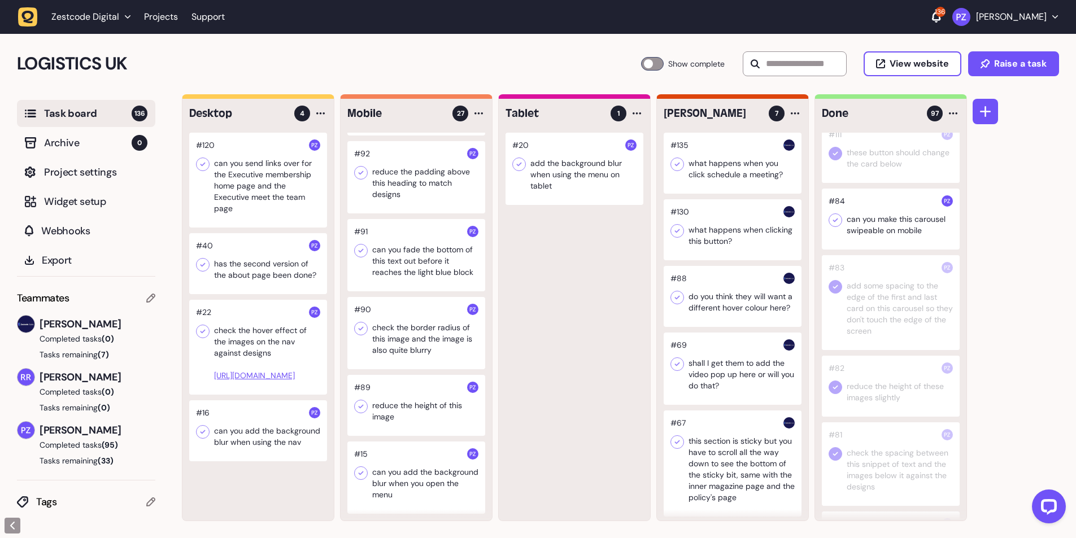
click at [834, 223] on icon at bounding box center [835, 221] width 5 height 4
click at [400, 410] on div at bounding box center [416, 405] width 138 height 61
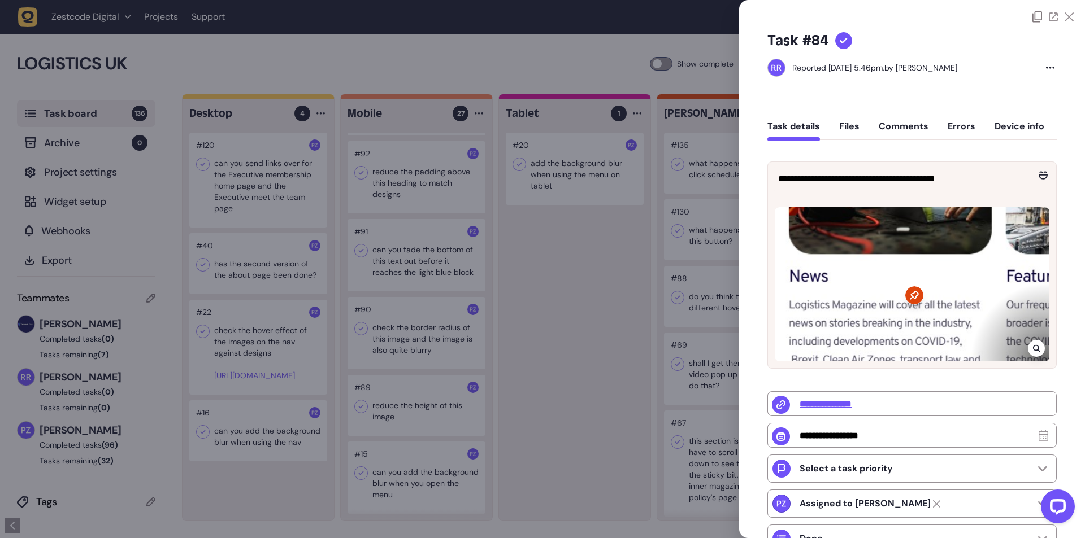
click at [385, 408] on div at bounding box center [542, 269] width 1085 height 538
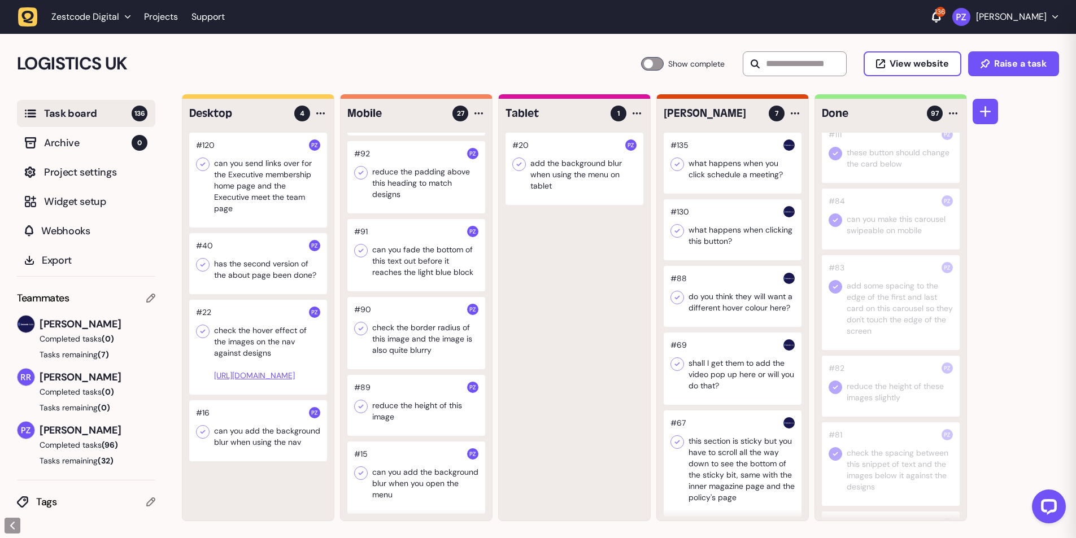
click at [400, 405] on div at bounding box center [416, 405] width 138 height 61
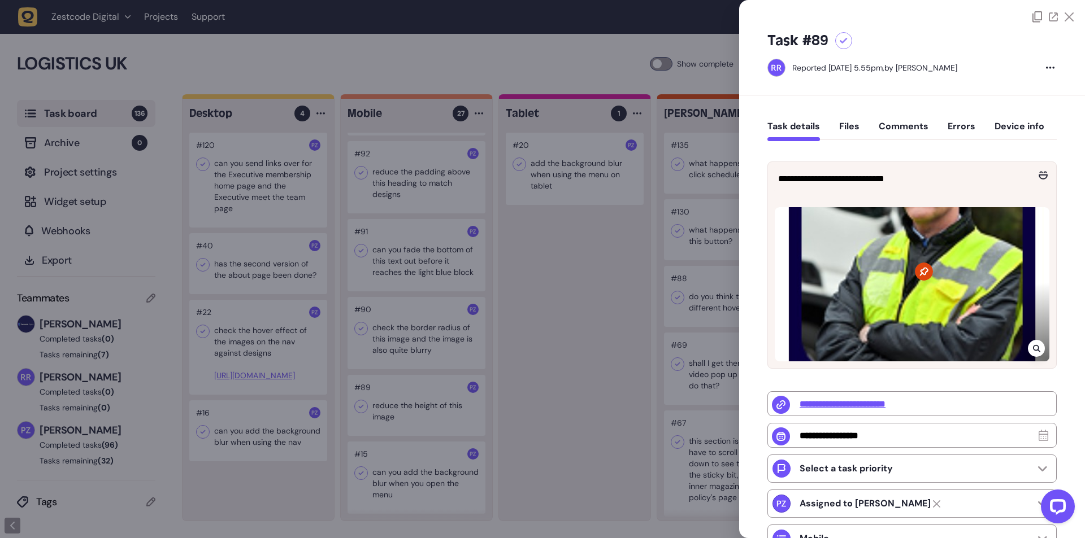
click at [443, 391] on div at bounding box center [542, 269] width 1085 height 538
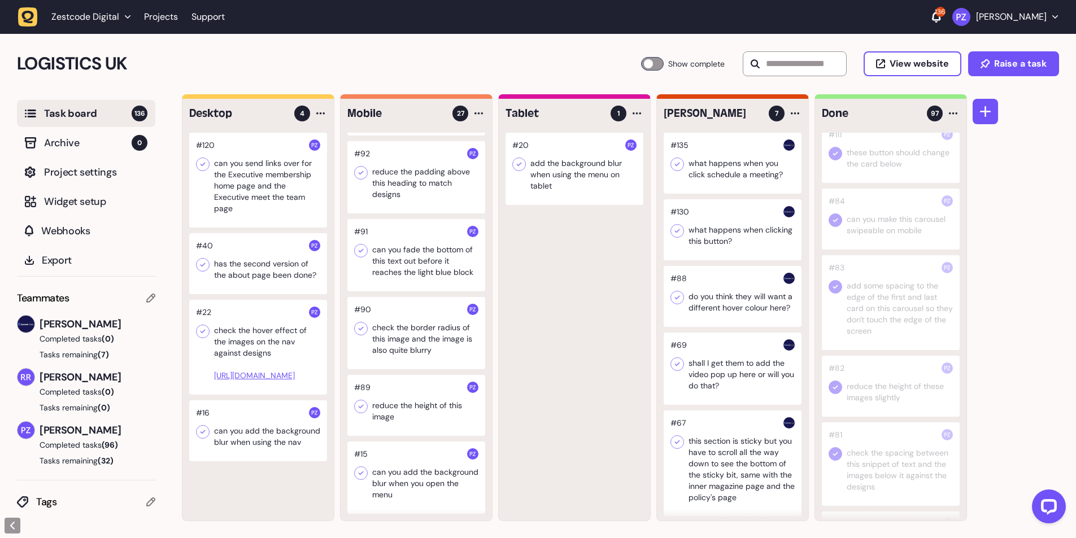
click at [874, 250] on div at bounding box center [891, 219] width 138 height 61
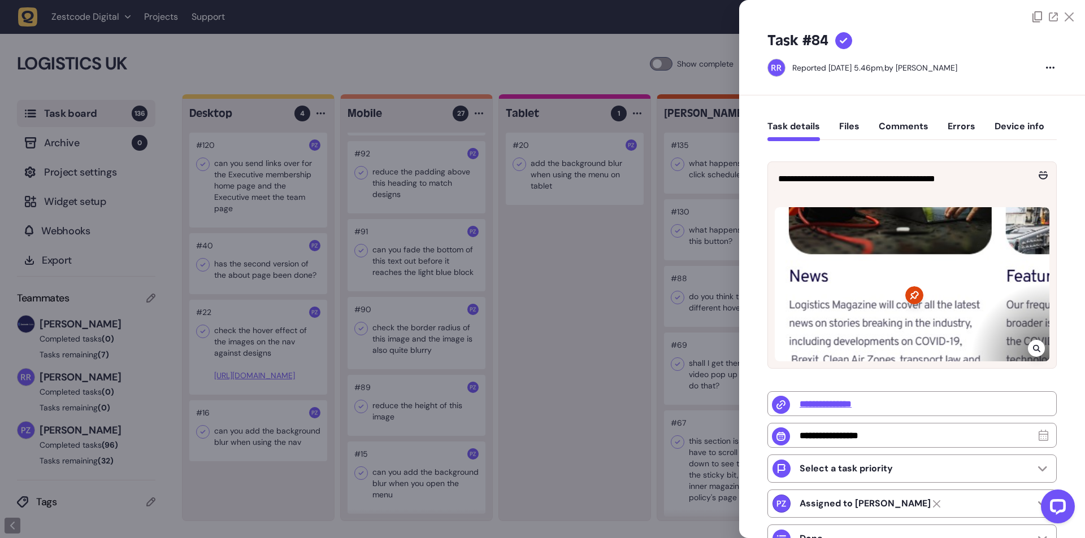
click at [630, 324] on div at bounding box center [542, 269] width 1085 height 538
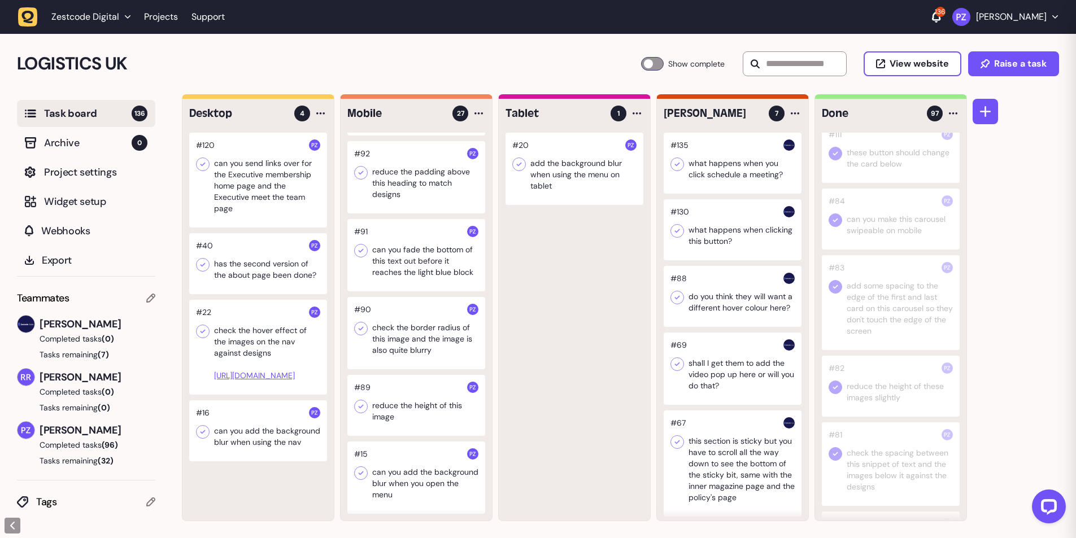
click at [402, 410] on div at bounding box center [416, 405] width 138 height 61
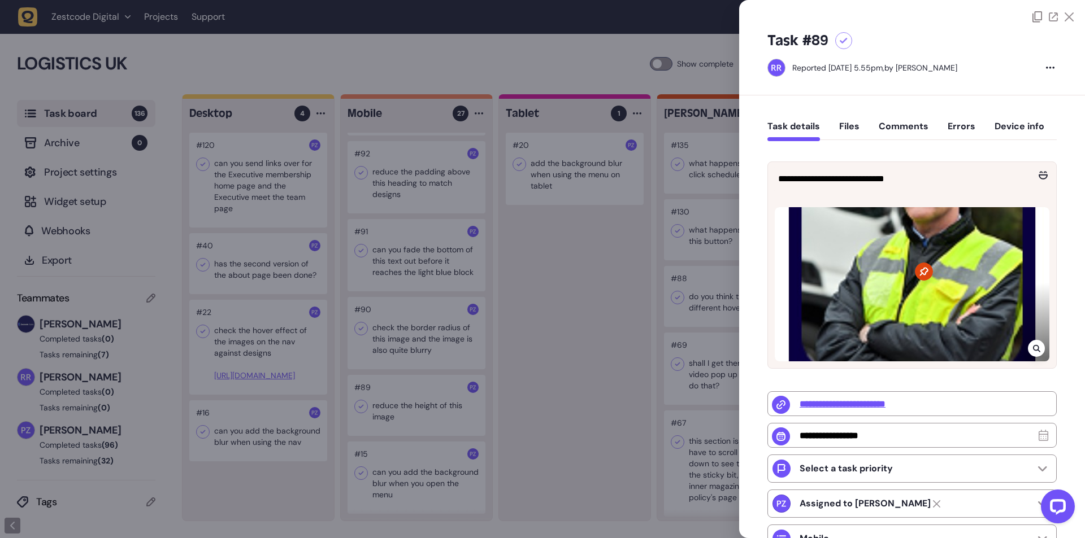
click at [1037, 343] on div at bounding box center [1035, 348] width 17 height 17
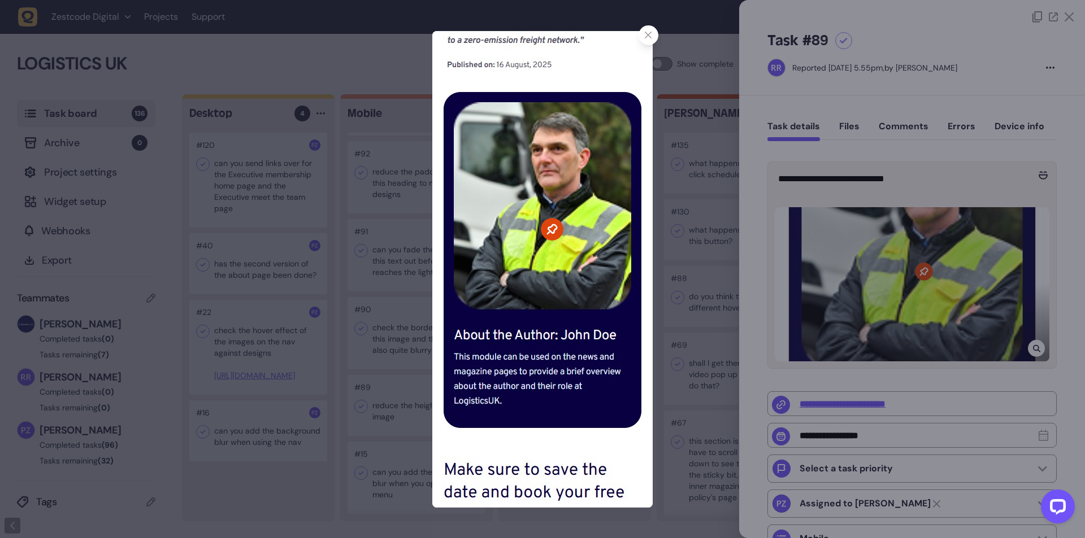
click at [649, 36] on icon at bounding box center [648, 35] width 7 height 7
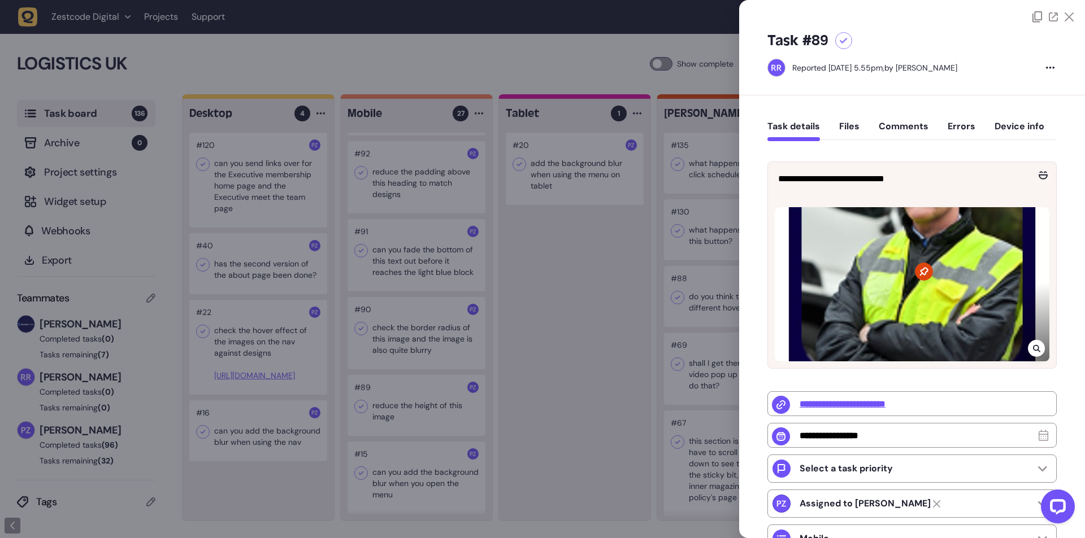
click at [481, 331] on div at bounding box center [542, 269] width 1085 height 538
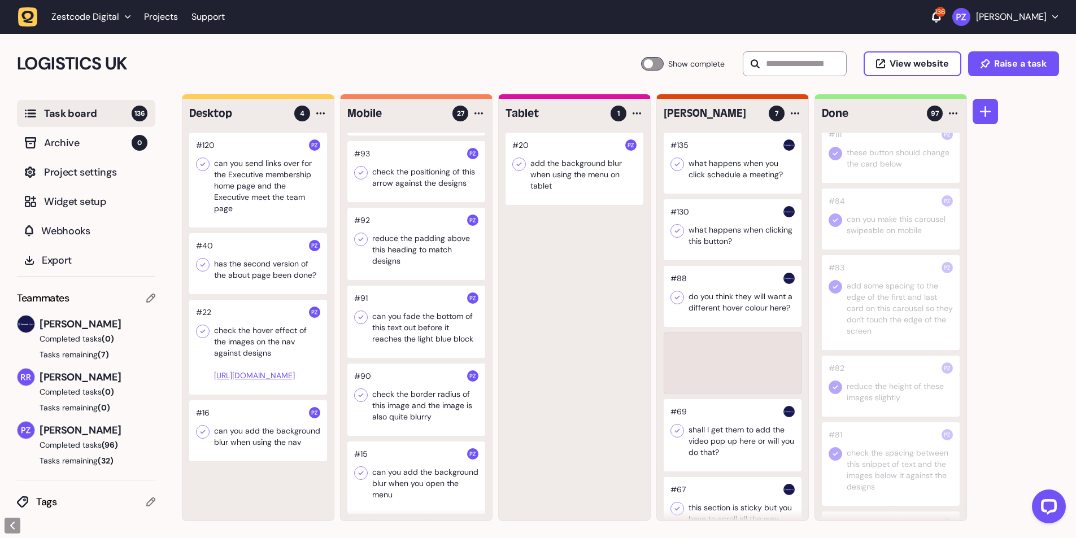
scroll to position [1563, 0]
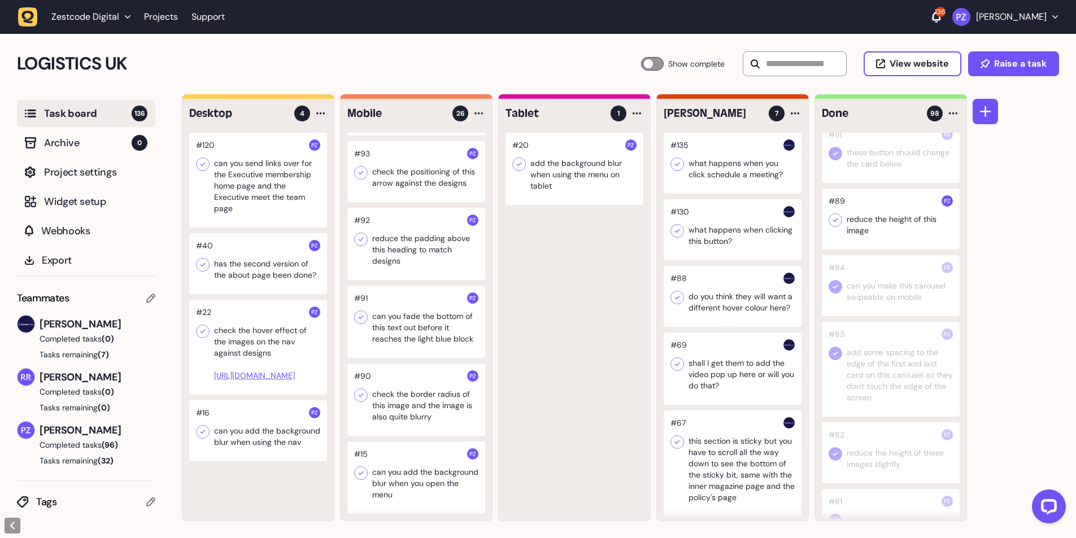
click at [835, 223] on icon at bounding box center [835, 221] width 5 height 4
click at [402, 398] on div at bounding box center [416, 400] width 138 height 72
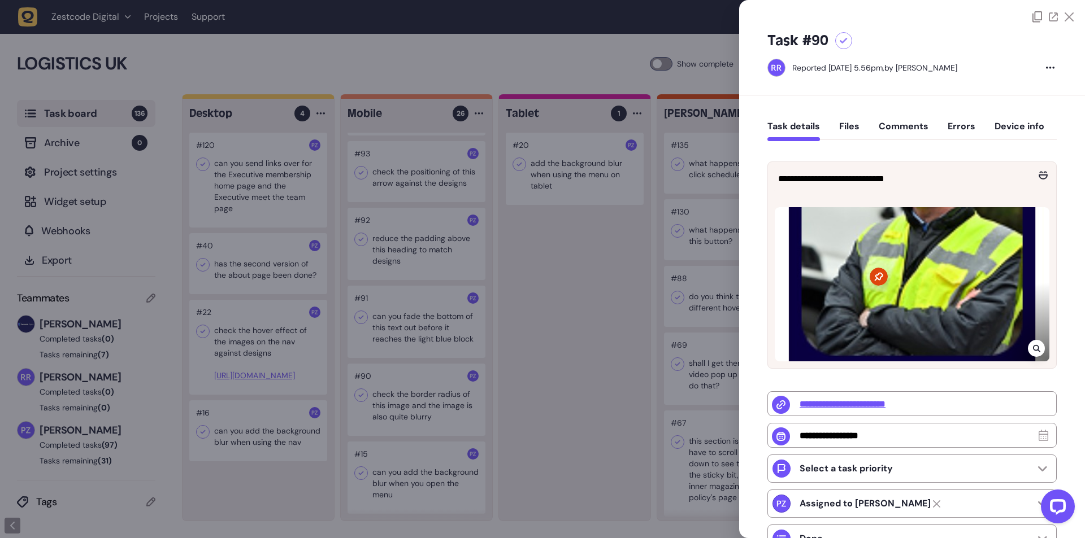
click at [421, 390] on div at bounding box center [542, 269] width 1085 height 538
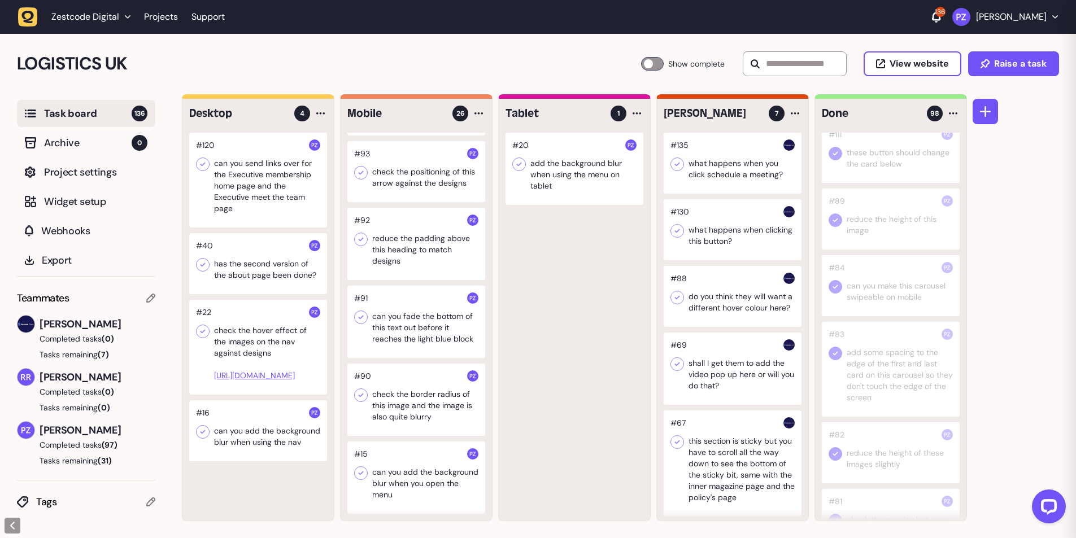
click at [393, 407] on div at bounding box center [416, 400] width 138 height 72
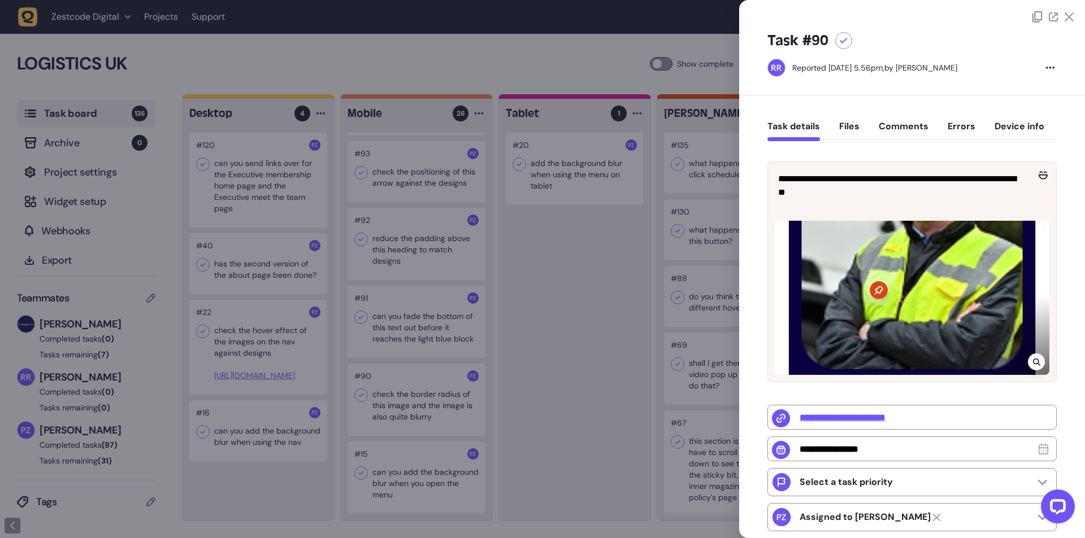
click at [1034, 367] on div at bounding box center [1035, 362] width 17 height 17
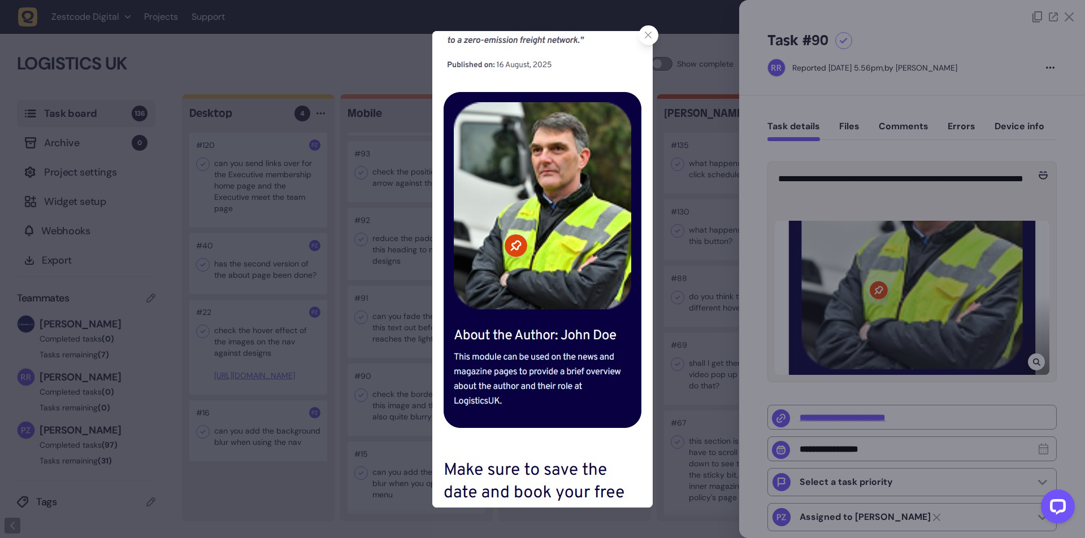
click at [711, 318] on div at bounding box center [542, 269] width 1085 height 538
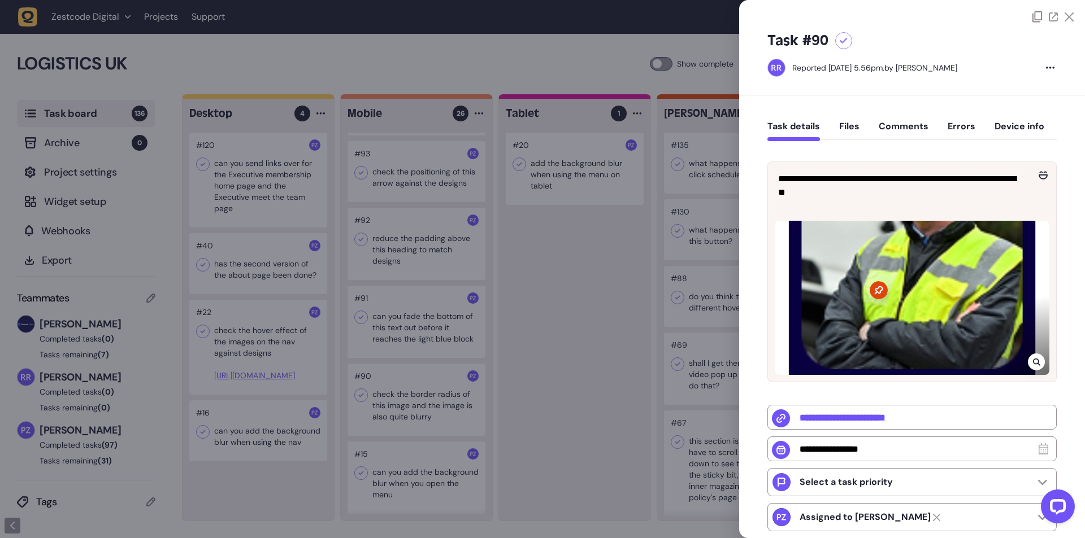
click at [403, 422] on div at bounding box center [542, 269] width 1085 height 538
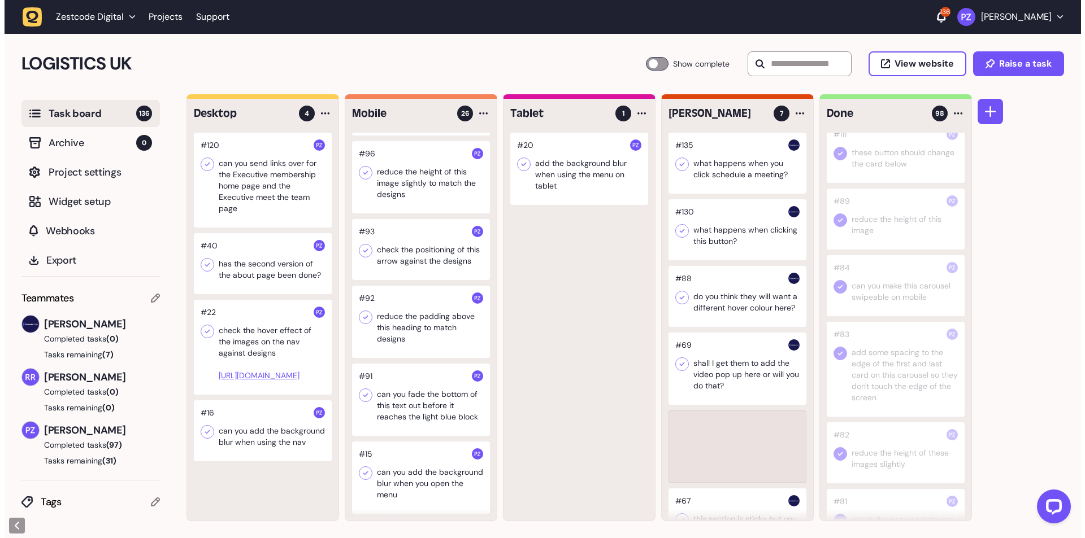
scroll to position [1485, 0]
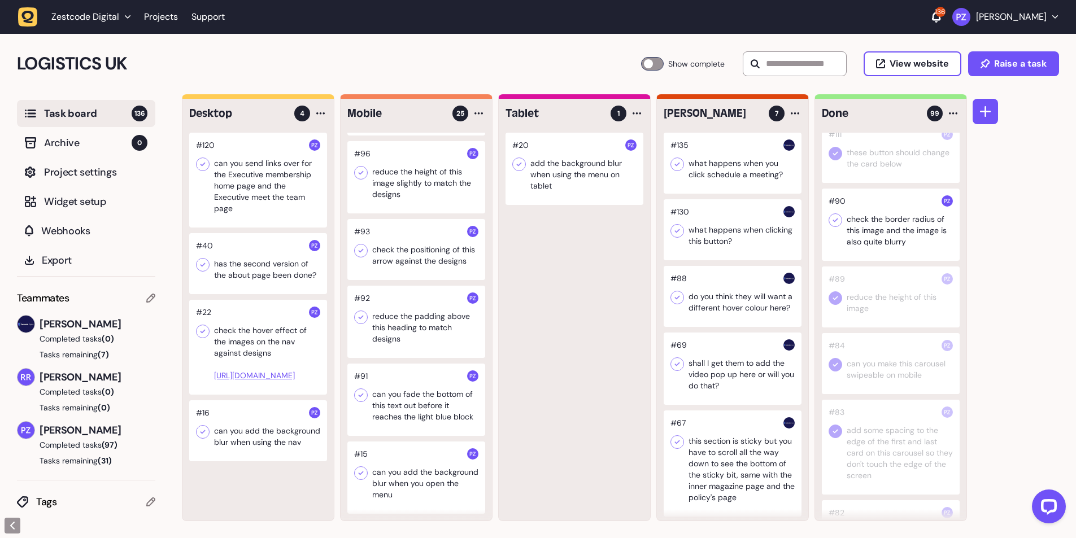
click at [834, 226] on icon at bounding box center [835, 220] width 11 height 11
click at [407, 400] on div at bounding box center [416, 400] width 138 height 72
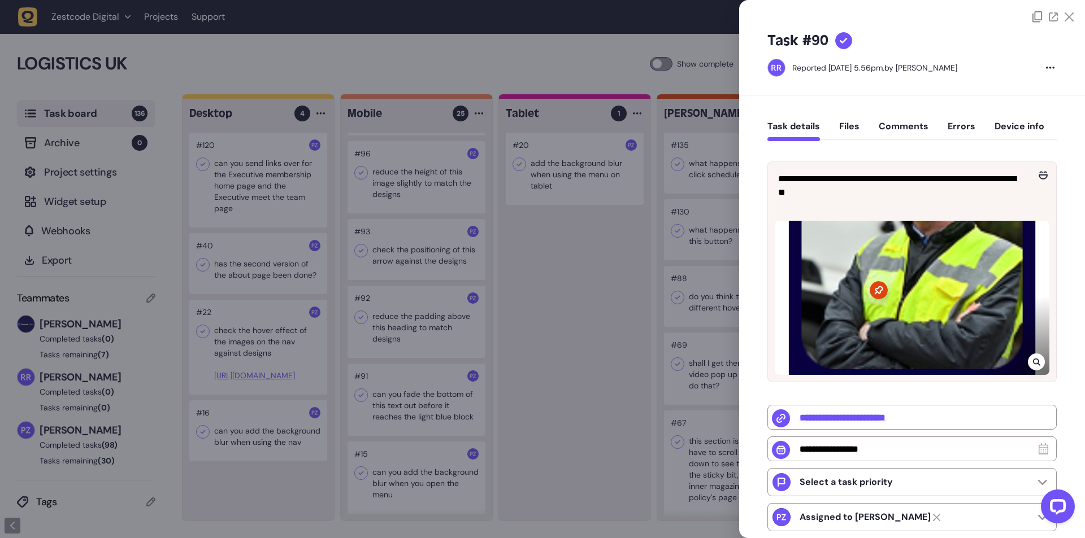
click at [383, 409] on div at bounding box center [542, 269] width 1085 height 538
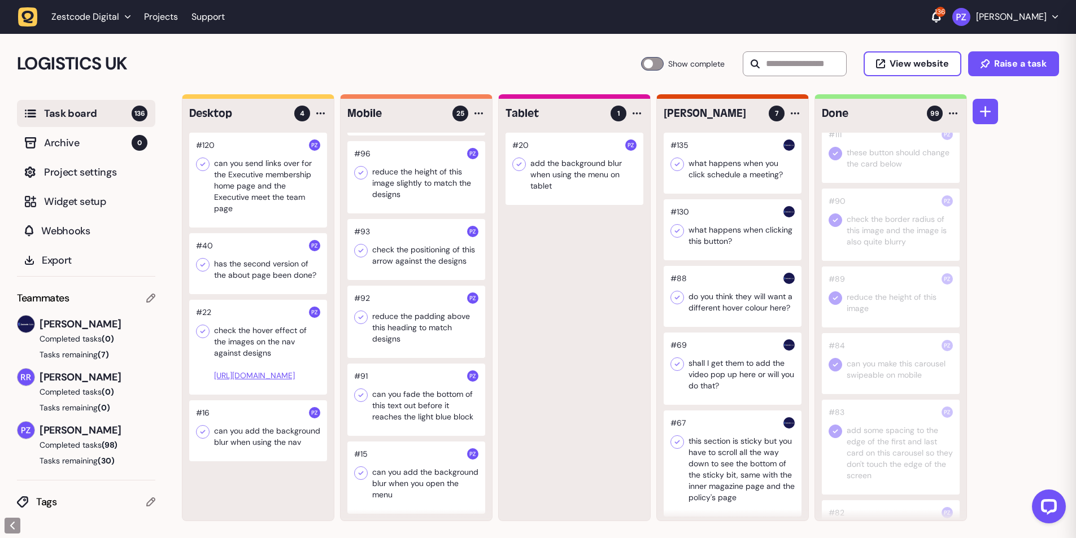
click at [401, 408] on div at bounding box center [416, 400] width 138 height 72
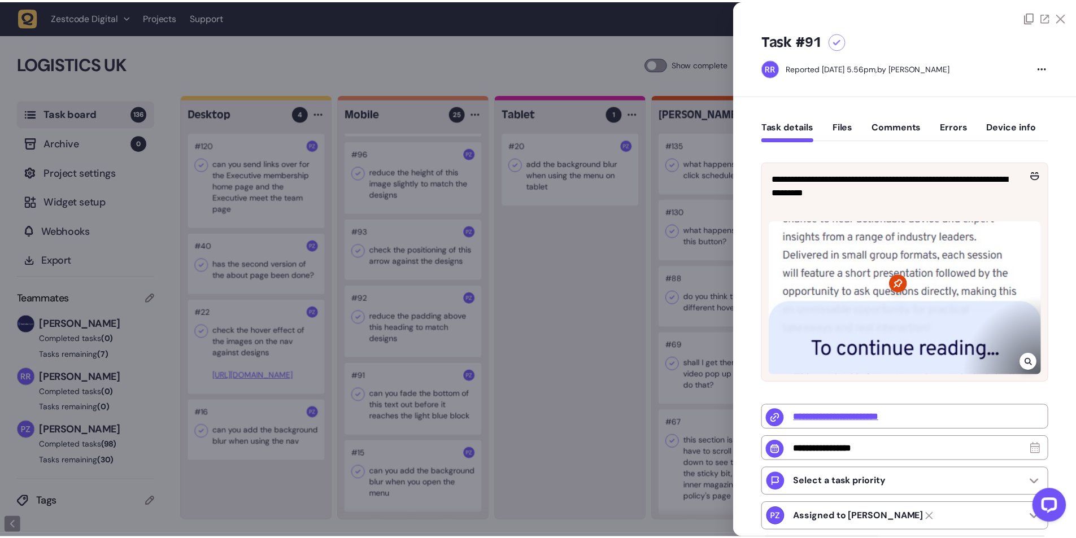
scroll to position [3321, 0]
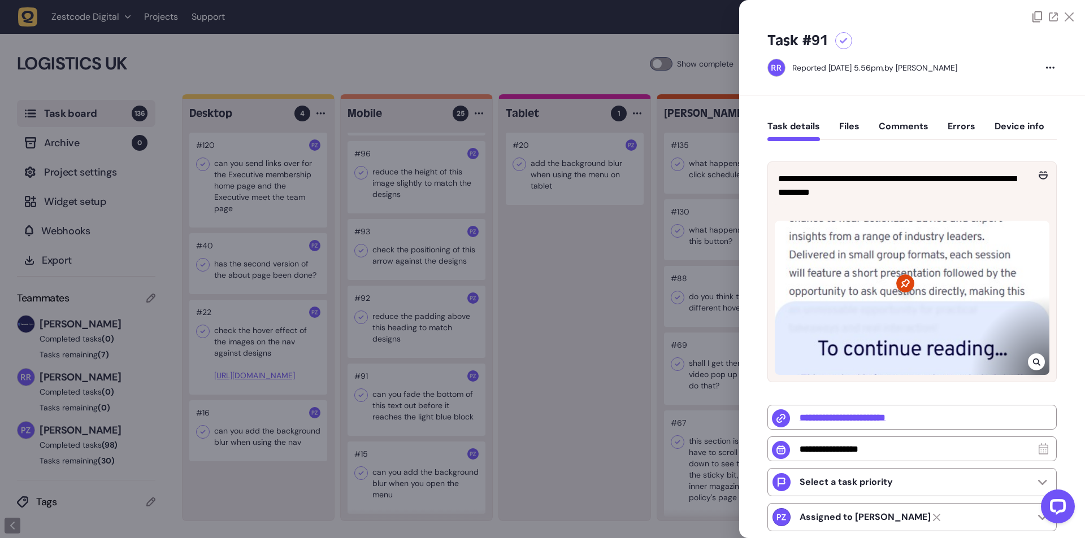
click at [564, 312] on div at bounding box center [542, 269] width 1085 height 538
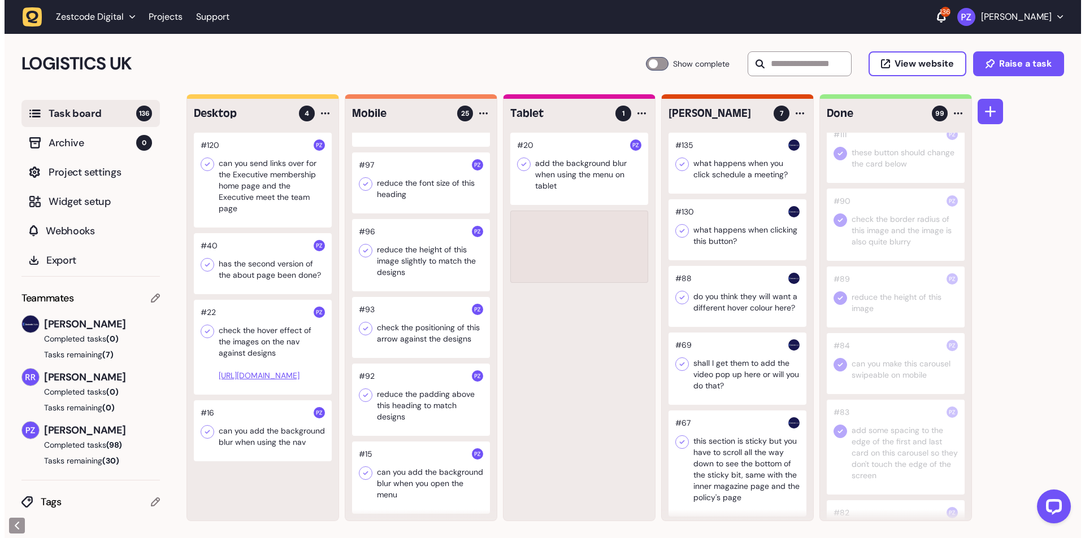
scroll to position [1407, 0]
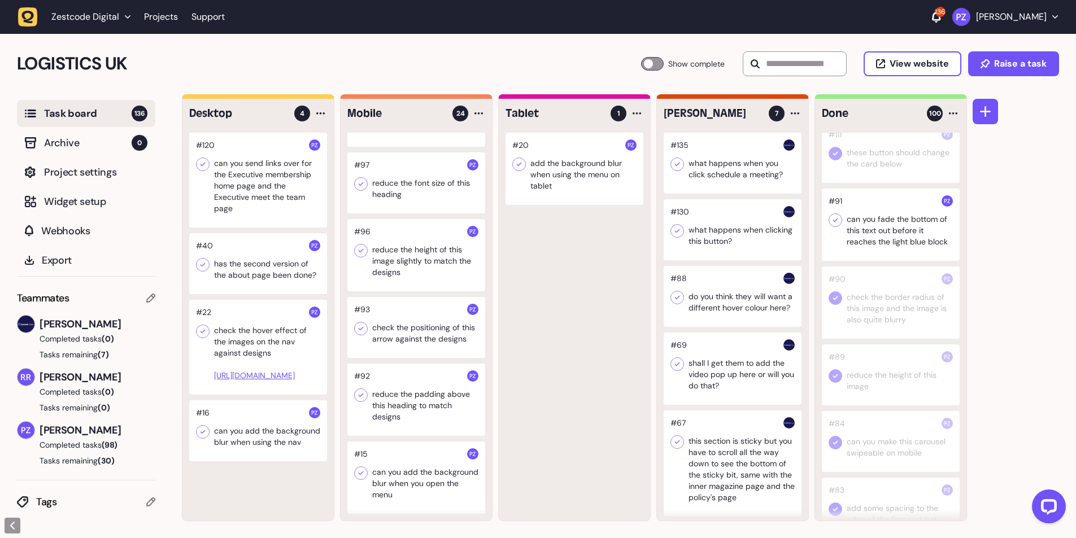
click at [840, 226] on icon at bounding box center [835, 220] width 11 height 11
click at [398, 406] on div at bounding box center [416, 400] width 138 height 72
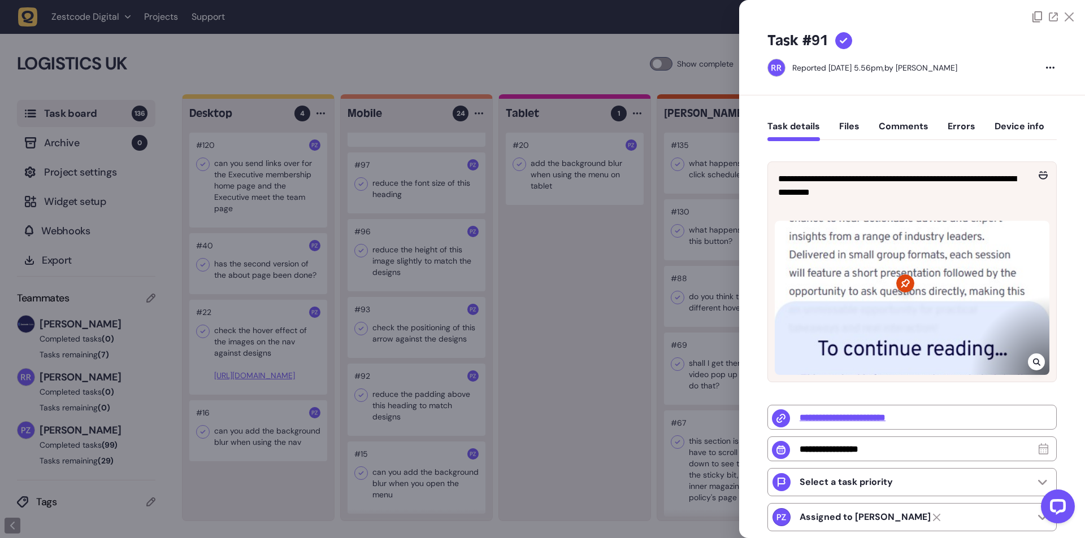
click at [386, 405] on div at bounding box center [542, 269] width 1085 height 538
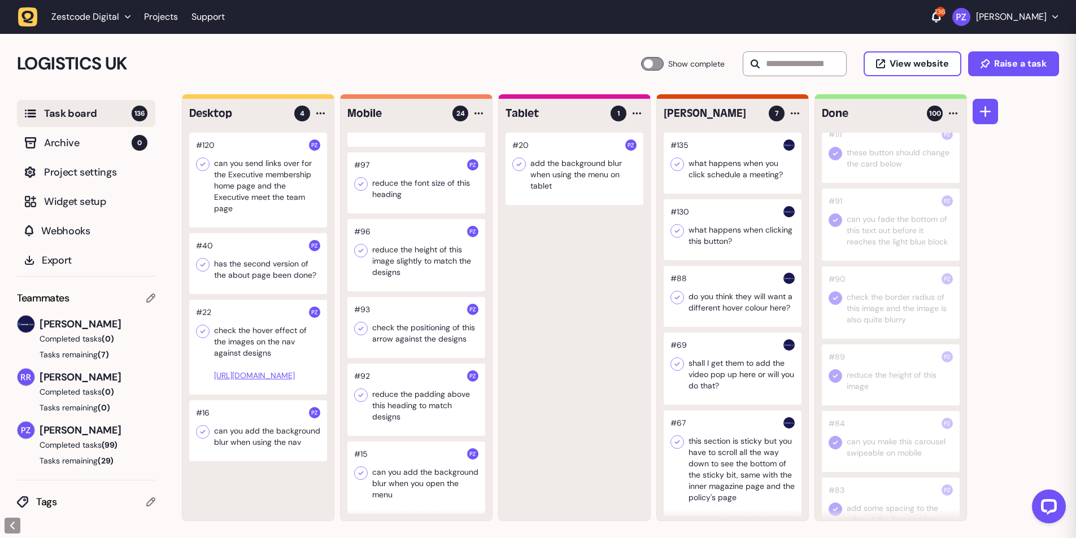
click at [385, 404] on div at bounding box center [416, 400] width 138 height 72
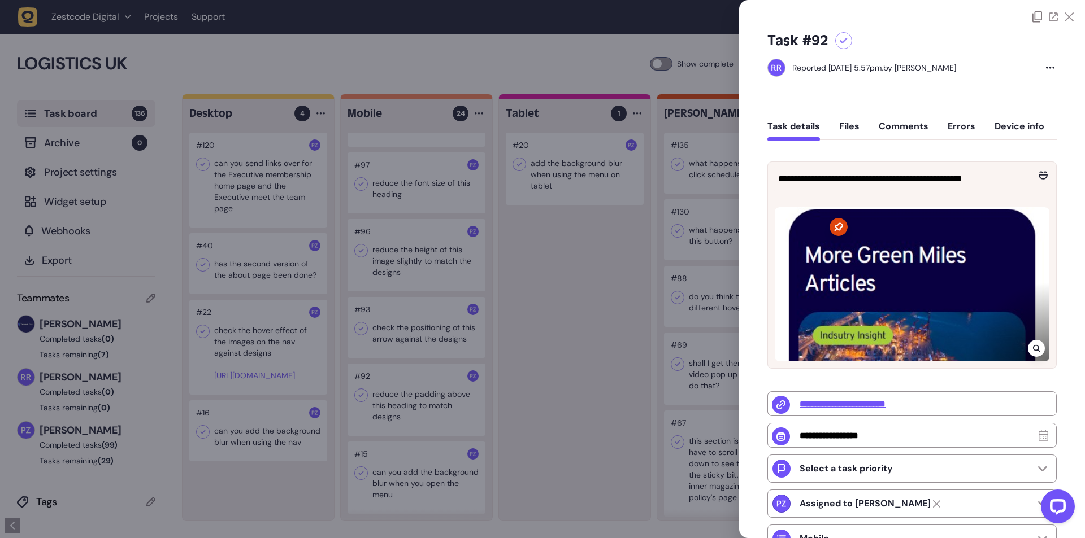
click at [1027, 348] on div at bounding box center [1035, 348] width 17 height 17
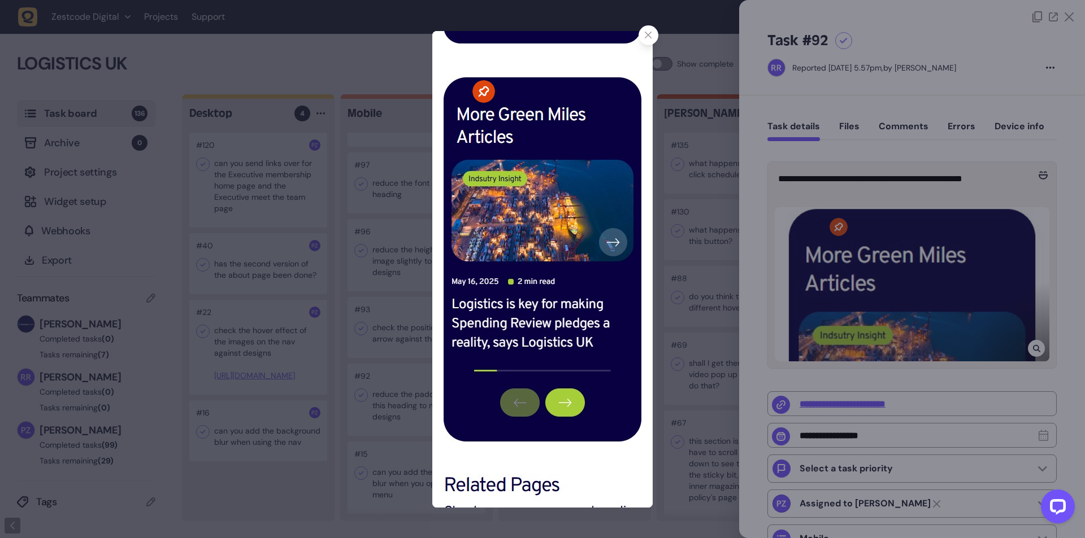
click at [648, 36] on icon at bounding box center [648, 35] width 7 height 7
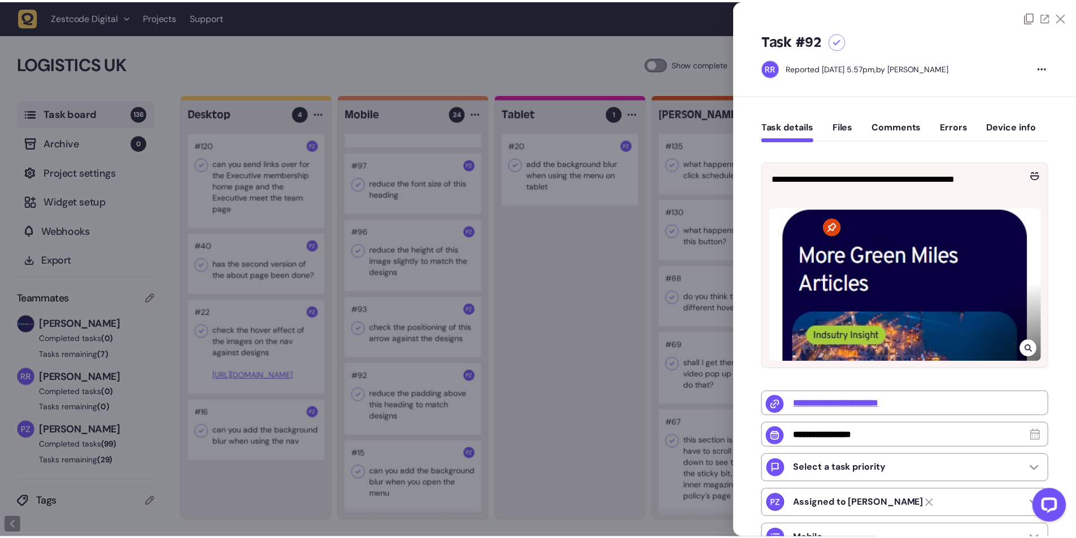
scroll to position [3321, 0]
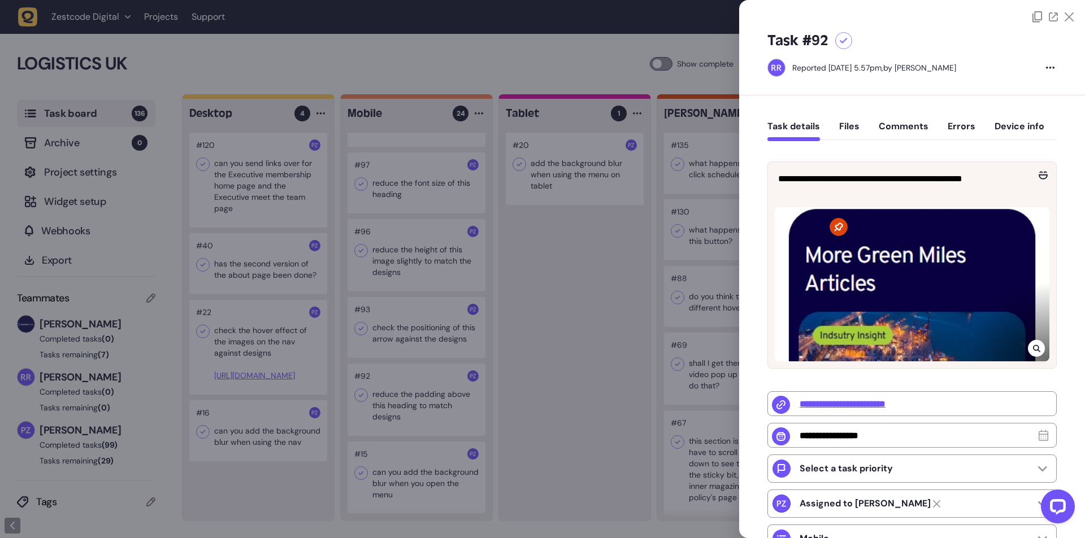
click at [546, 264] on div at bounding box center [542, 269] width 1085 height 538
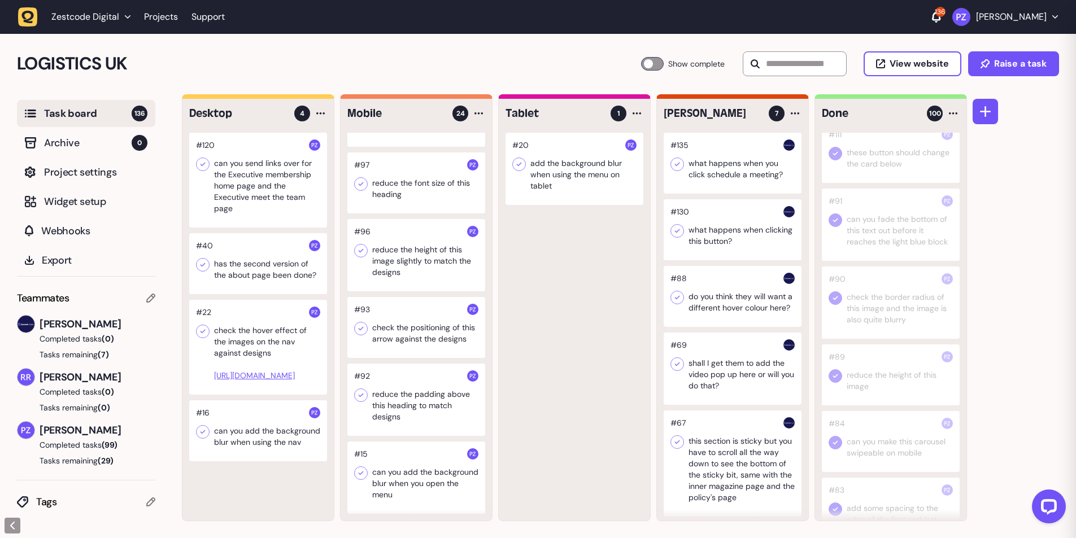
click at [419, 404] on div at bounding box center [416, 400] width 138 height 72
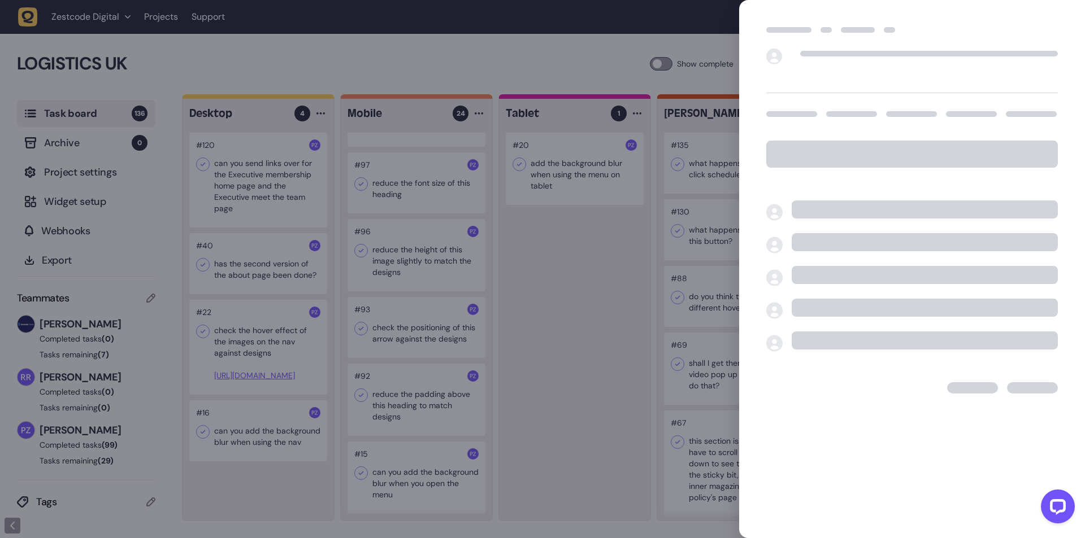
click at [401, 406] on div at bounding box center [542, 269] width 1085 height 538
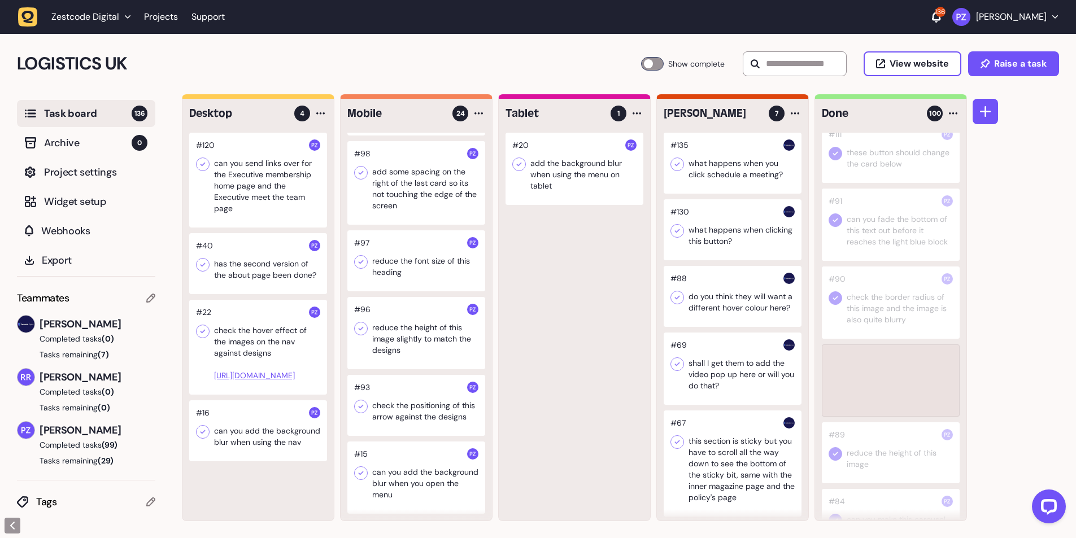
scroll to position [3321, 0]
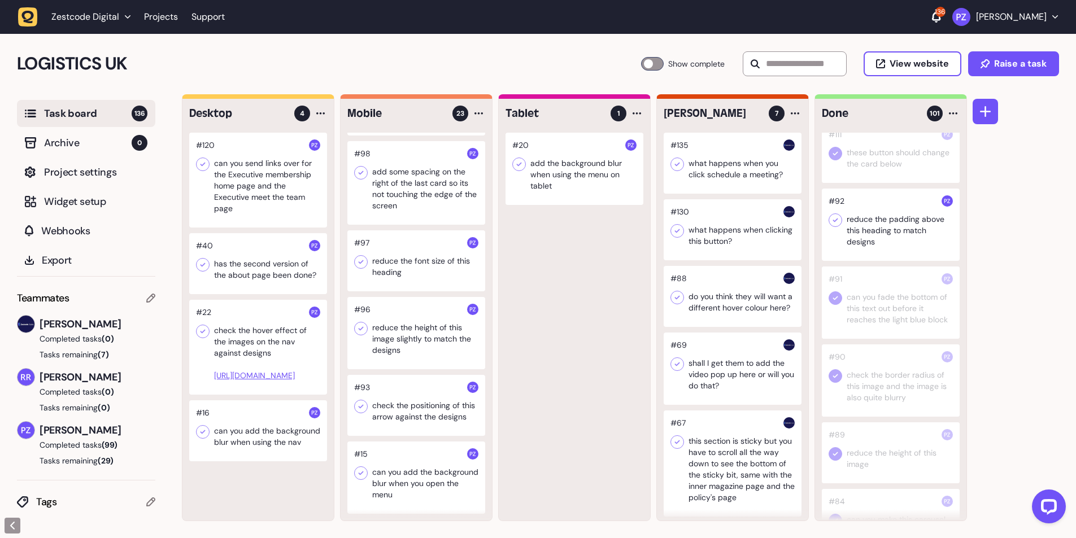
click at [836, 226] on icon at bounding box center [835, 220] width 11 height 11
click at [412, 397] on div at bounding box center [416, 405] width 138 height 61
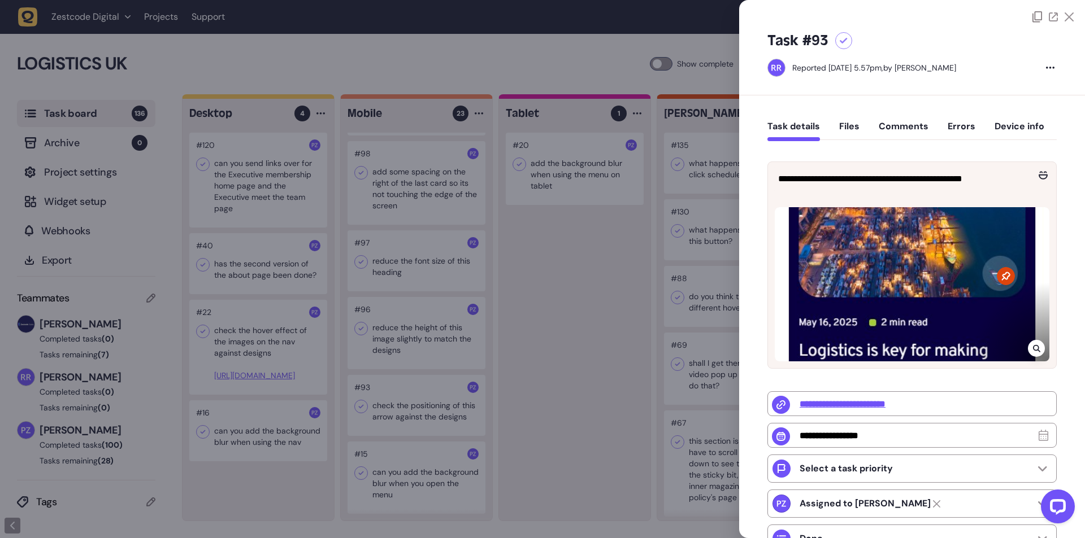
click at [1035, 350] on icon at bounding box center [1035, 348] width 7 height 7
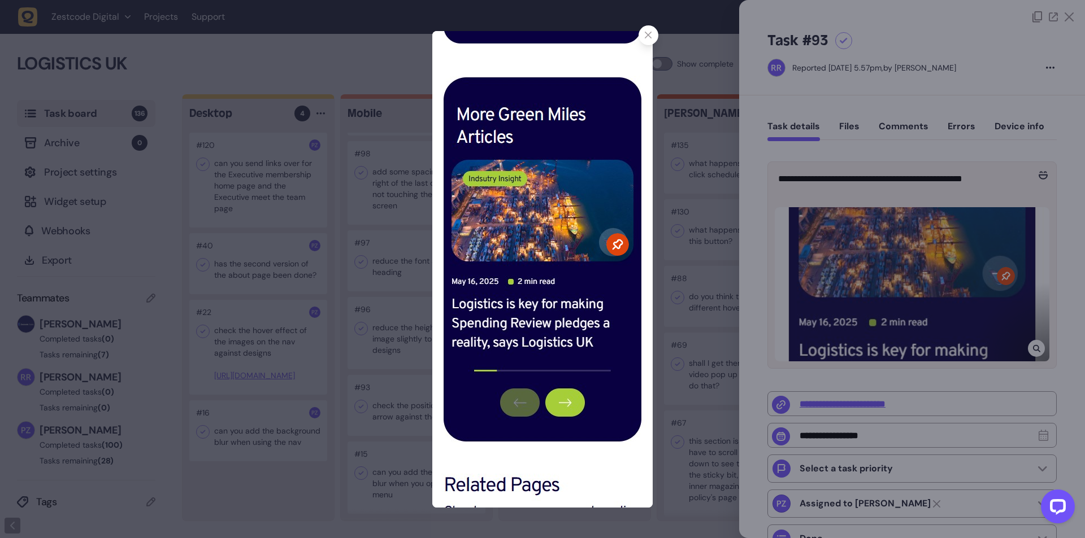
click at [693, 252] on div at bounding box center [542, 269] width 1085 height 538
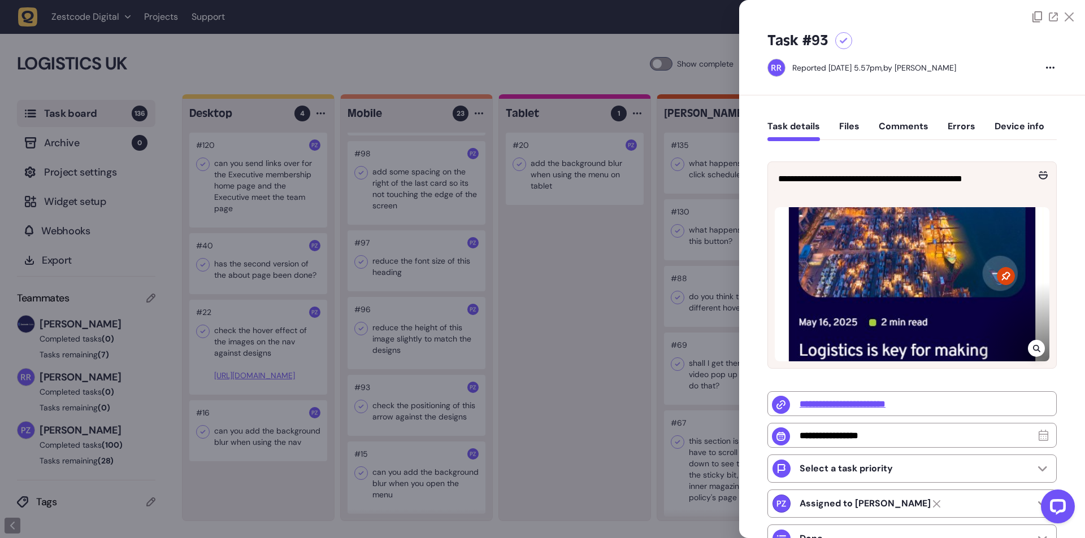
click at [413, 402] on div at bounding box center [542, 269] width 1085 height 538
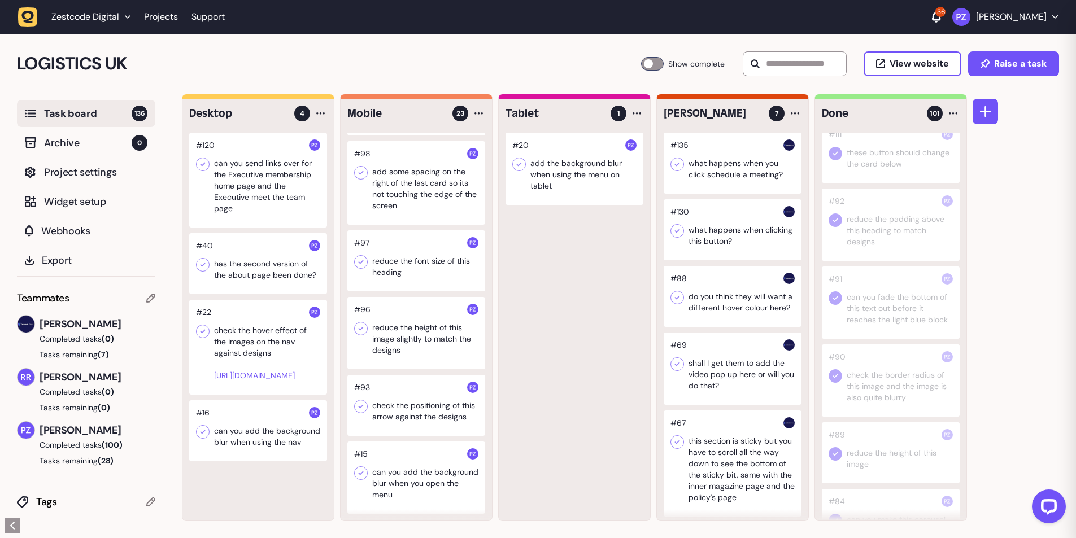
click at [396, 397] on div at bounding box center [416, 405] width 138 height 61
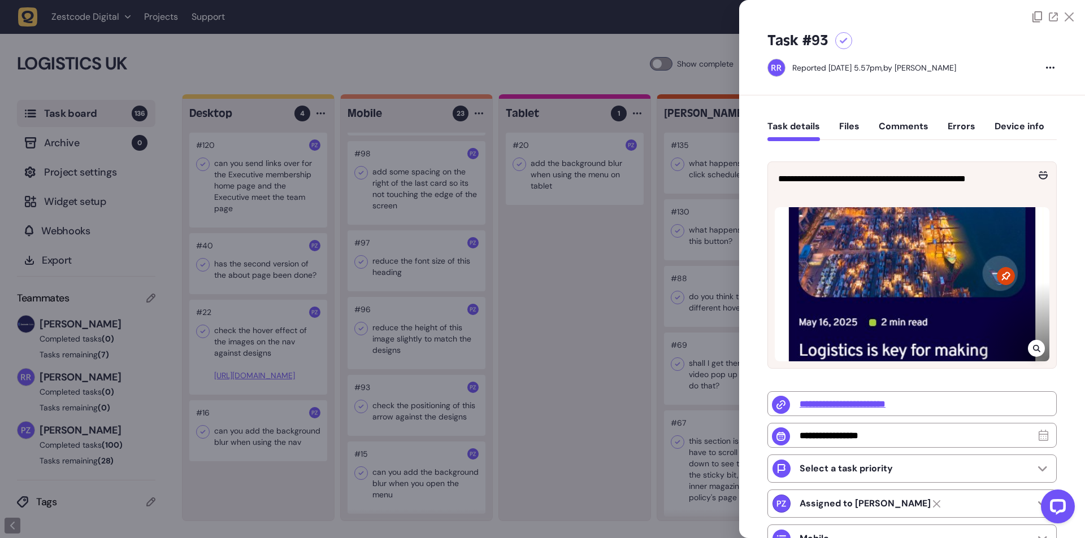
click at [1038, 351] on div at bounding box center [1035, 348] width 17 height 17
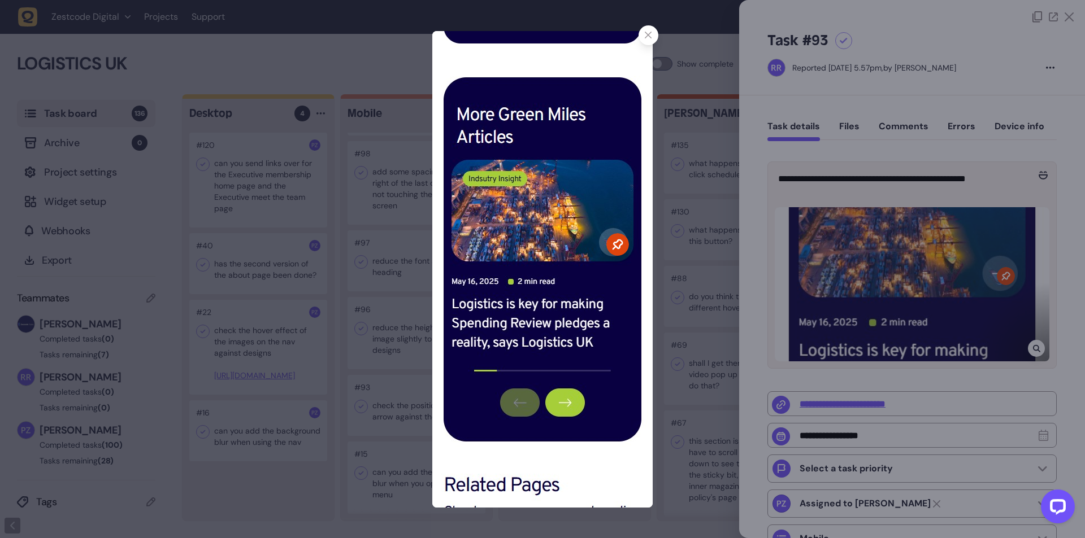
click at [651, 33] on icon at bounding box center [648, 35] width 7 height 7
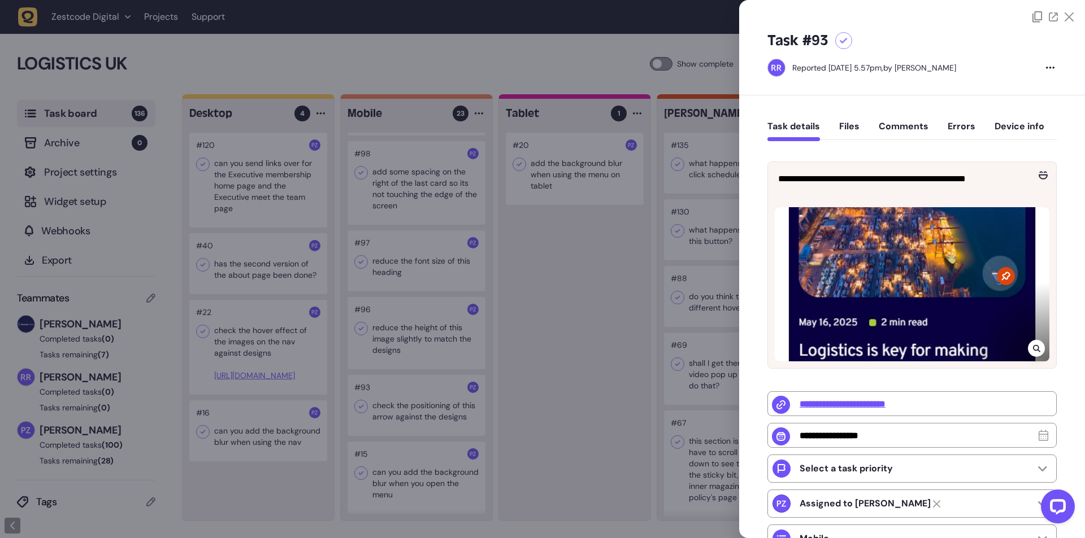
click at [410, 381] on div at bounding box center [542, 269] width 1085 height 538
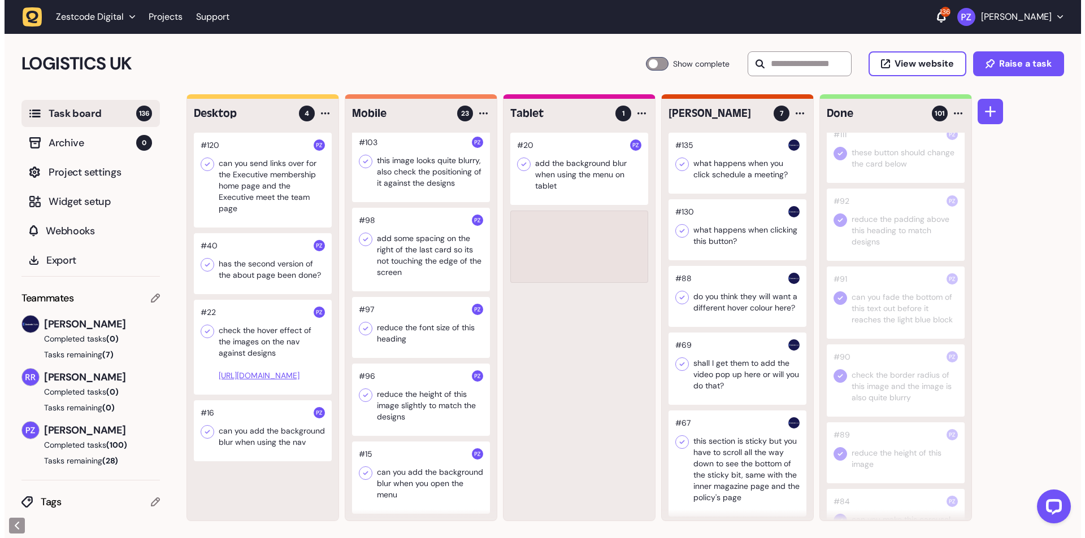
scroll to position [1251, 0]
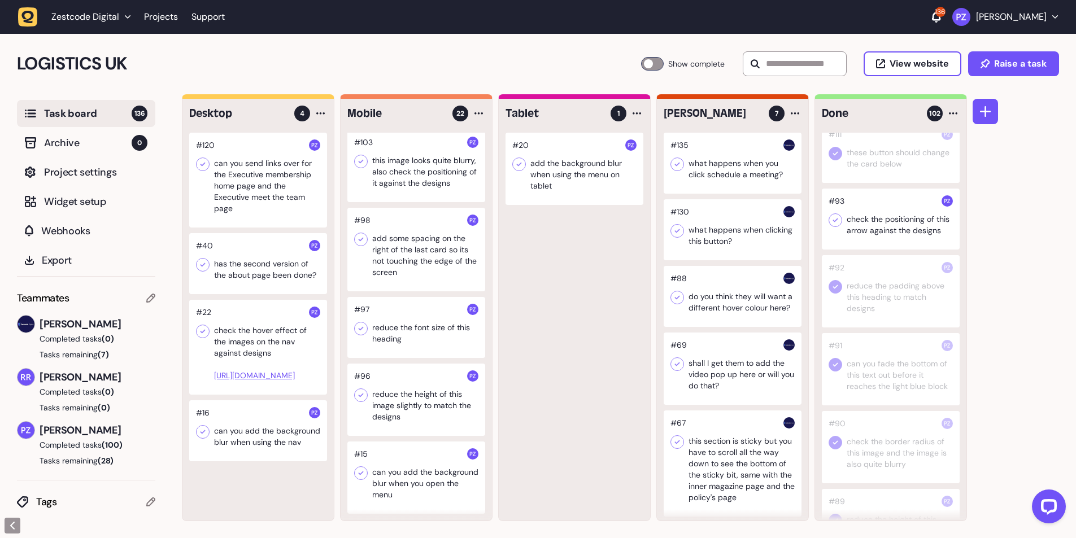
click at [833, 226] on icon at bounding box center [835, 220] width 11 height 11
click at [390, 387] on div at bounding box center [416, 400] width 138 height 72
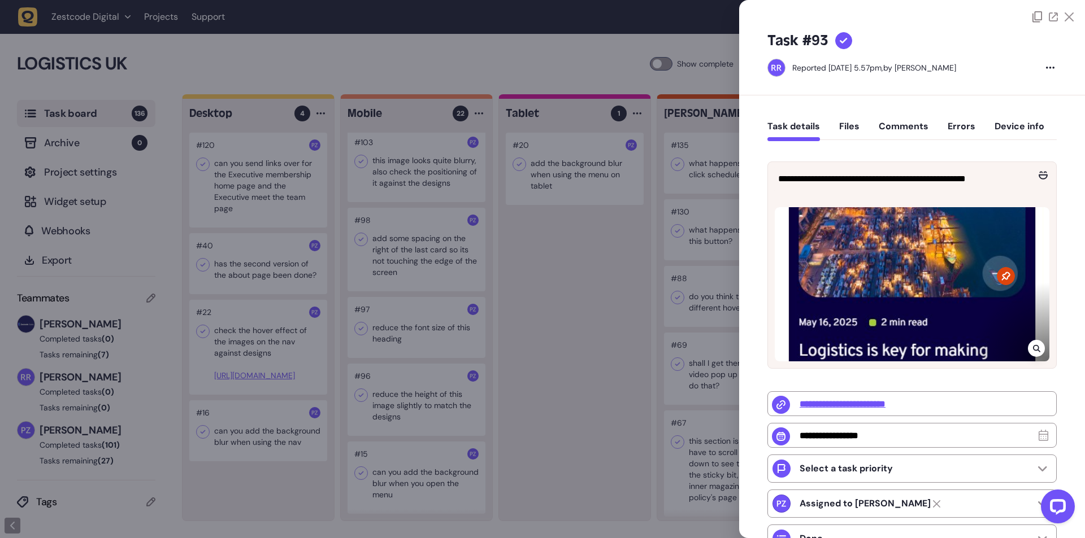
type input "**********"
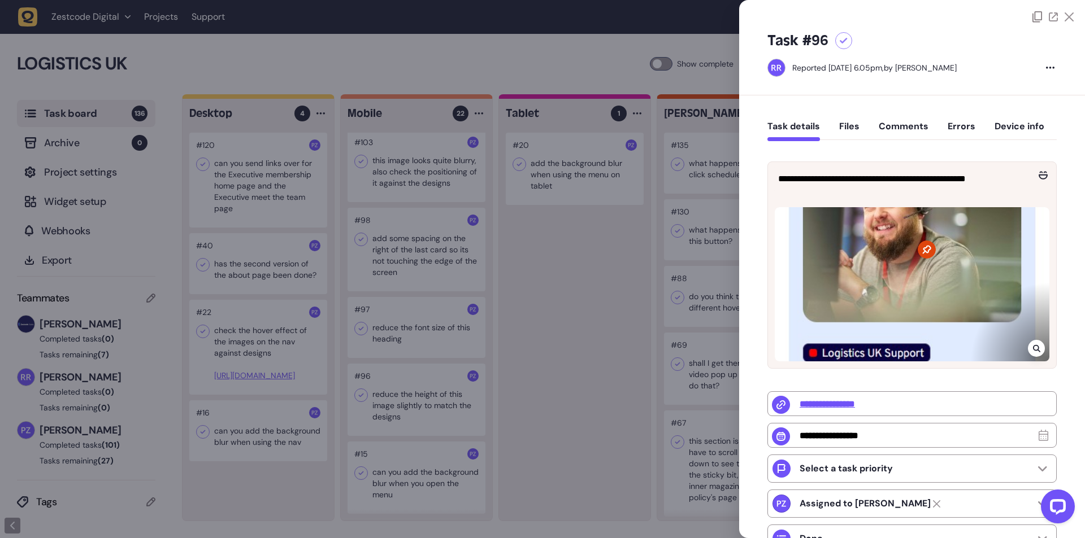
click at [416, 399] on div at bounding box center [542, 269] width 1085 height 538
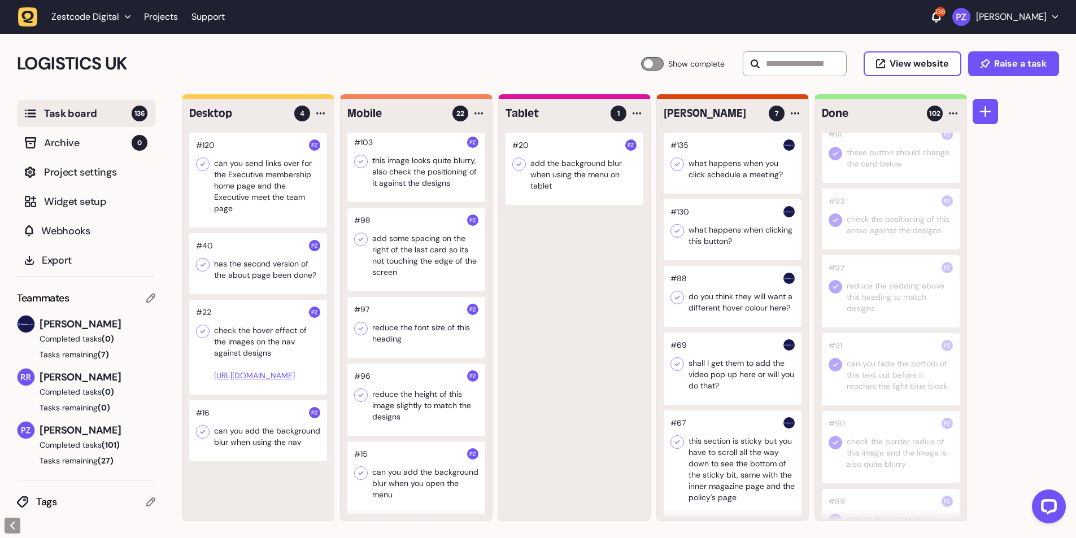
click at [385, 404] on div at bounding box center [416, 400] width 138 height 72
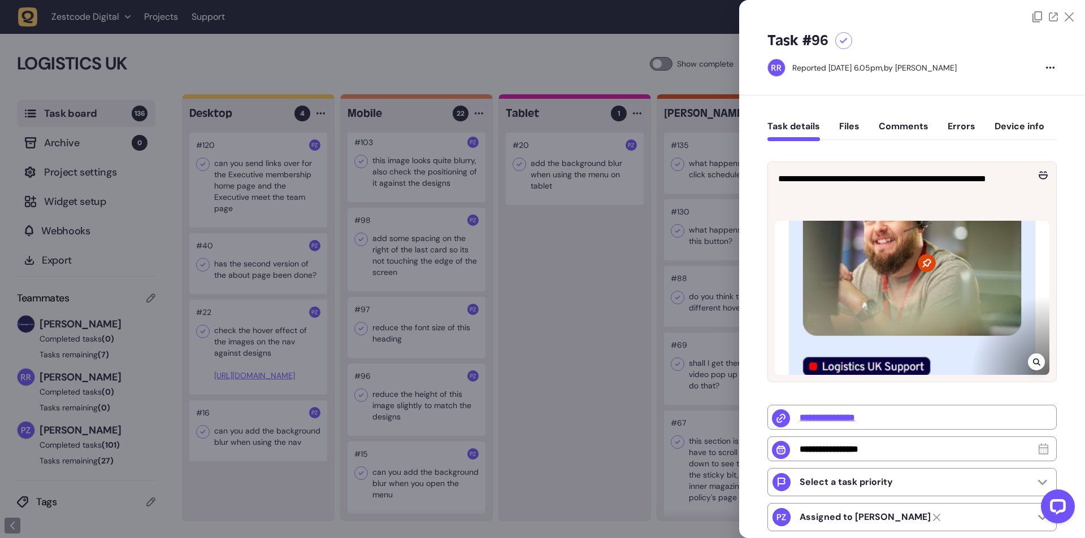
click at [1037, 356] on div at bounding box center [1035, 362] width 17 height 17
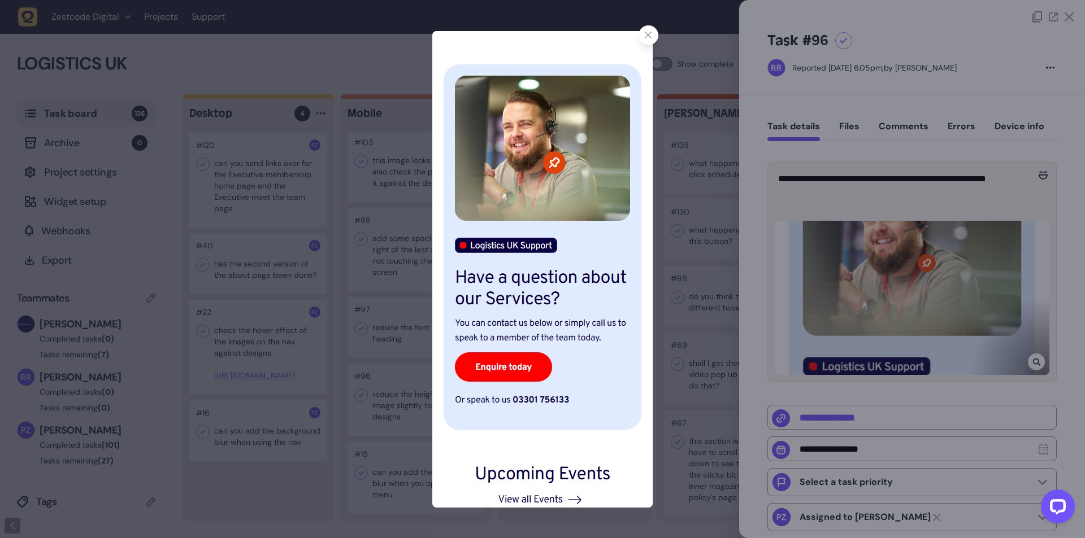
click at [1036, 359] on div at bounding box center [542, 269] width 1085 height 538
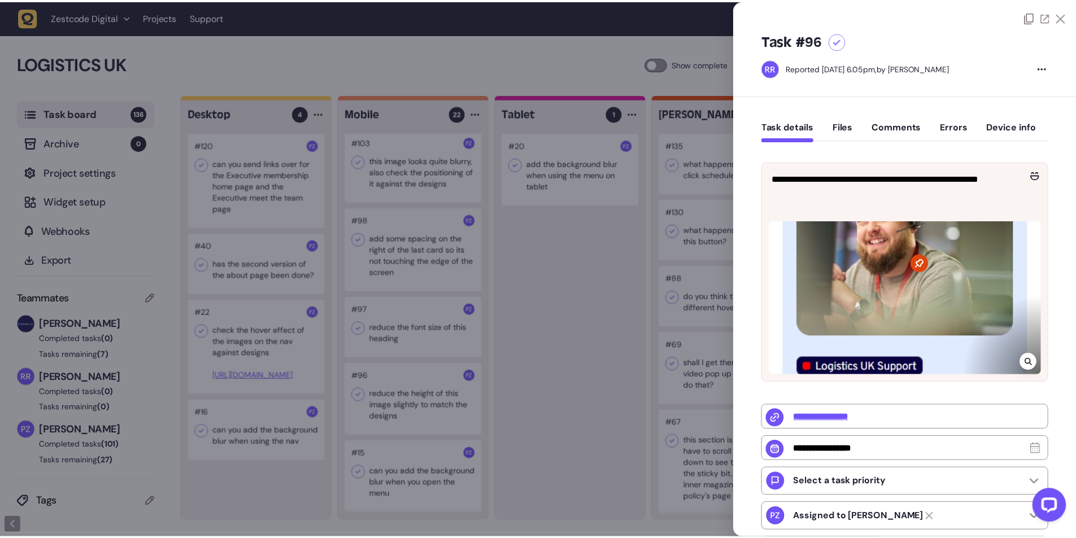
scroll to position [3321, 0]
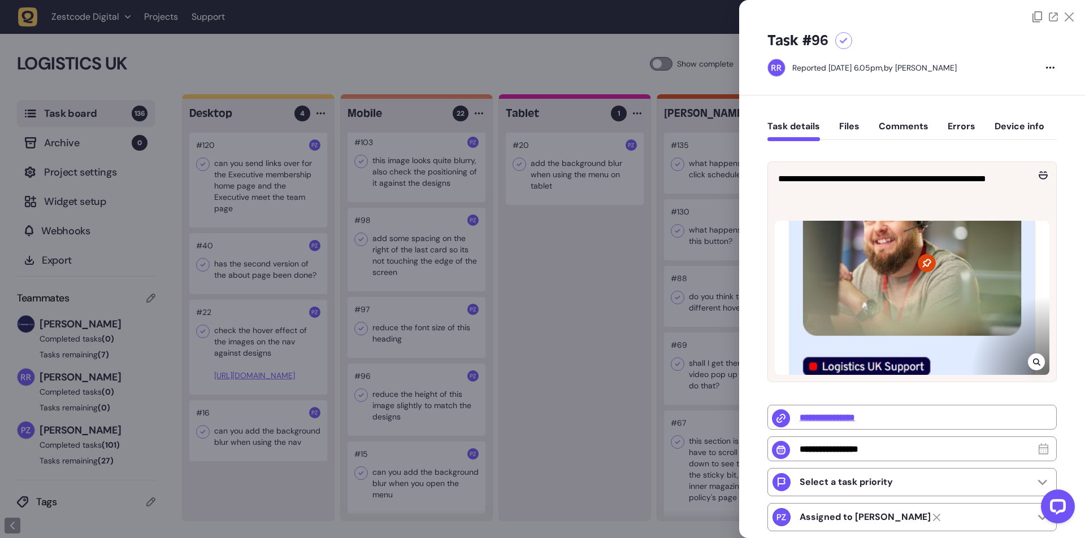
click at [476, 275] on div at bounding box center [542, 269] width 1085 height 538
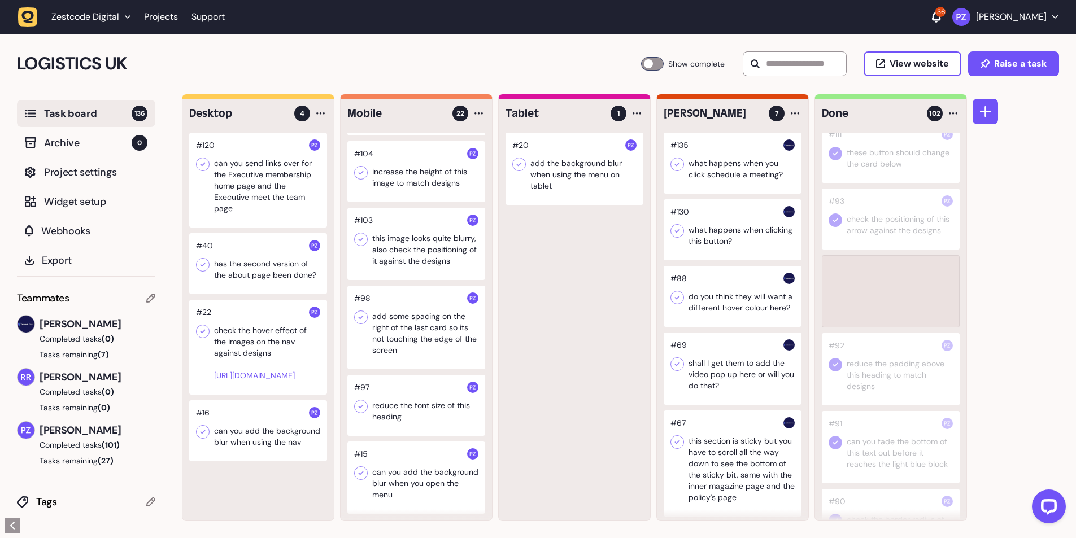
scroll to position [3321, 0]
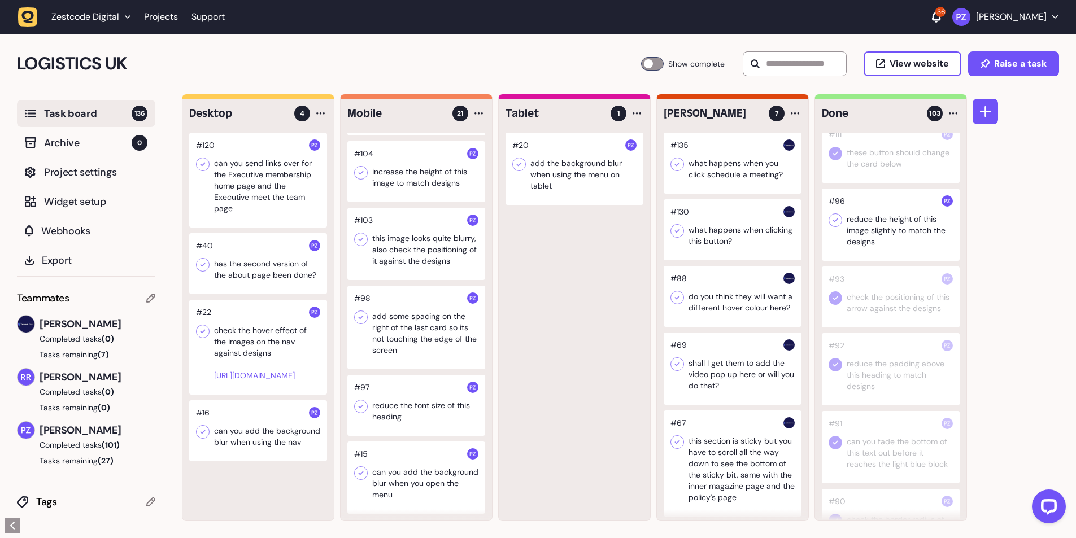
click at [836, 226] on icon at bounding box center [835, 220] width 11 height 11
click at [408, 423] on div at bounding box center [416, 405] width 138 height 61
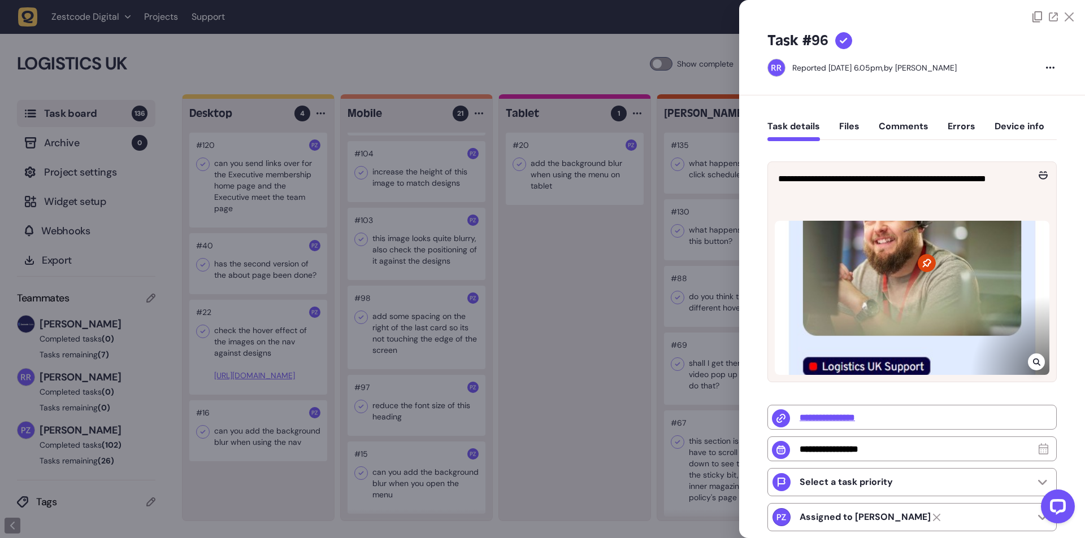
click at [393, 409] on div at bounding box center [542, 269] width 1085 height 538
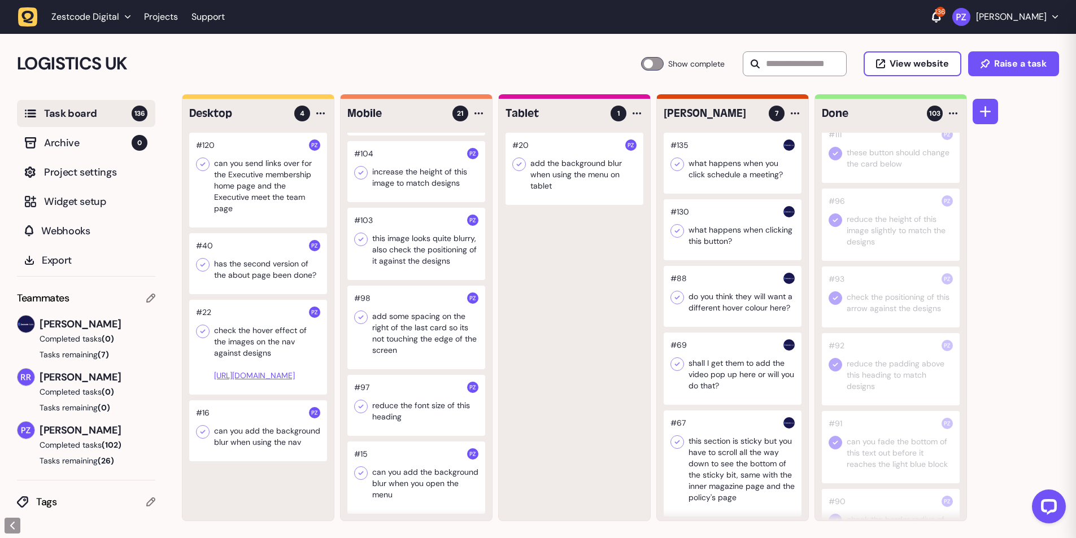
click at [398, 411] on div at bounding box center [416, 405] width 138 height 61
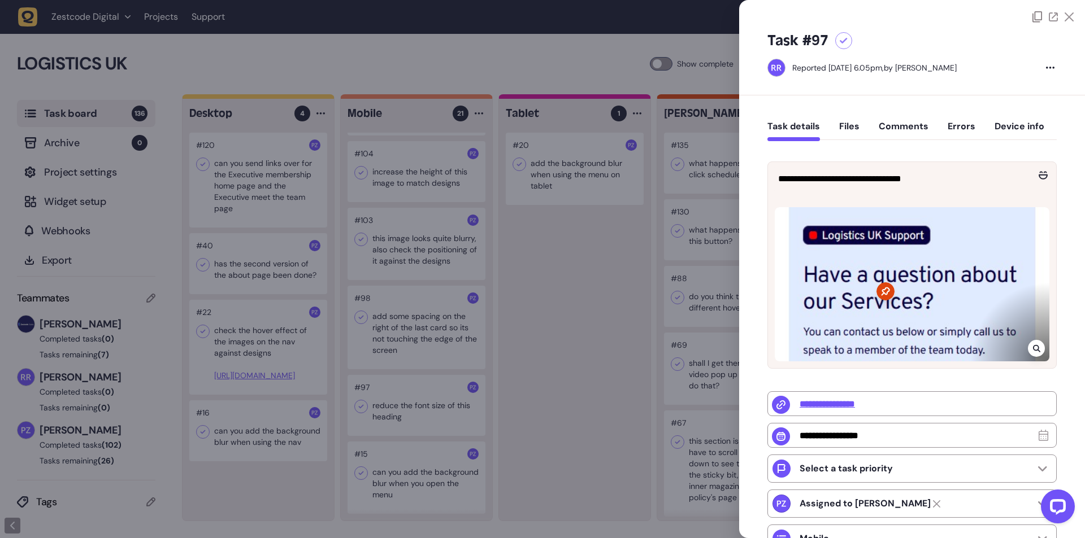
click at [1029, 341] on div at bounding box center [1035, 348] width 17 height 17
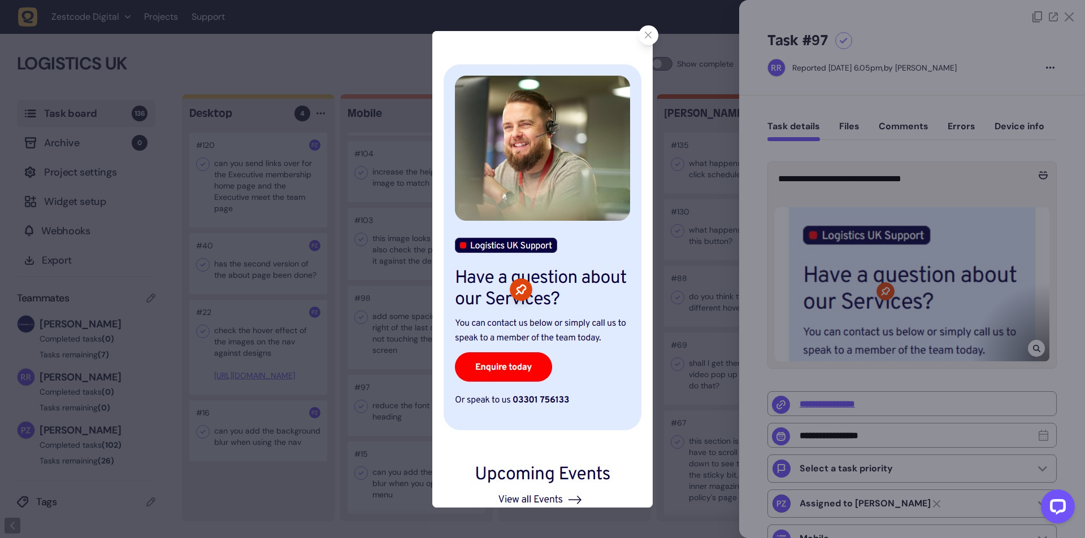
click at [645, 33] on icon at bounding box center [648, 35] width 7 height 7
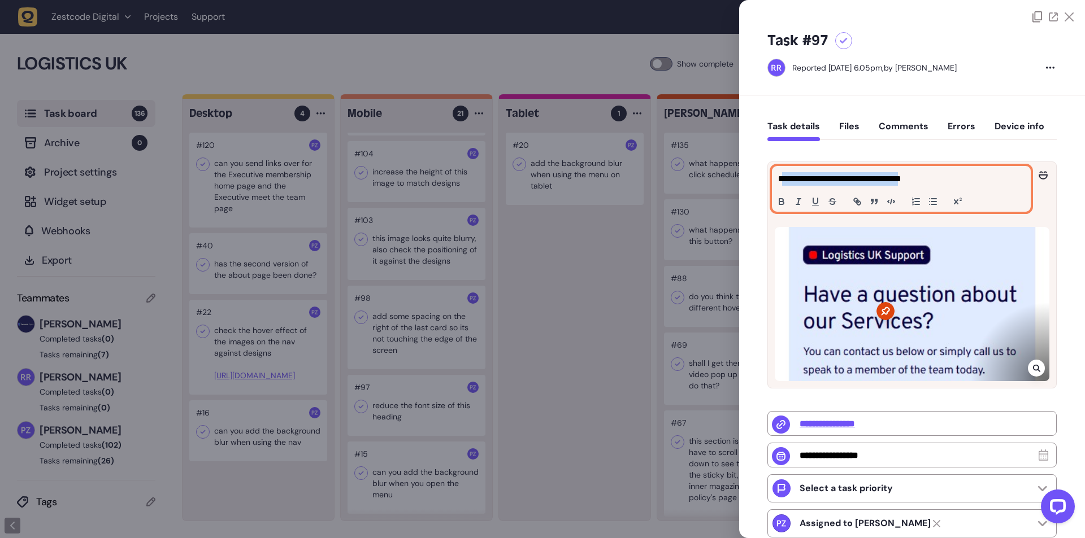
drag, startPoint x: 782, startPoint y: 181, endPoint x: 923, endPoint y: 172, distance: 140.9
click at [923, 172] on p "**********" at bounding box center [899, 179] width 243 height 14
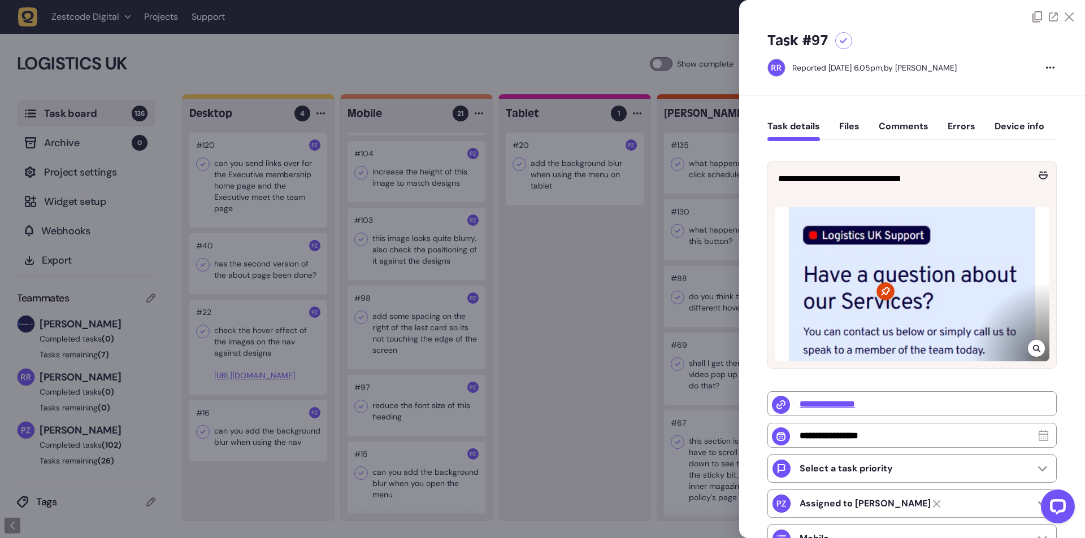
click at [564, 307] on div at bounding box center [542, 269] width 1085 height 538
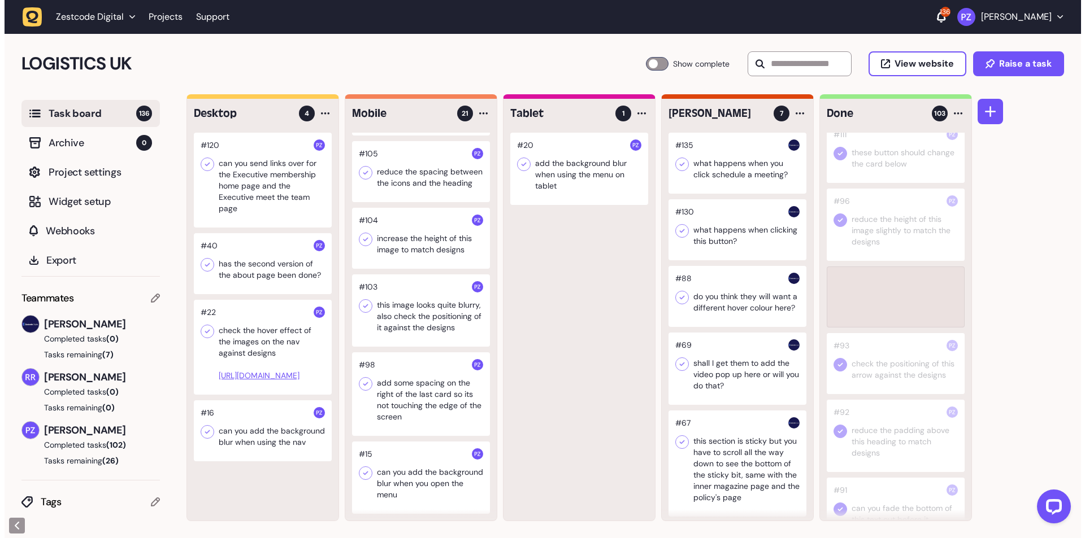
scroll to position [3321, 0]
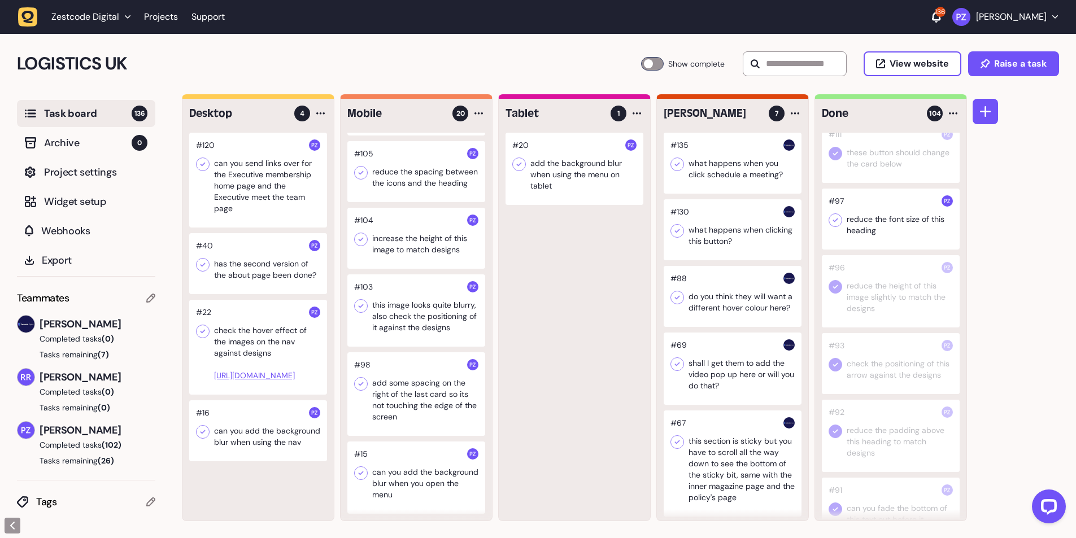
click at [838, 226] on icon at bounding box center [835, 220] width 11 height 11
click at [395, 411] on div at bounding box center [416, 394] width 138 height 84
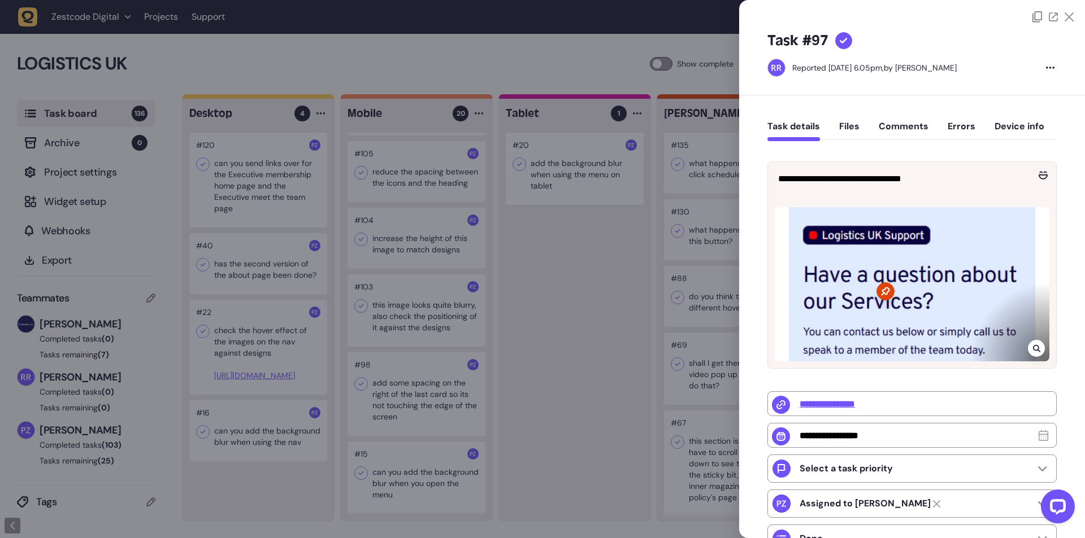
click at [384, 403] on div at bounding box center [542, 269] width 1085 height 538
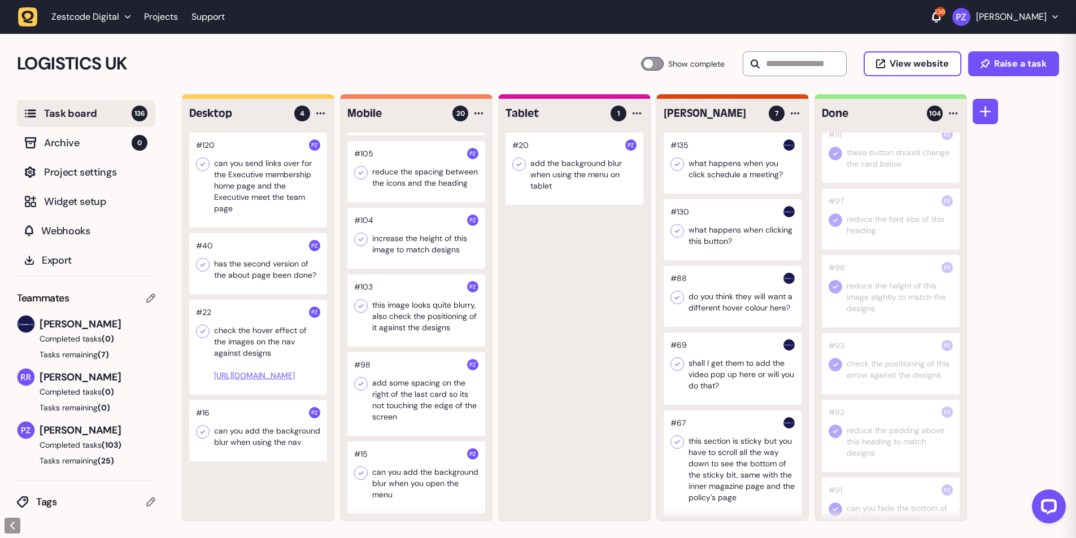
click at [406, 404] on div at bounding box center [416, 394] width 138 height 84
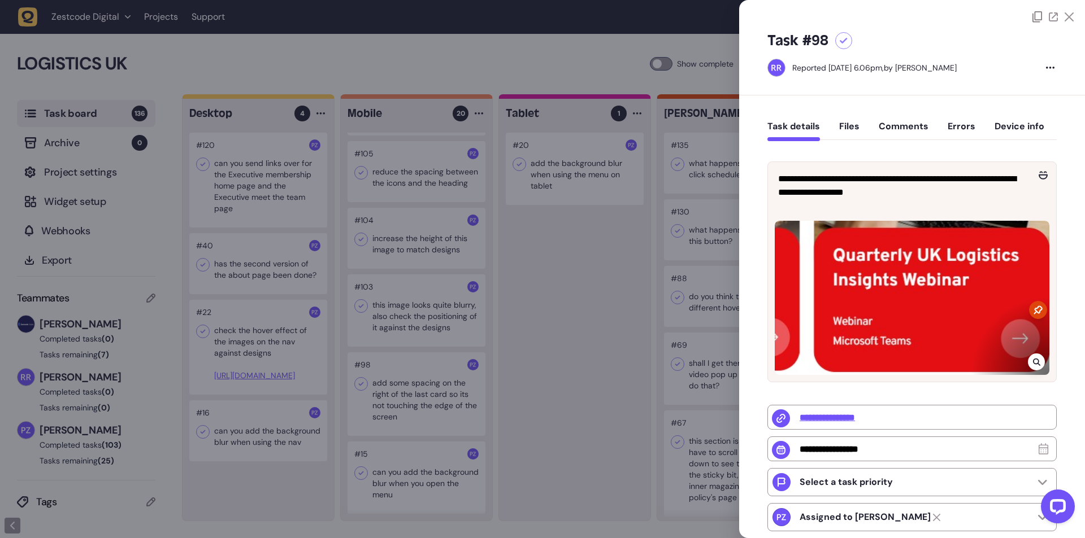
click at [1033, 359] on icon at bounding box center [1036, 362] width 7 height 9
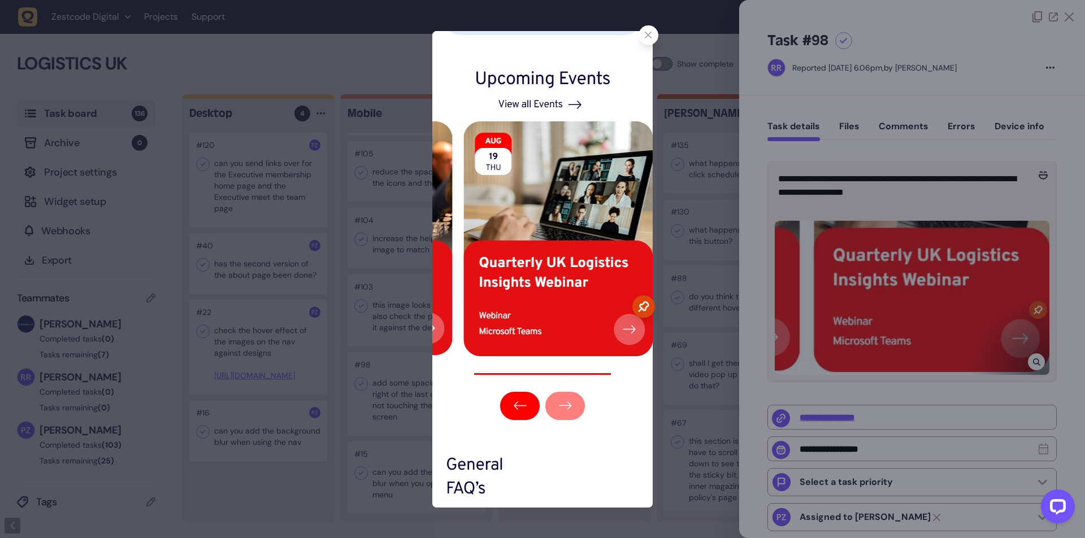
drag, startPoint x: 646, startPoint y: 29, endPoint x: 681, endPoint y: 103, distance: 81.6
click at [647, 29] on div at bounding box center [648, 35] width 20 height 20
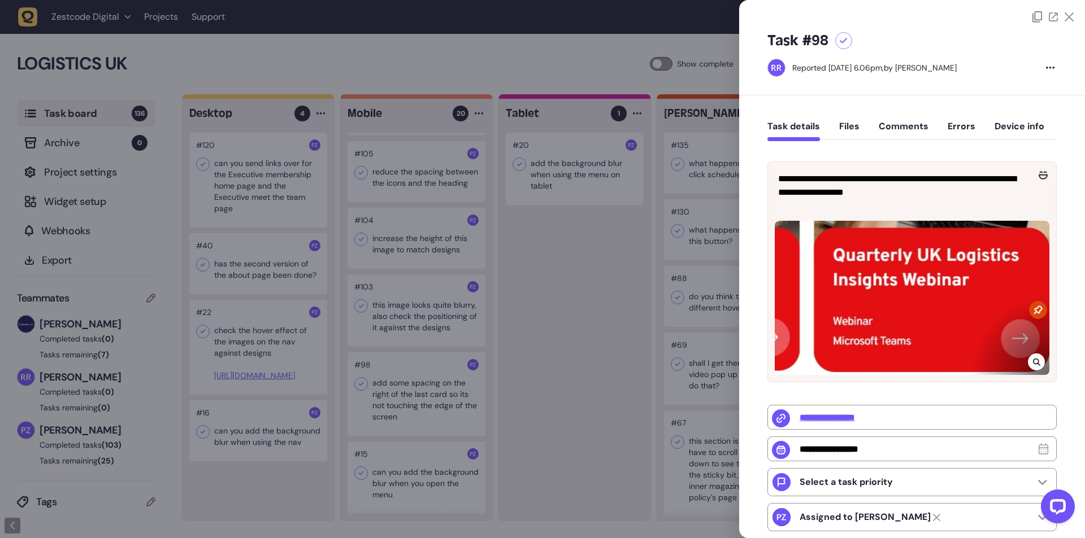
click at [1032, 359] on icon at bounding box center [1035, 362] width 7 height 7
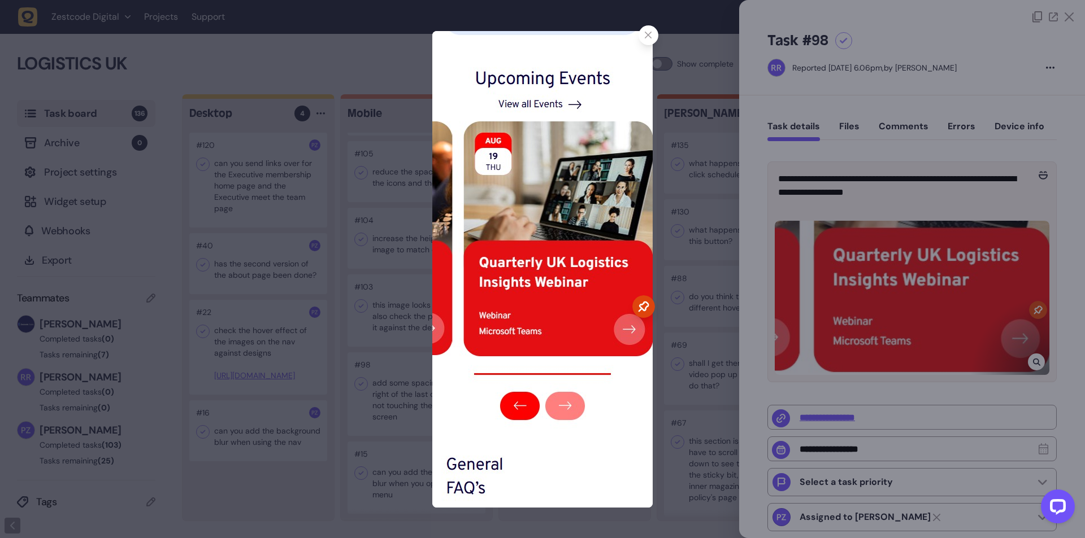
click at [642, 31] on div at bounding box center [648, 35] width 20 height 20
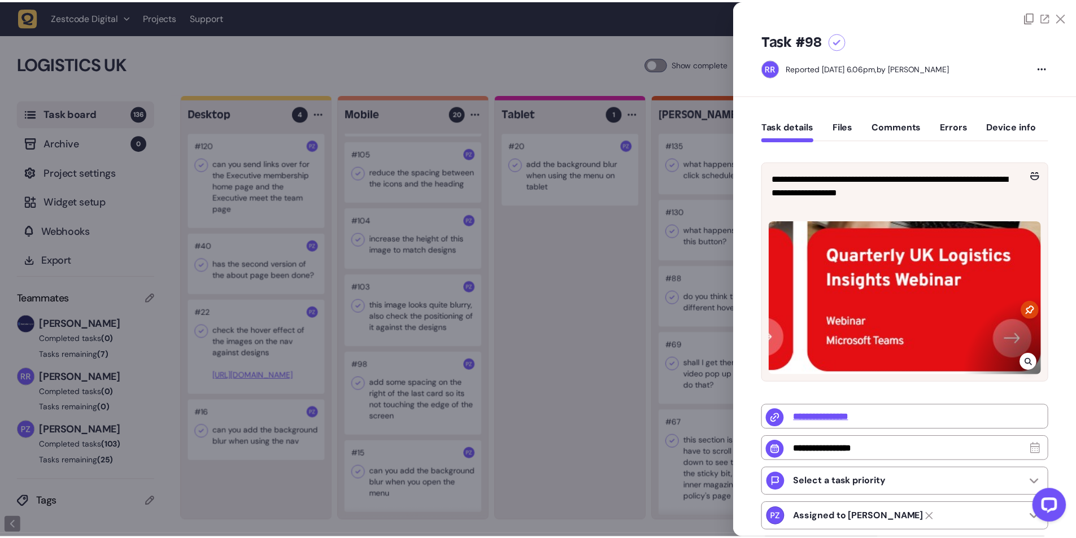
scroll to position [3321, 0]
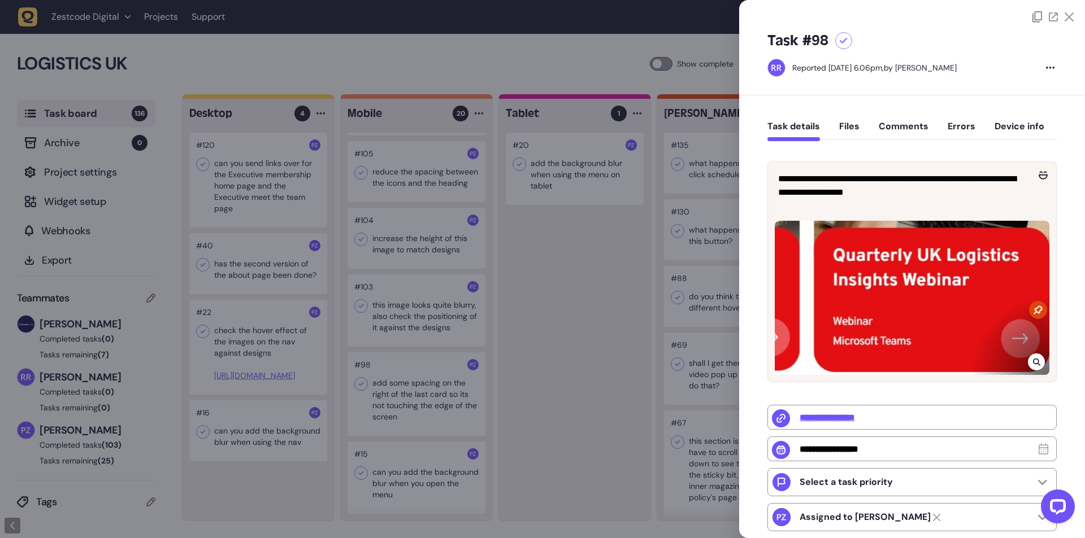
click at [661, 334] on div at bounding box center [542, 269] width 1085 height 538
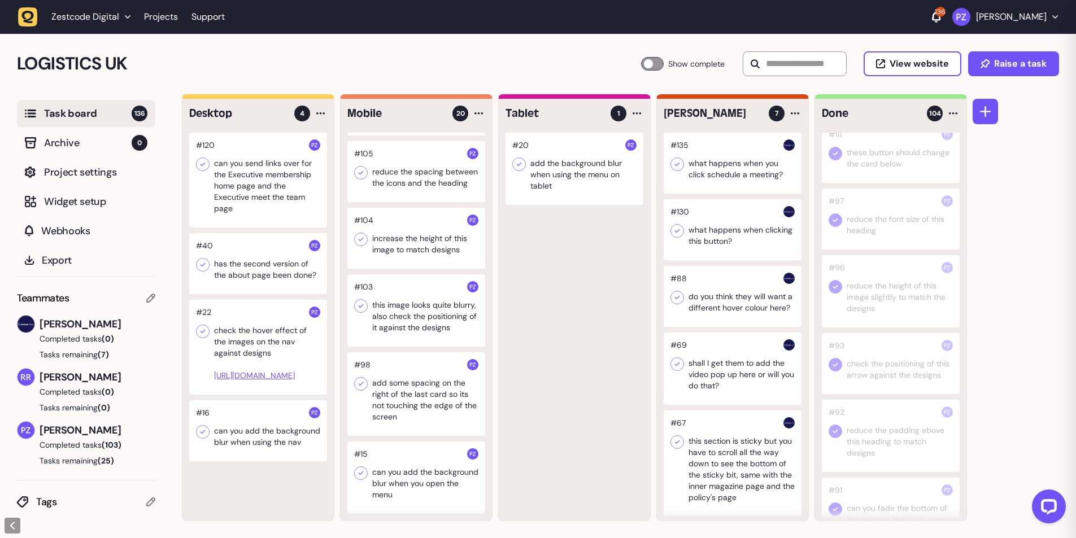
scroll to position [1017, 0]
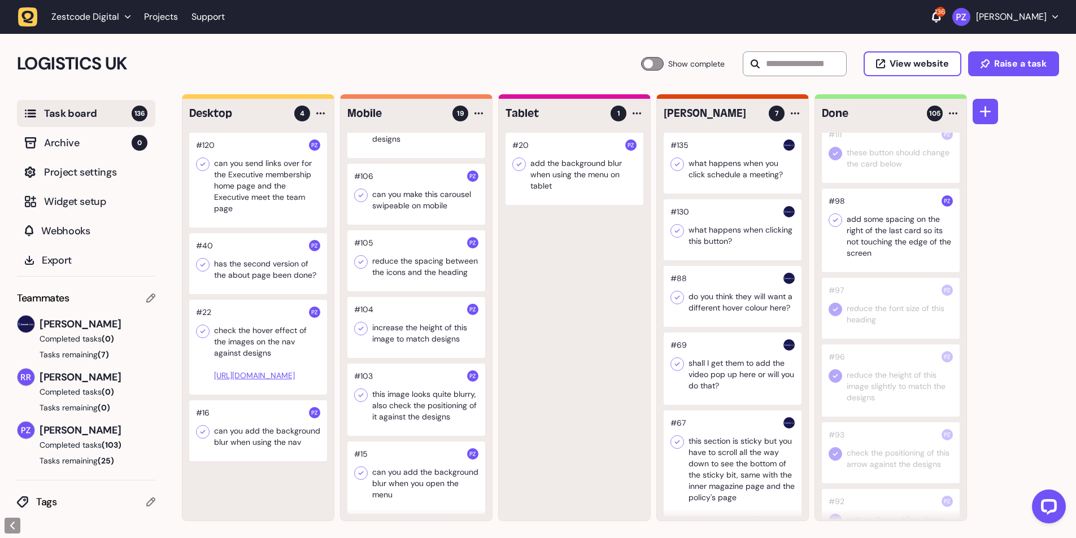
click at [829, 227] on div at bounding box center [836, 221] width 14 height 14
click at [410, 393] on div at bounding box center [416, 400] width 138 height 72
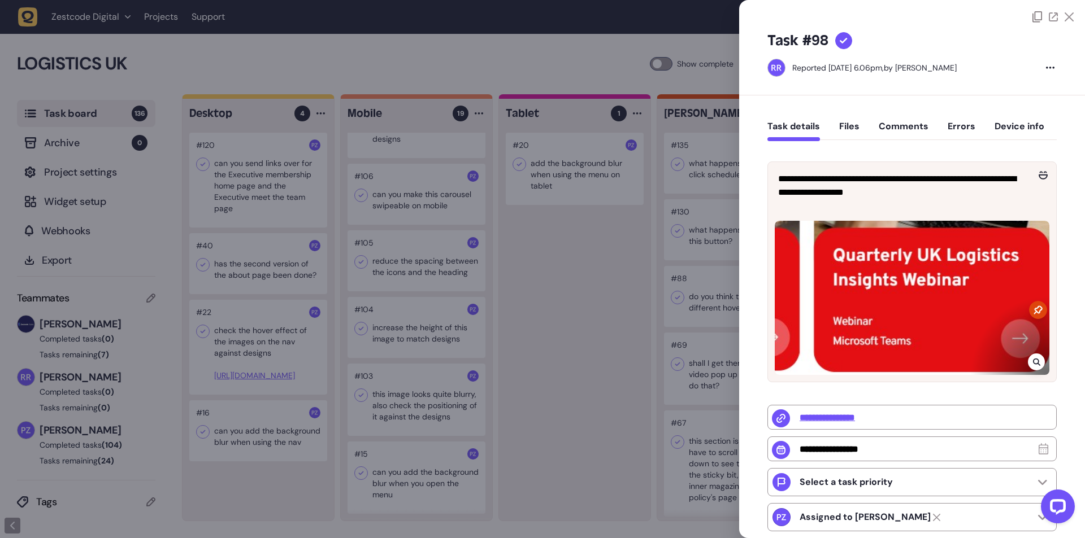
type input "**********"
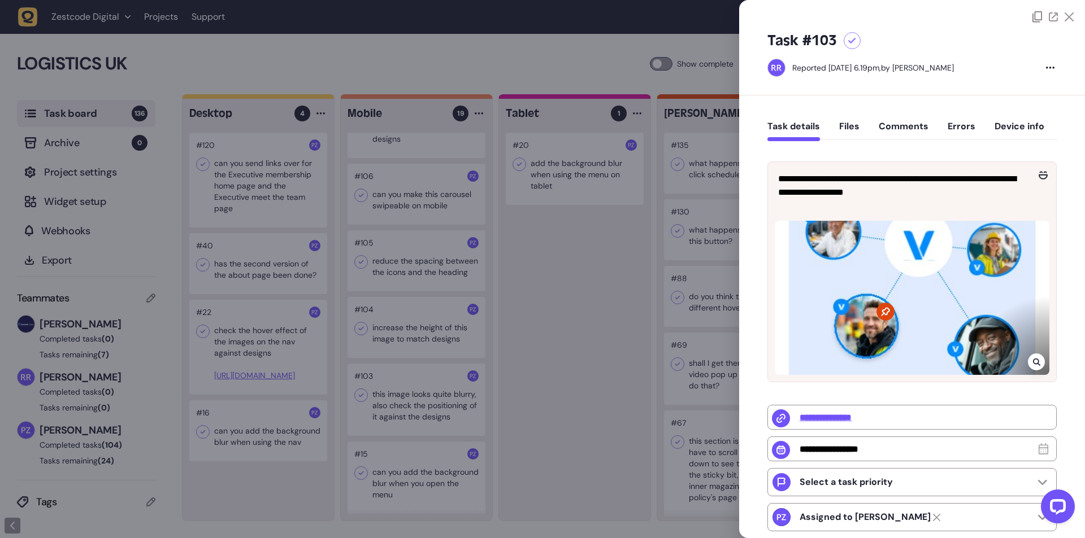
click at [436, 370] on div at bounding box center [542, 269] width 1085 height 538
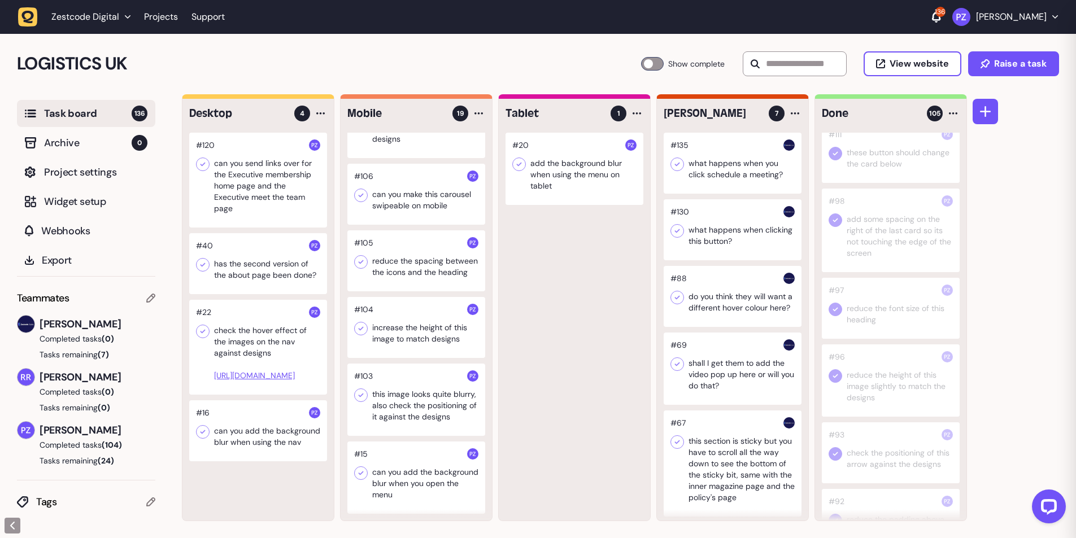
click at [403, 405] on div at bounding box center [416, 400] width 138 height 72
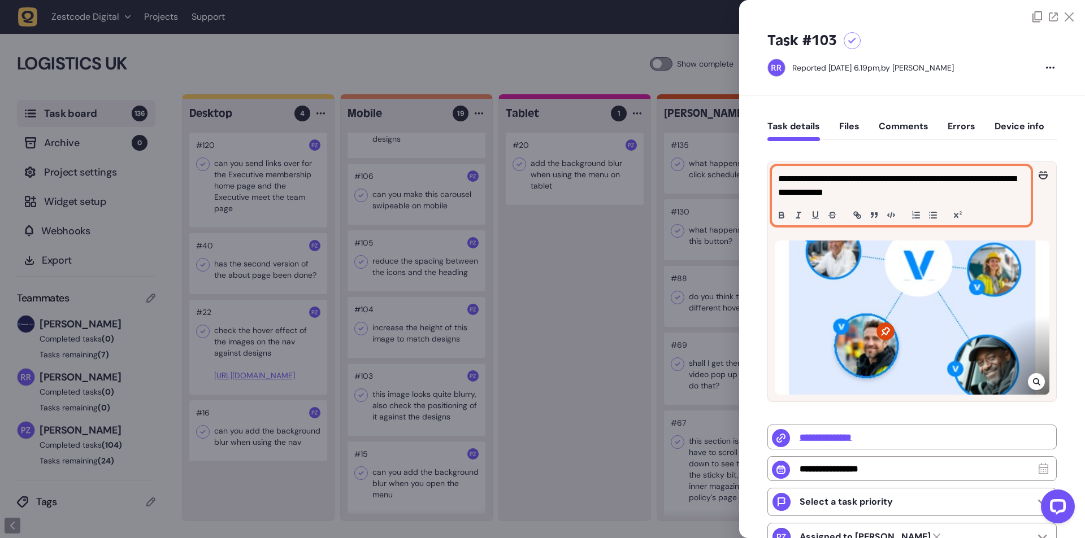
click at [800, 182] on p "**********" at bounding box center [899, 185] width 243 height 27
copy p "**********"
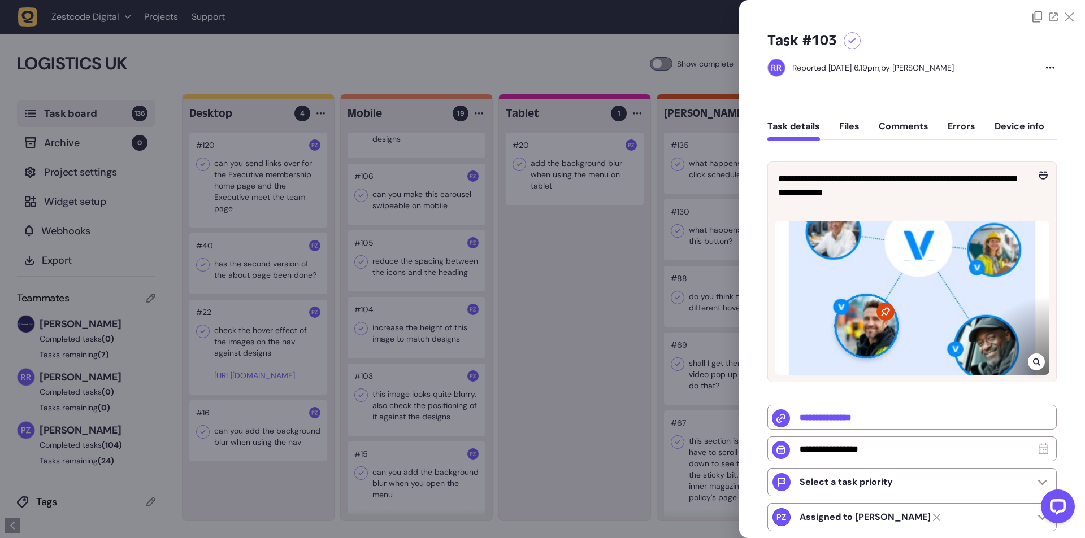
click at [1033, 367] on icon at bounding box center [1036, 362] width 7 height 9
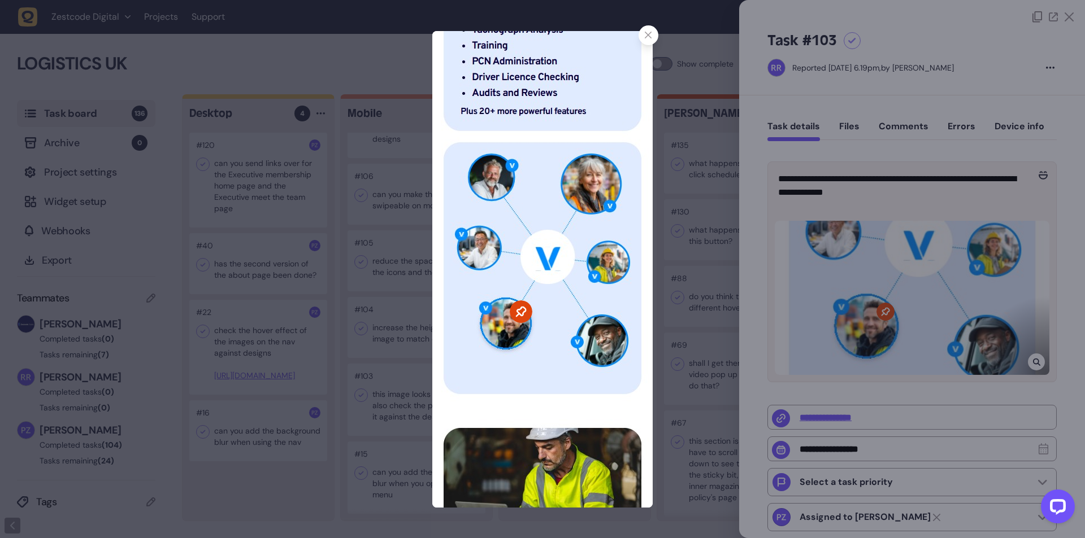
click at [647, 32] on icon at bounding box center [648, 35] width 7 height 7
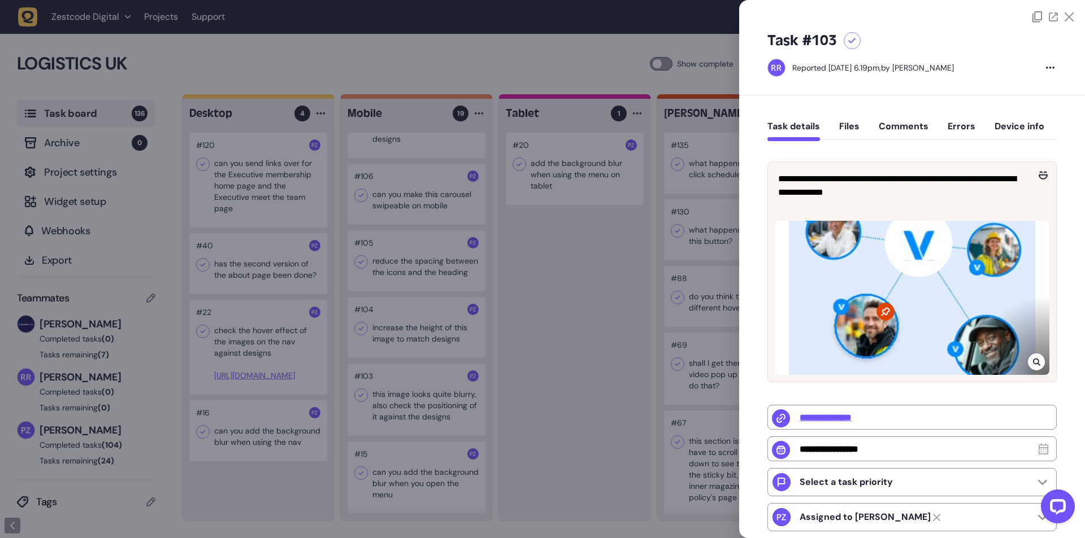
click at [1033, 359] on icon at bounding box center [1036, 362] width 7 height 9
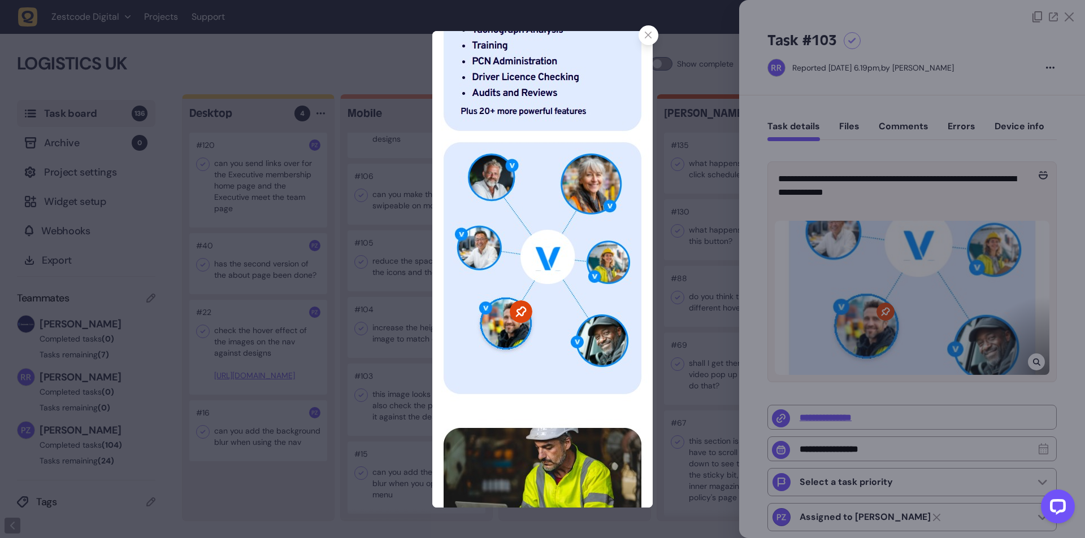
drag, startPoint x: 381, startPoint y: 227, endPoint x: 388, endPoint y: 189, distance: 39.1
click at [388, 189] on div at bounding box center [542, 269] width 1085 height 538
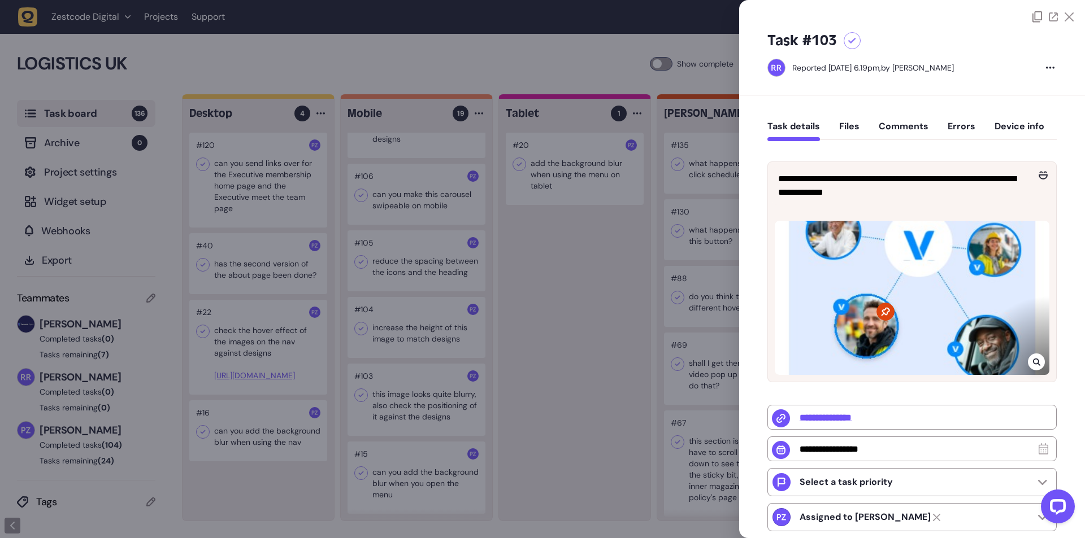
click at [420, 305] on div at bounding box center [542, 269] width 1085 height 538
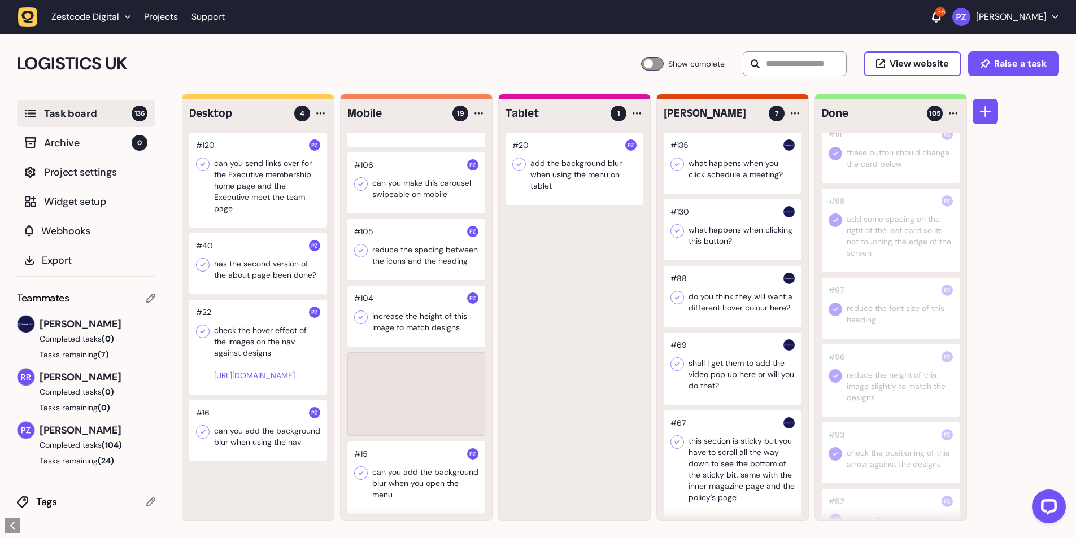
scroll to position [928, 0]
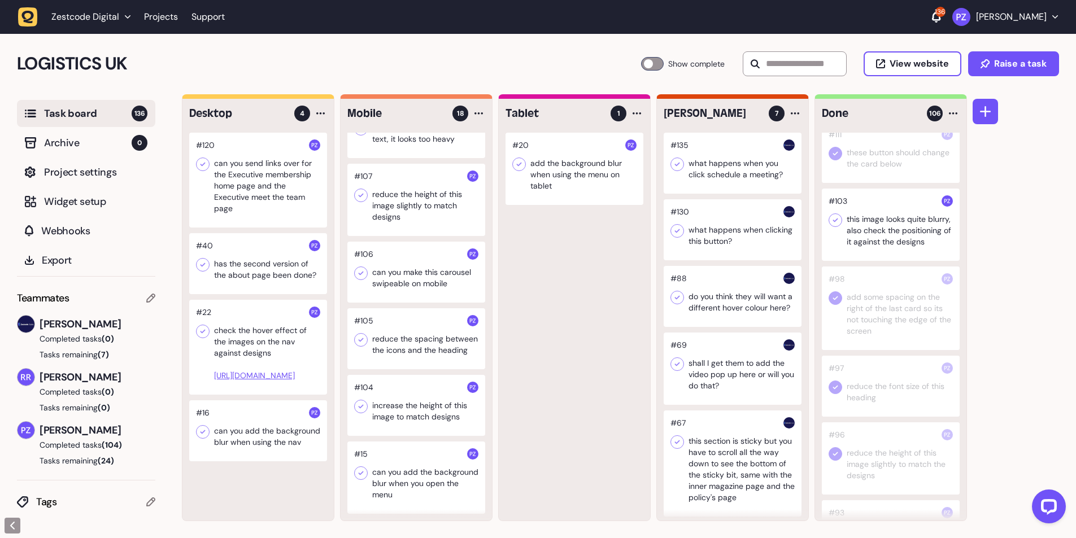
click at [837, 226] on icon at bounding box center [835, 220] width 11 height 11
click at [405, 417] on div at bounding box center [416, 405] width 138 height 61
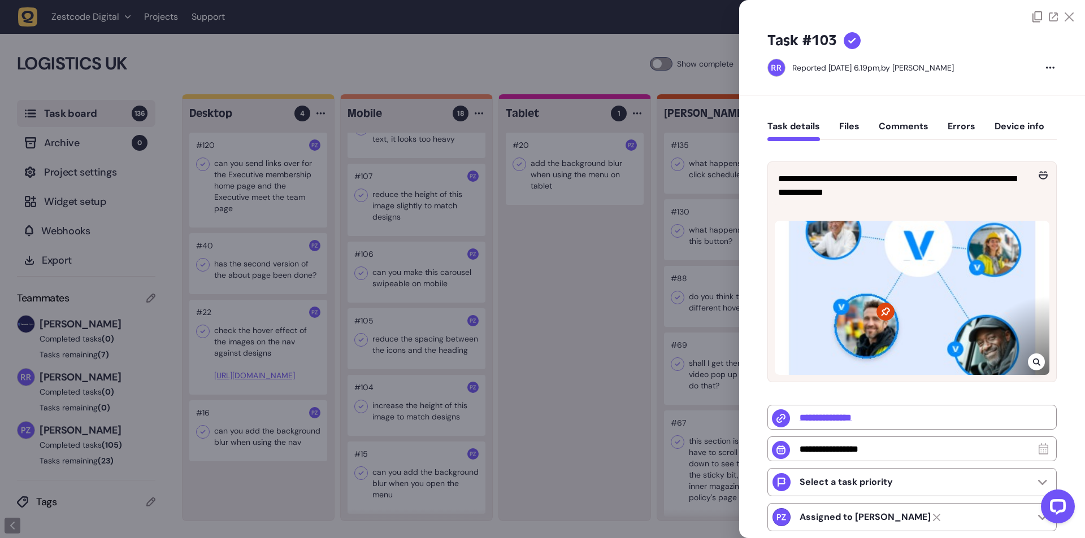
click at [400, 413] on div at bounding box center [542, 269] width 1085 height 538
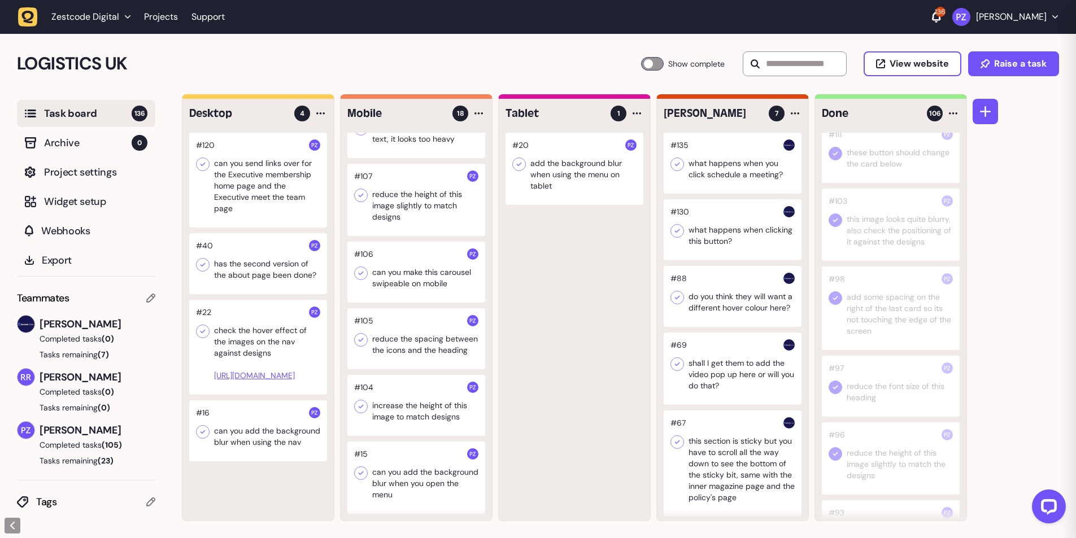
click at [398, 411] on div at bounding box center [416, 405] width 138 height 61
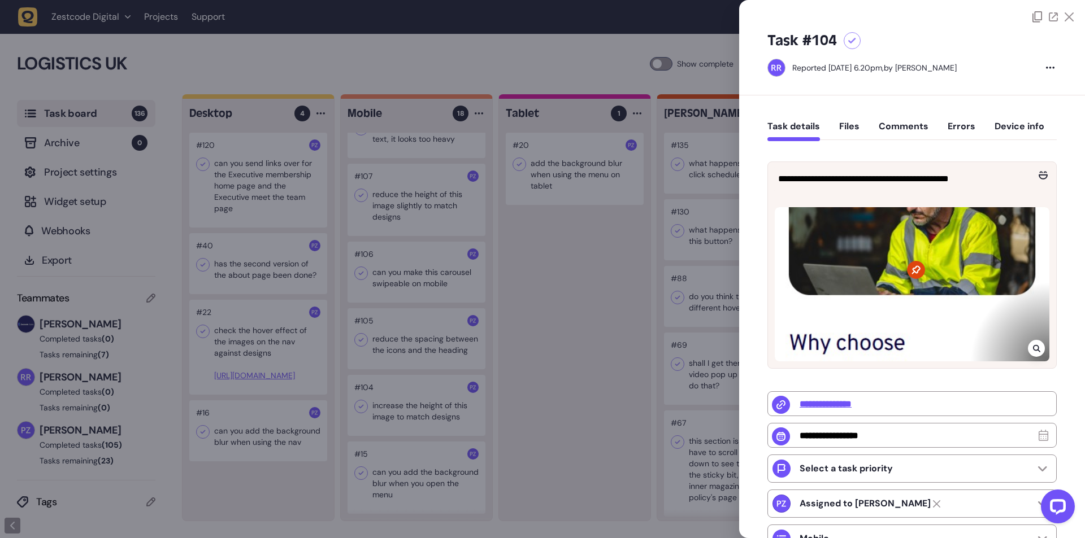
click at [1036, 349] on icon at bounding box center [1036, 348] width 7 height 9
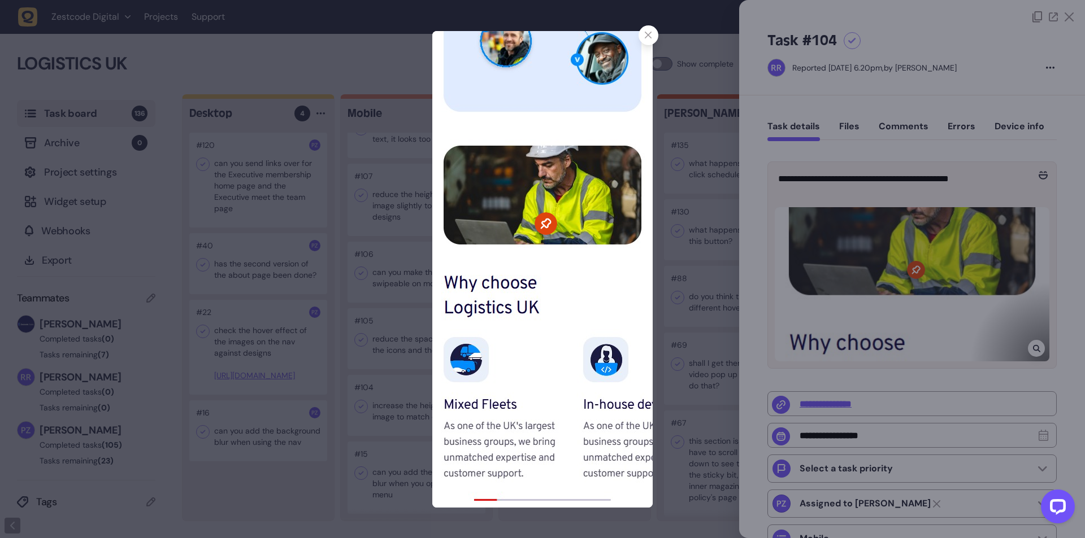
click at [648, 41] on div at bounding box center [648, 35] width 20 height 20
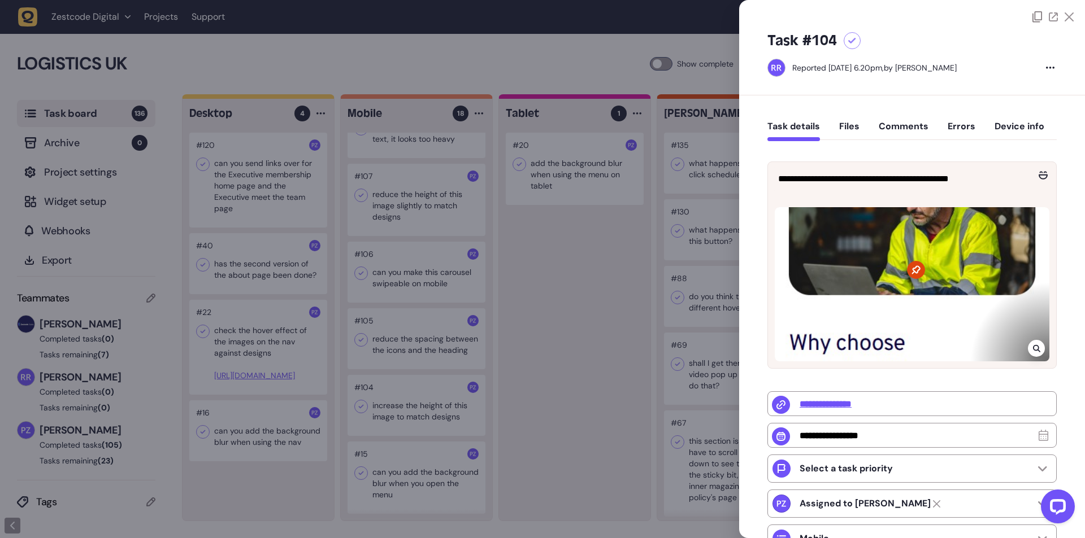
click at [561, 272] on div at bounding box center [542, 269] width 1085 height 538
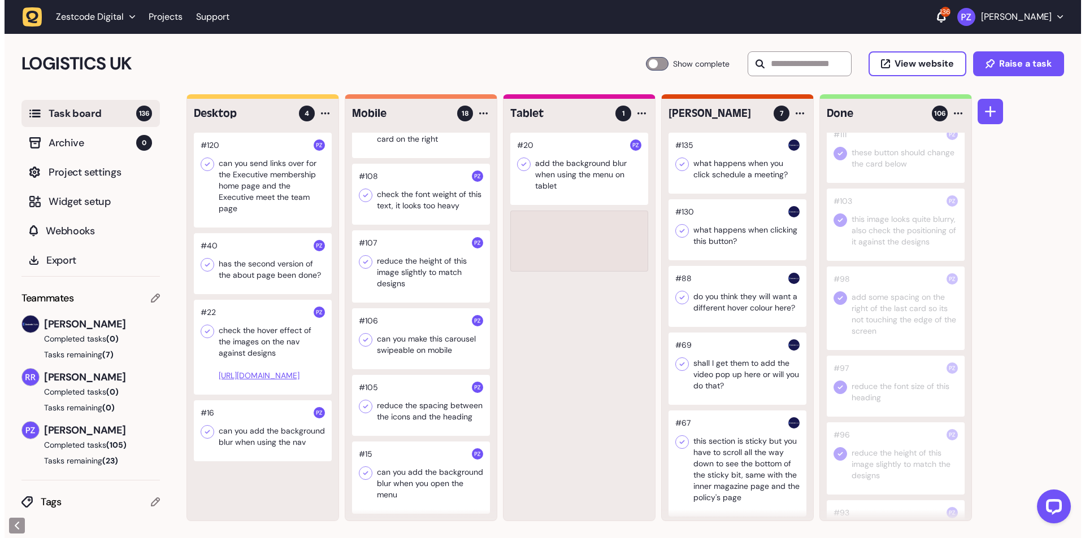
scroll to position [861, 0]
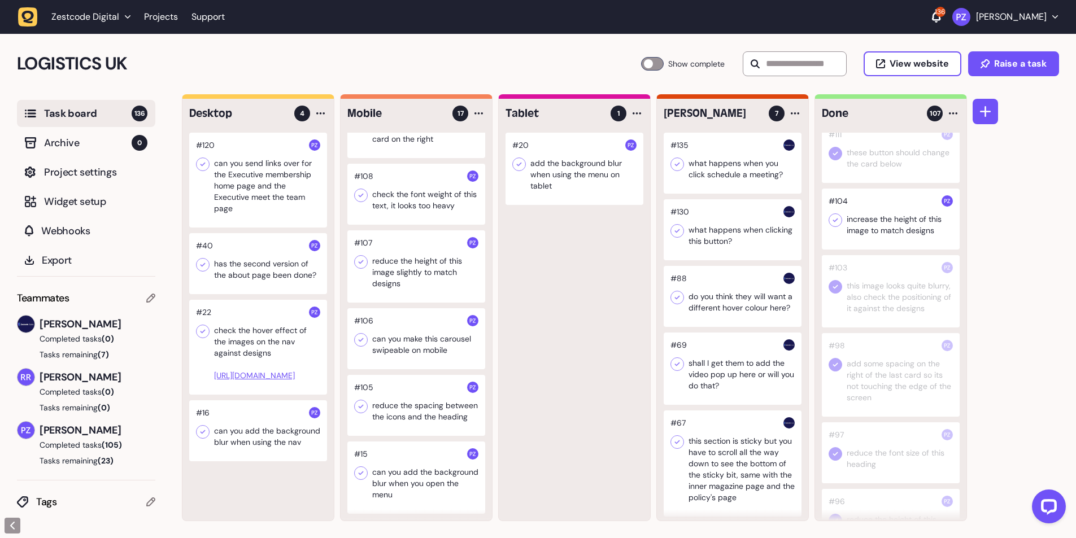
click at [840, 250] on div at bounding box center [891, 219] width 138 height 61
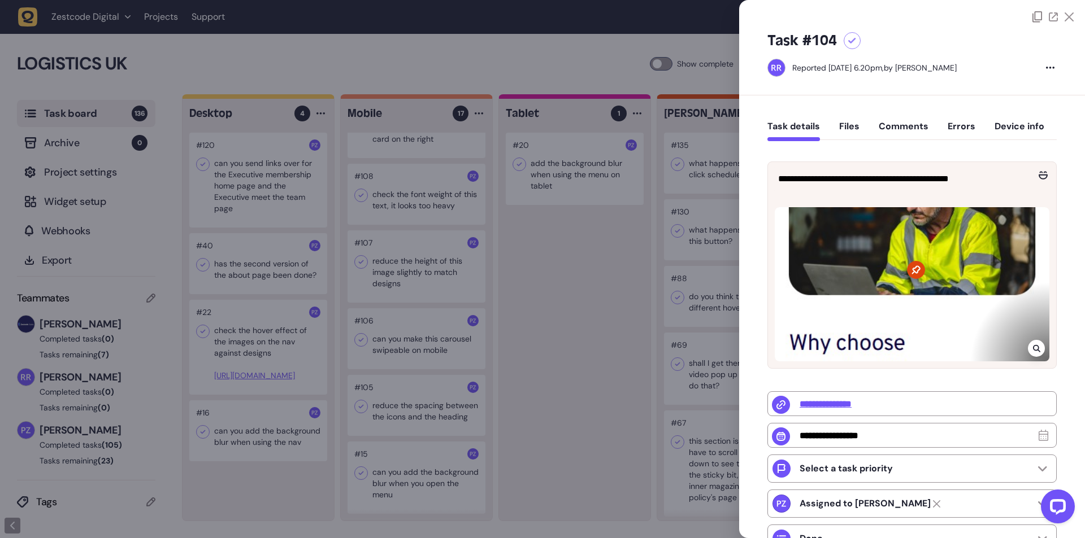
click at [715, 302] on div at bounding box center [542, 269] width 1085 height 538
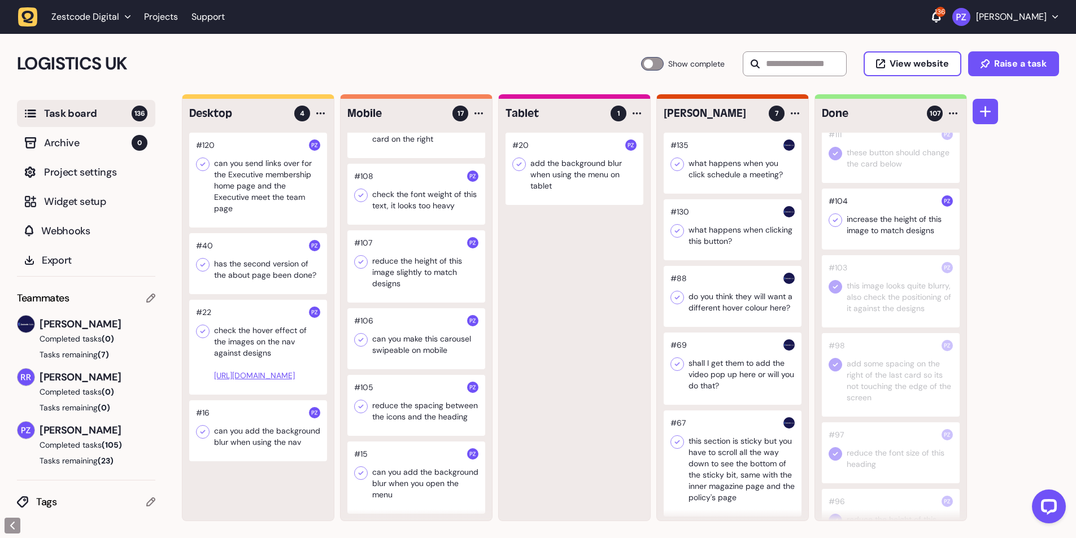
click at [837, 250] on div at bounding box center [891, 219] width 138 height 61
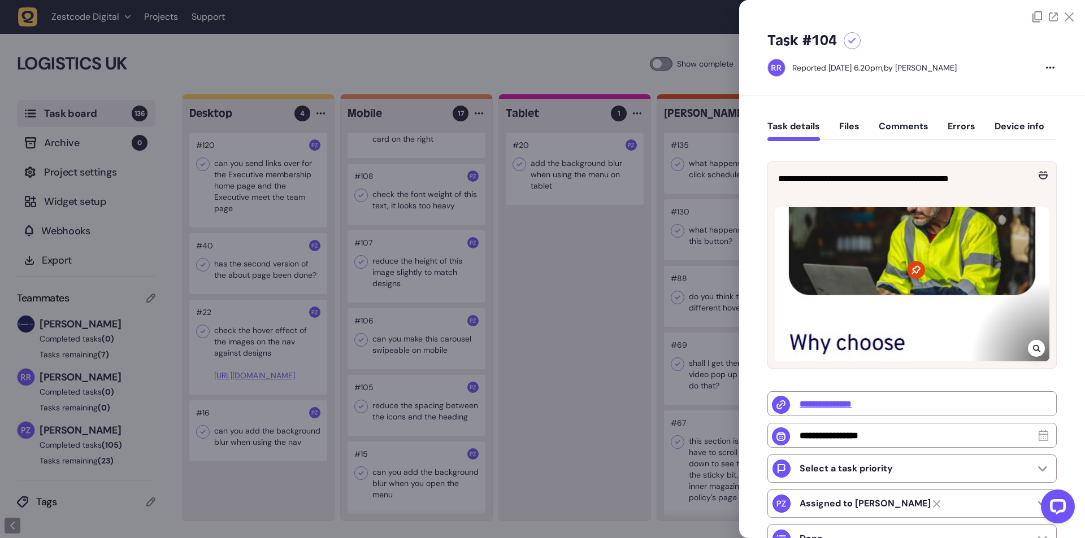
click at [831, 276] on div at bounding box center [911, 284] width 275 height 154
click at [726, 281] on div at bounding box center [542, 269] width 1085 height 538
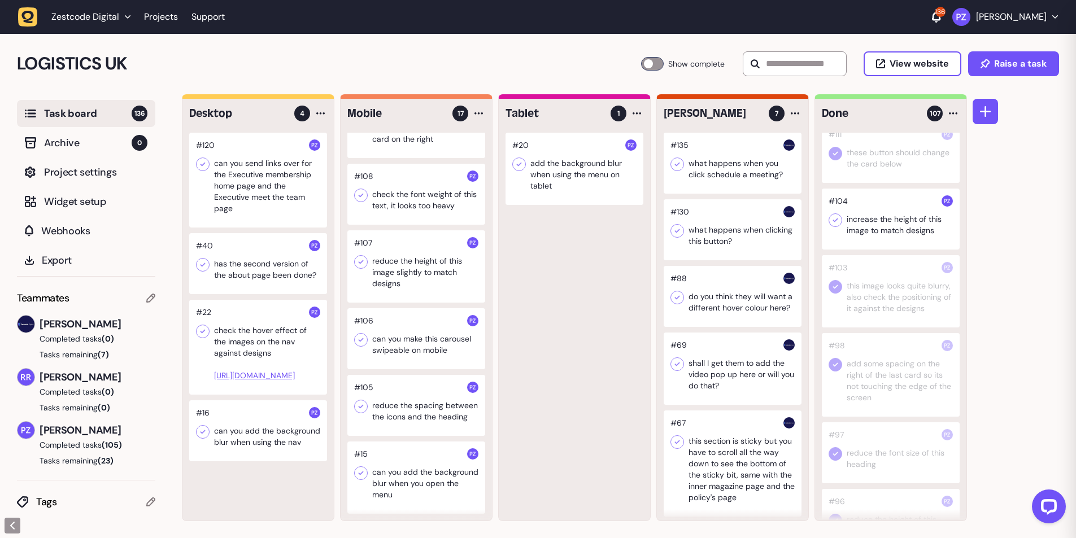
click at [840, 226] on icon at bounding box center [835, 220] width 11 height 11
click at [400, 398] on div at bounding box center [416, 405] width 138 height 61
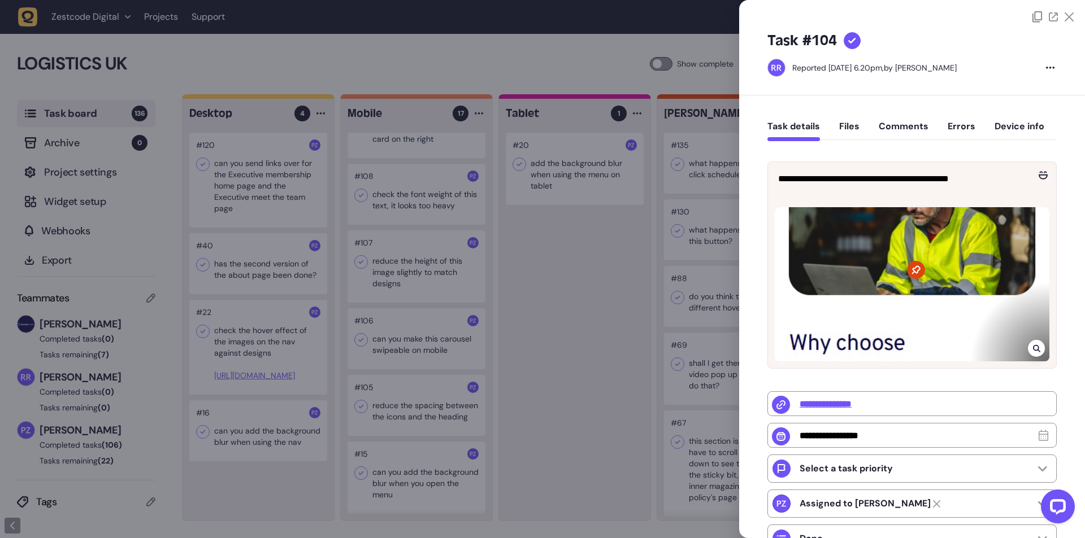
click at [391, 395] on div at bounding box center [542, 269] width 1085 height 538
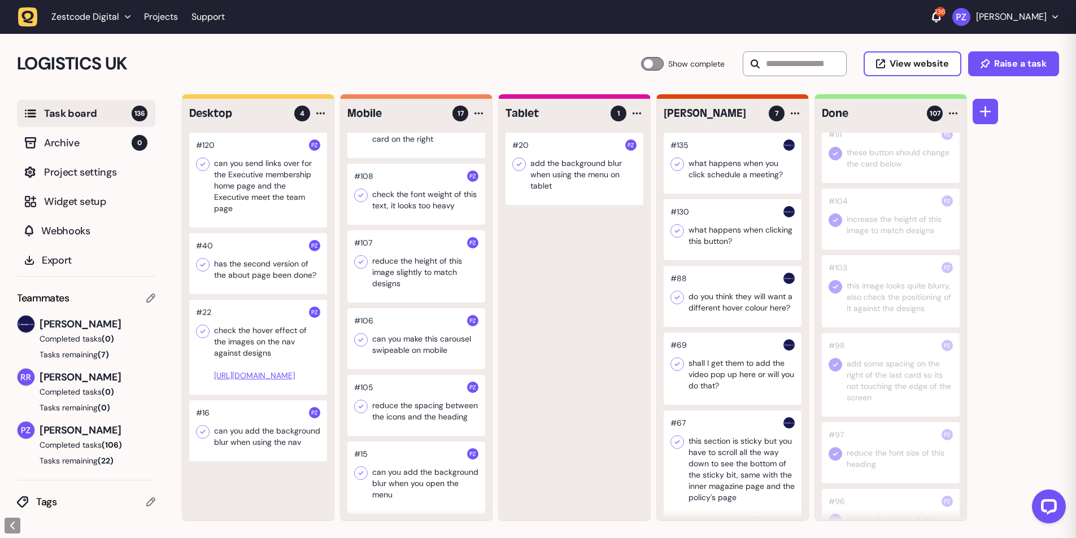
click at [412, 407] on div at bounding box center [416, 405] width 138 height 61
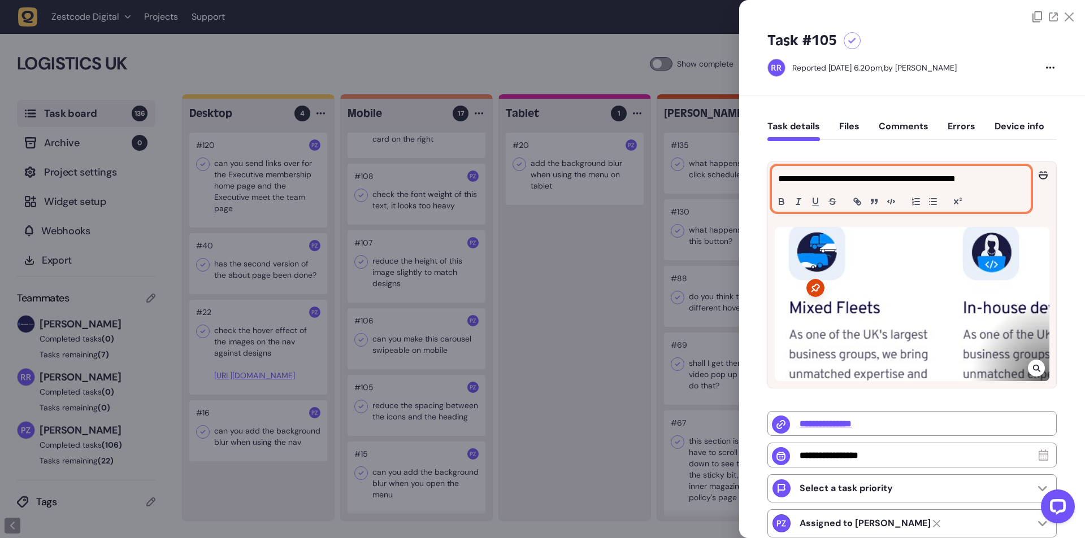
click at [852, 180] on p "**********" at bounding box center [899, 179] width 243 height 14
copy p "**********"
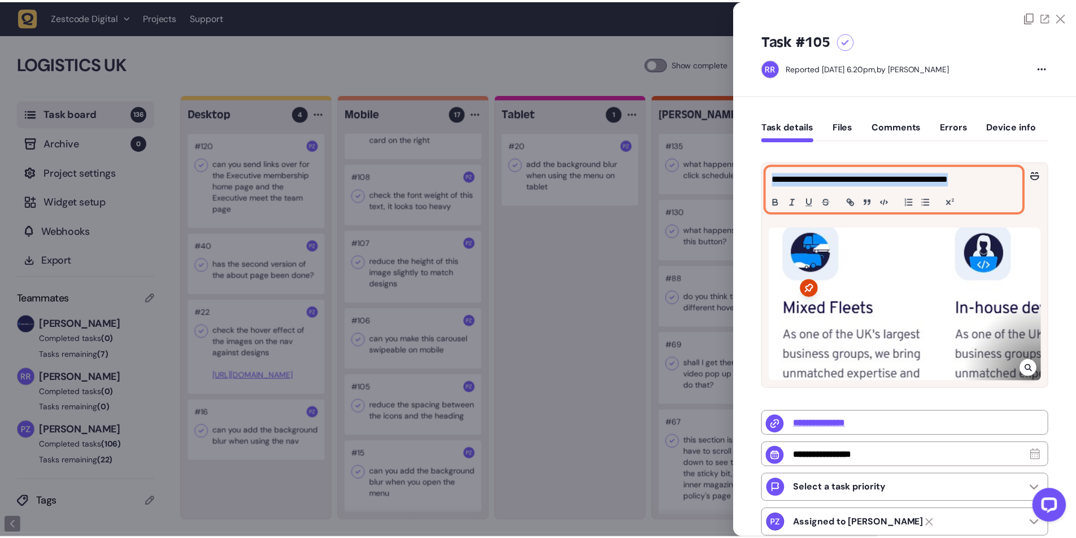
scroll to position [3321, 0]
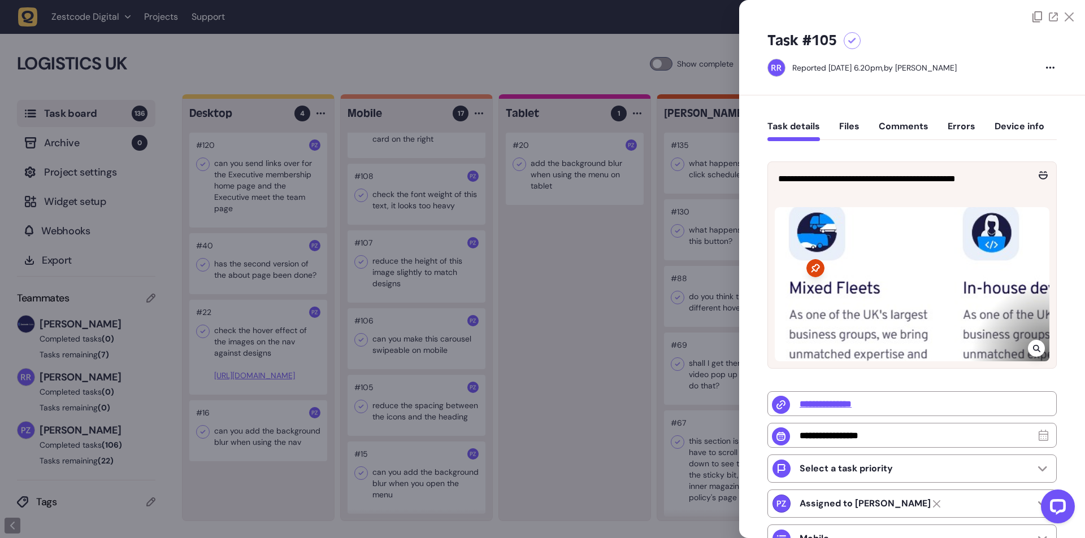
click at [565, 287] on div at bounding box center [542, 269] width 1085 height 538
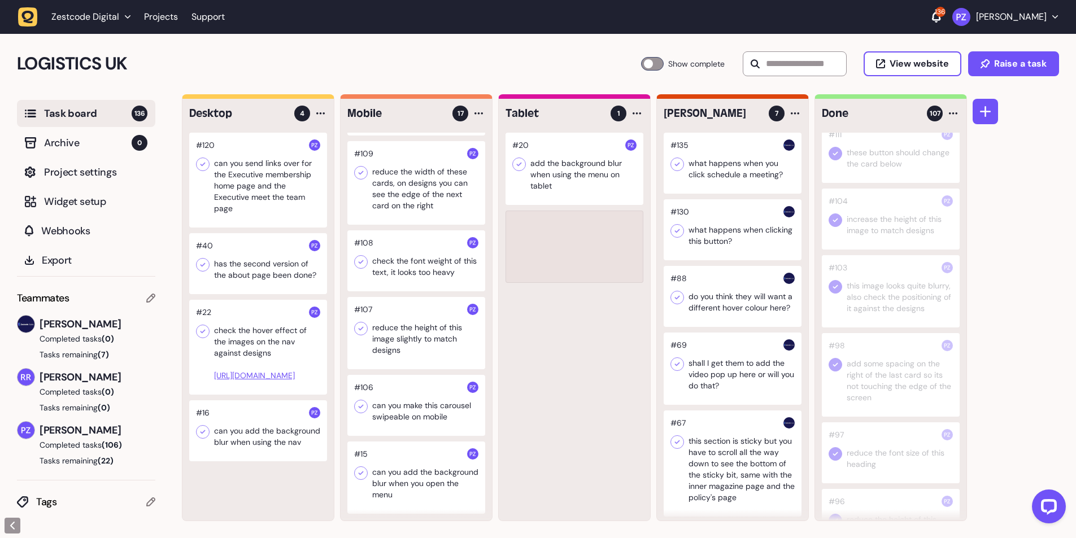
scroll to position [783, 0]
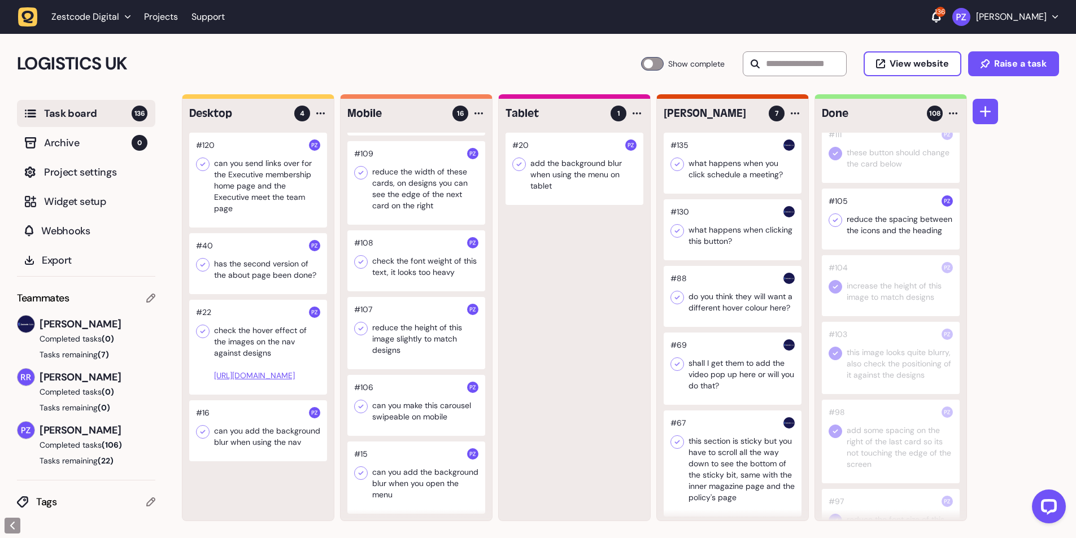
click at [834, 226] on icon at bounding box center [835, 220] width 11 height 11
click at [392, 406] on div at bounding box center [416, 405] width 138 height 61
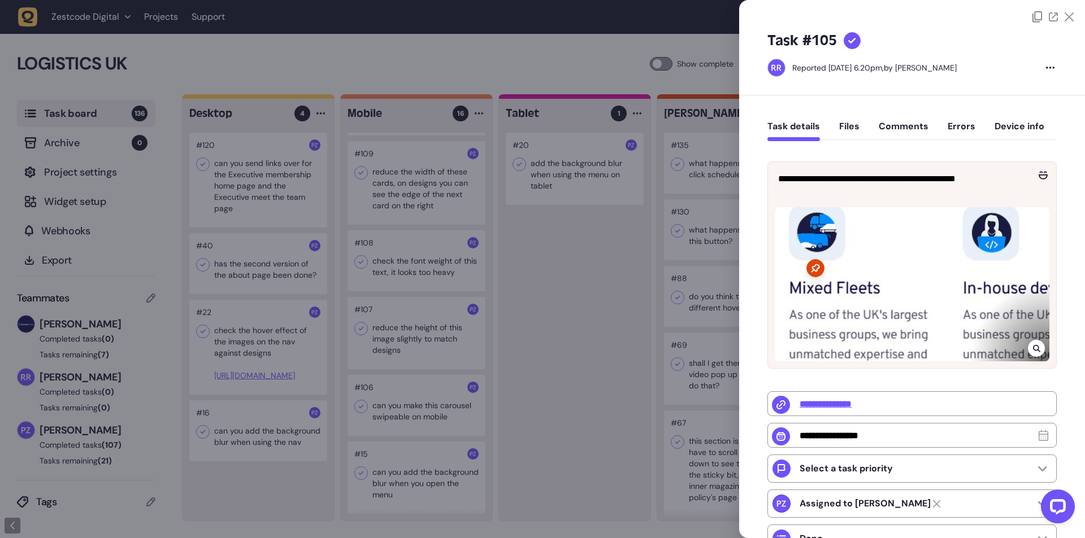
click at [385, 404] on div at bounding box center [542, 269] width 1085 height 538
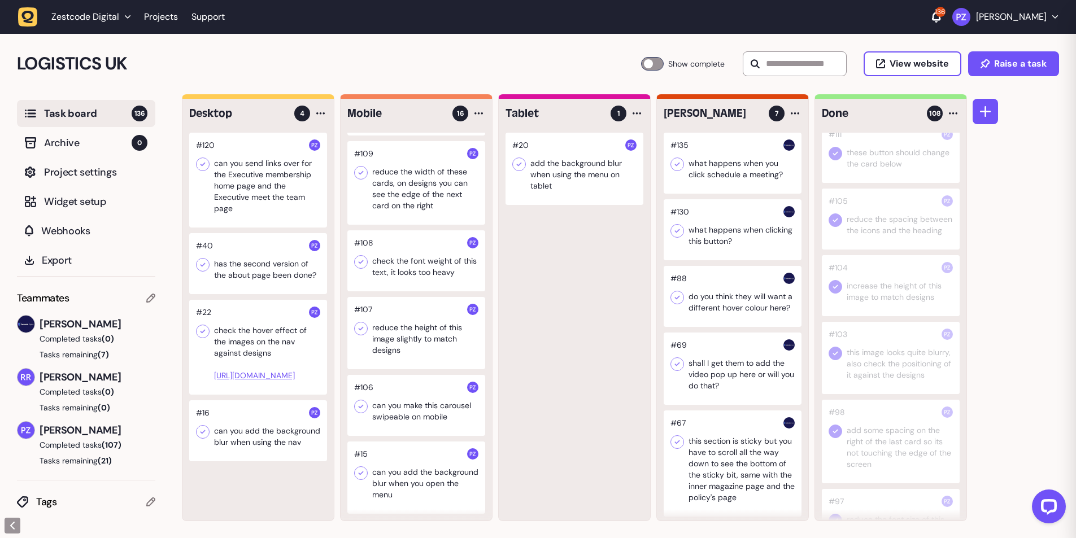
click at [397, 410] on div at bounding box center [416, 405] width 138 height 61
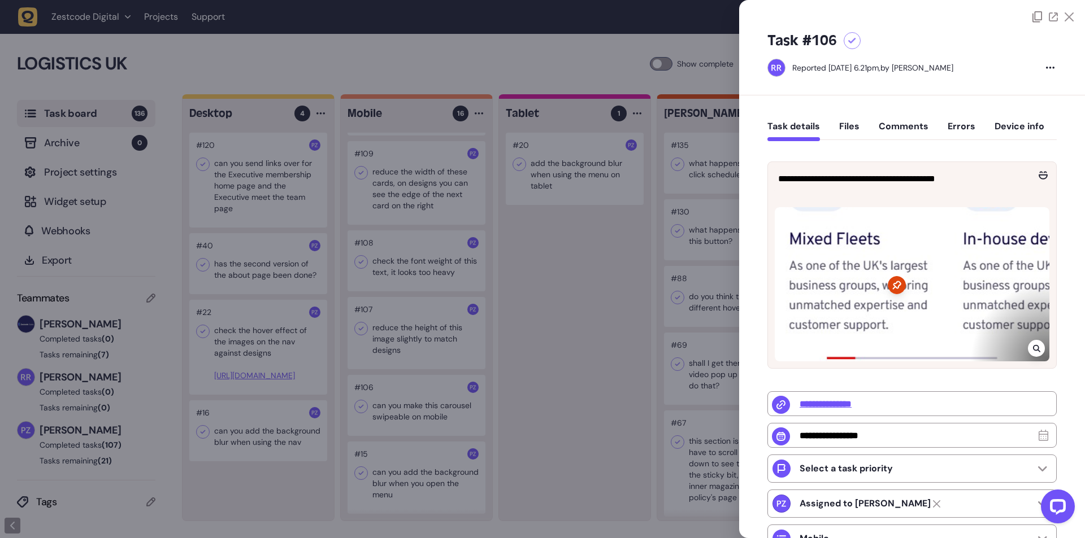
click at [1032, 345] on icon at bounding box center [1035, 348] width 7 height 7
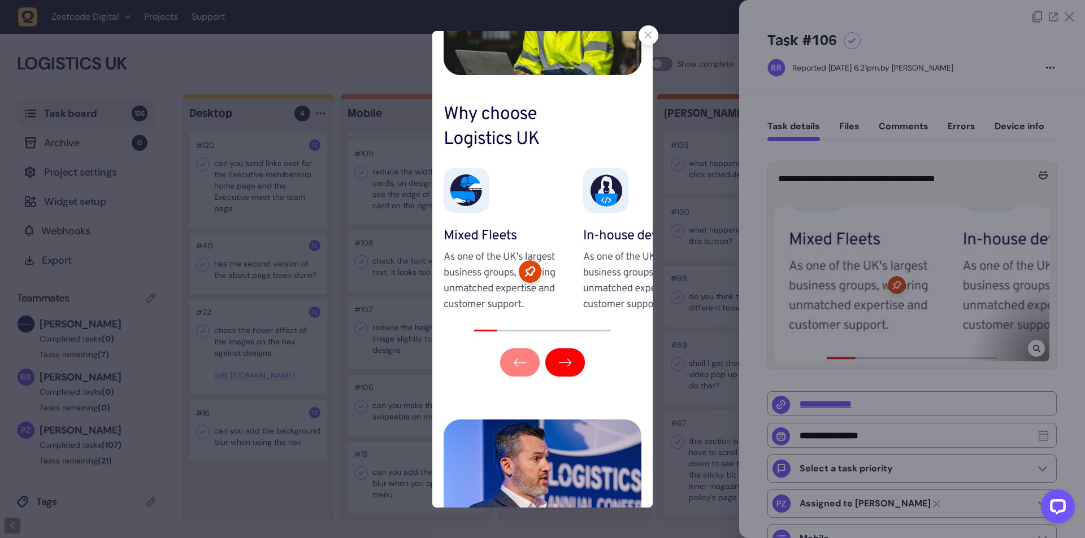
click at [642, 41] on div at bounding box center [648, 35] width 20 height 20
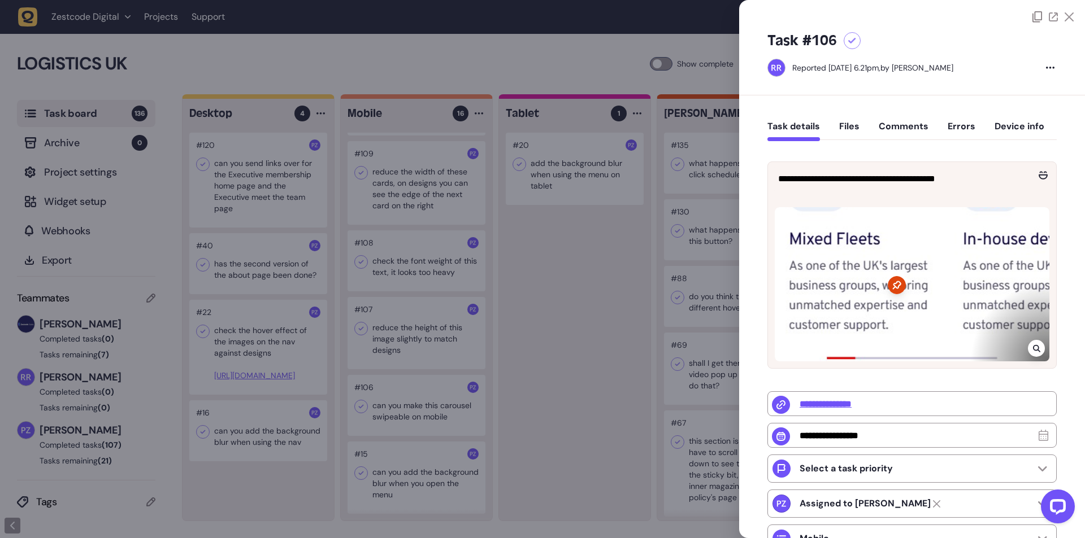
click at [465, 213] on div at bounding box center [542, 269] width 1085 height 538
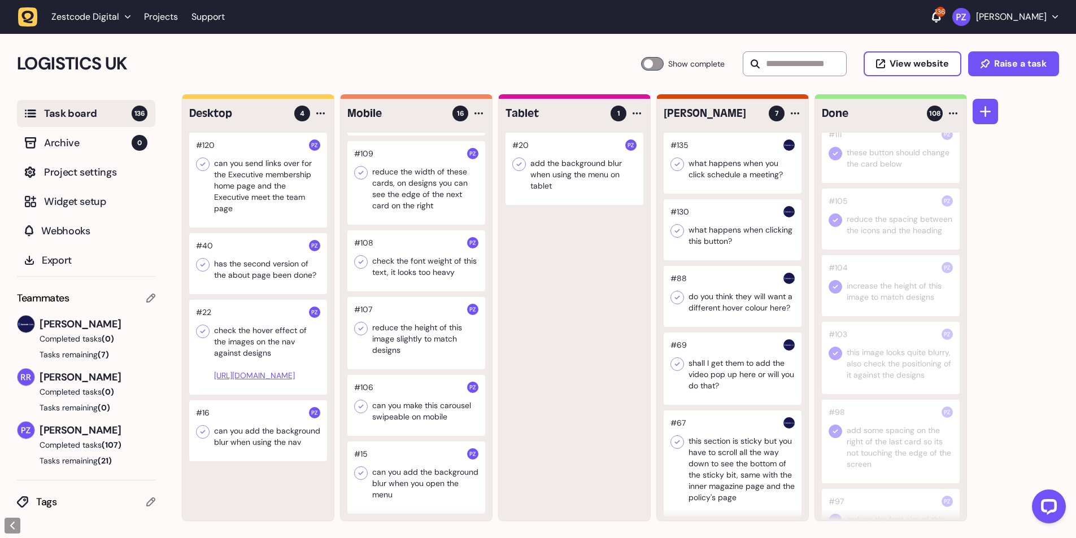
click at [384, 420] on div at bounding box center [416, 405] width 138 height 61
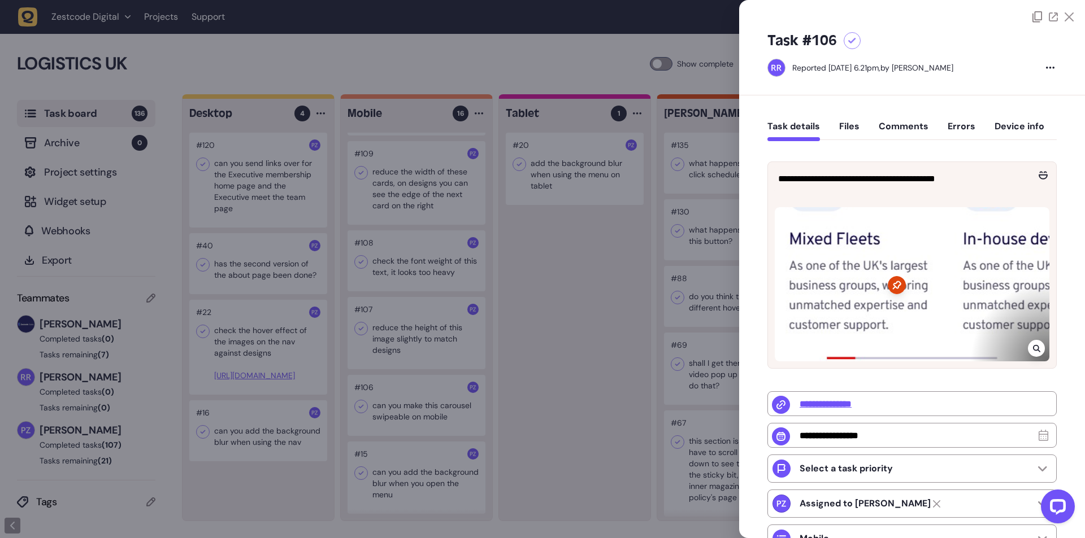
click at [397, 412] on div at bounding box center [542, 269] width 1085 height 538
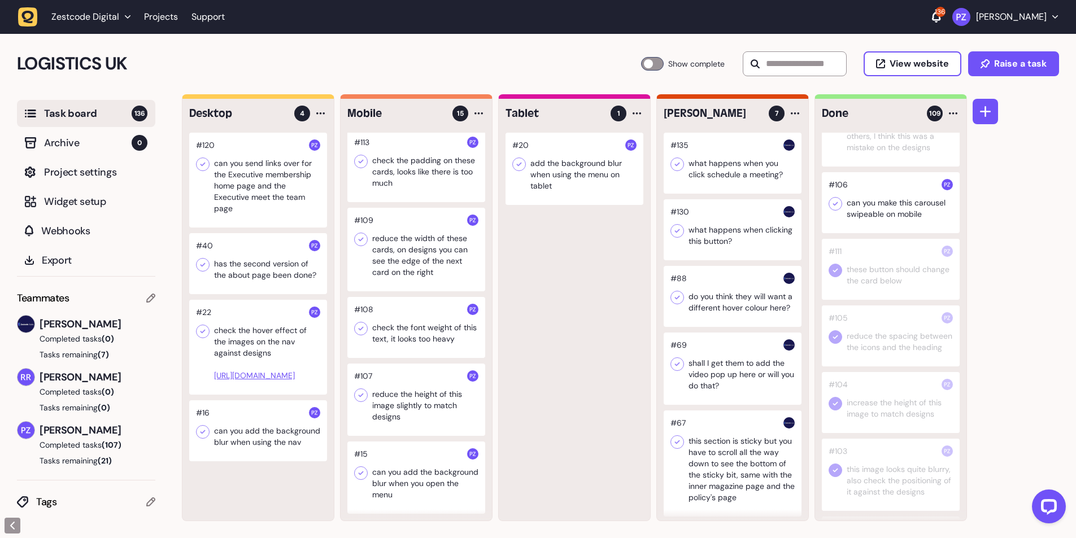
scroll to position [3246, 0]
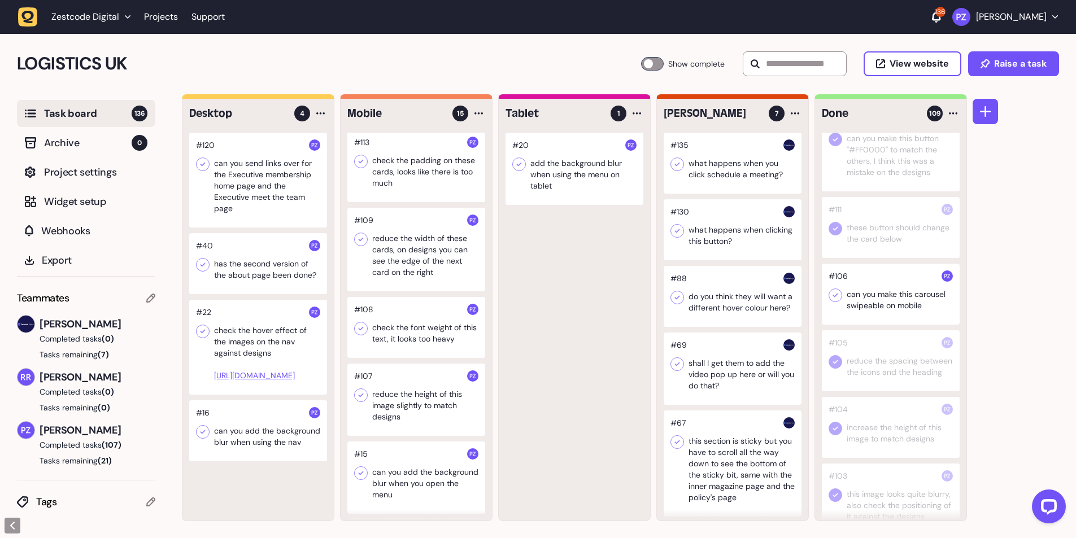
click at [837, 301] on icon at bounding box center [835, 295] width 11 height 11
click at [412, 408] on div at bounding box center [416, 400] width 138 height 72
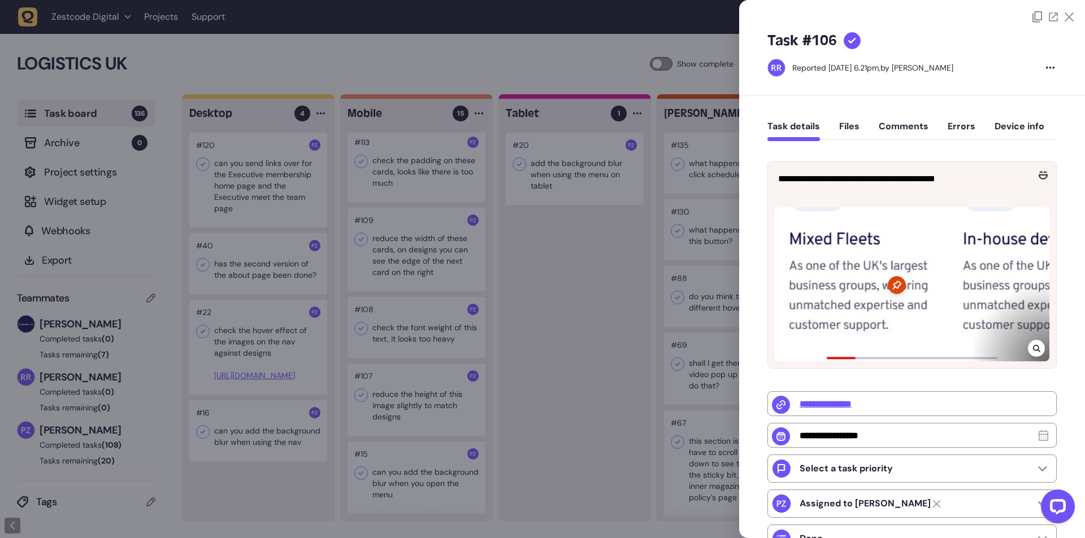
click at [397, 401] on div at bounding box center [542, 269] width 1085 height 538
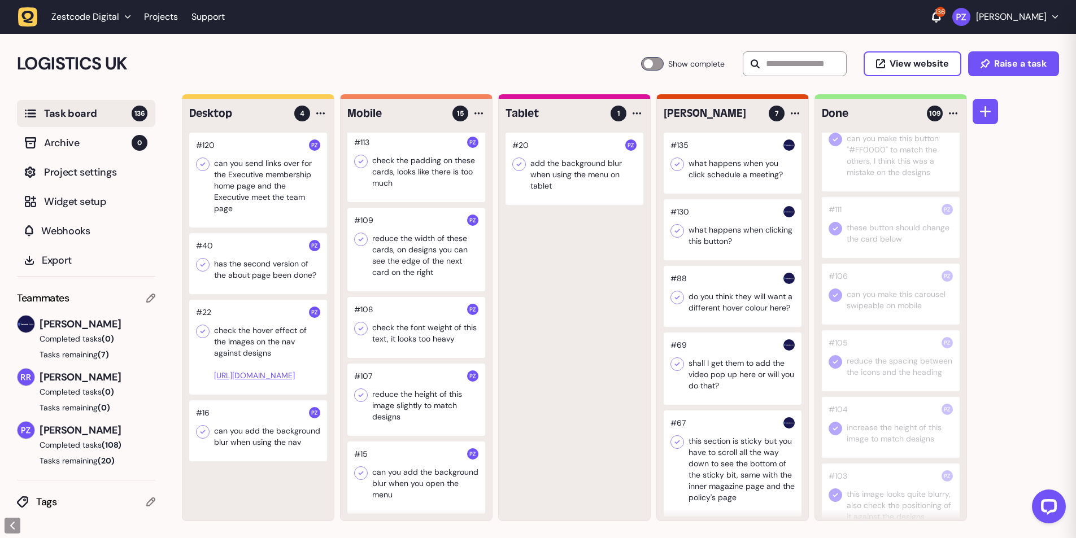
click at [382, 397] on div at bounding box center [416, 400] width 138 height 72
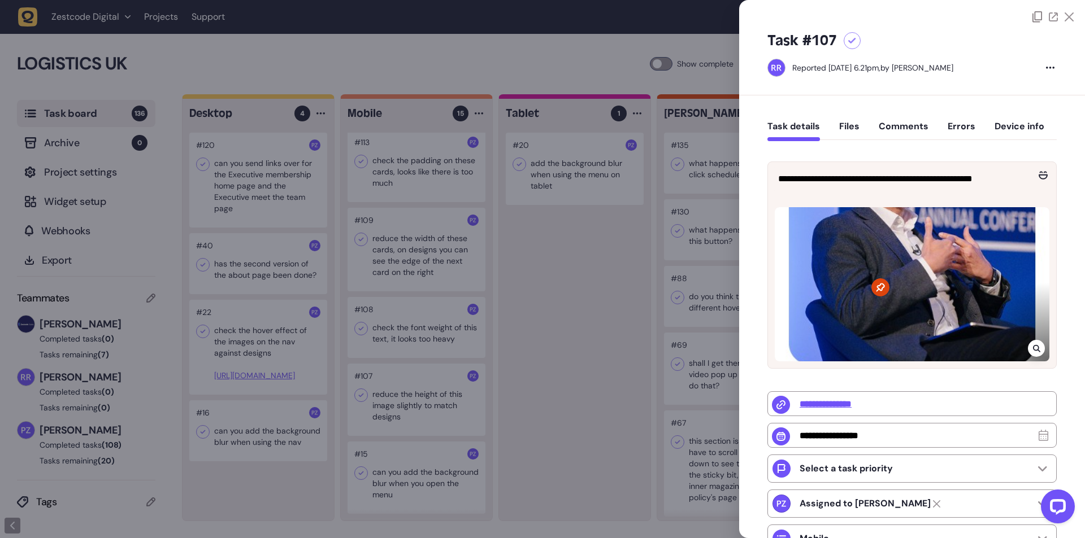
click at [1034, 346] on icon at bounding box center [1035, 348] width 7 height 7
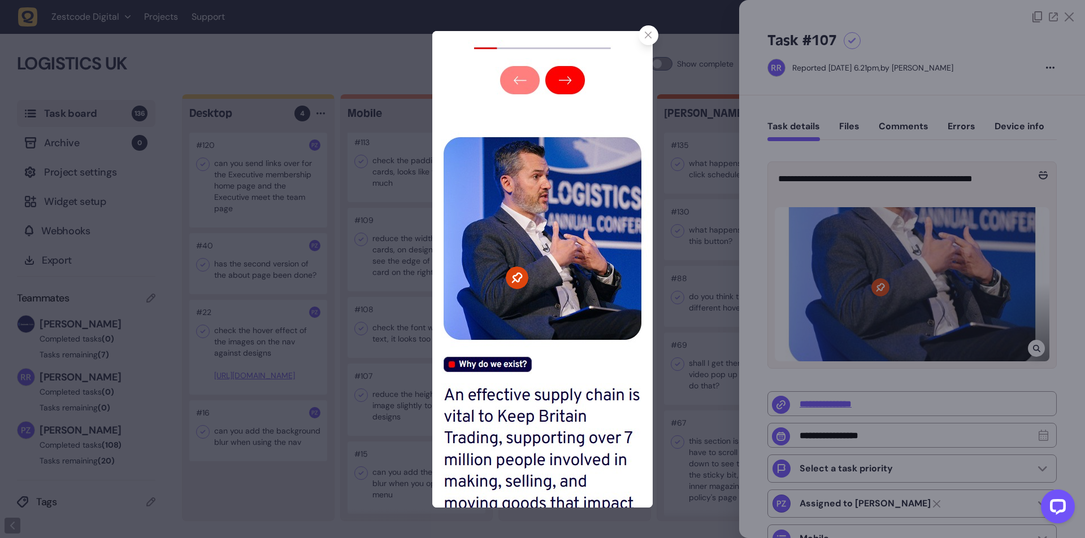
click at [1034, 346] on div at bounding box center [542, 269] width 1085 height 538
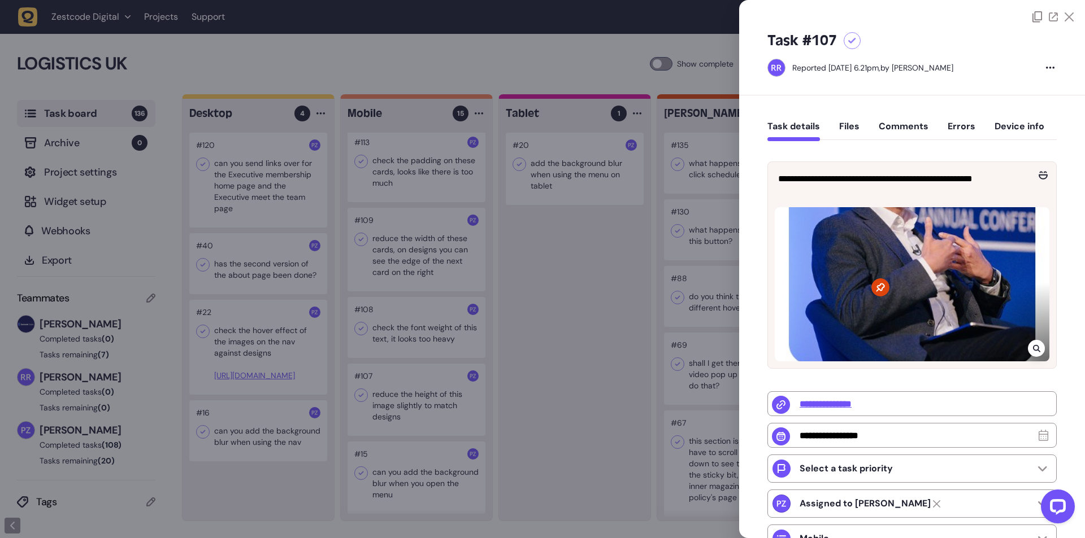
click at [545, 248] on div at bounding box center [542, 269] width 1085 height 538
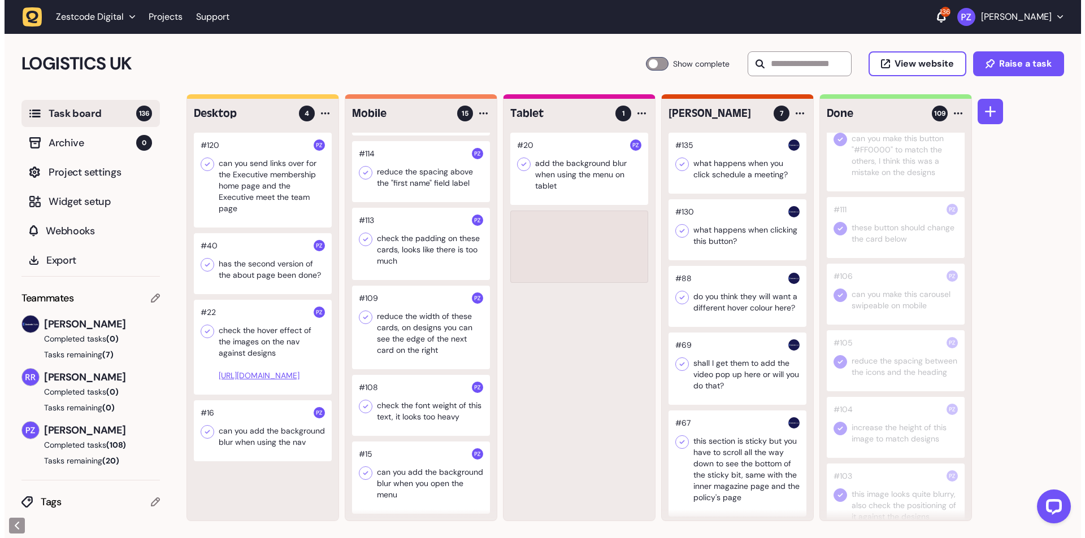
scroll to position [639, 0]
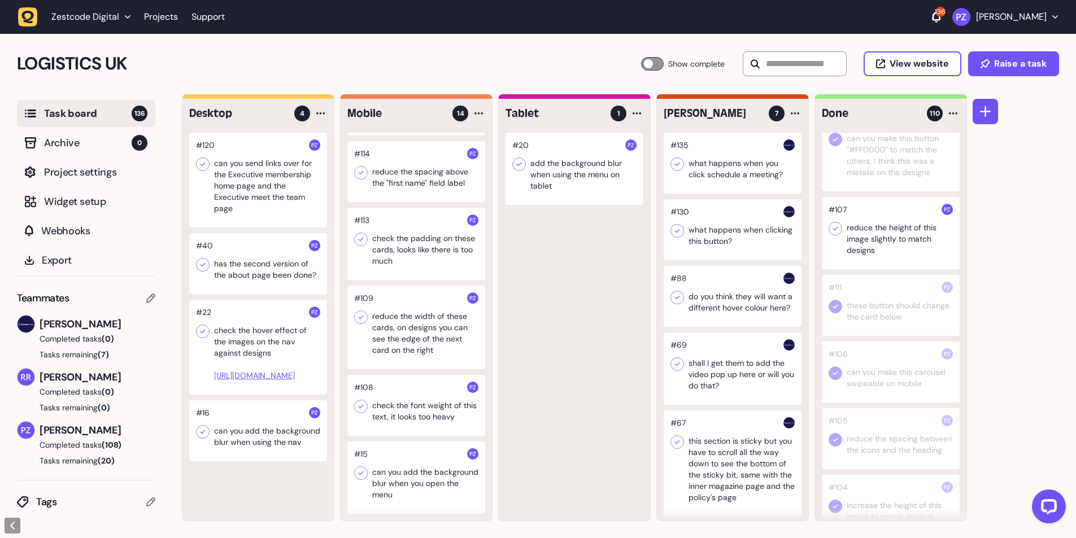
click at [838, 234] on icon at bounding box center [835, 228] width 11 height 11
click at [412, 414] on div at bounding box center [416, 405] width 138 height 61
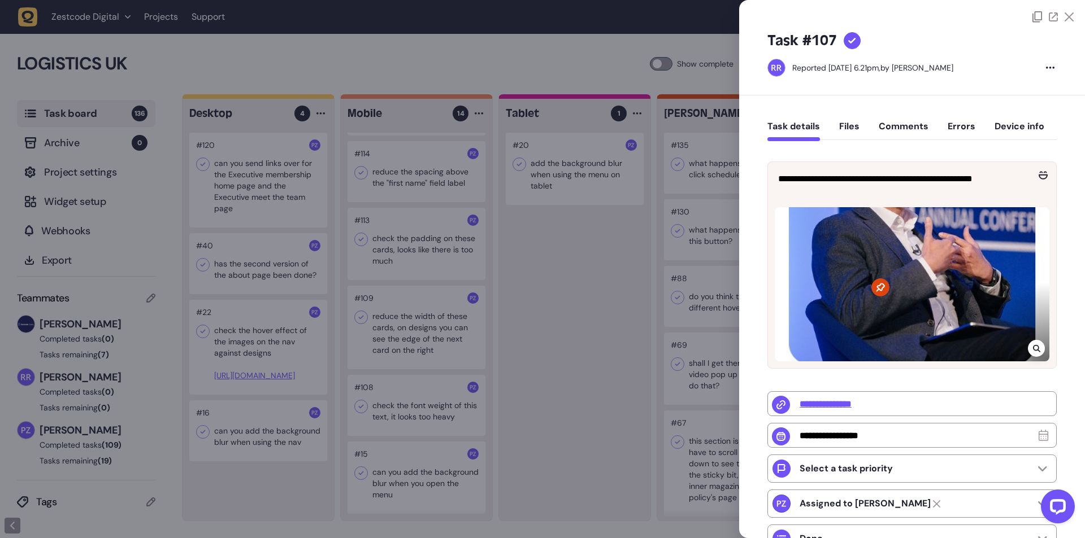
click at [409, 408] on div at bounding box center [542, 269] width 1085 height 538
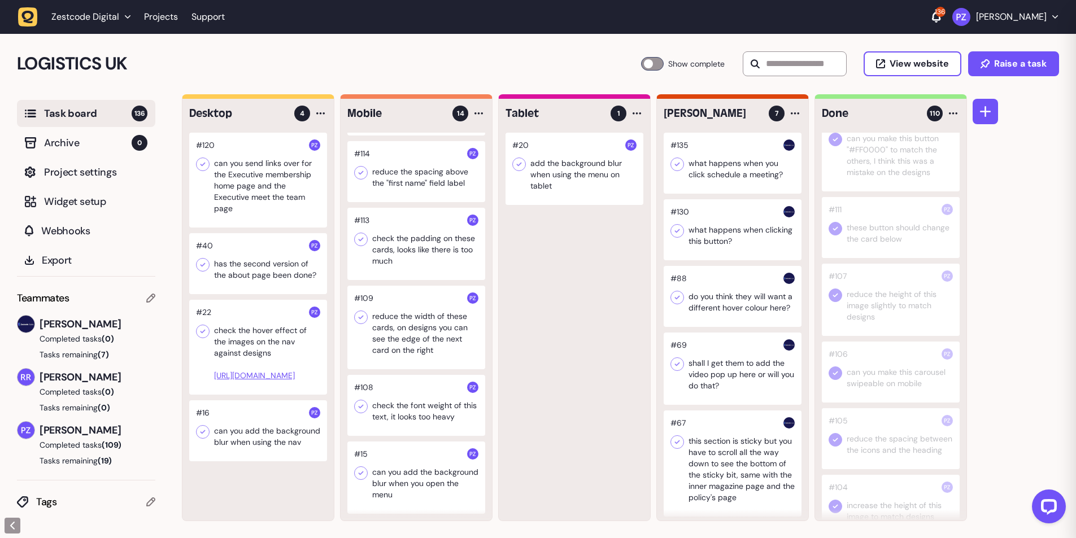
click at [412, 408] on div at bounding box center [416, 405] width 138 height 61
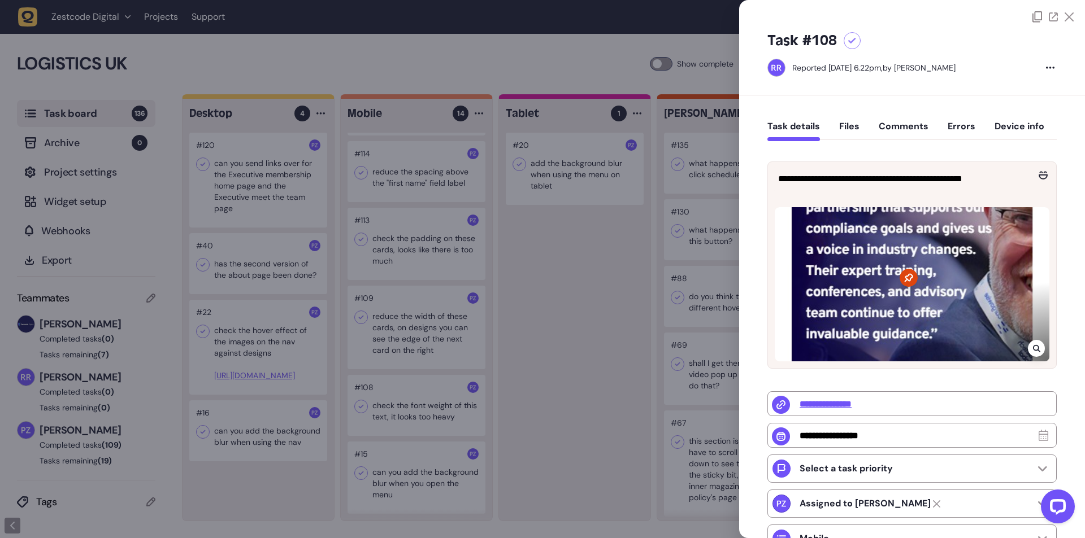
click at [1041, 345] on div at bounding box center [1035, 348] width 17 height 17
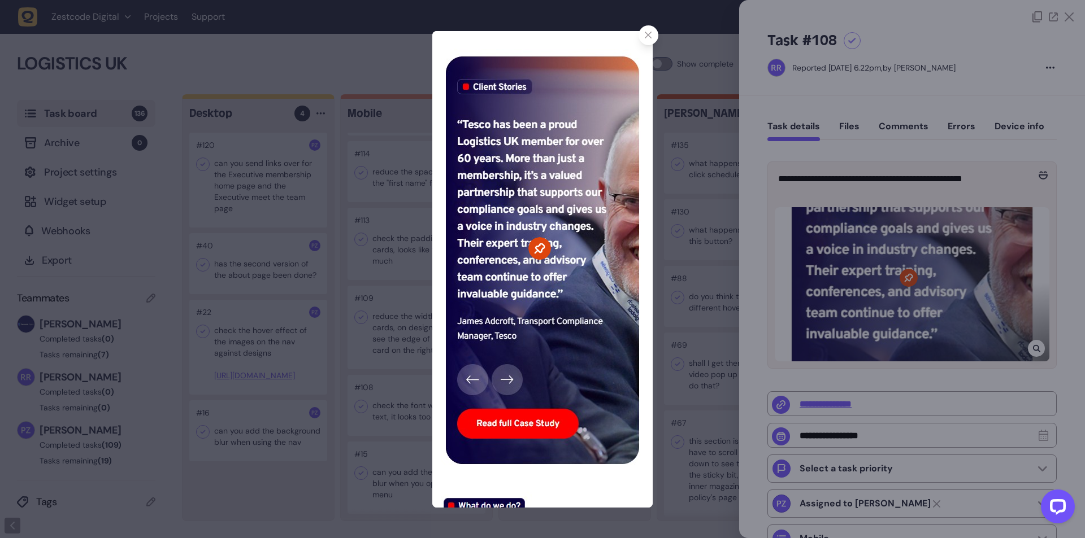
click at [650, 36] on icon at bounding box center [648, 35] width 7 height 7
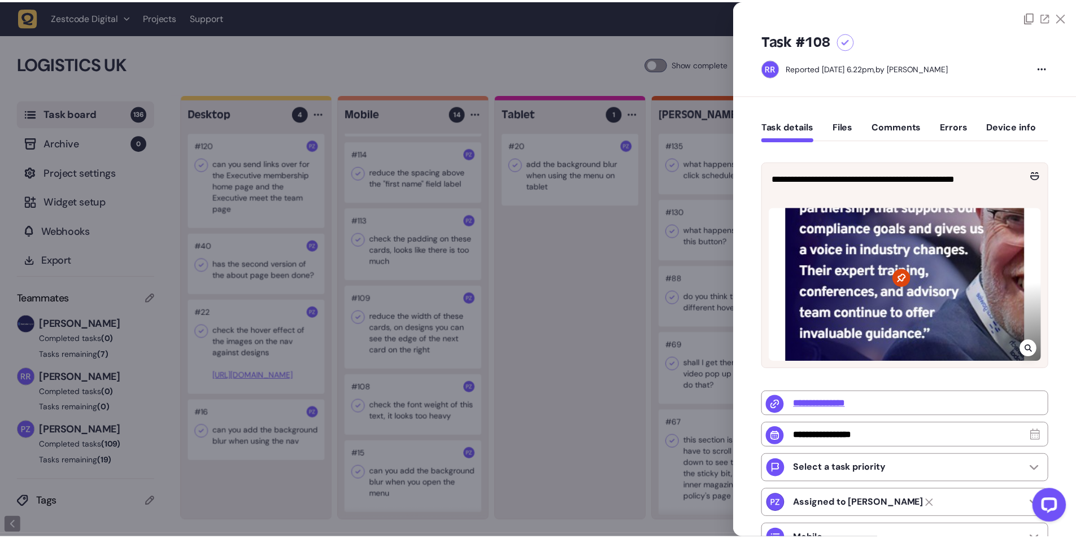
scroll to position [3246, 0]
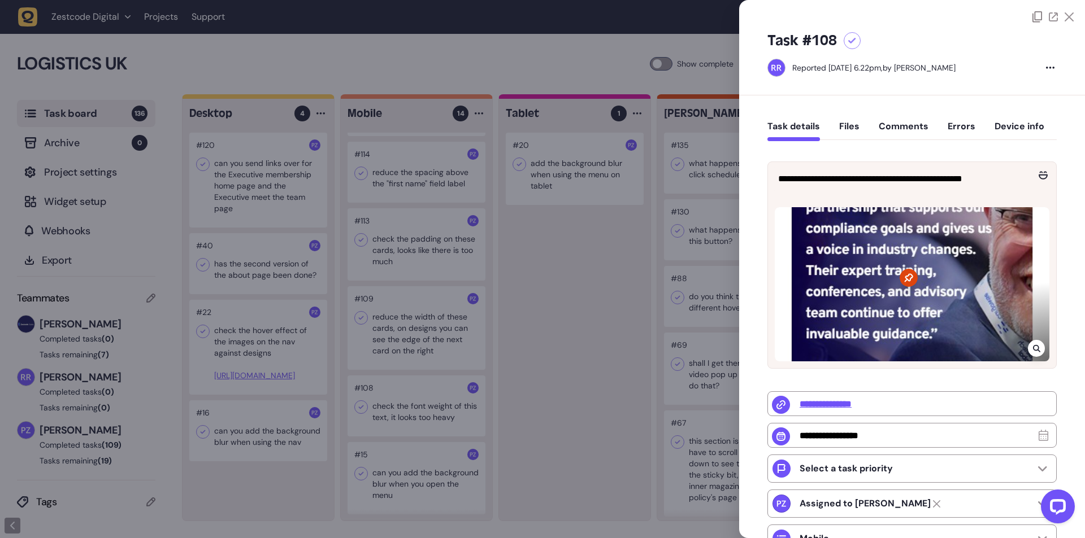
click at [516, 316] on div at bounding box center [542, 269] width 1085 height 538
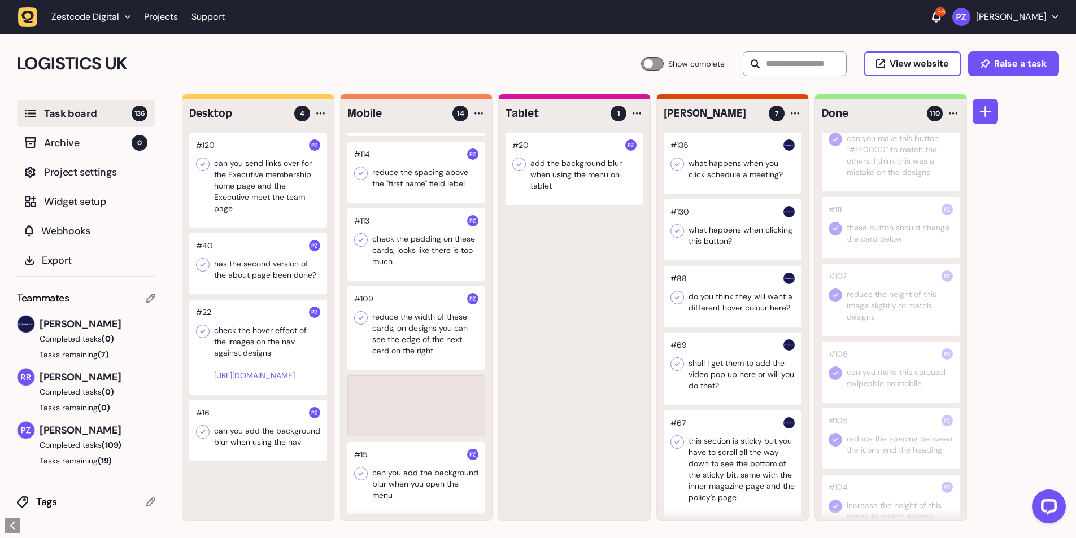
scroll to position [572, 0]
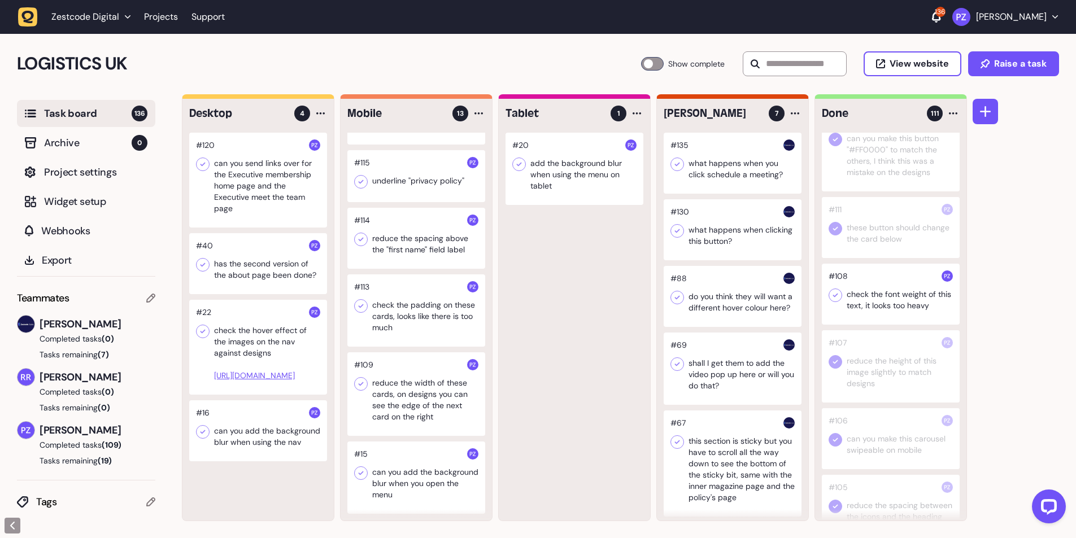
click at [839, 301] on icon at bounding box center [835, 295] width 11 height 11
click at [456, 388] on div at bounding box center [416, 394] width 138 height 84
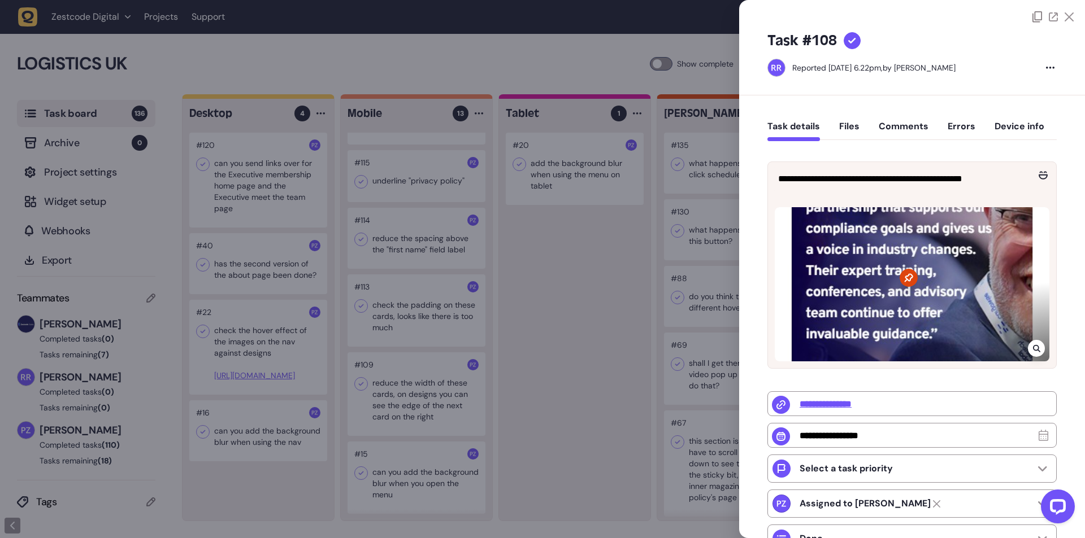
click at [420, 388] on div at bounding box center [542, 269] width 1085 height 538
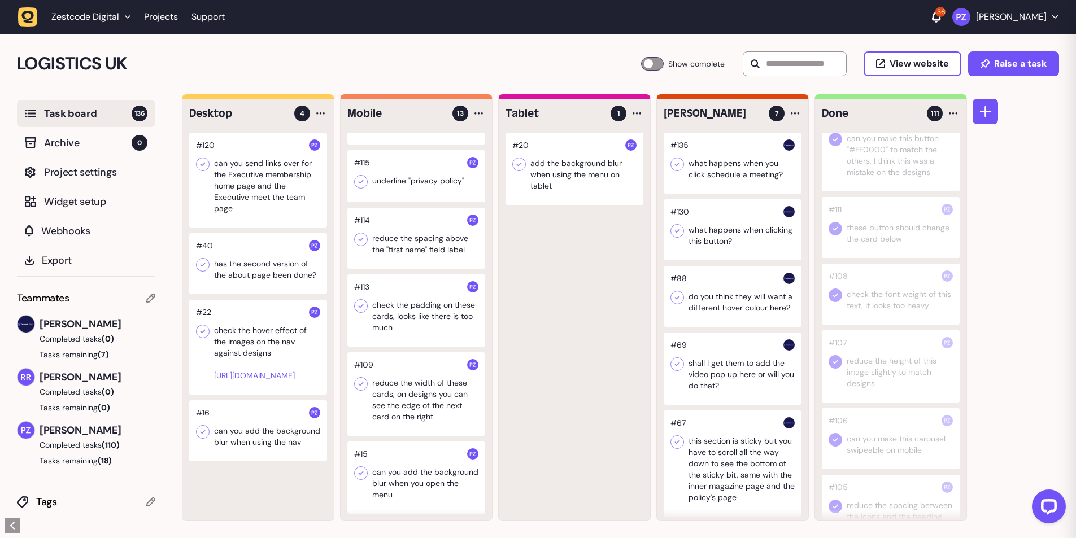
click at [416, 394] on div at bounding box center [416, 394] width 138 height 84
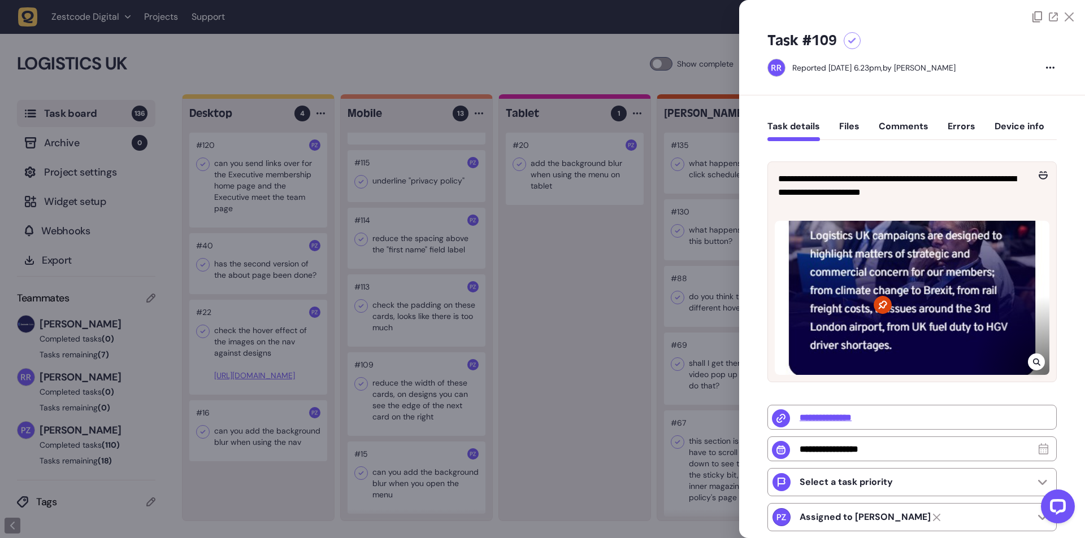
click at [1041, 358] on div at bounding box center [1035, 362] width 17 height 17
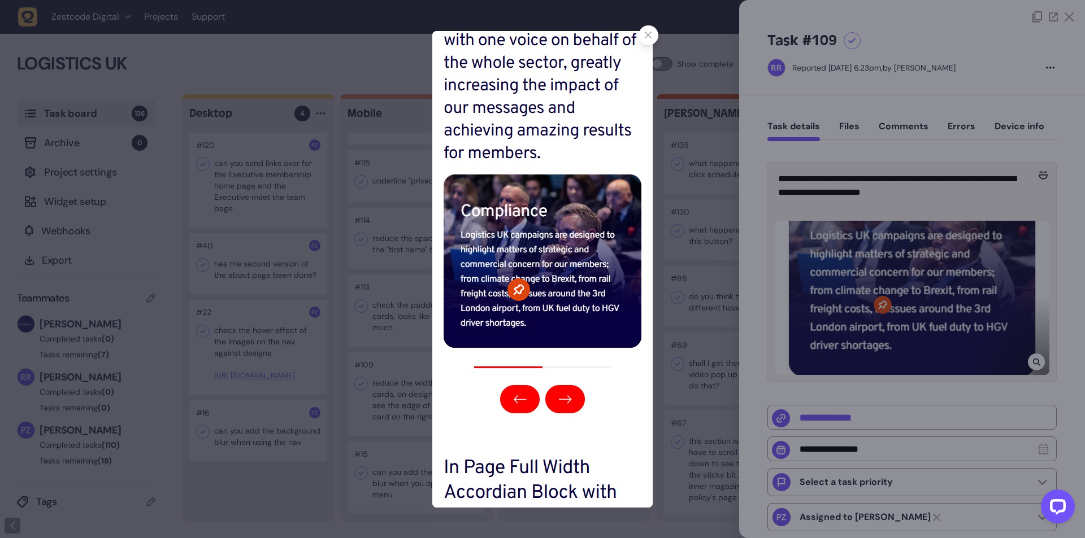
click at [682, 233] on div at bounding box center [542, 269] width 1085 height 538
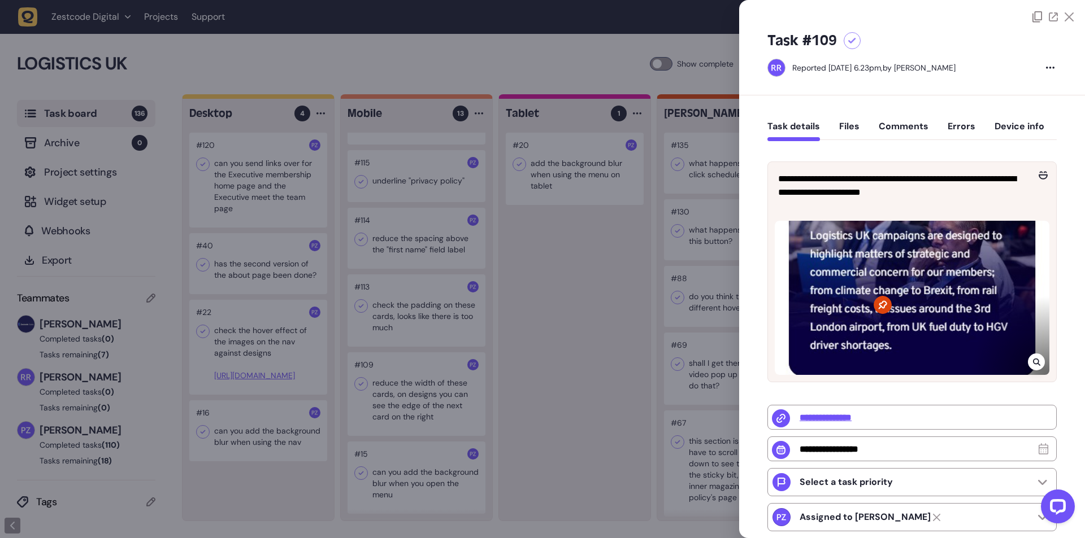
click at [447, 372] on div at bounding box center [542, 269] width 1085 height 538
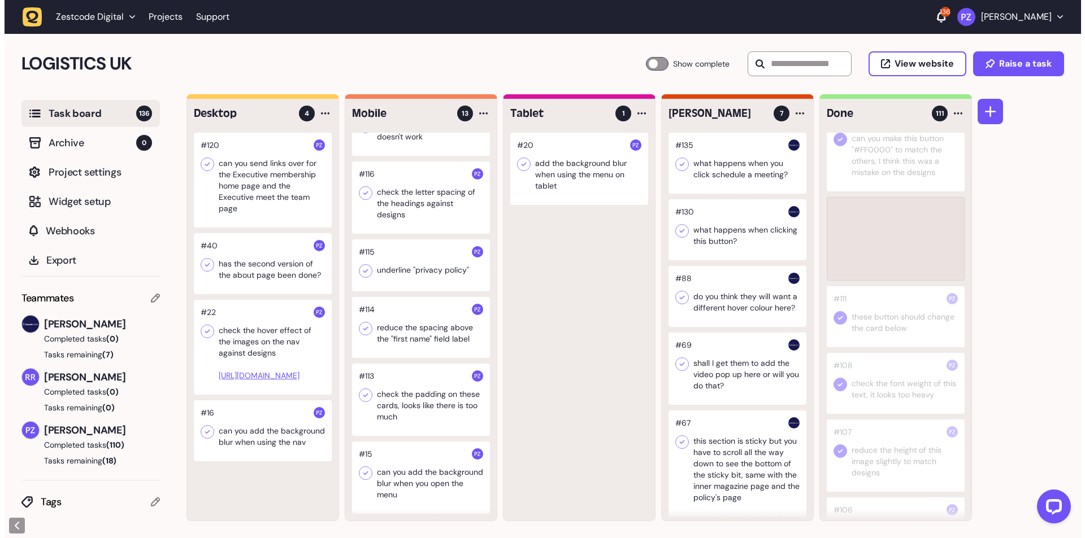
scroll to position [3246, 0]
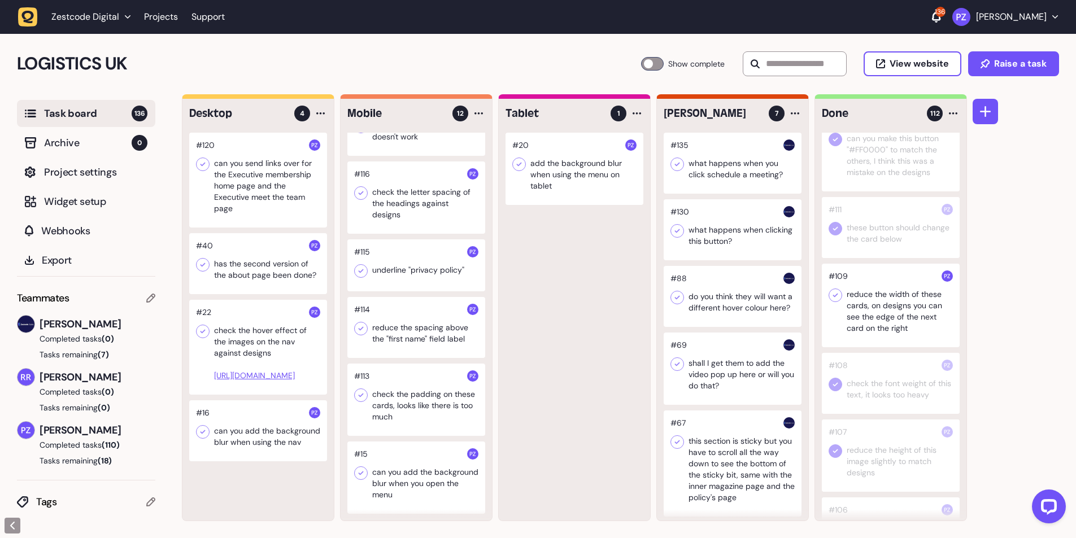
click at [834, 301] on icon at bounding box center [835, 295] width 11 height 11
click at [403, 399] on div at bounding box center [416, 400] width 138 height 72
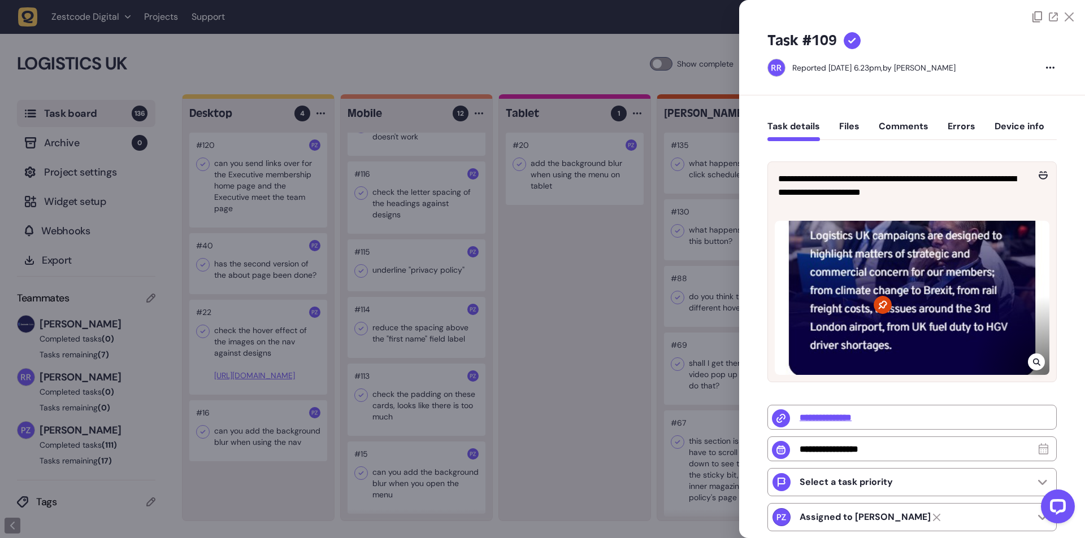
click at [391, 402] on div at bounding box center [542, 269] width 1085 height 538
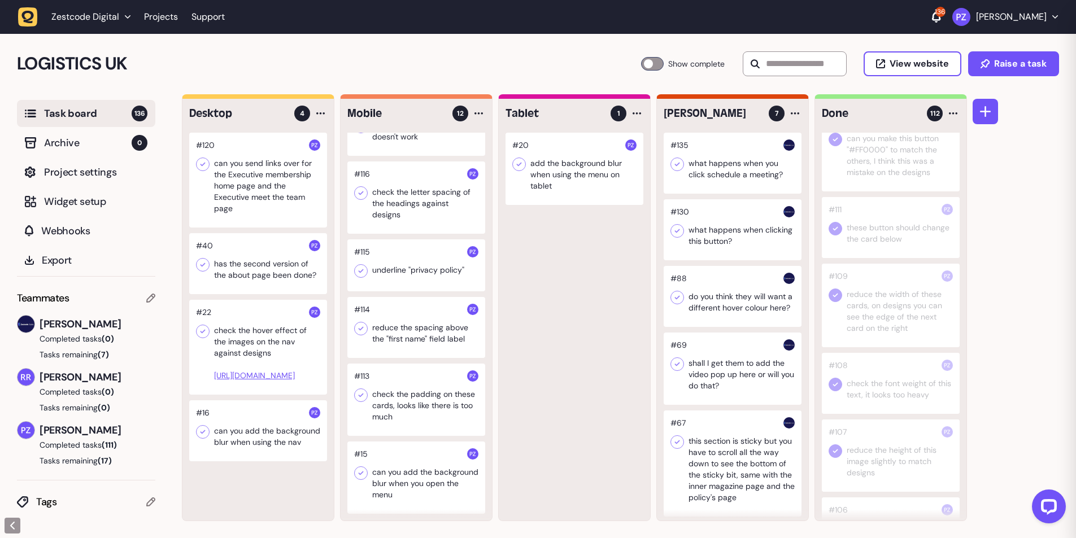
click at [408, 407] on div at bounding box center [416, 400] width 138 height 72
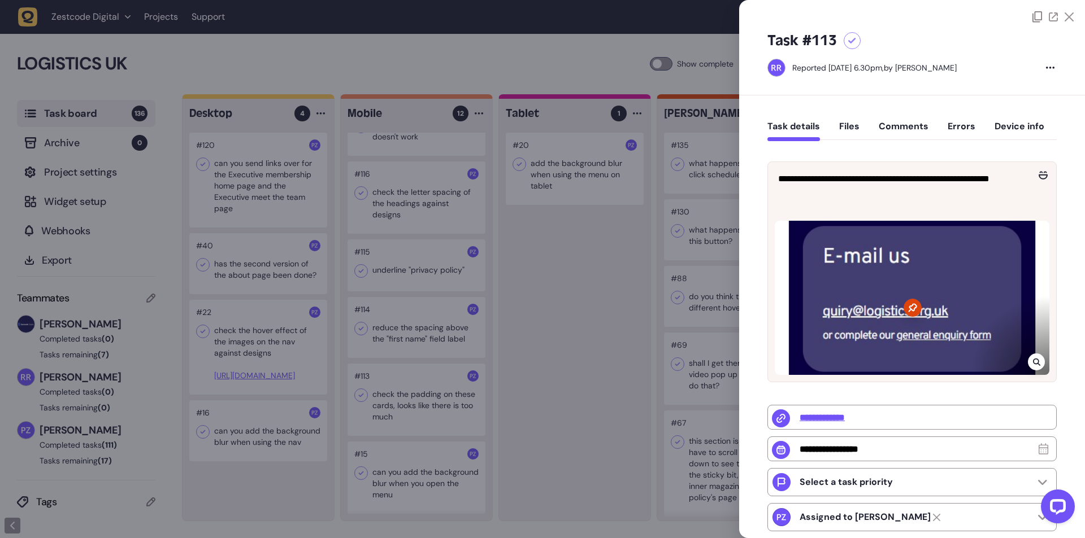
click at [1040, 363] on div at bounding box center [1035, 362] width 17 height 17
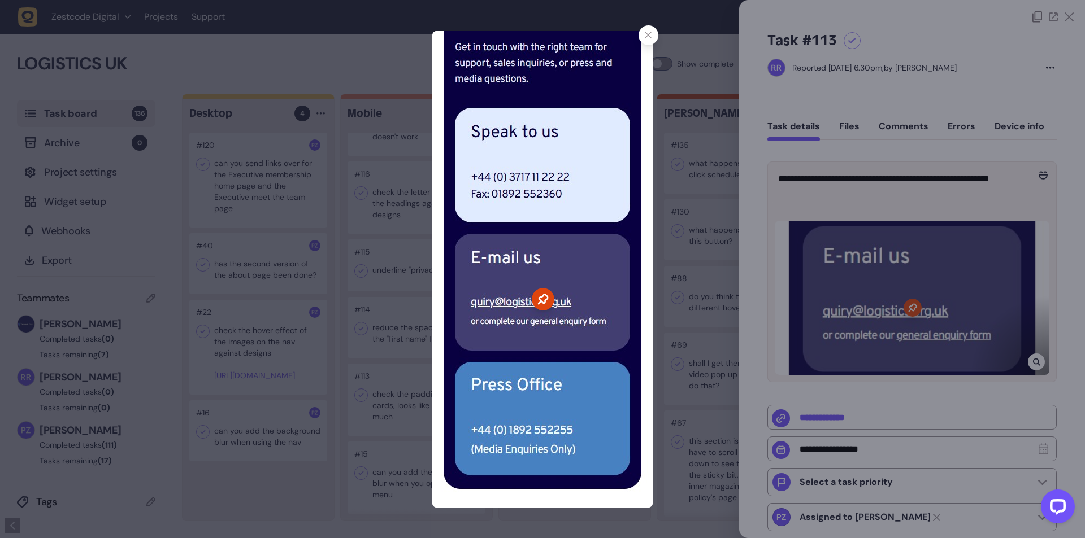
click at [647, 34] on icon at bounding box center [648, 35] width 7 height 7
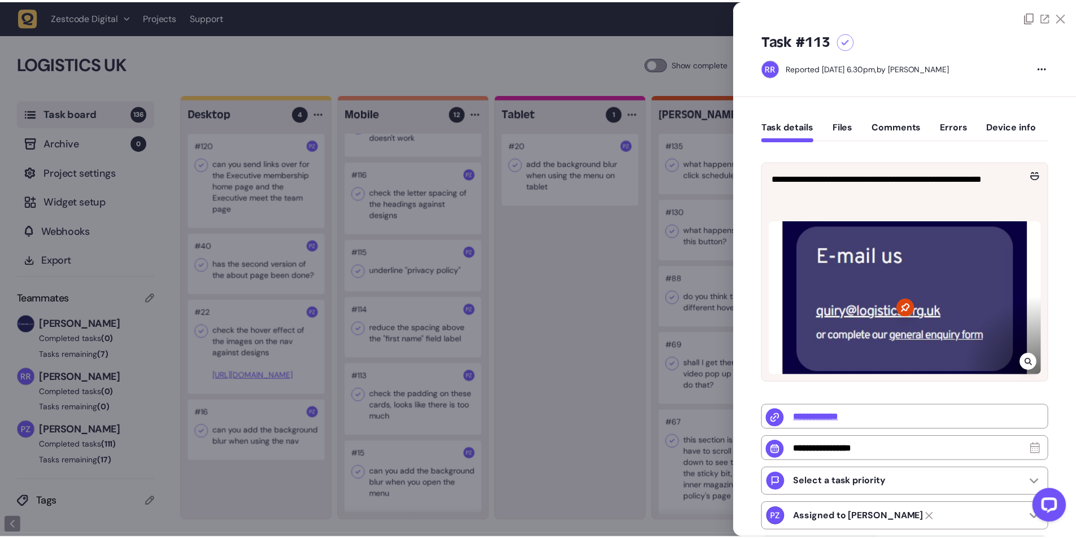
scroll to position [3246, 0]
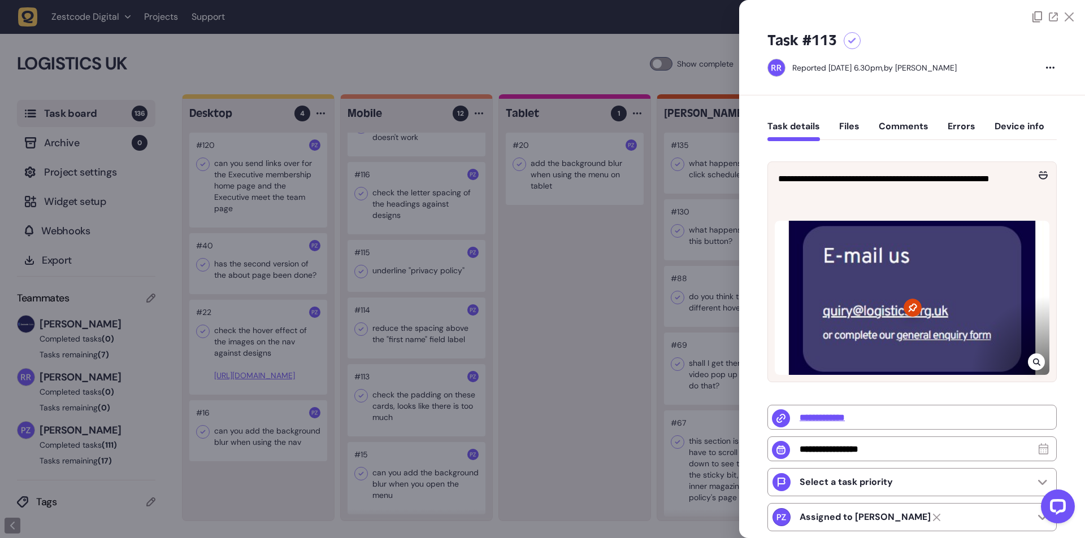
click at [530, 324] on div at bounding box center [542, 269] width 1085 height 538
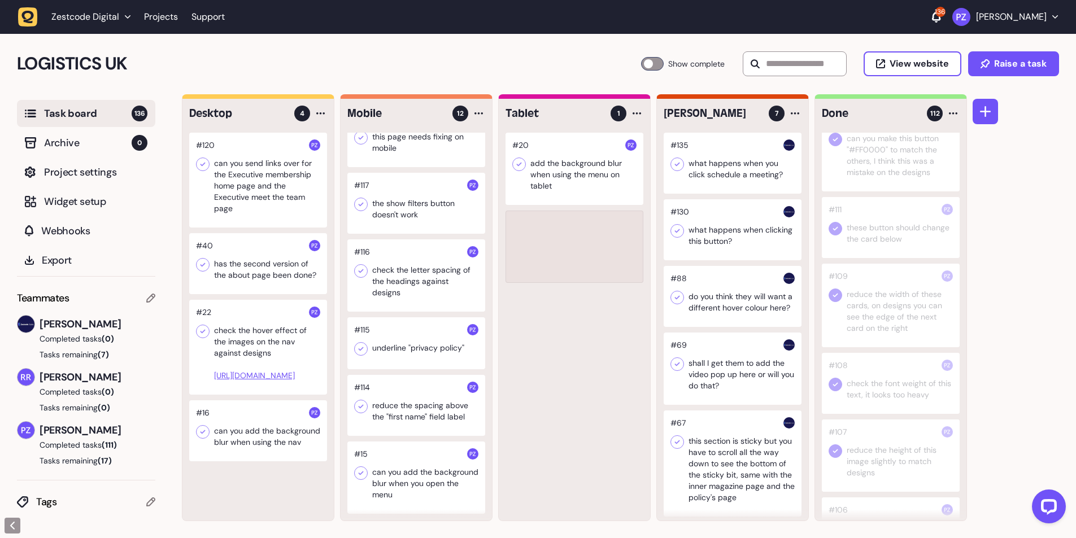
scroll to position [405, 0]
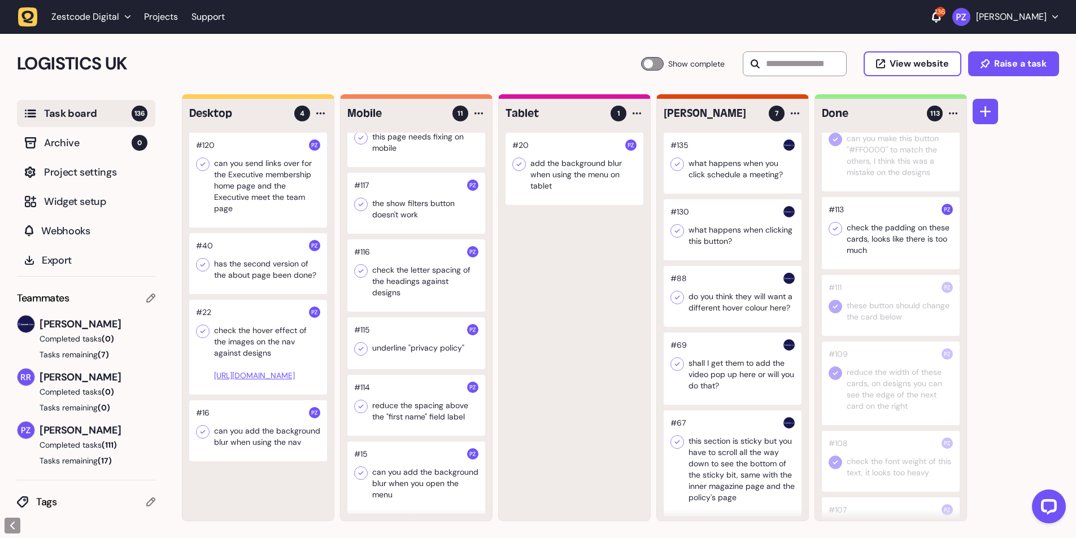
click at [830, 234] on icon at bounding box center [835, 228] width 11 height 11
click at [411, 406] on div at bounding box center [416, 405] width 138 height 61
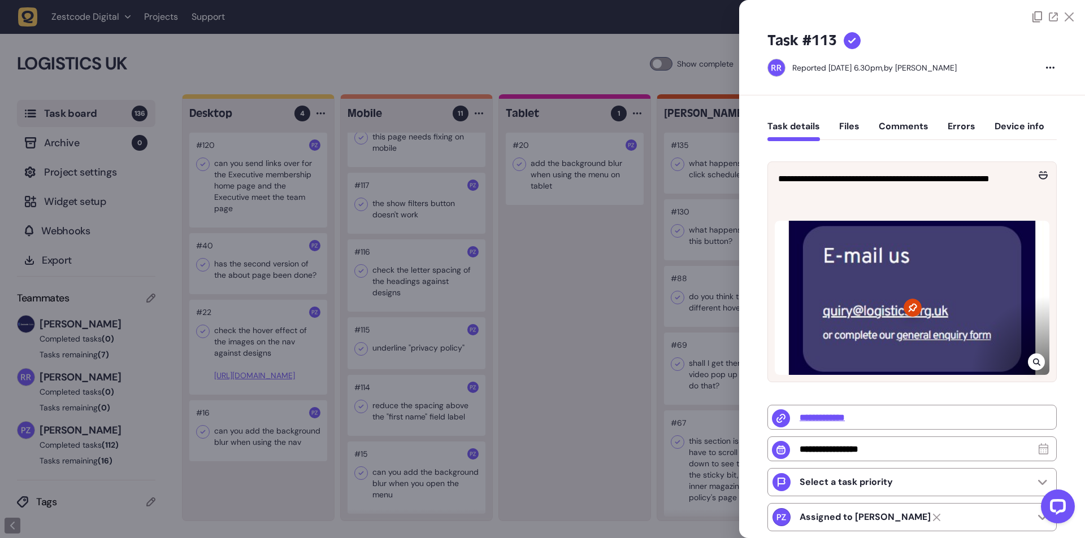
click at [398, 406] on div at bounding box center [542, 269] width 1085 height 538
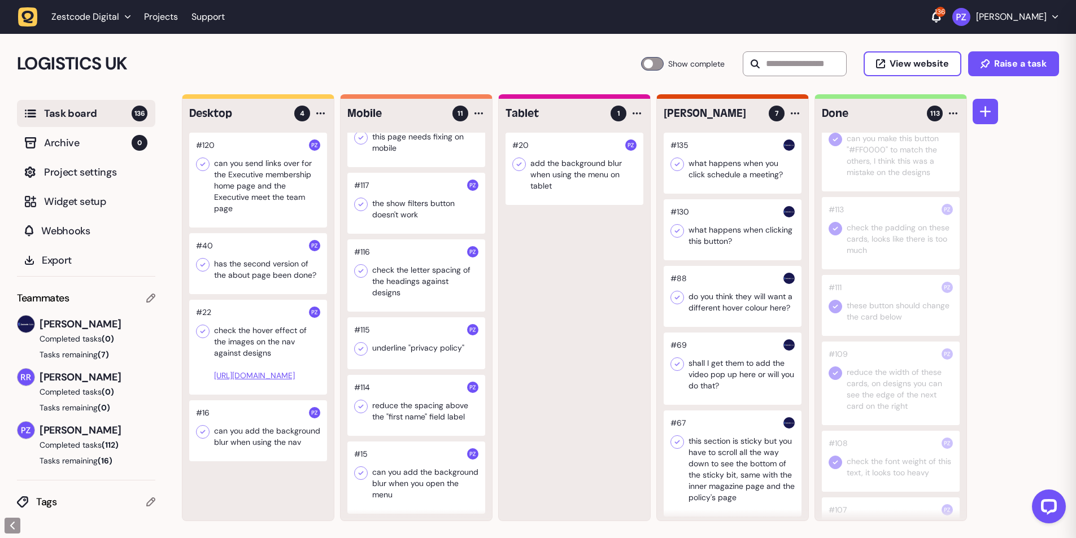
click at [408, 416] on div at bounding box center [416, 405] width 138 height 61
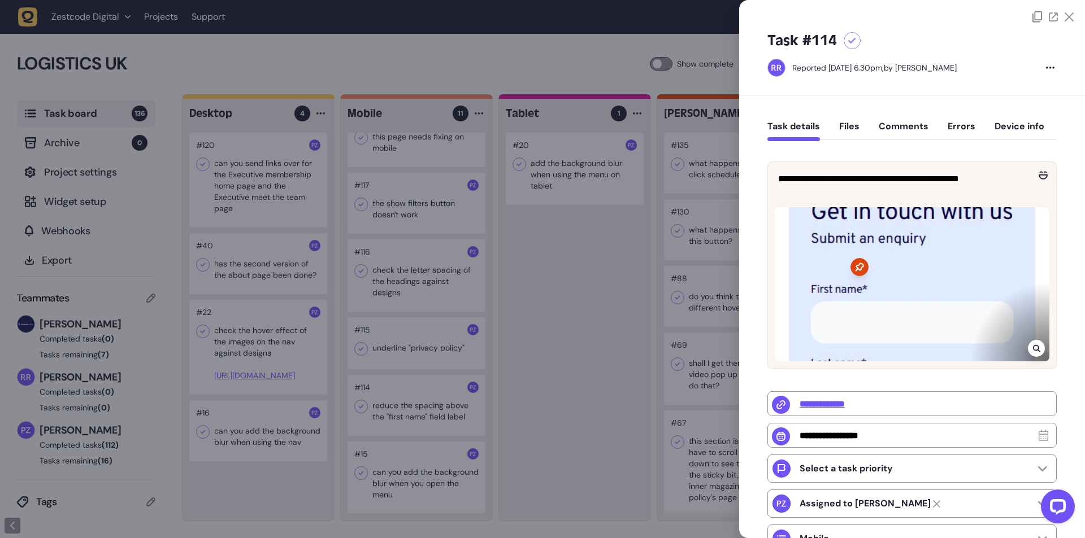
click at [616, 362] on div at bounding box center [542, 269] width 1085 height 538
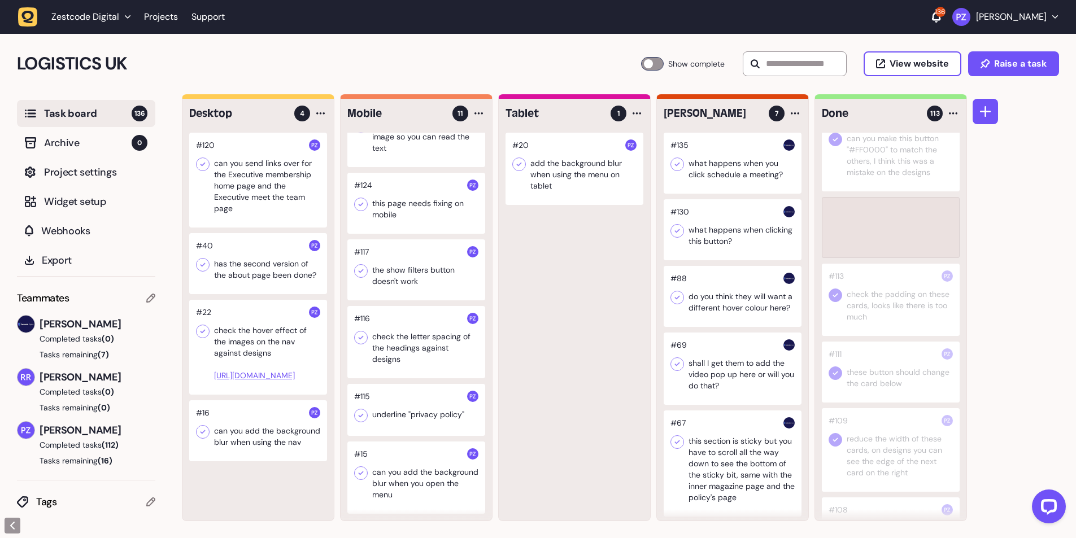
scroll to position [3246, 0]
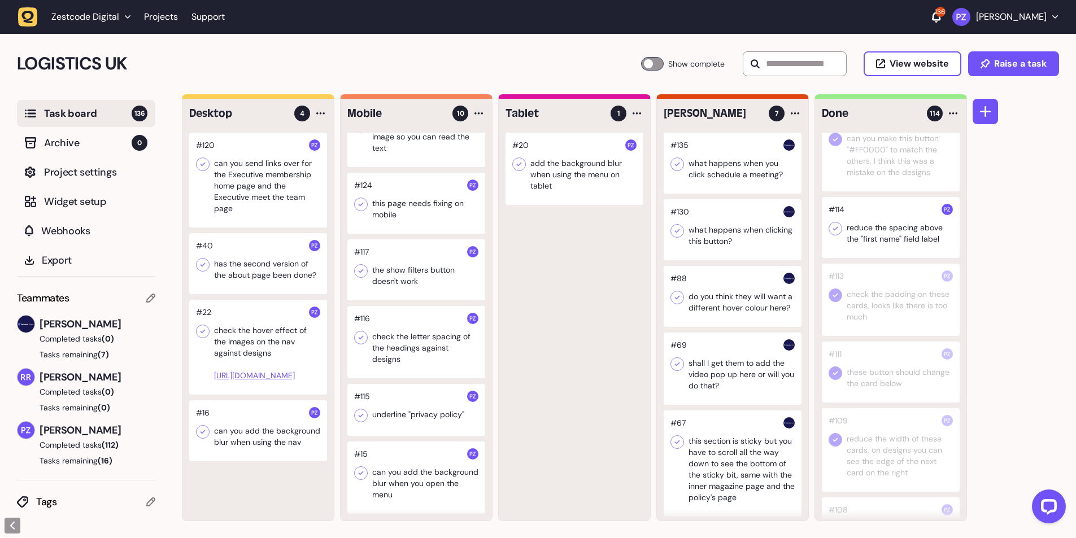
click at [830, 234] on icon at bounding box center [835, 228] width 11 height 11
click at [388, 421] on div at bounding box center [416, 410] width 138 height 52
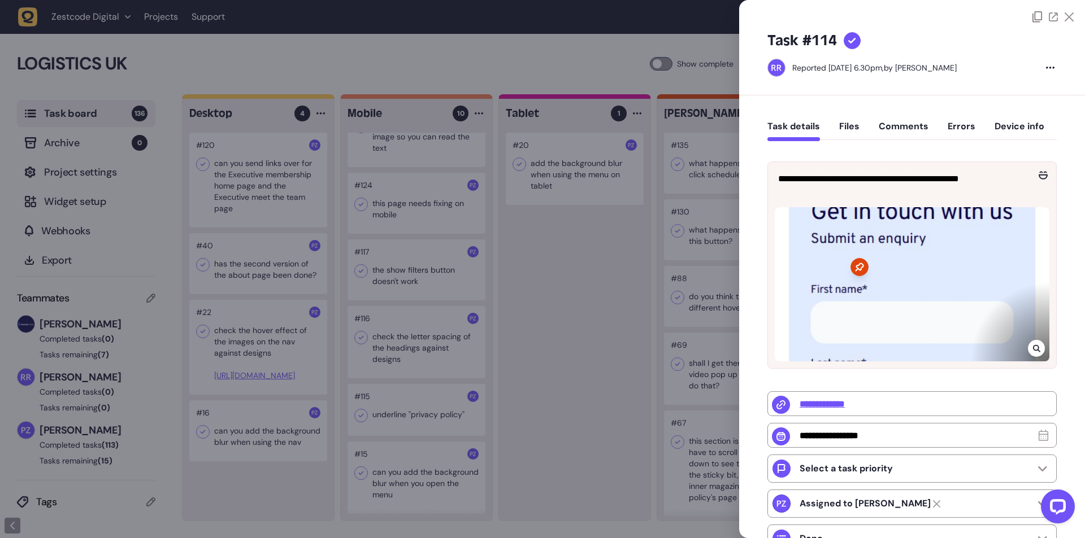
click at [391, 411] on div at bounding box center [542, 269] width 1085 height 538
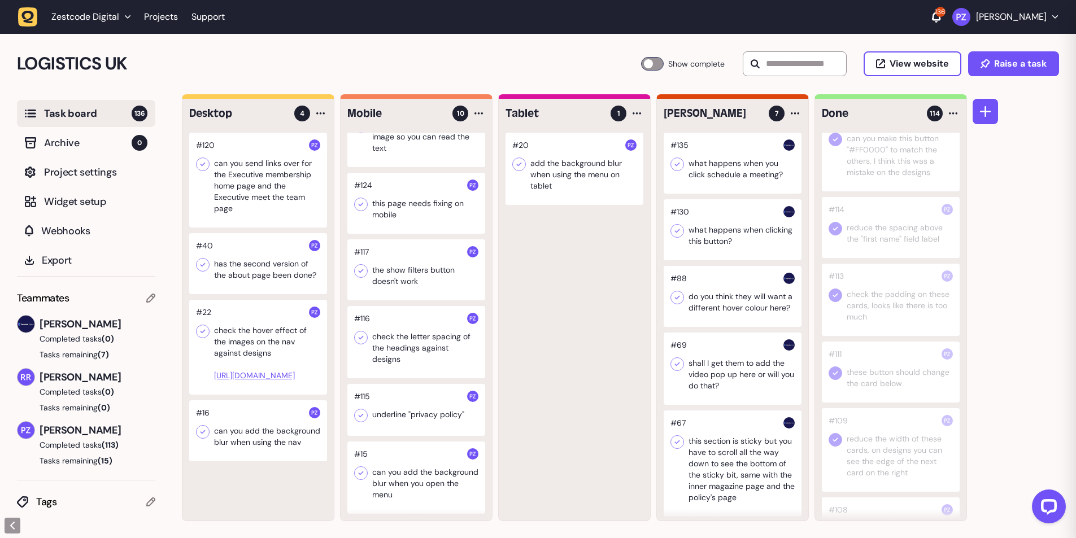
click at [386, 412] on div at bounding box center [416, 410] width 138 height 52
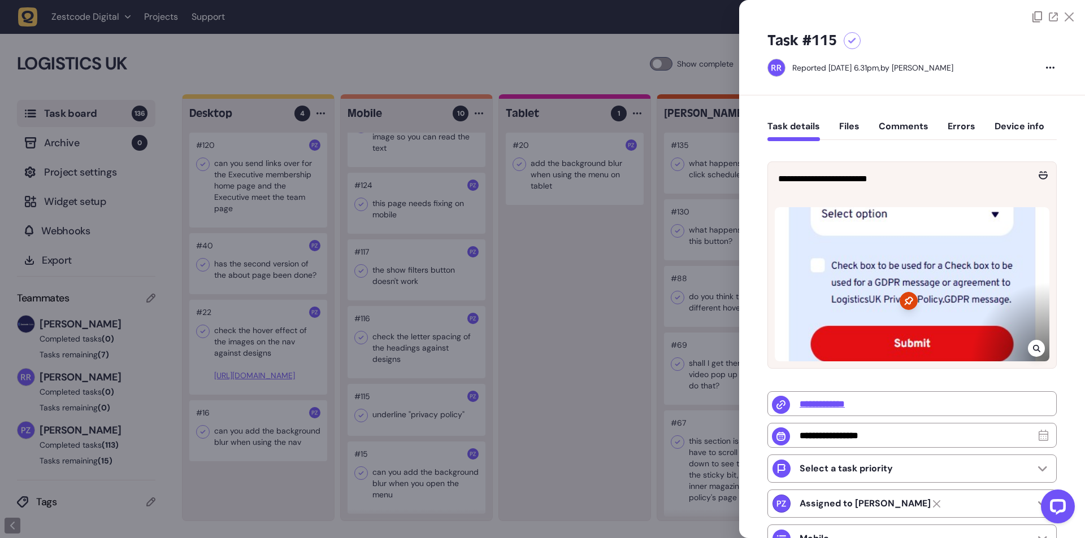
click at [596, 274] on div at bounding box center [542, 269] width 1085 height 538
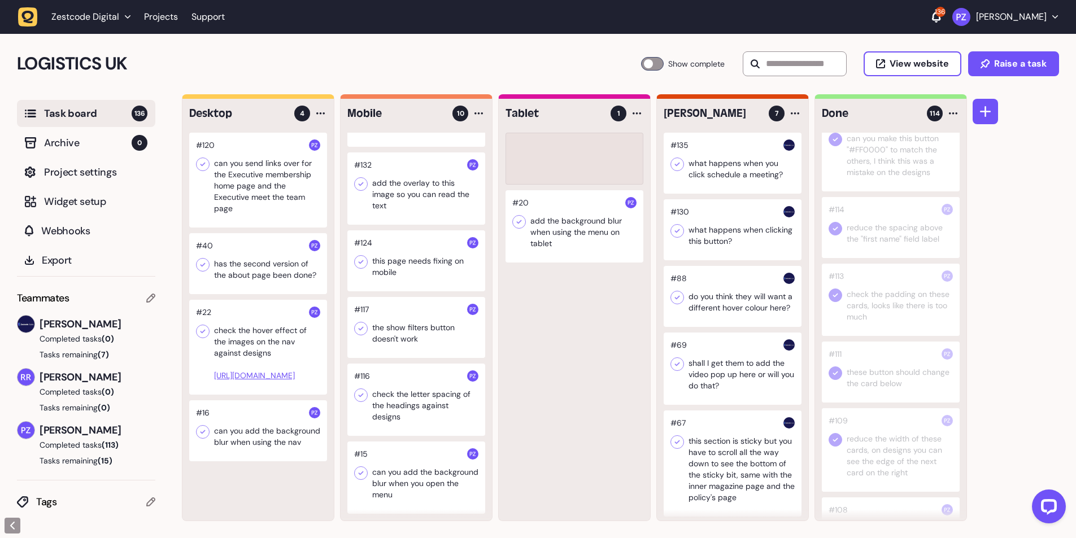
scroll to position [281, 0]
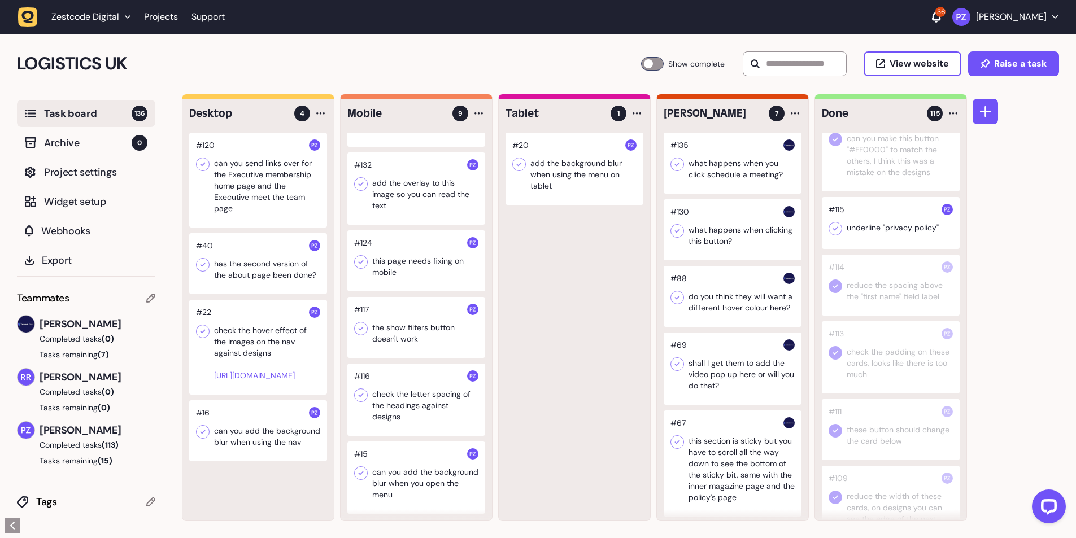
click at [833, 234] on icon at bounding box center [835, 228] width 11 height 11
click at [438, 391] on div at bounding box center [416, 400] width 138 height 72
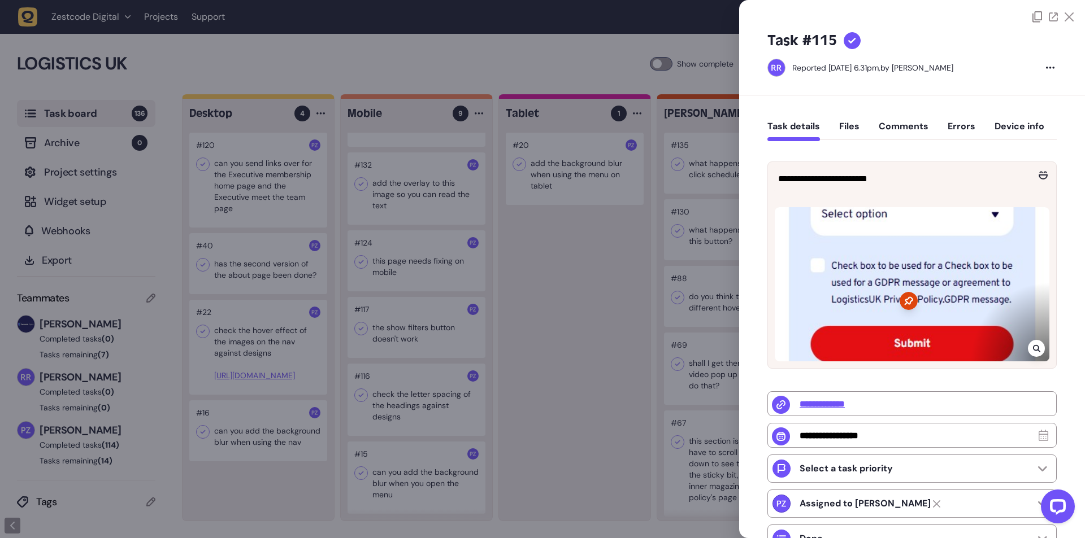
click at [399, 395] on div at bounding box center [542, 269] width 1085 height 538
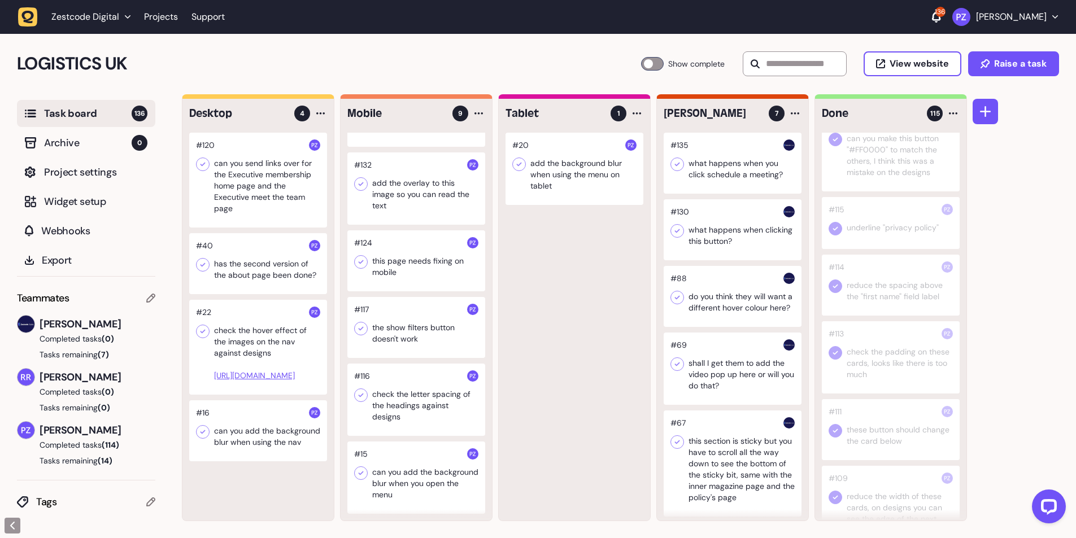
click at [399, 395] on div at bounding box center [416, 400] width 138 height 72
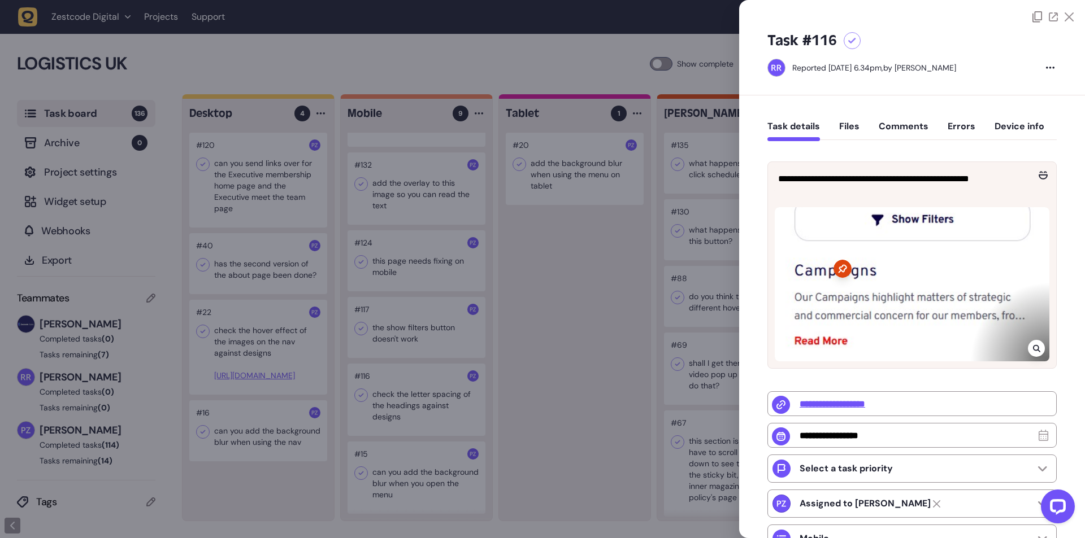
click at [399, 395] on div at bounding box center [542, 269] width 1085 height 538
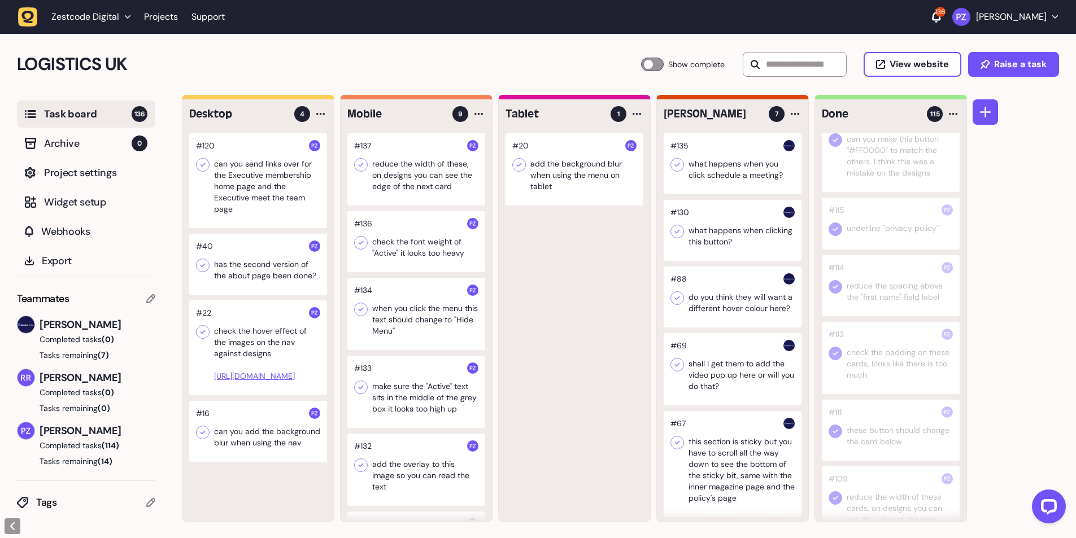
click at [23, 19] on icon "button" at bounding box center [28, 17] width 20 height 20
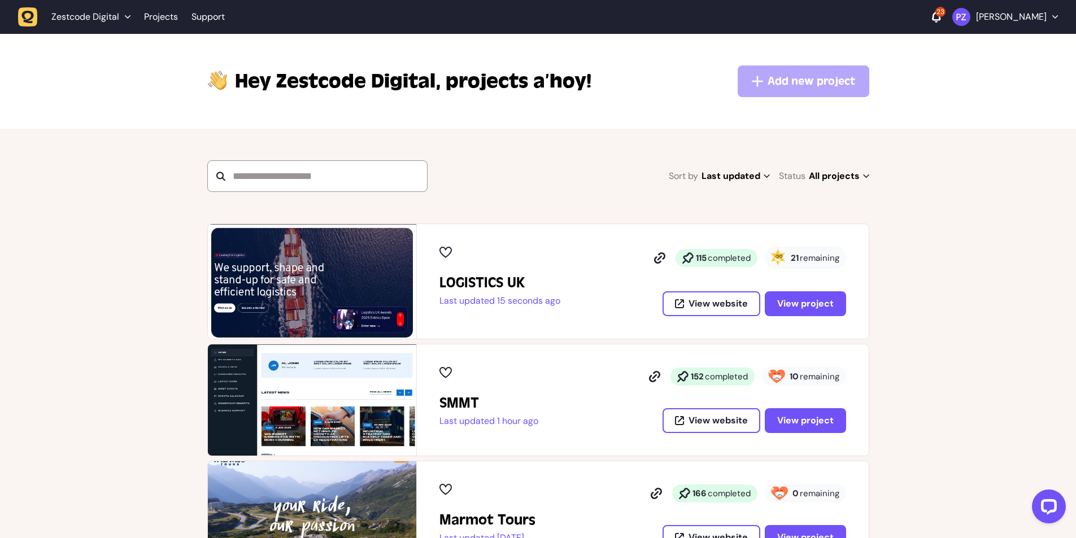
scroll to position [75, 0]
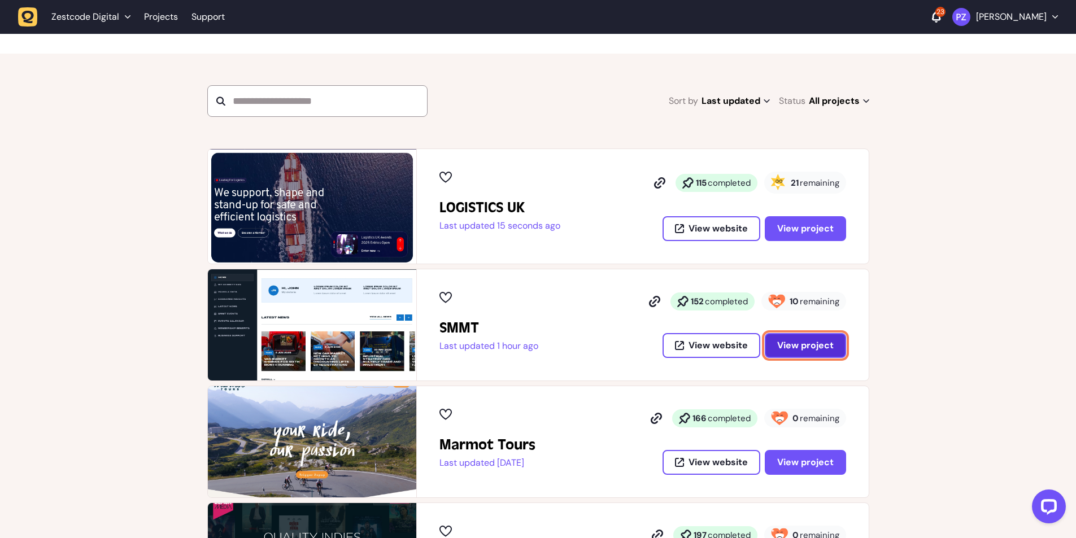
click at [781, 347] on span "View project" at bounding box center [805, 345] width 56 height 9
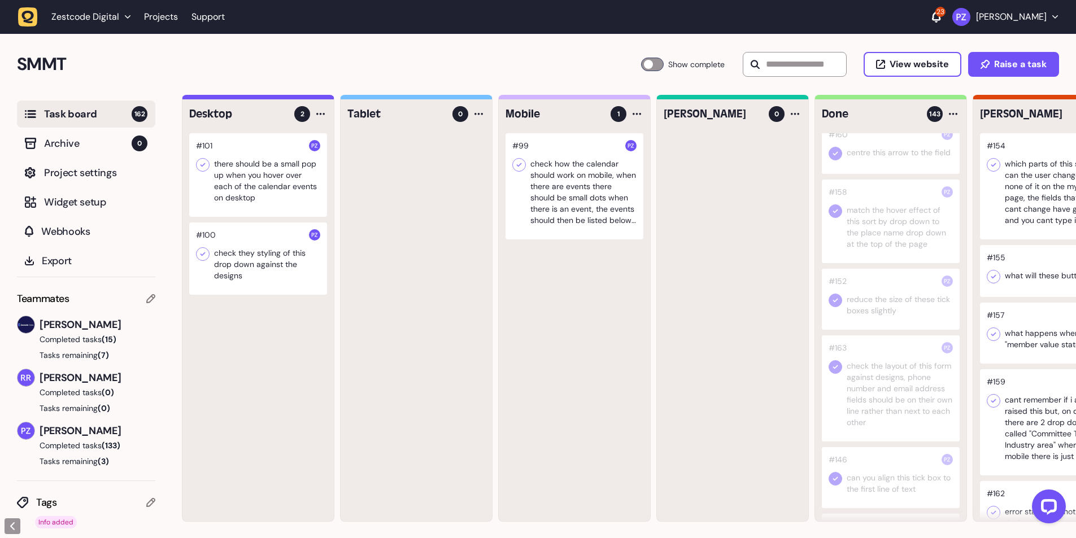
scroll to position [226, 0]
click at [21, 15] on icon "button" at bounding box center [28, 17] width 20 height 20
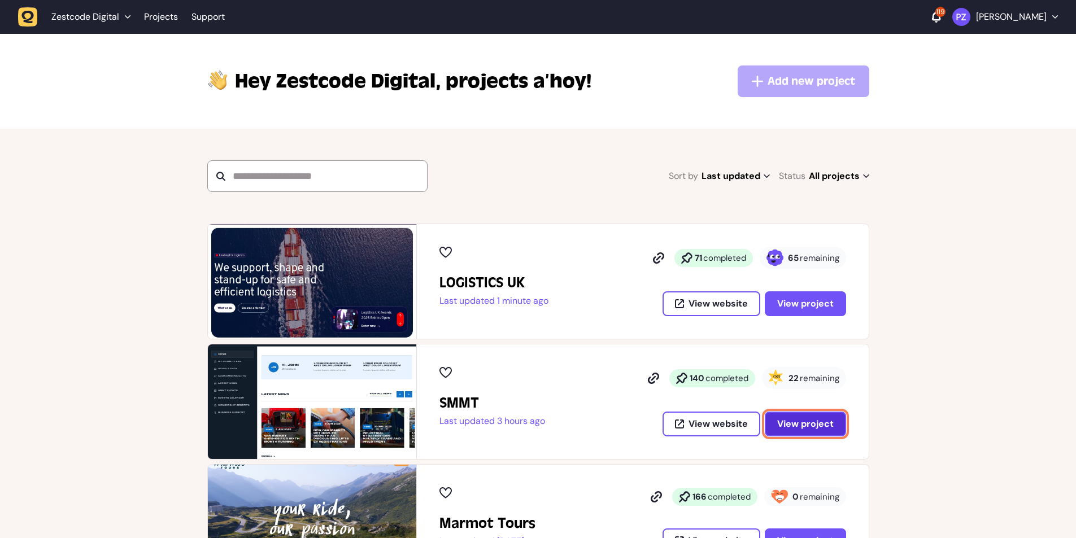
click at [812, 427] on span "View project" at bounding box center [805, 424] width 56 height 9
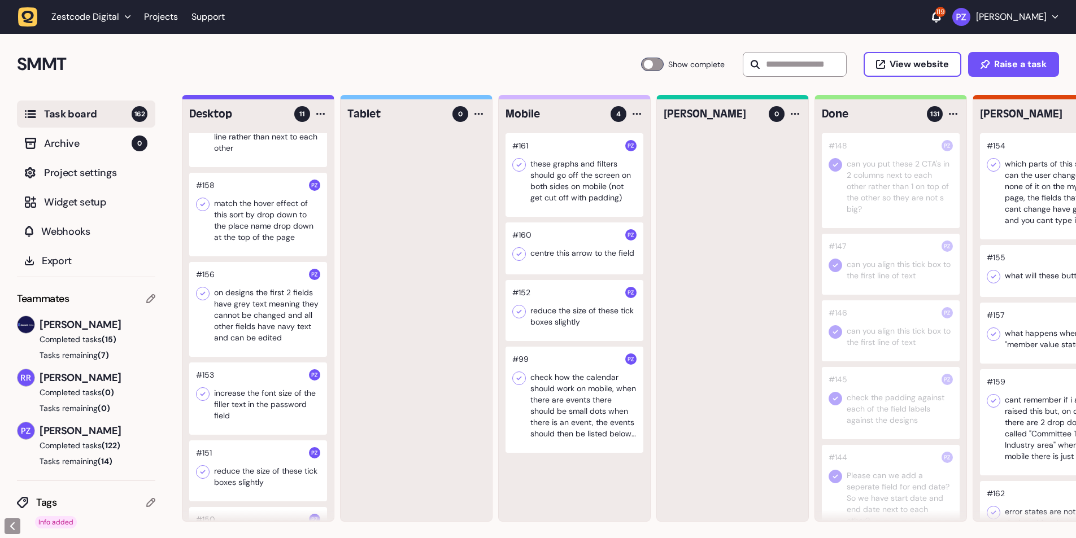
scroll to position [151, 0]
